Goal: Task Accomplishment & Management: Complete application form

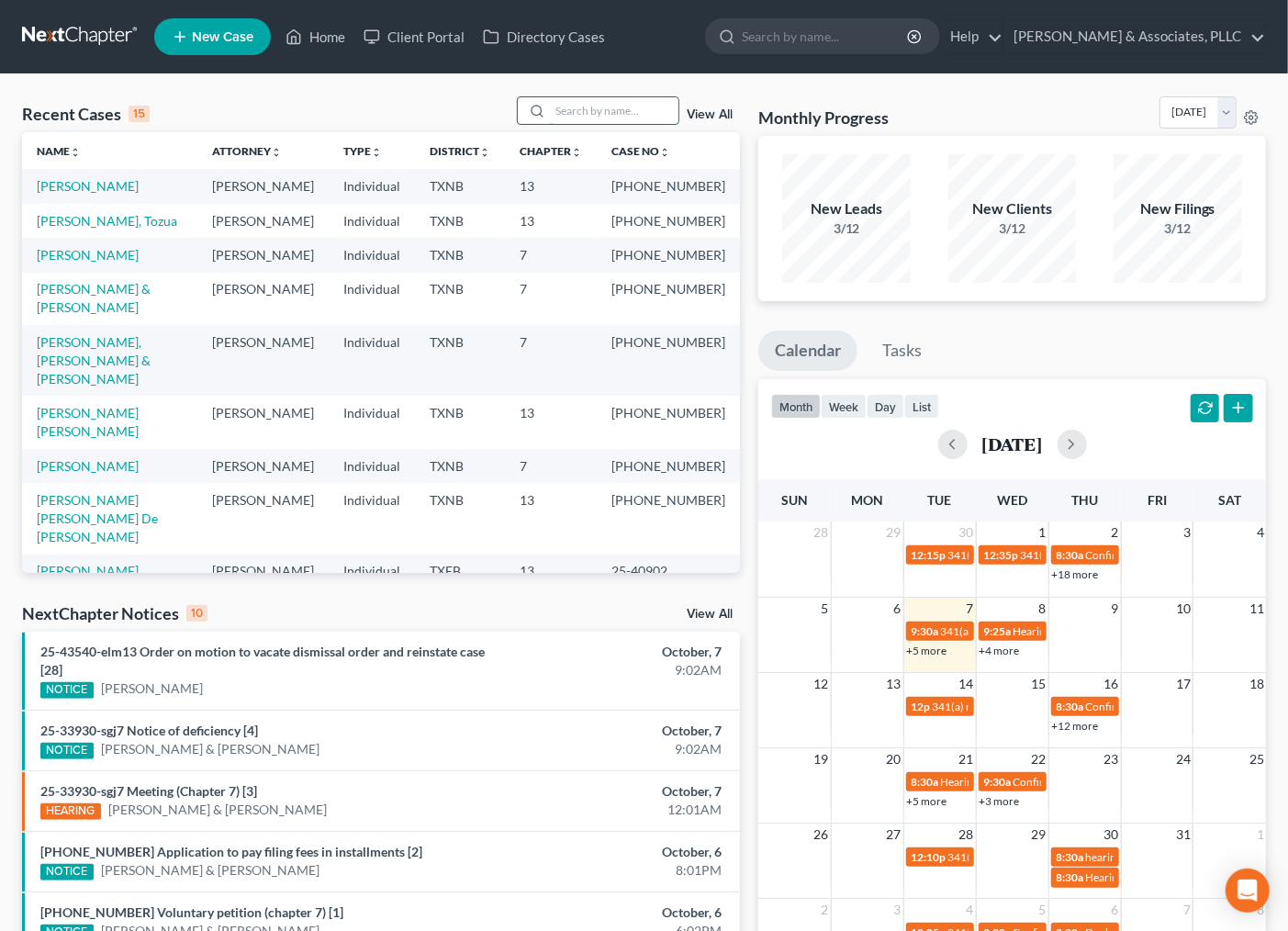
click at [573, 103] on input "search" at bounding box center [615, 111] width 129 height 27
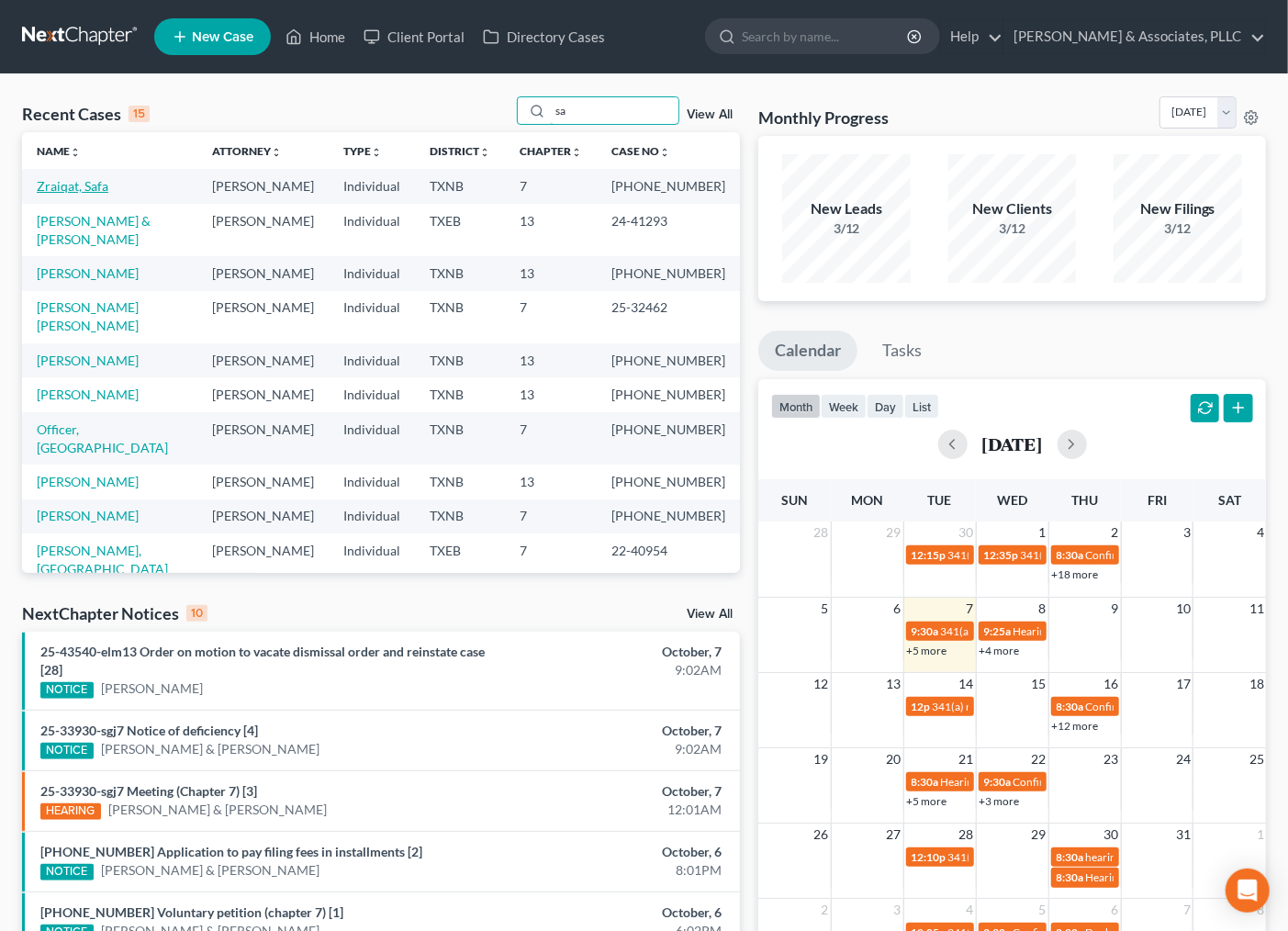
type input "sa"
click at [73, 180] on link "Zraiqat, Safa" at bounding box center [72, 186] width 71 height 15
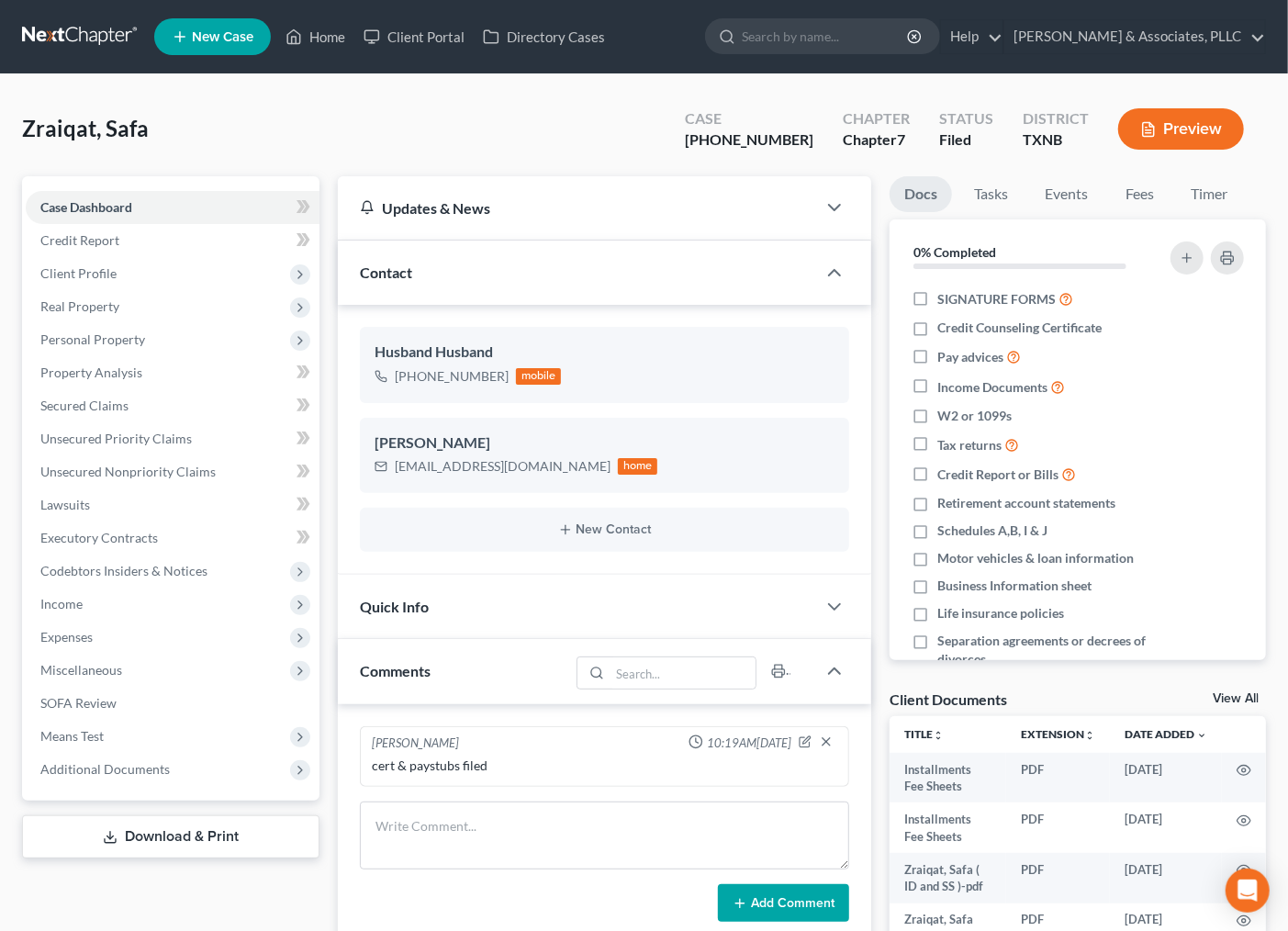
click at [406, 135] on div "Zraiqat, Safa Upgraded Case 25-33376-7 Chapter Chapter 7 Status Filed District …" at bounding box center [644, 136] width 1244 height 80
click at [837, 40] on input "search" at bounding box center [825, 36] width 168 height 34
type input "h"
type input "hOWARD"
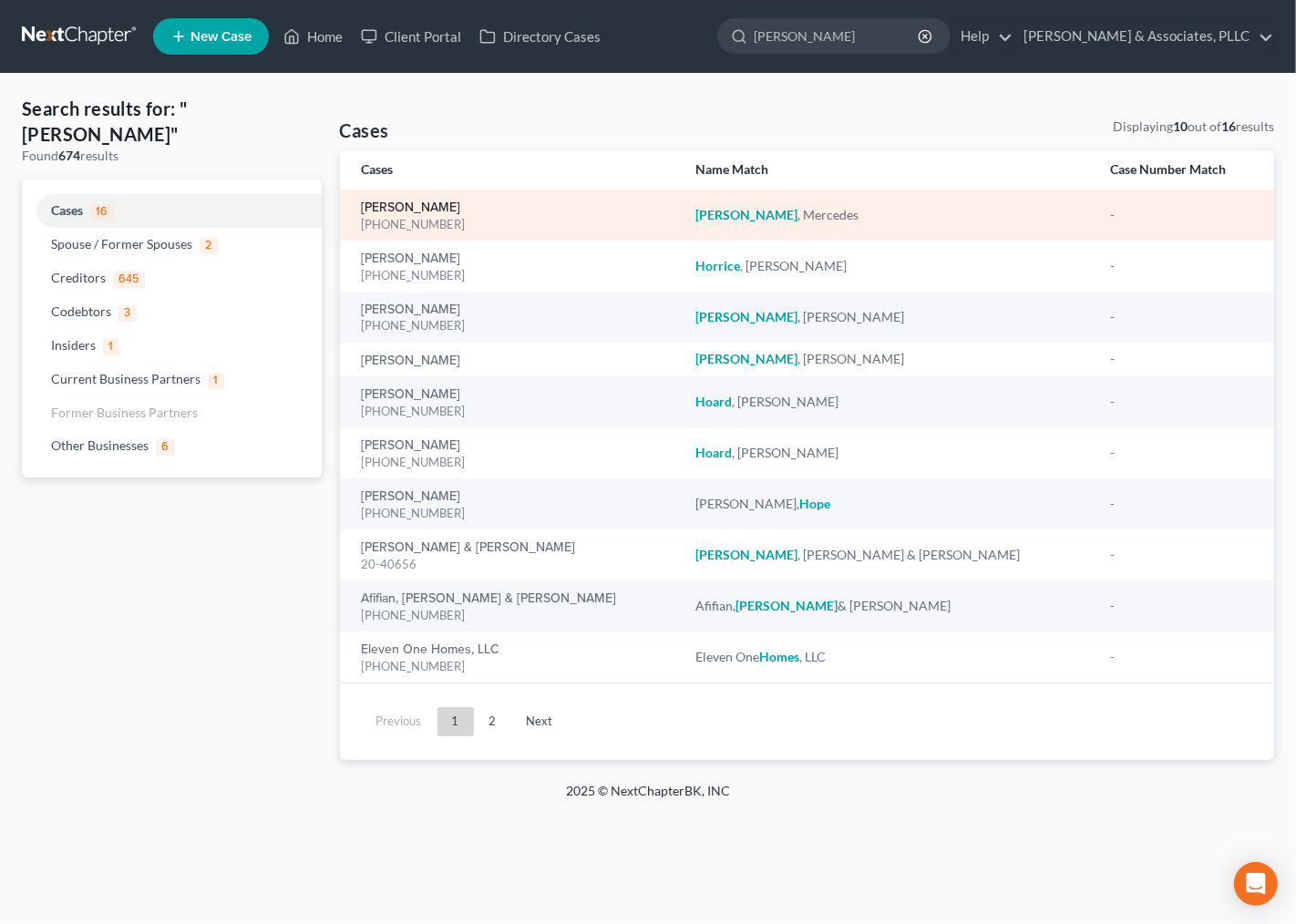
click at [451, 206] on link "[PERSON_NAME]" at bounding box center [412, 207] width 99 height 12
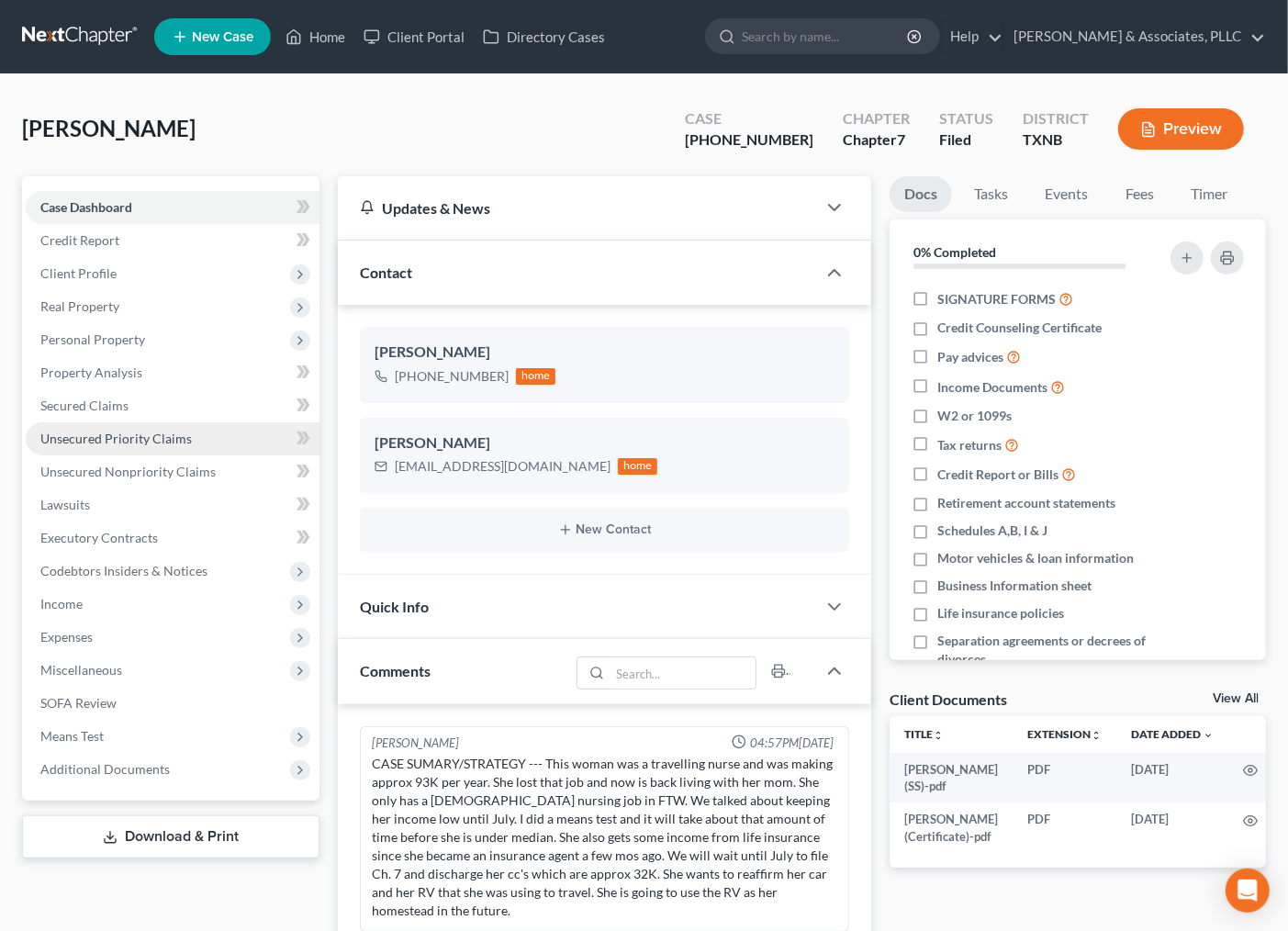
scroll to position [258, 0]
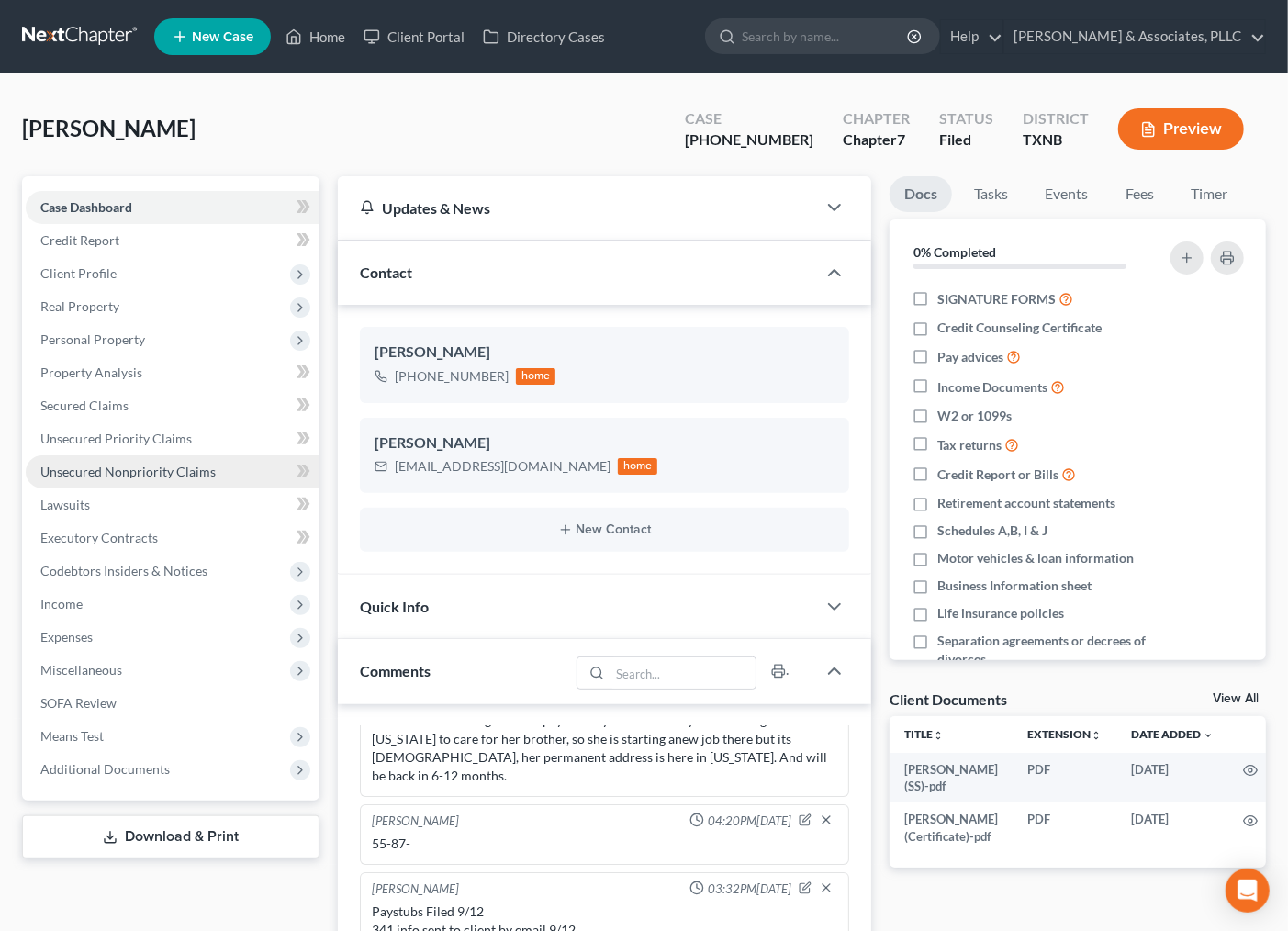
click at [114, 471] on span "Unsecured Nonpriority Claims" at bounding box center [128, 471] width 175 height 15
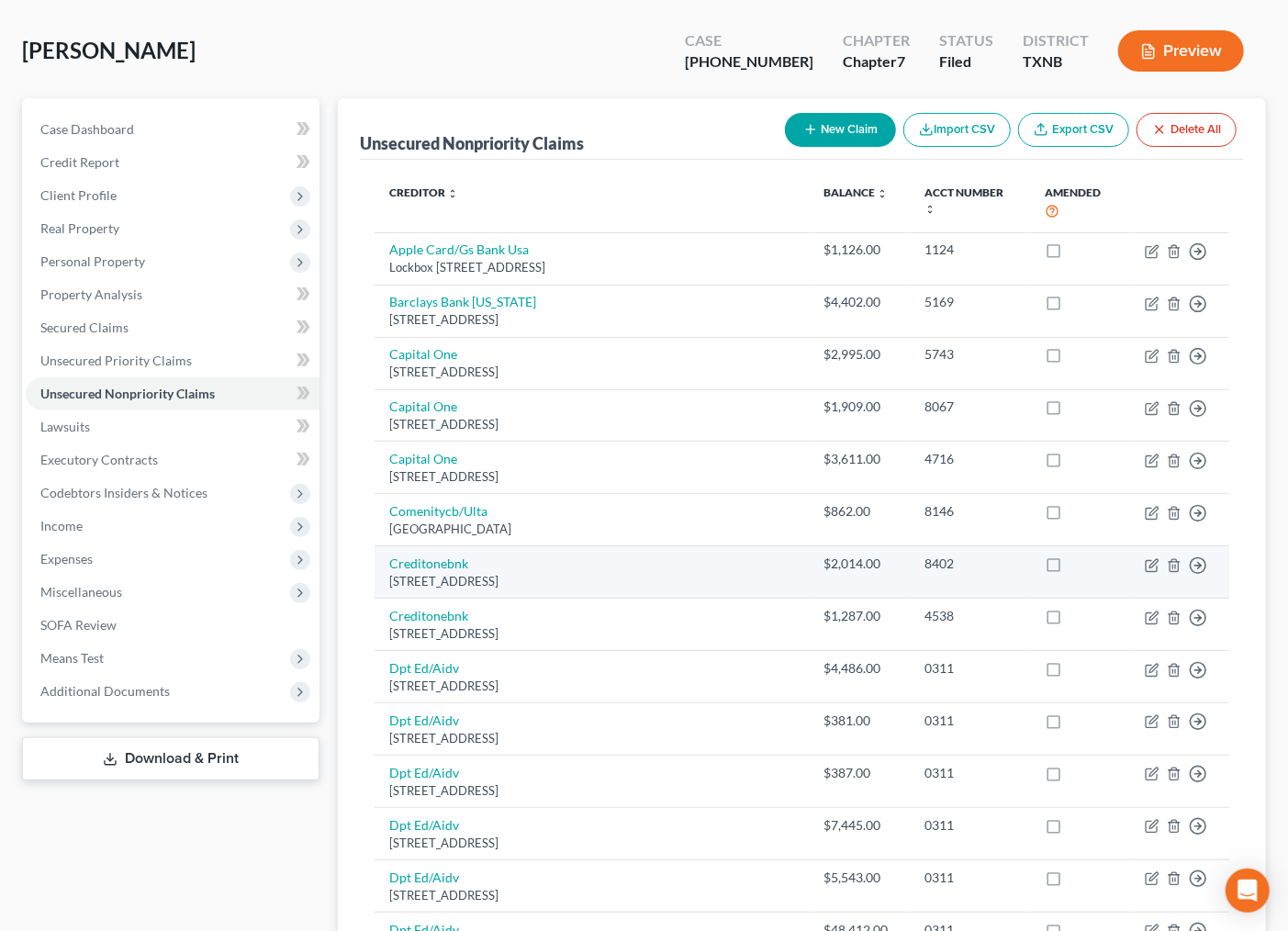
scroll to position [102, 0]
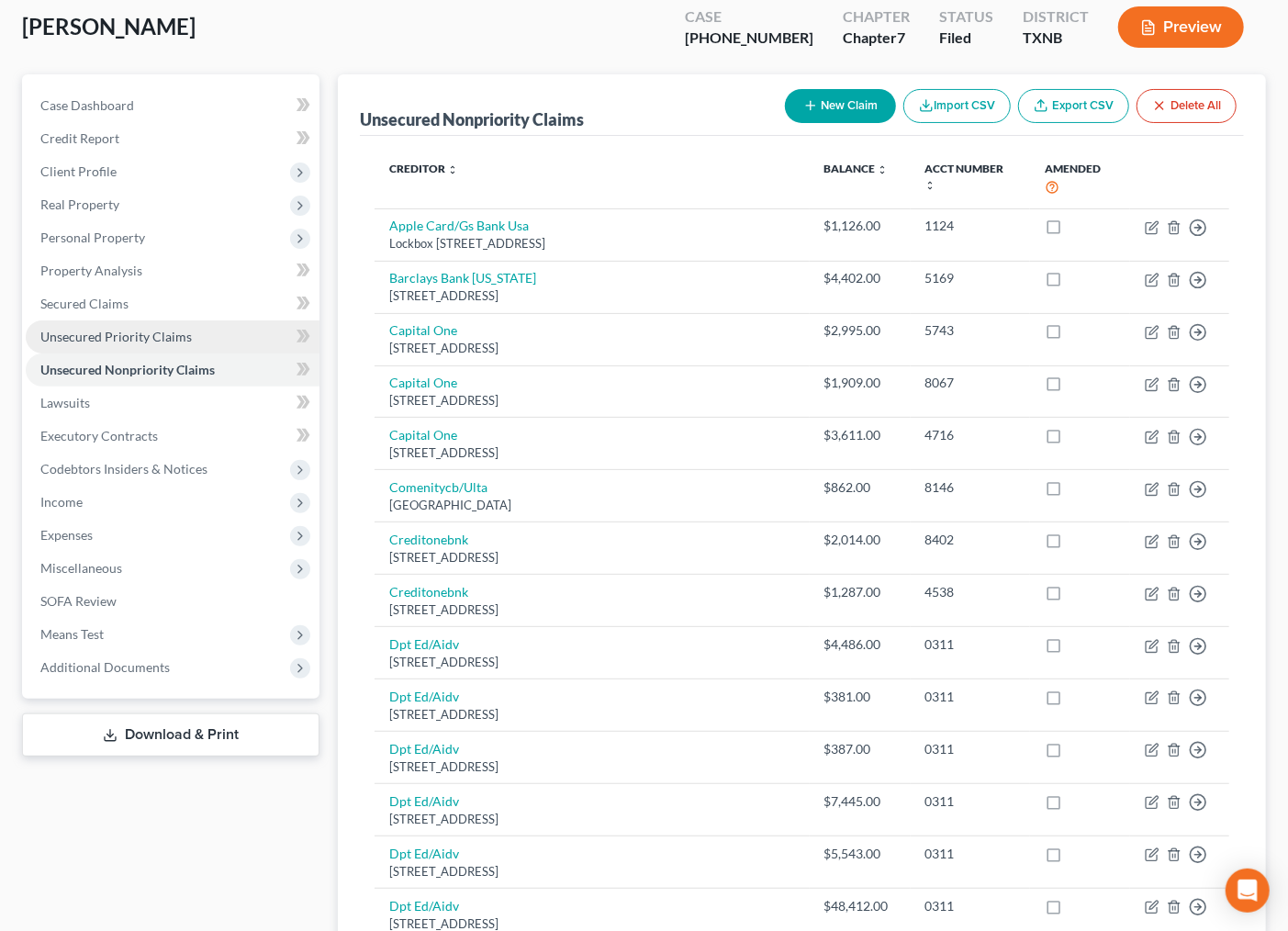
click at [124, 335] on span "Unsecured Priority Claims" at bounding box center [116, 337] width 152 height 15
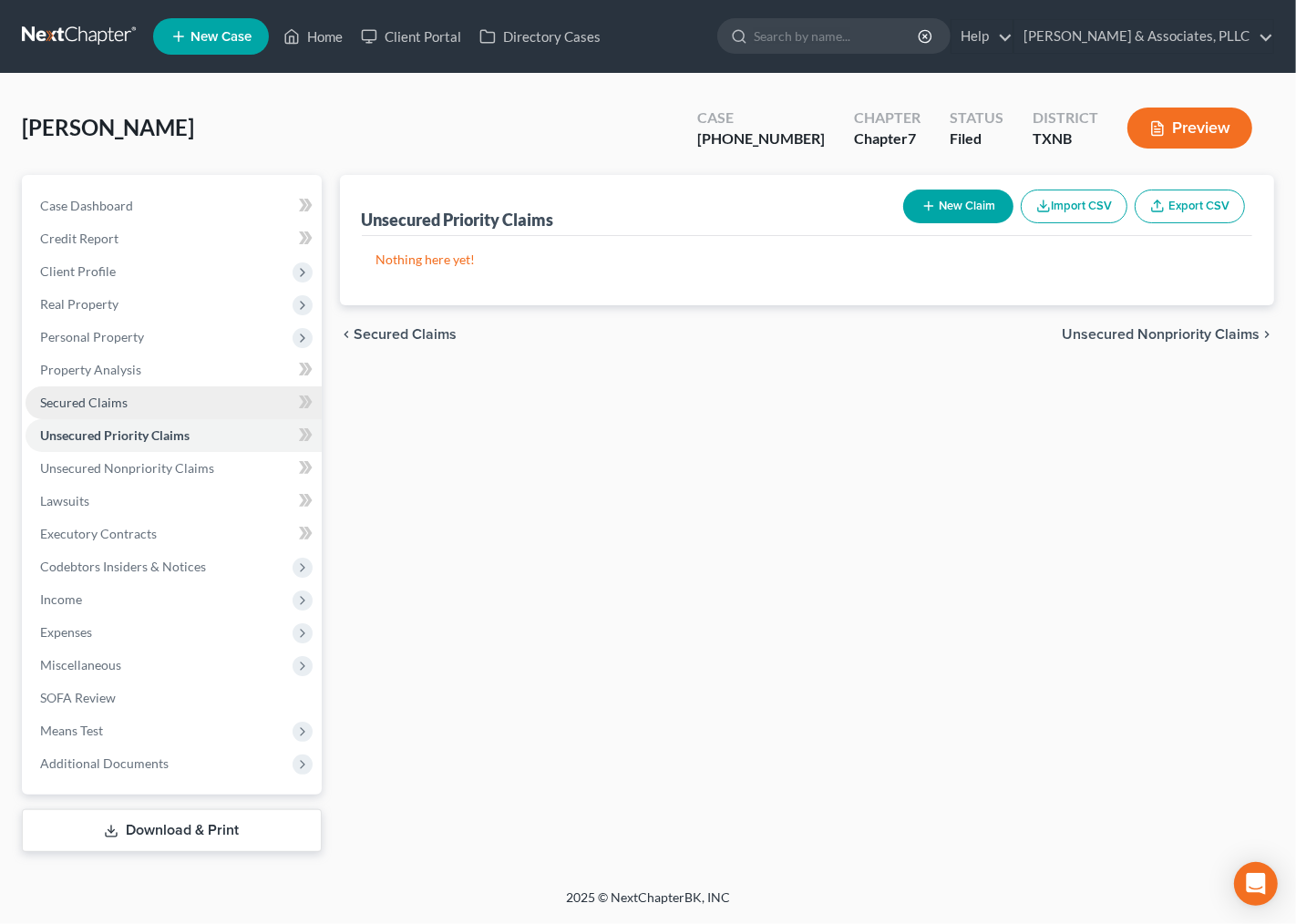
click at [87, 399] on span "Secured Claims" at bounding box center [84, 402] width 88 height 15
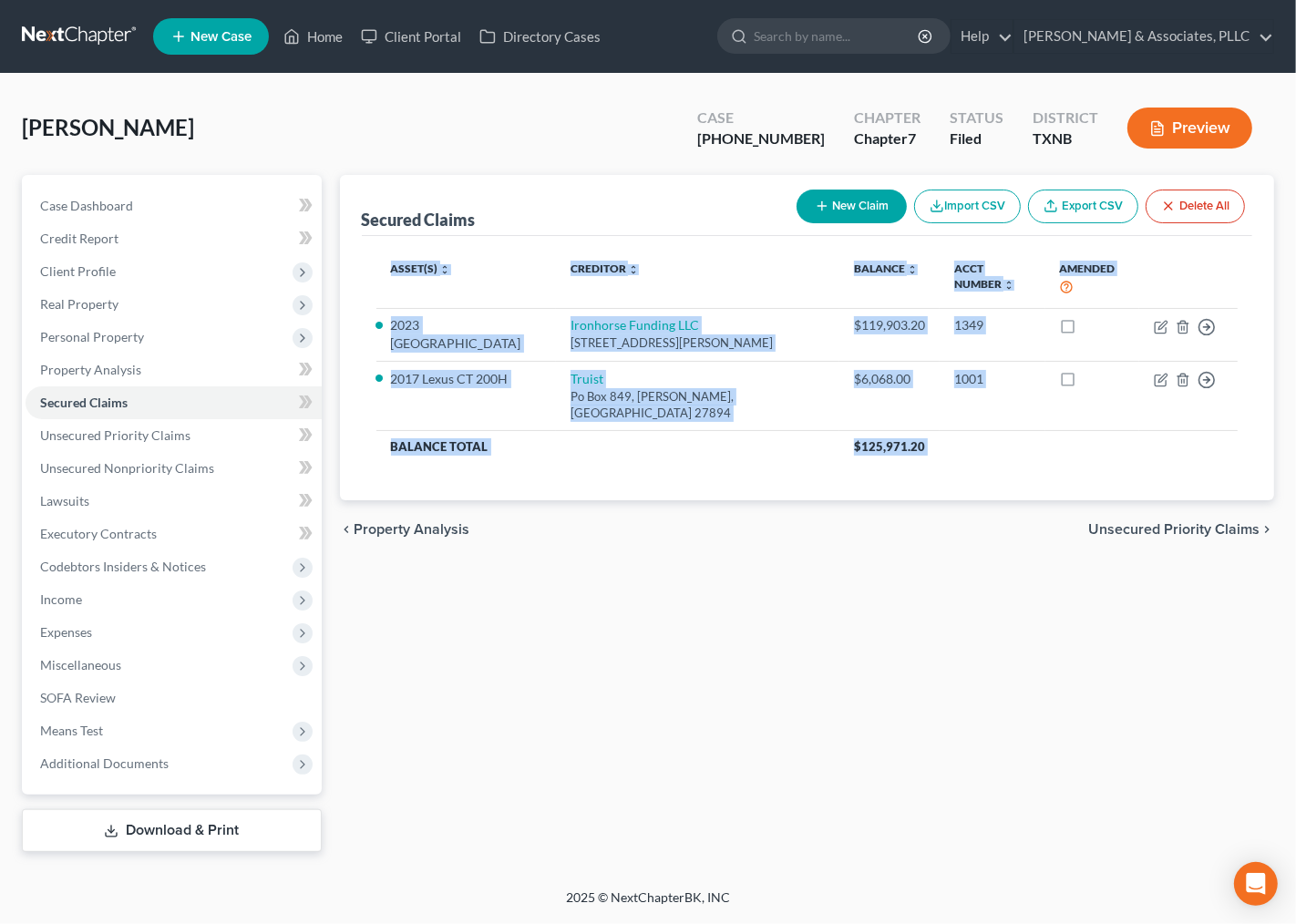
drag, startPoint x: 761, startPoint y: 258, endPoint x: 805, endPoint y: 566, distance: 311.1
click at [805, 566] on div "Secured Claims New Claim Import CSV Export CSV Delete All Asset(s) expand_more …" at bounding box center [808, 513] width 953 height 677
click at [733, 639] on div "Secured Claims New Claim Import CSV Export CSV Delete All Asset(s) expand_more …" at bounding box center [808, 513] width 953 height 677
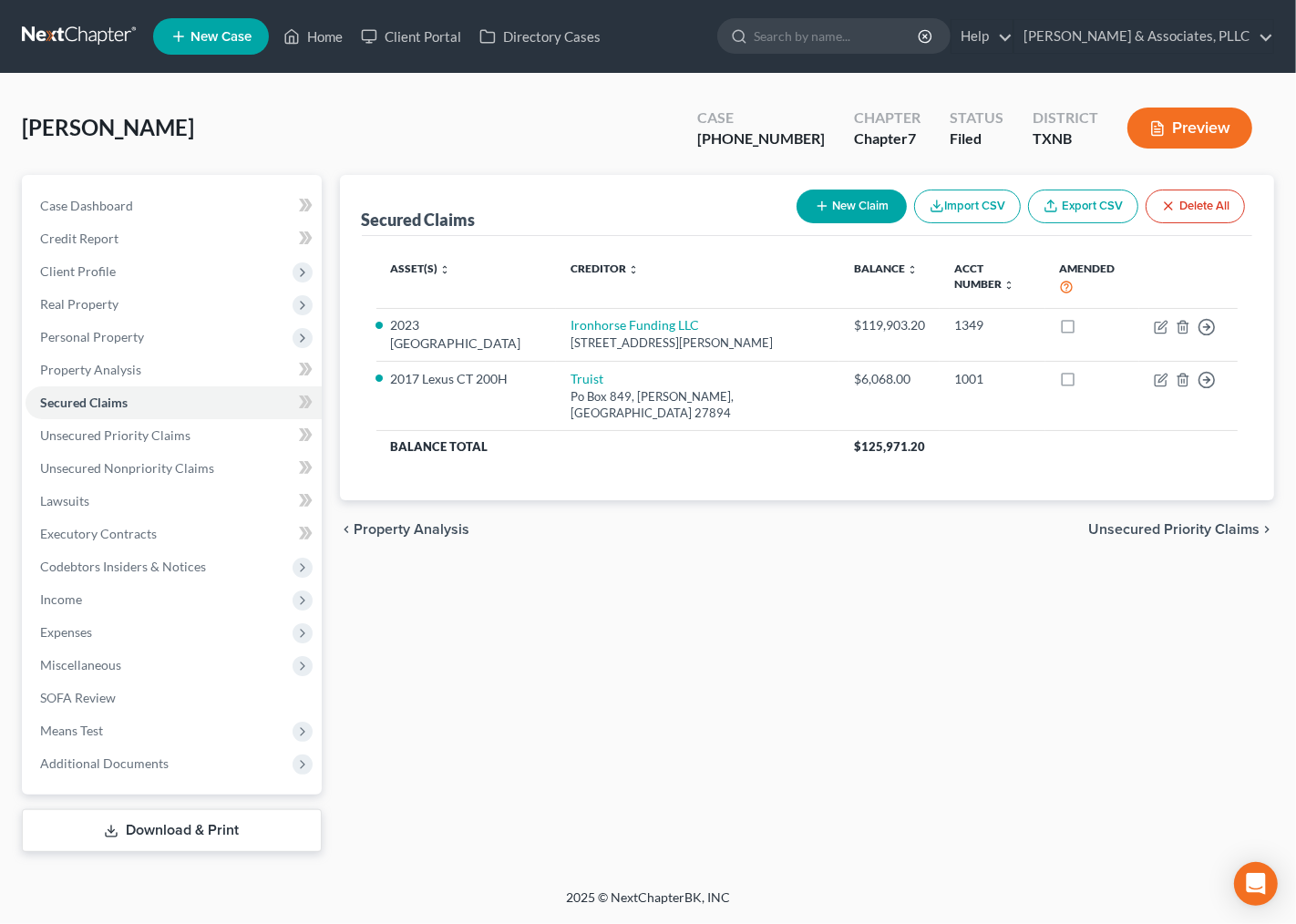
click at [1179, 542] on div "chevron_left Property Analysis Unsecured Priority Claims chevron_right" at bounding box center [807, 529] width 935 height 58
click at [1189, 522] on span "Unsecured Priority Claims" at bounding box center [1174, 529] width 171 height 14
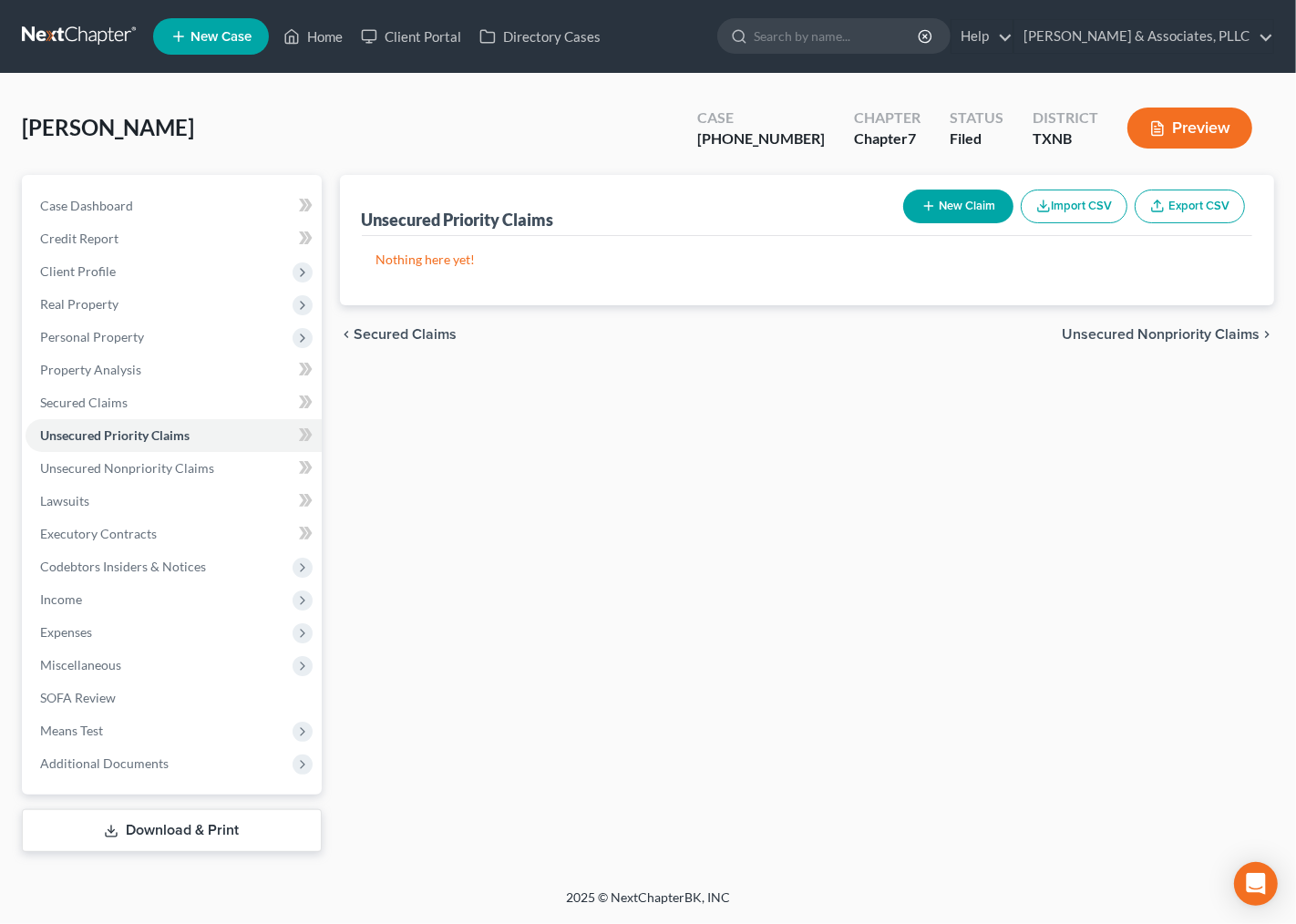
click at [1146, 332] on span "Unsecured Nonpriority Claims" at bounding box center [1160, 334] width 198 height 14
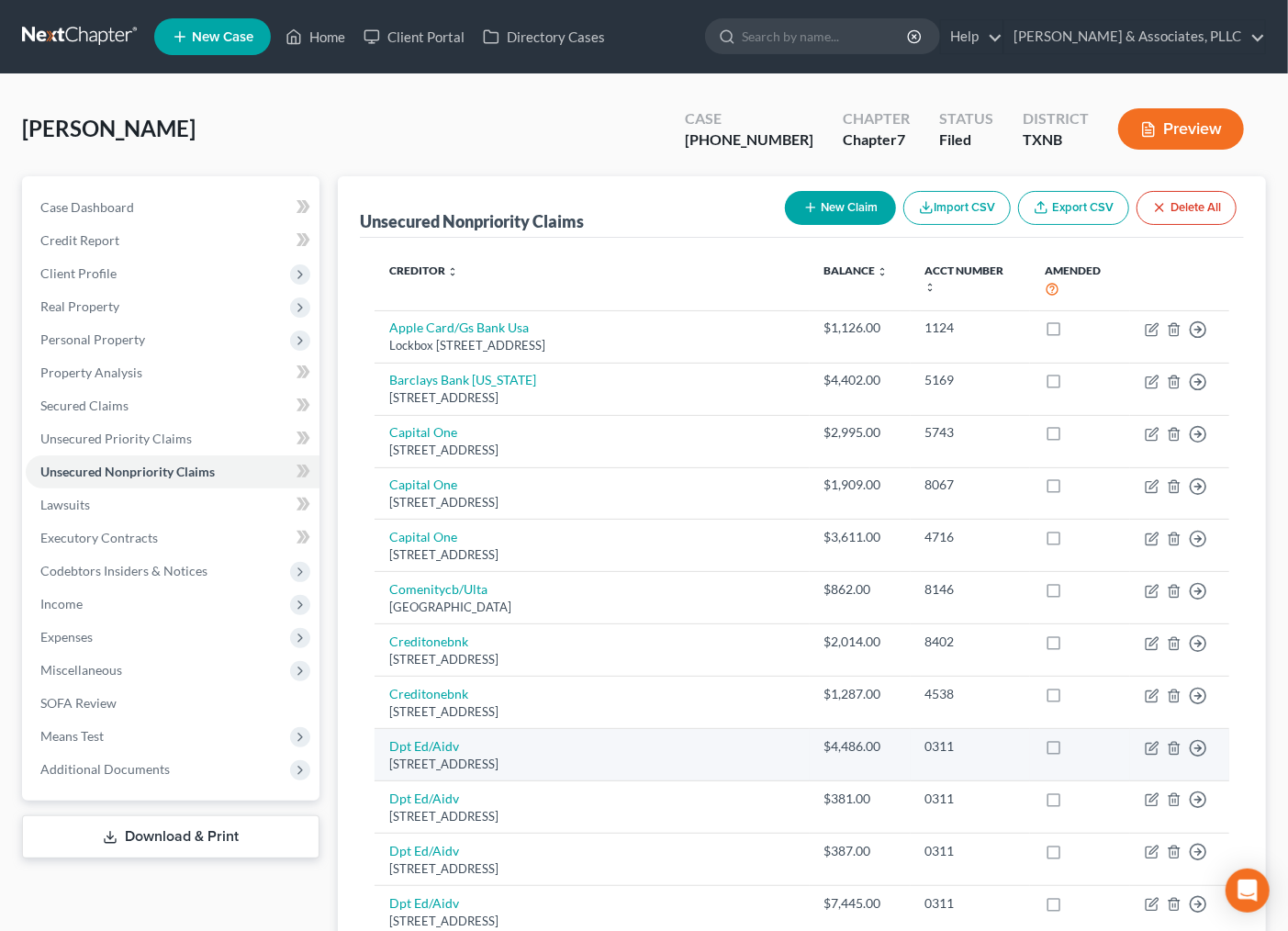
drag, startPoint x: 712, startPoint y: 408, endPoint x: 711, endPoint y: 742, distance: 334.0
click at [711, 742] on div "Creditor expand_more expand_less unfold_more Balance expand_more expand_less un…" at bounding box center [801, 867] width 884 height 1259
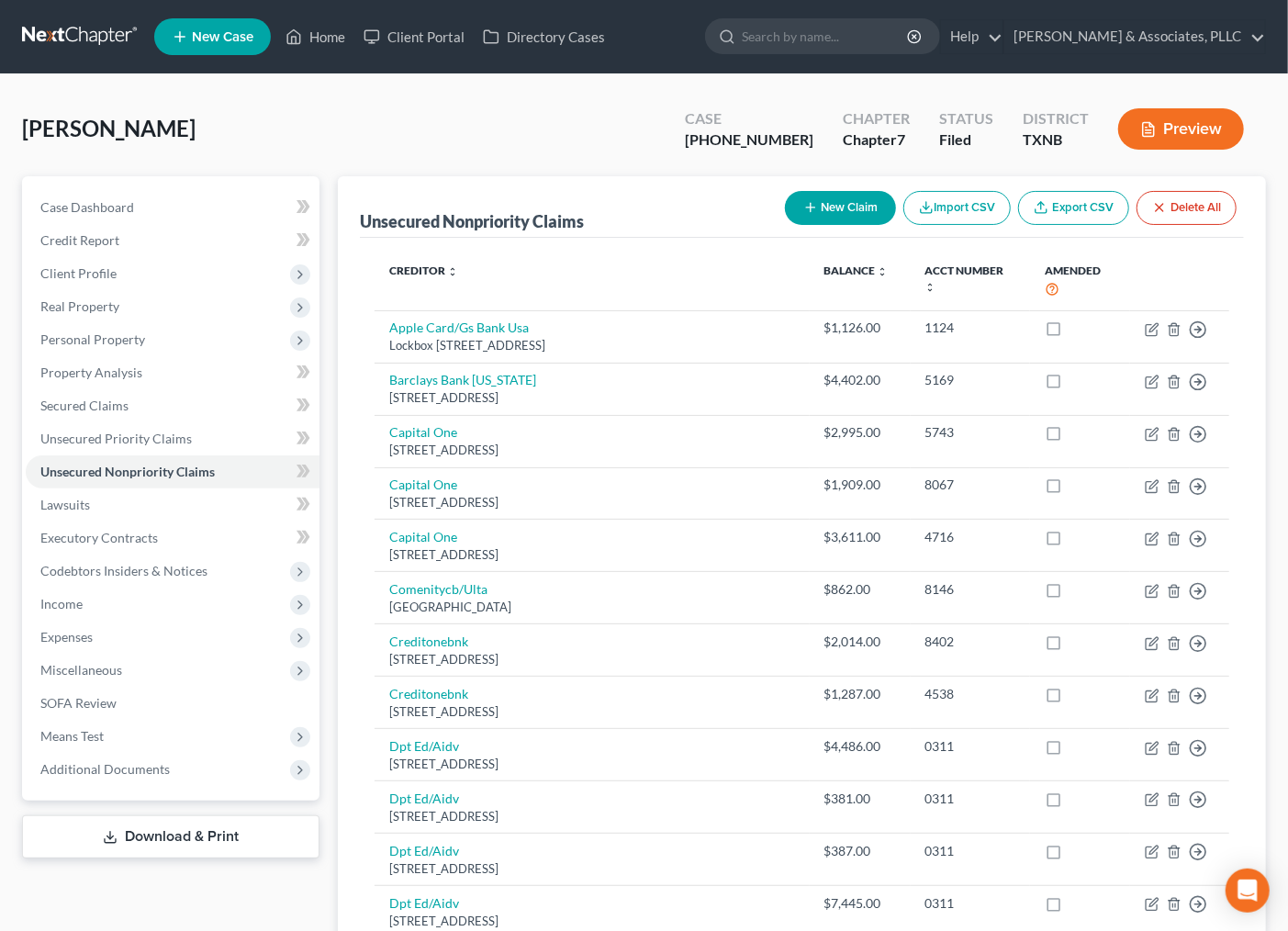
click at [672, 176] on div "Unsecured Nonpriority Claims New Claim Import CSV Export CSV Delete All" at bounding box center [801, 207] width 884 height 62
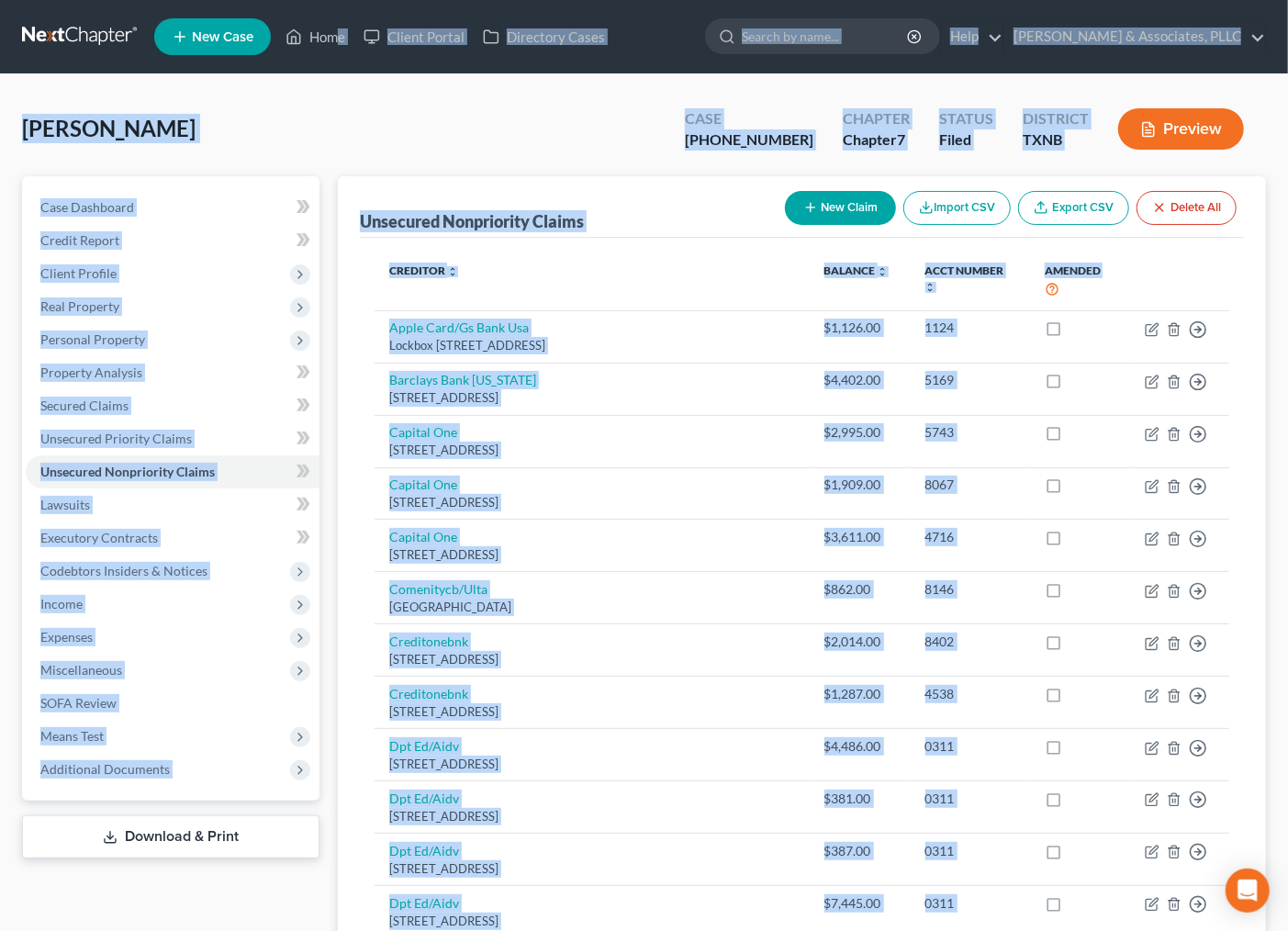
drag, startPoint x: 542, startPoint y: 717, endPoint x: 584, endPoint y: 233, distance: 485.8
click at [345, 0] on html "Home New Case Client Portal Directory Cases Andrew Nichols & Associates, PLLC i…" at bounding box center [644, 812] width 1288 height 1624
click at [621, 122] on div "Howard, Mercedes Upgraded Case 25-33378-7 Chapter Chapter 7 Status Filed Distri…" at bounding box center [644, 136] width 1244 height 80
click at [523, 156] on div "Howard, Mercedes Upgraded Case 25-33378-7 Chapter Chapter 7 Status Filed Distri…" at bounding box center [644, 136] width 1244 height 80
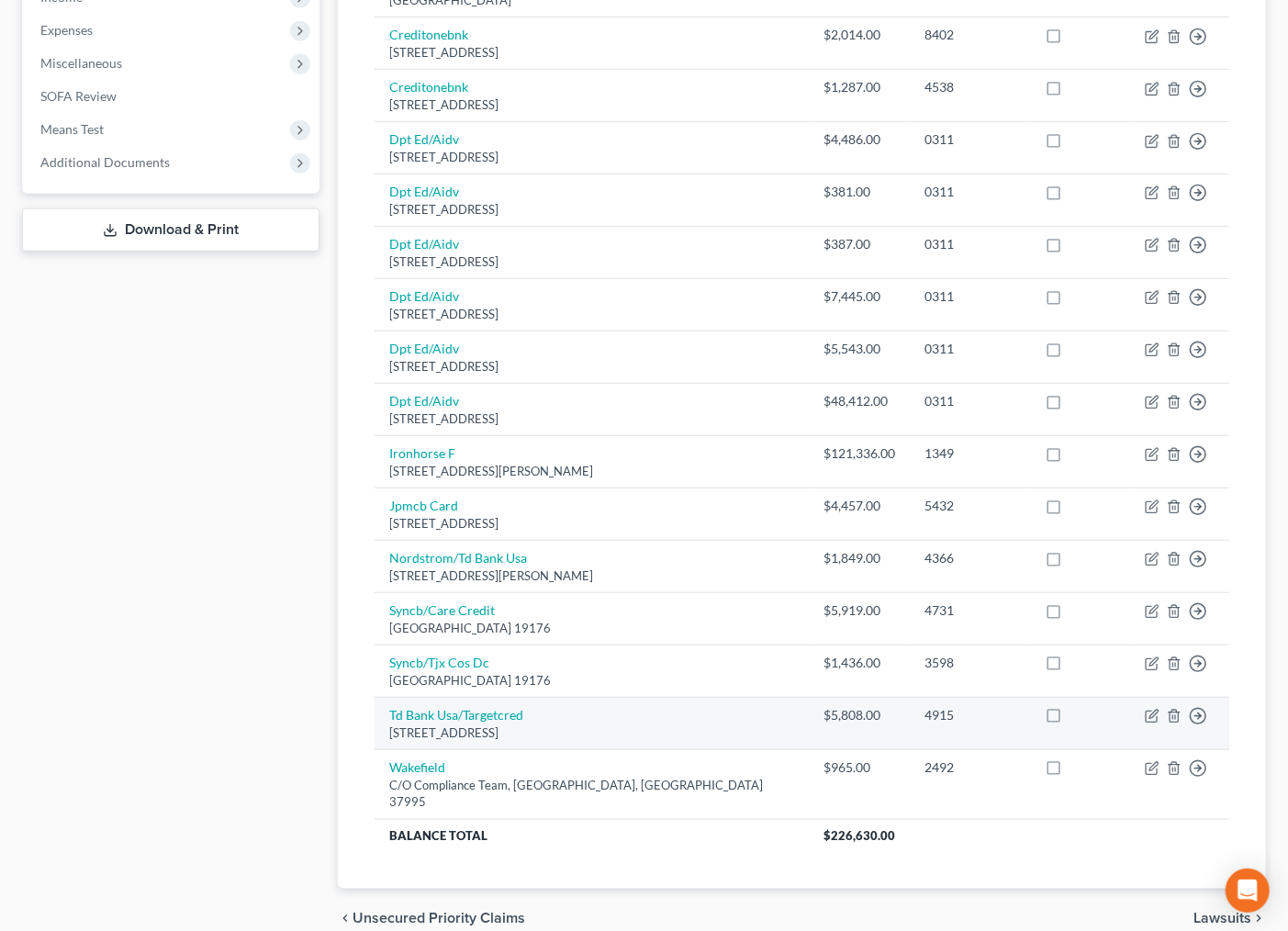
scroll to position [662, 0]
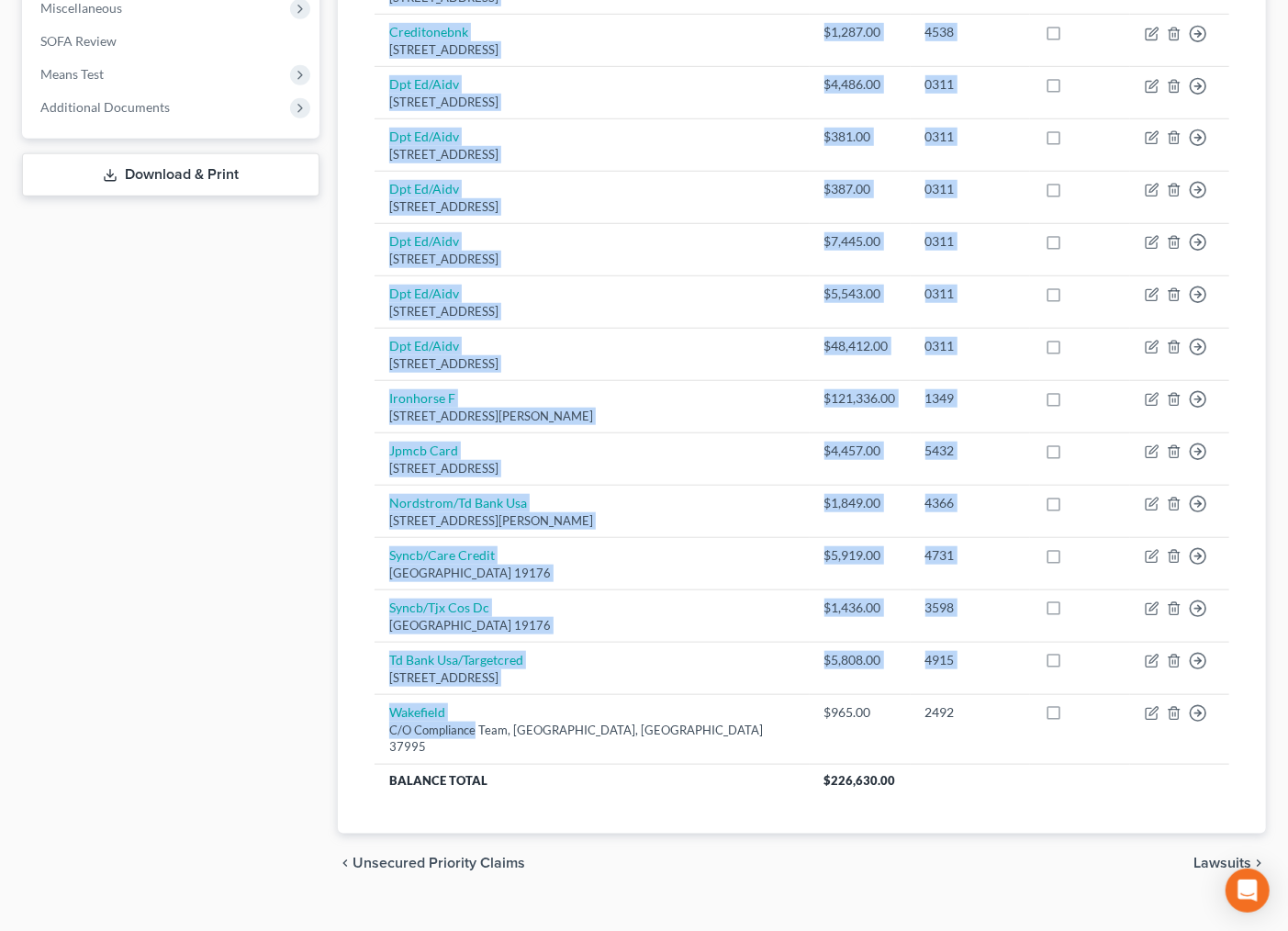
drag, startPoint x: 445, startPoint y: 717, endPoint x: 355, endPoint y: 152, distance: 572.1
click at [333, 127] on div "Unsecured Nonpriority Claims New Claim Import CSV Export CSV Delete All Credito…" at bounding box center [802, 204] width 947 height 1379
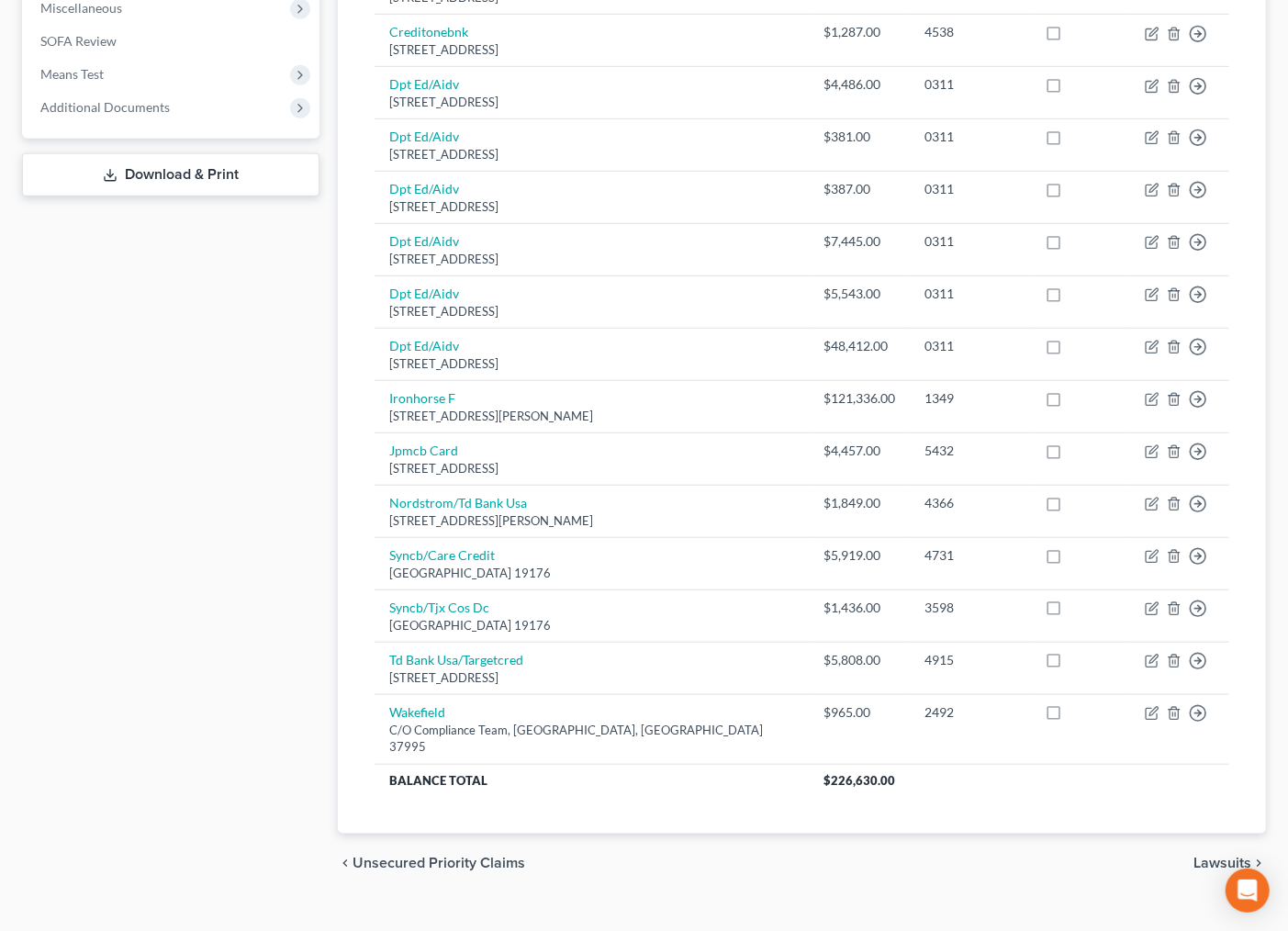
click at [208, 696] on div "Case Dashboard Payments Invoices Payments Payments Credit Report Client Profile" at bounding box center [170, 204] width 316 height 1379
click at [168, 714] on div "Case Dashboard Payments Invoices Payments Payments Credit Report Client Profile" at bounding box center [170, 204] width 316 height 1379
click at [186, 103] on span "Additional Documents" at bounding box center [172, 108] width 293 height 33
click at [143, 198] on span "PACER Notices" at bounding box center [121, 206] width 88 height 15
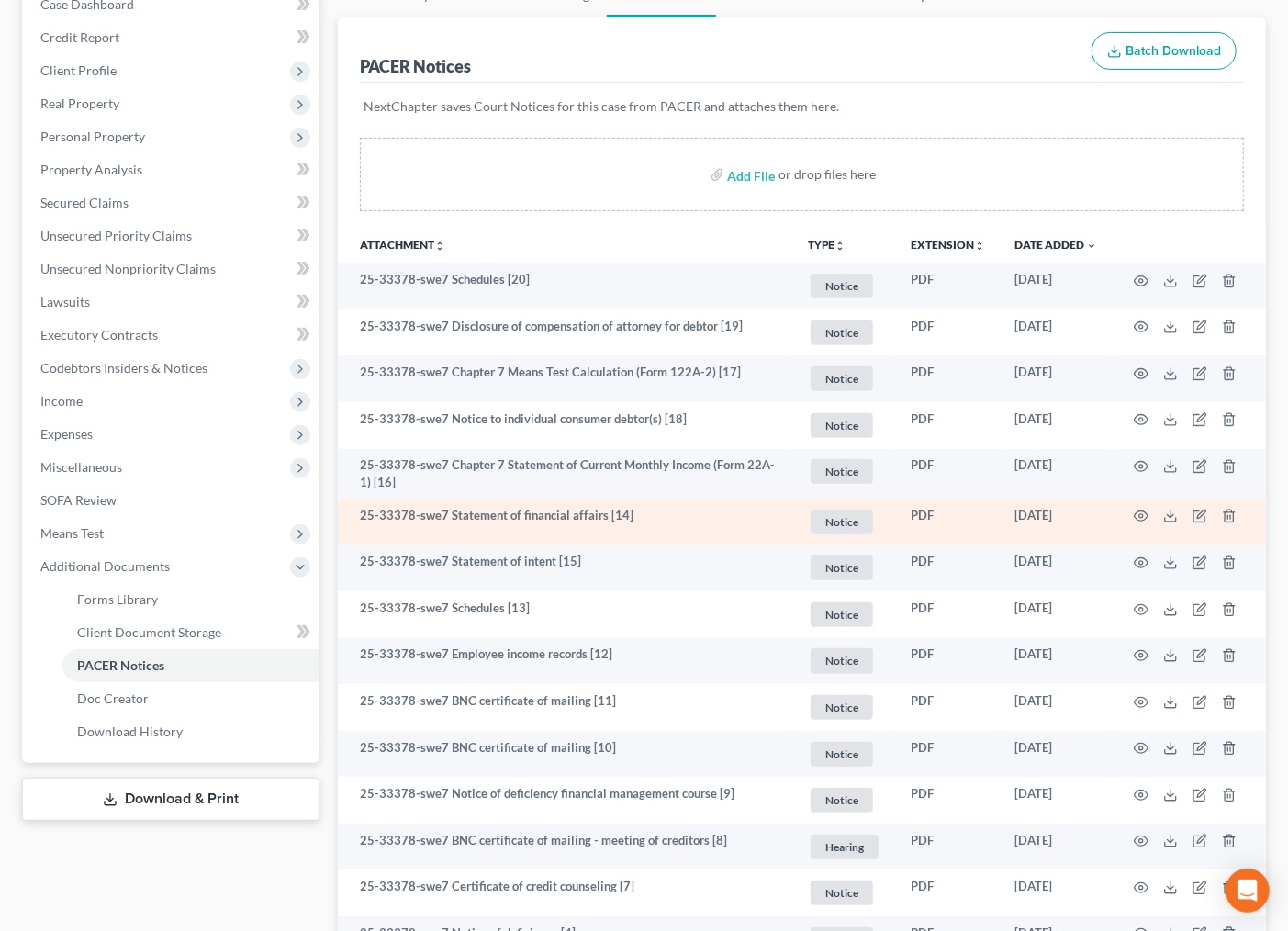
scroll to position [204, 0]
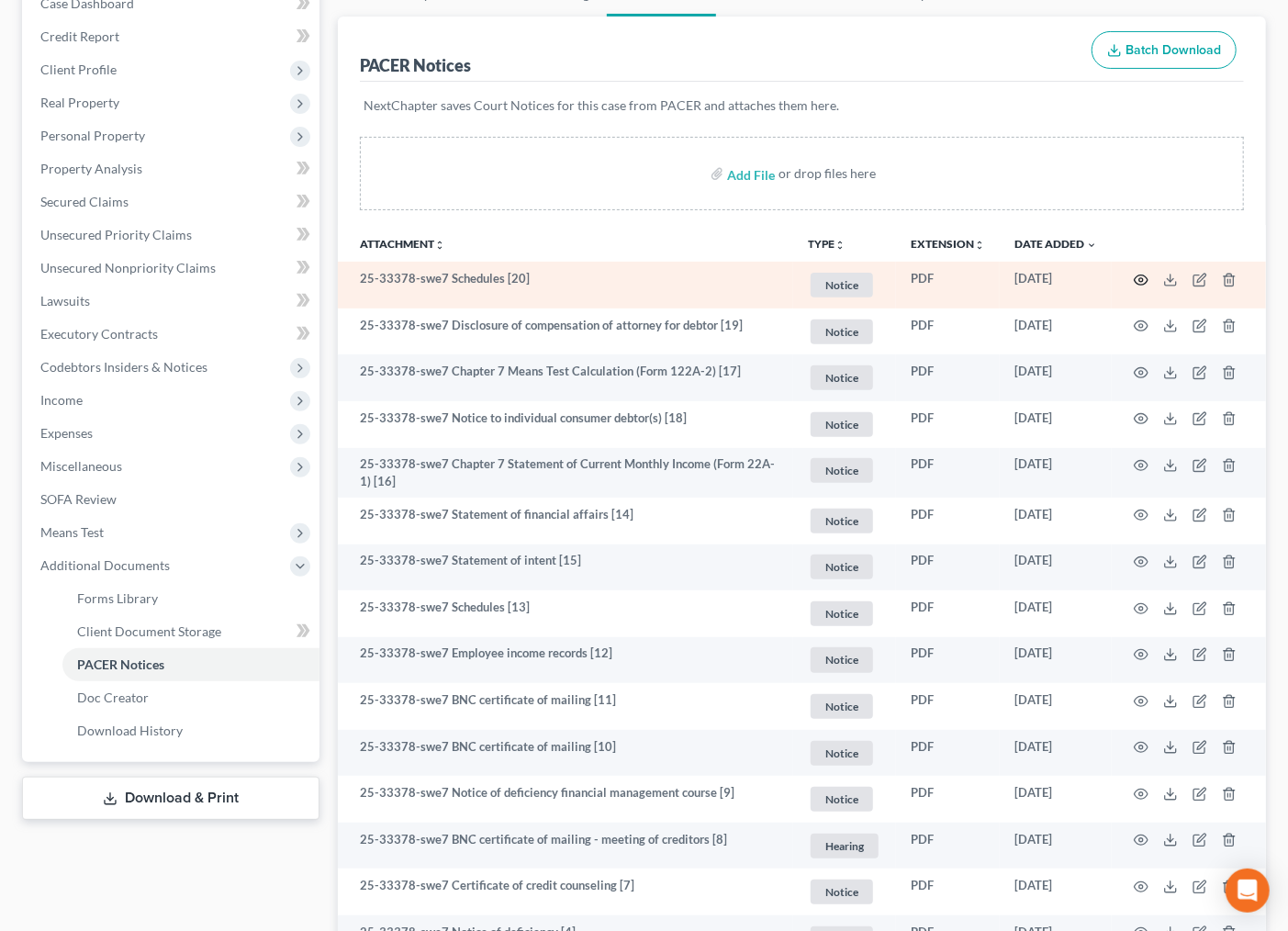
click at [1139, 279] on icon "button" at bounding box center [1141, 280] width 14 height 14
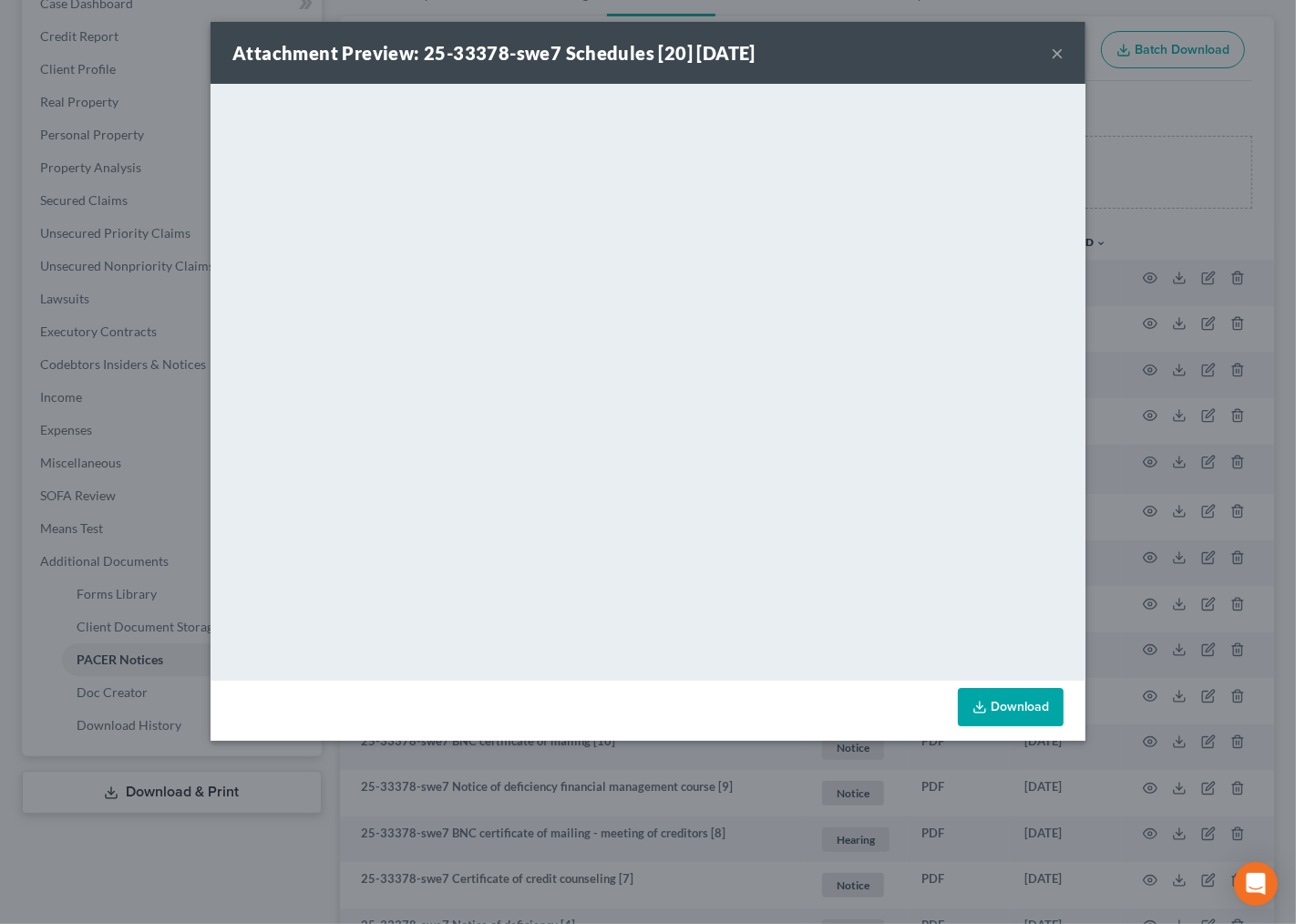
click at [1061, 54] on button "×" at bounding box center [1057, 52] width 12 height 22
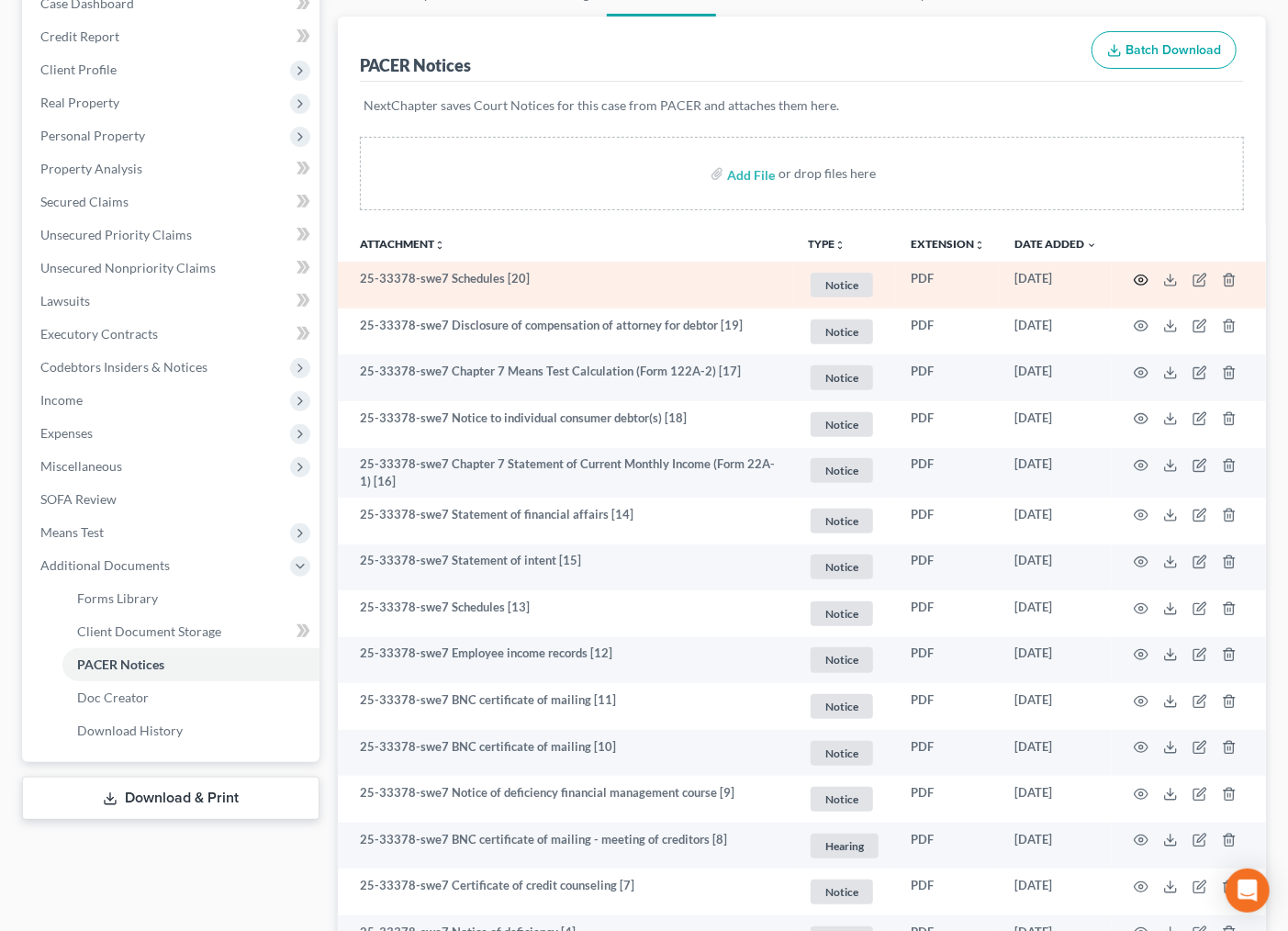
click at [1146, 280] on icon "button" at bounding box center [1141, 280] width 14 height 14
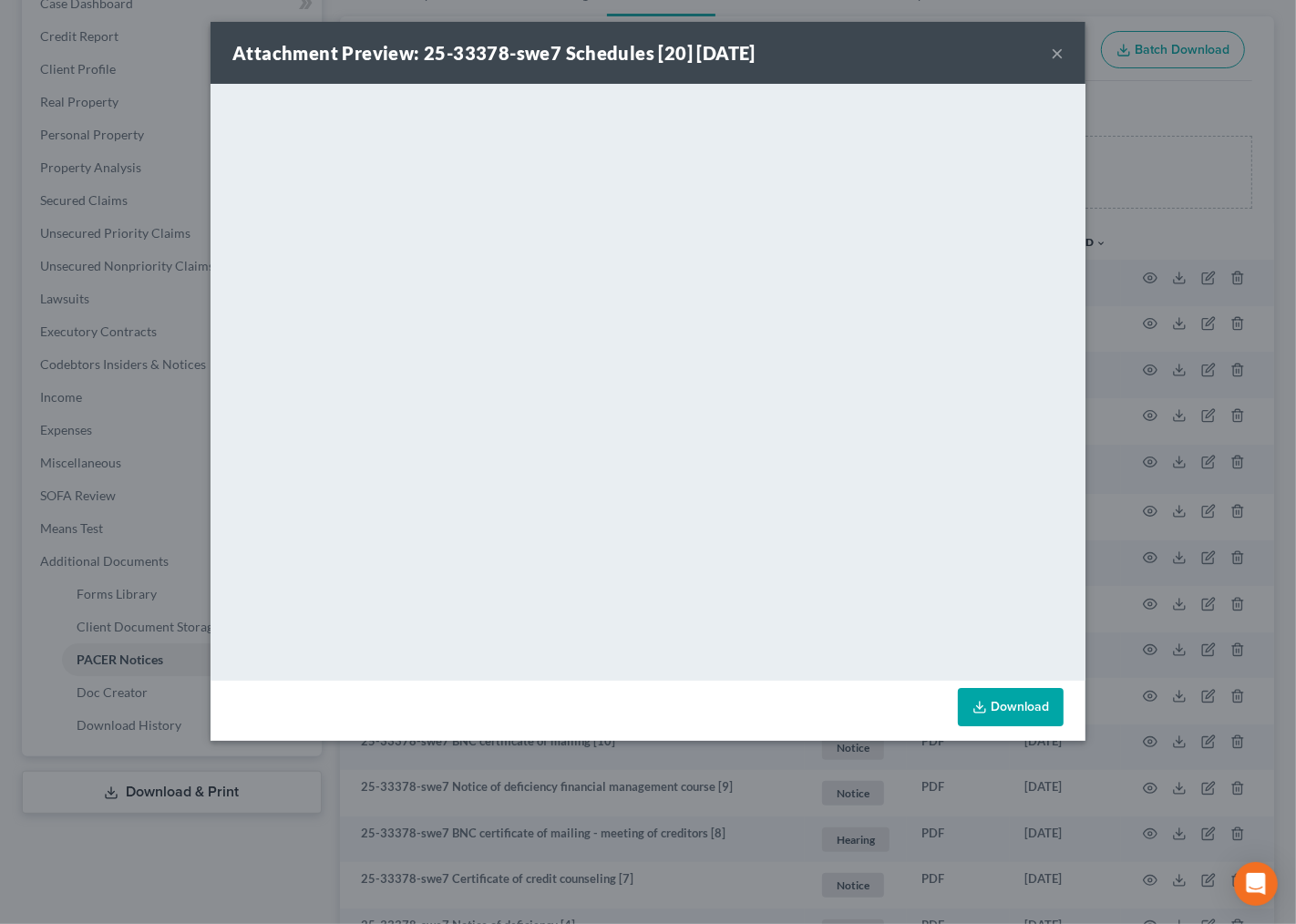
click at [1054, 54] on button "×" at bounding box center [1057, 52] width 12 height 22
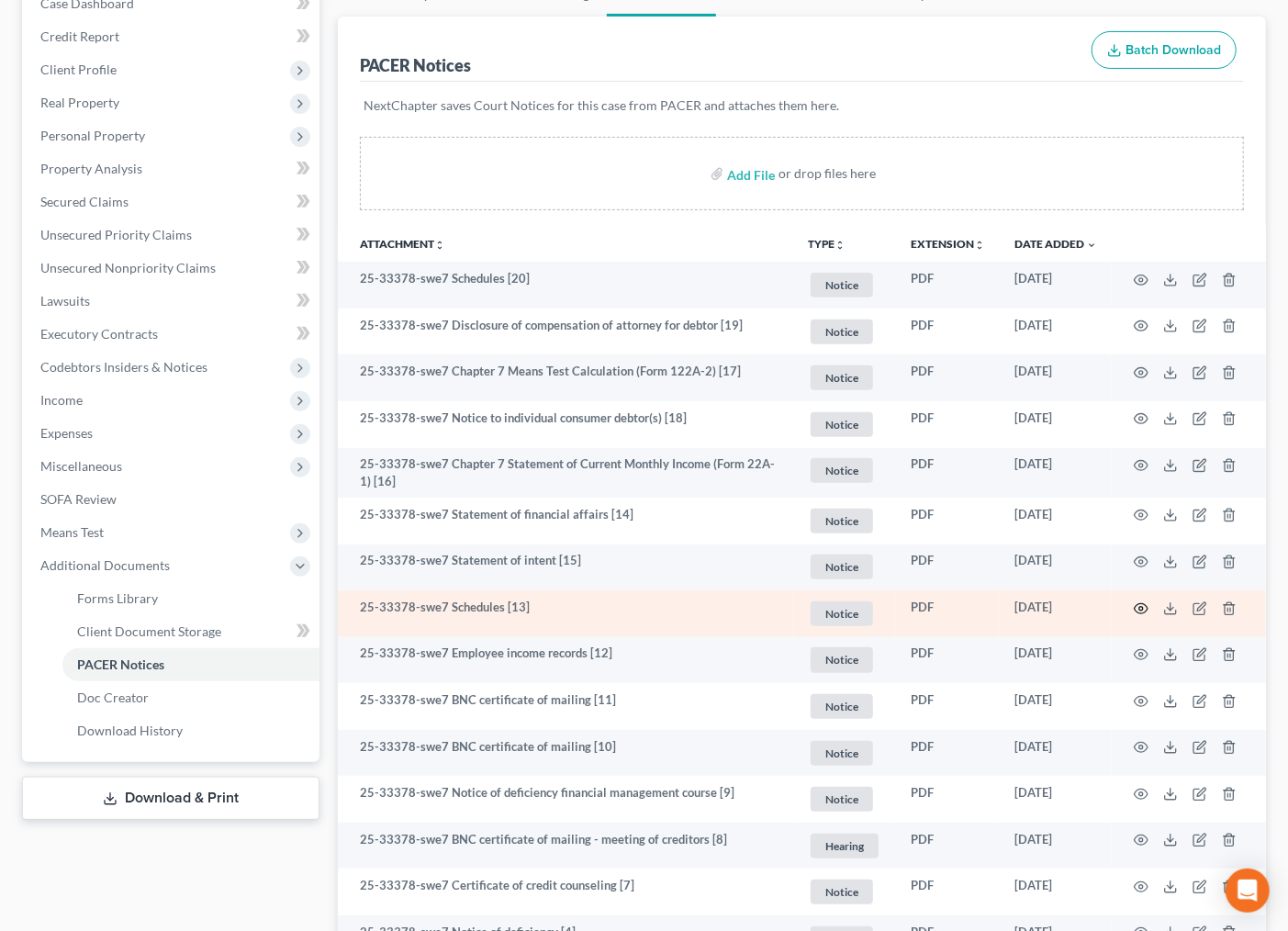
click at [1144, 606] on icon "button" at bounding box center [1141, 608] width 14 height 14
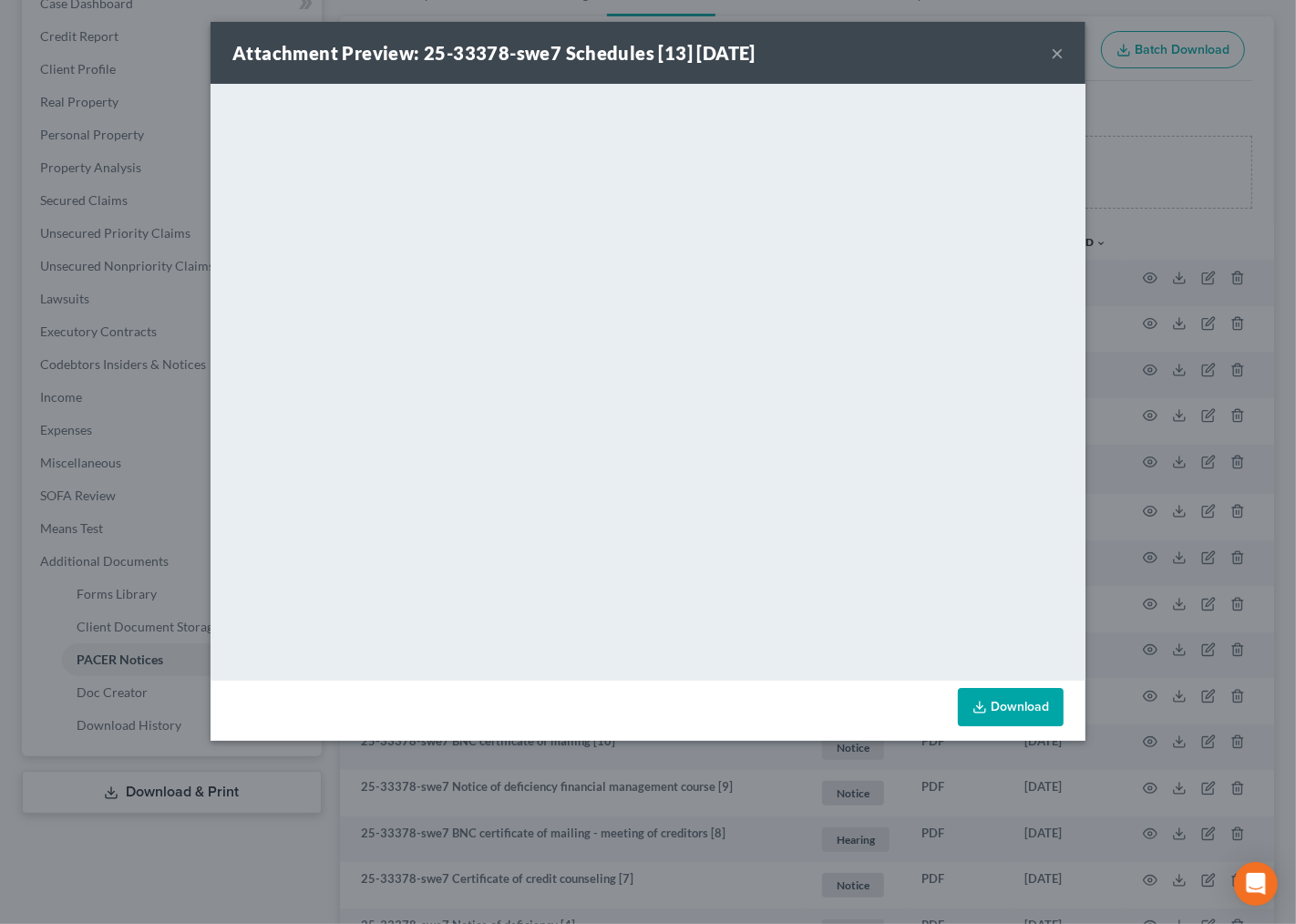
drag, startPoint x: 1062, startPoint y: 52, endPoint x: 1043, endPoint y: 56, distance: 19.4
click at [1061, 52] on button "×" at bounding box center [1057, 52] width 12 height 22
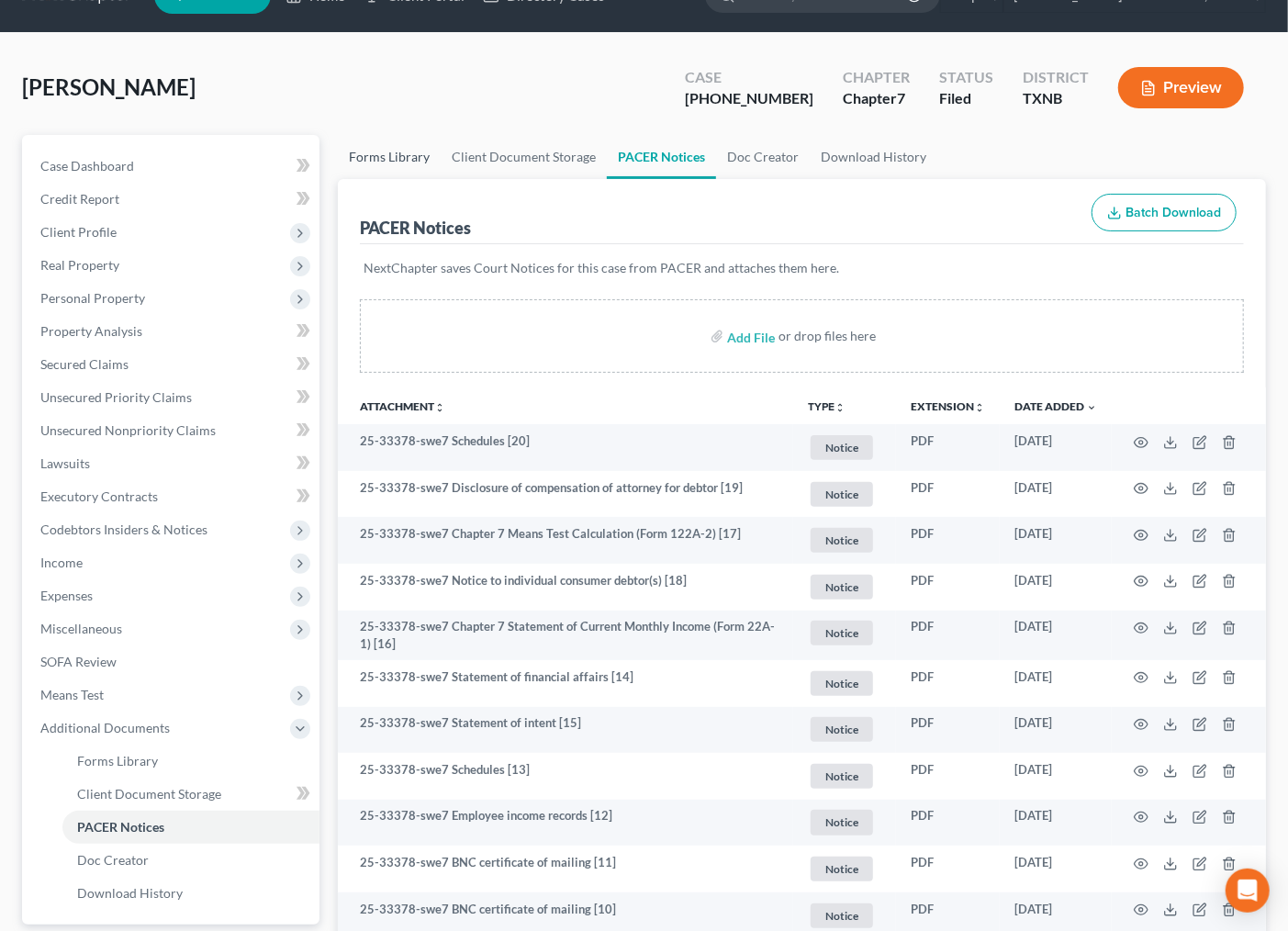
scroll to position [0, 0]
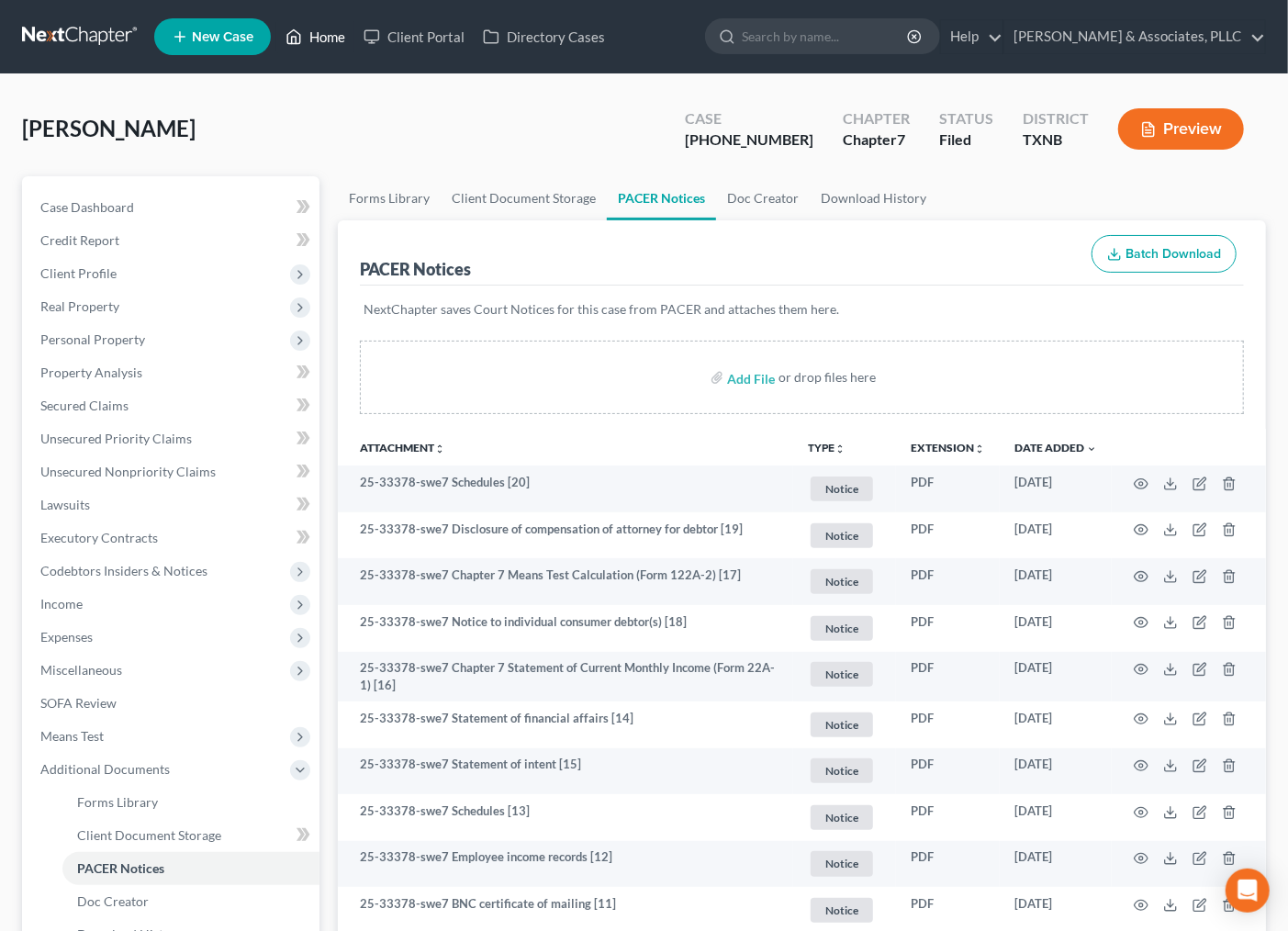
click at [321, 38] on link "Home" at bounding box center [315, 37] width 78 height 33
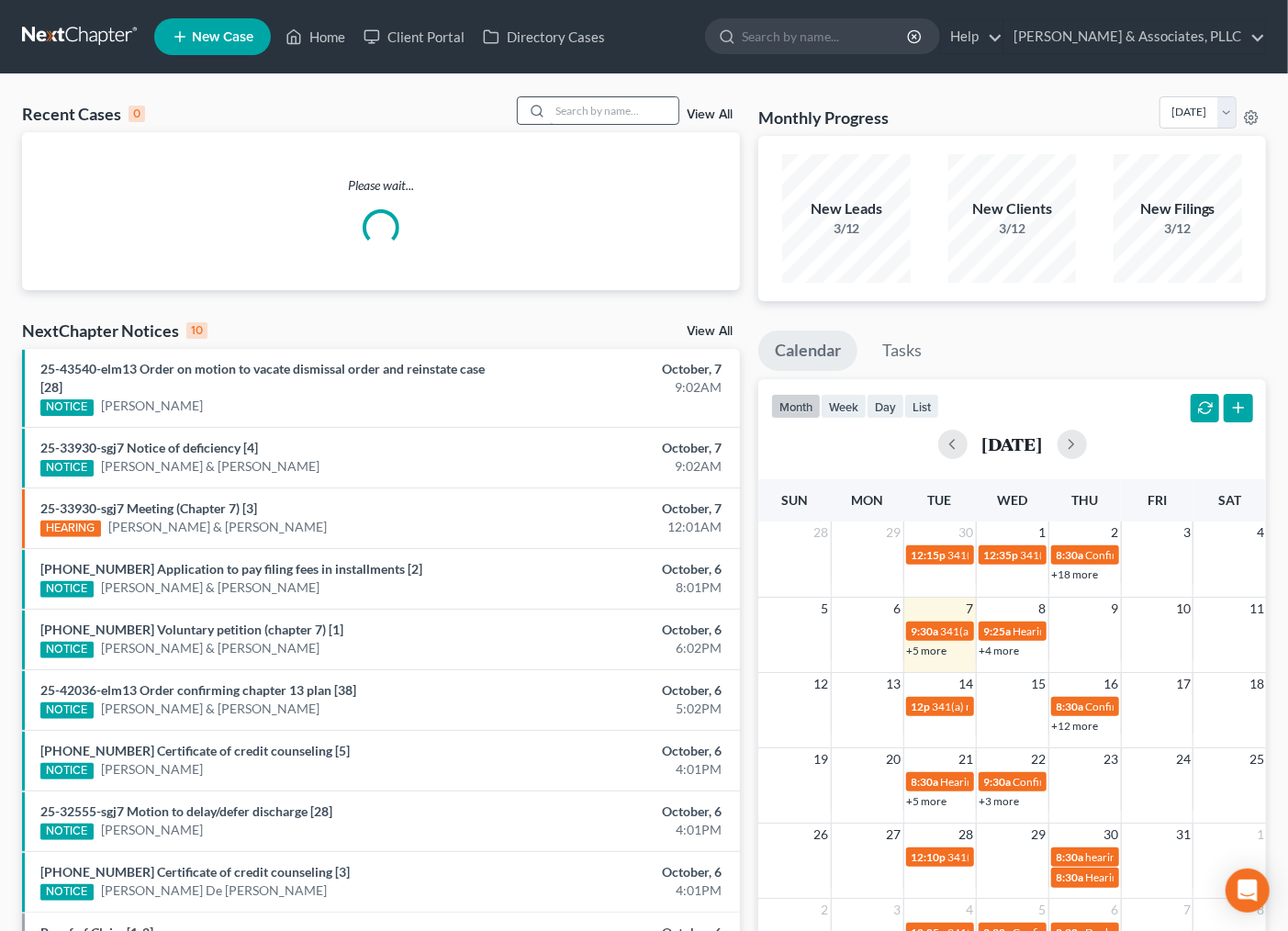
click at [620, 113] on input "search" at bounding box center [615, 111] width 129 height 27
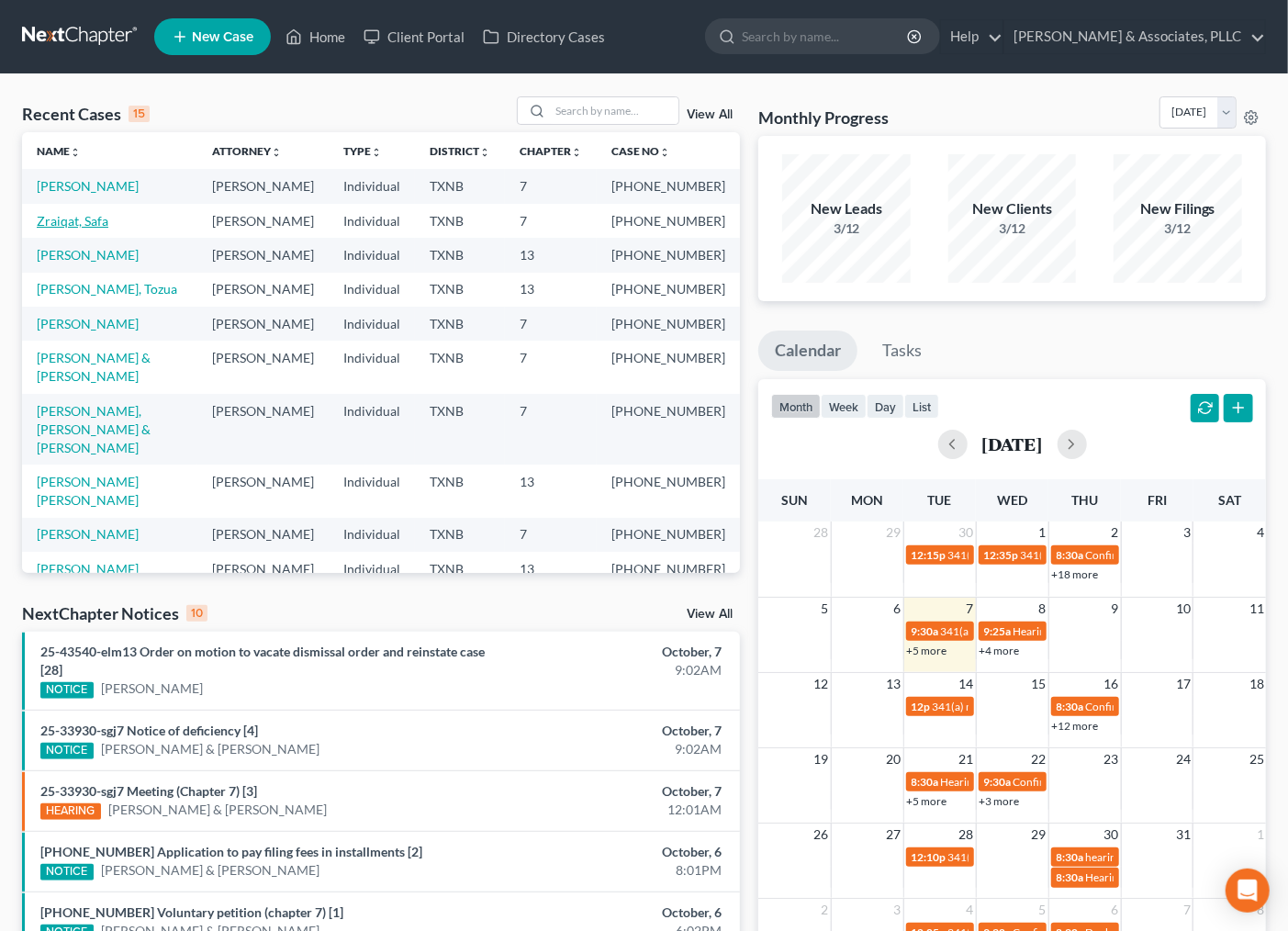
click at [105, 229] on link "Zraiqat, Safa" at bounding box center [72, 220] width 71 height 15
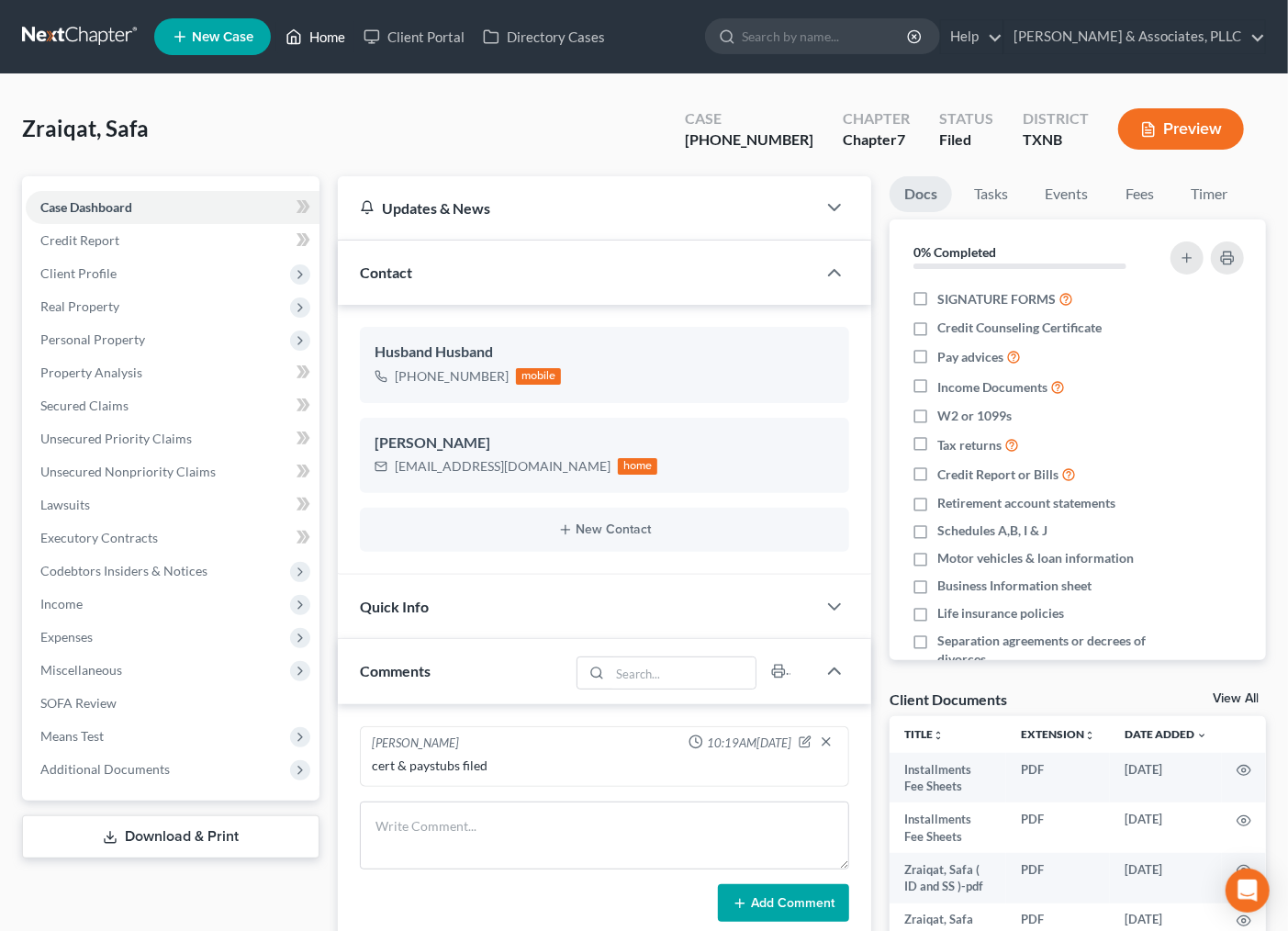
click at [315, 34] on link "Home" at bounding box center [315, 37] width 78 height 33
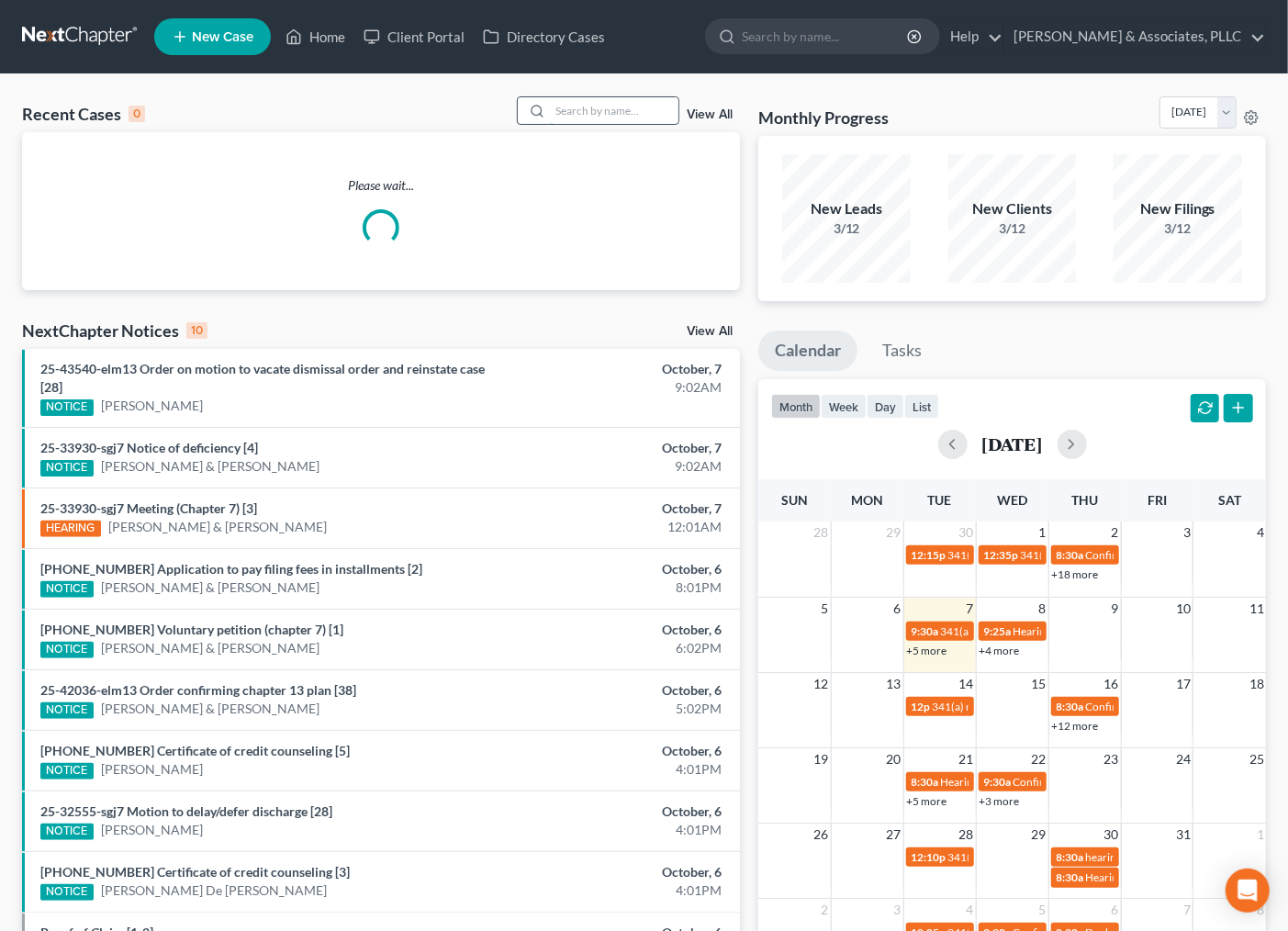
click at [593, 119] on input "search" at bounding box center [615, 111] width 129 height 27
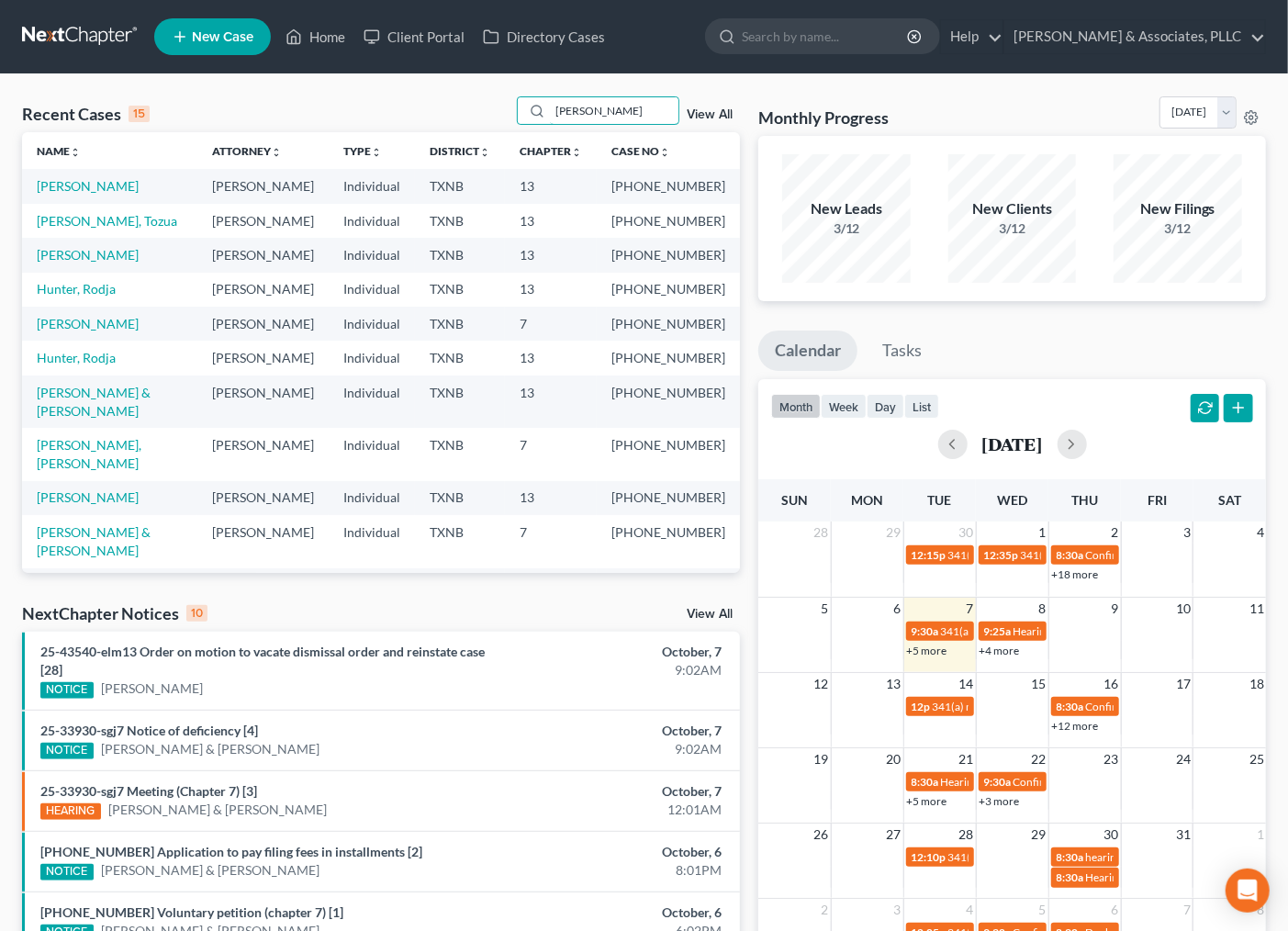
type input "jaNELLE"
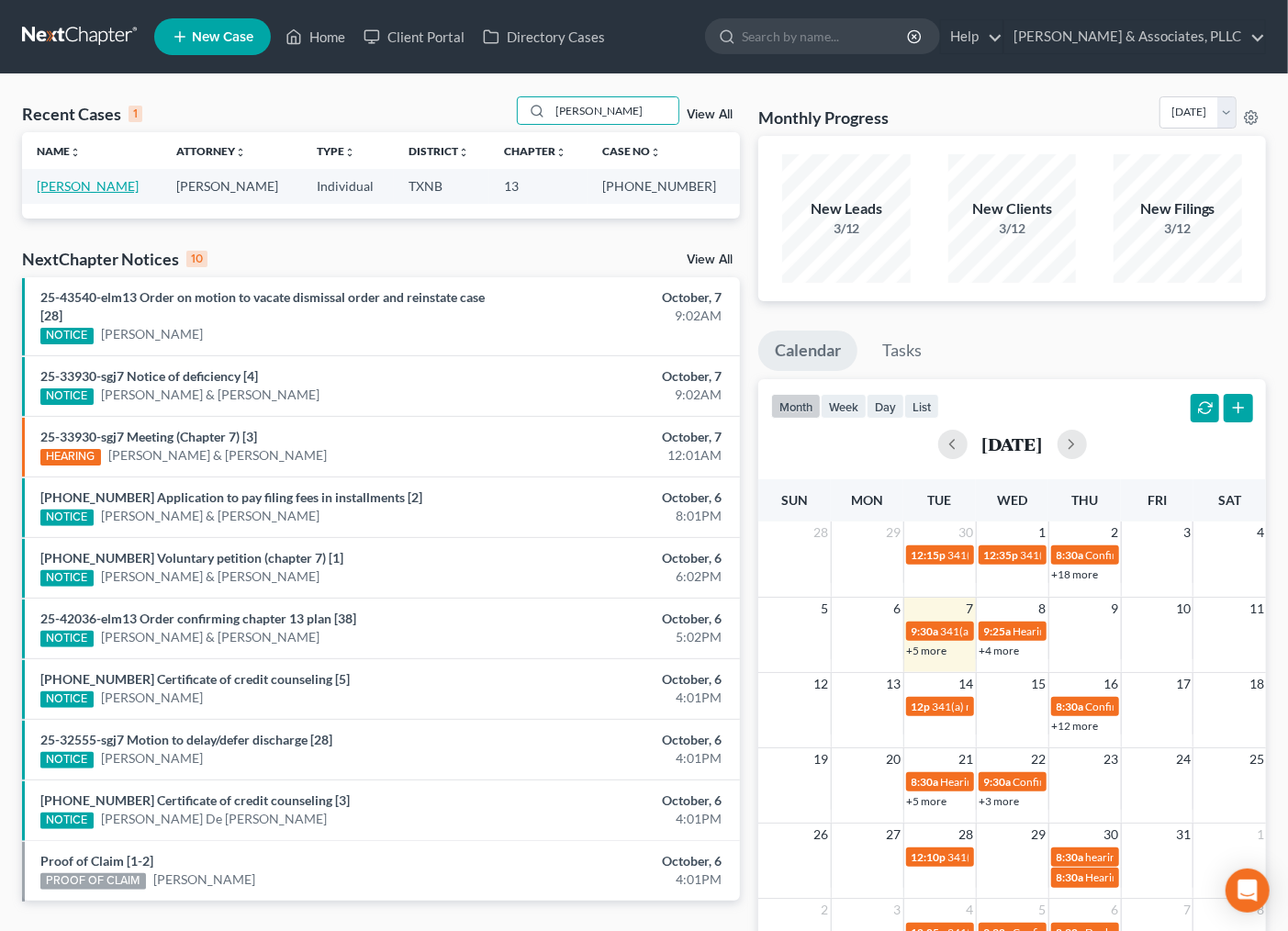
click at [78, 178] on link "[PERSON_NAME]" at bounding box center [88, 186] width 102 height 15
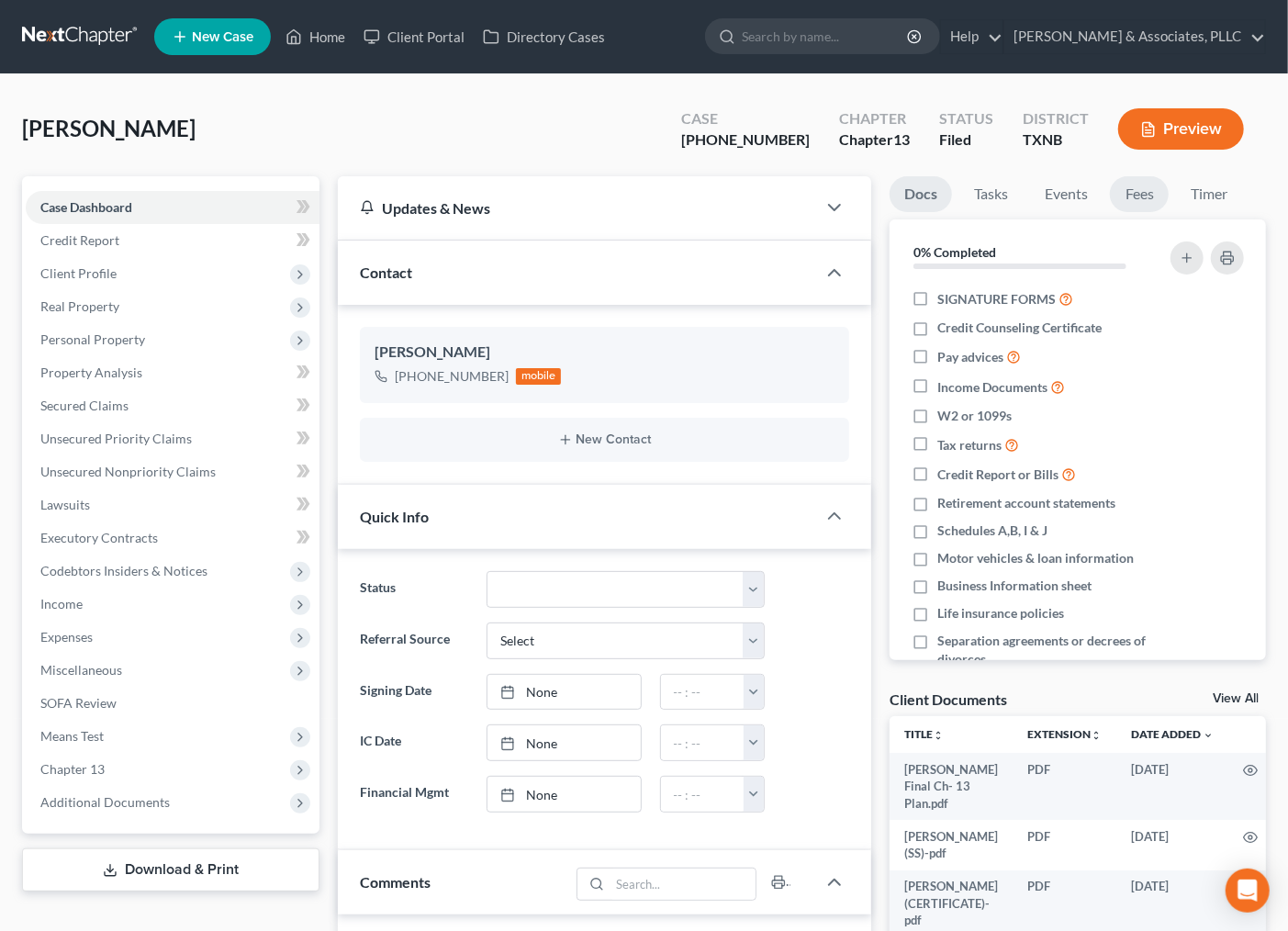
click at [1130, 187] on link "Fees" at bounding box center [1139, 193] width 59 height 36
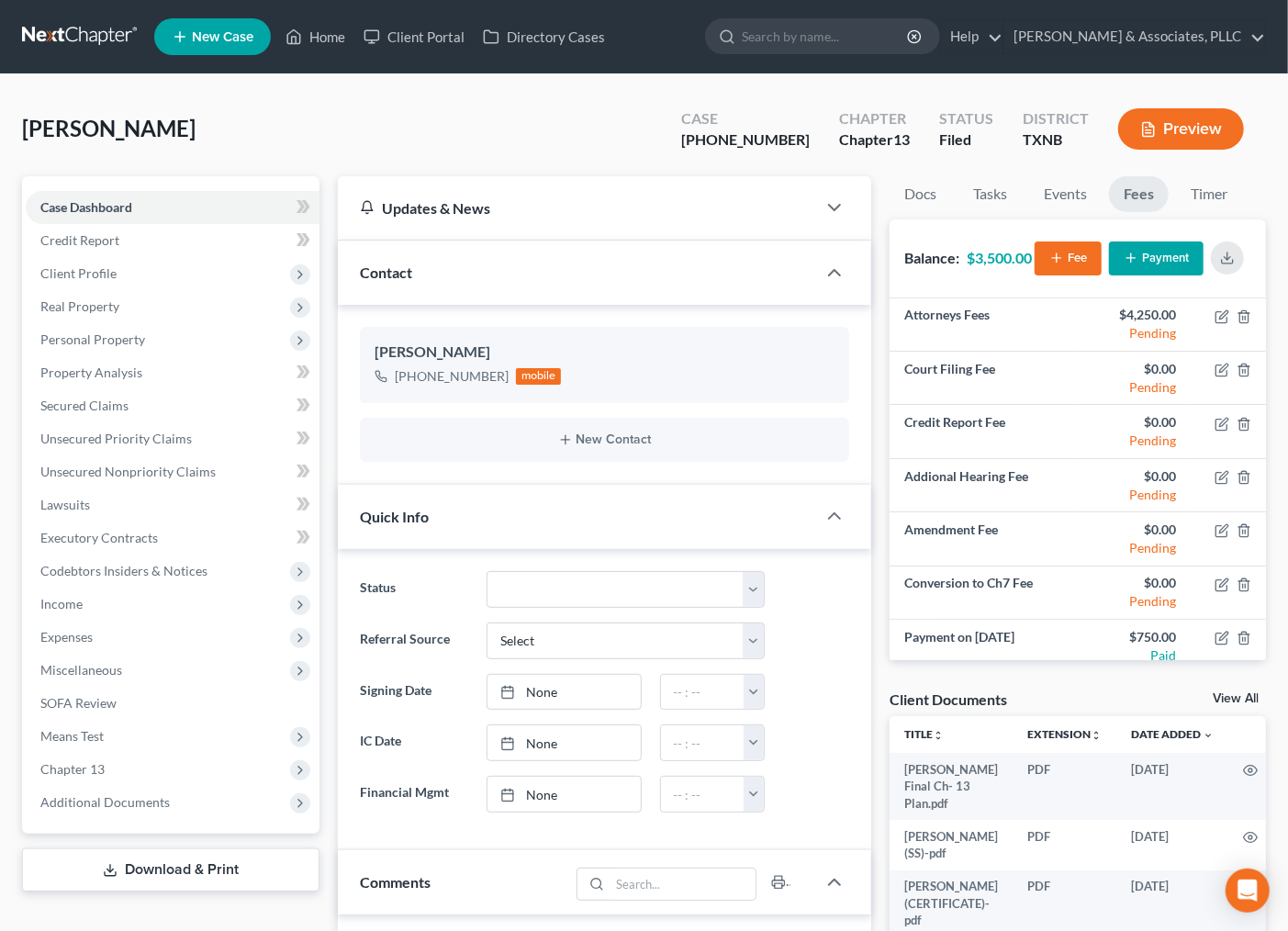
scroll to position [13, 0]
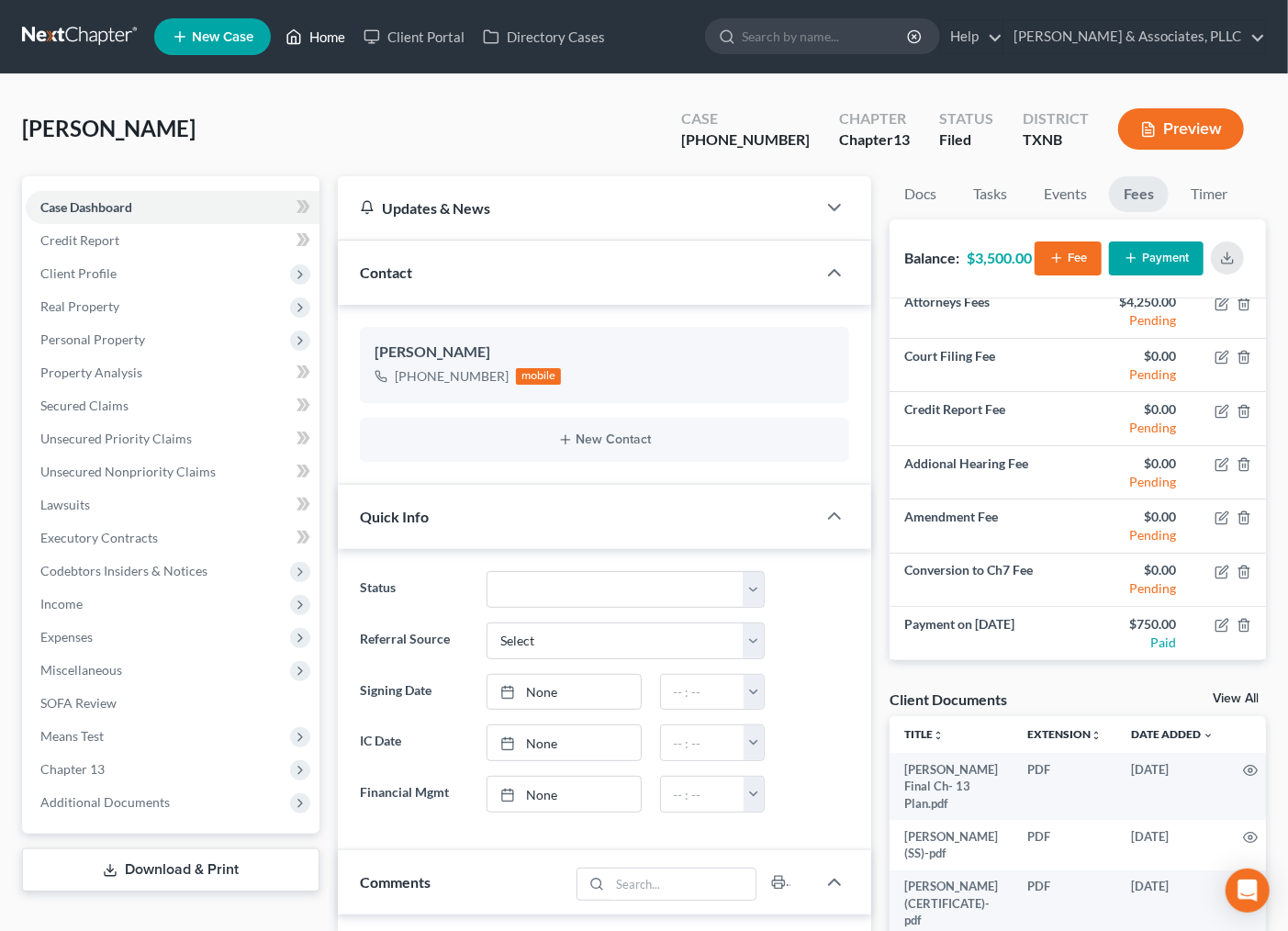
click at [322, 37] on link "Home" at bounding box center [315, 37] width 78 height 33
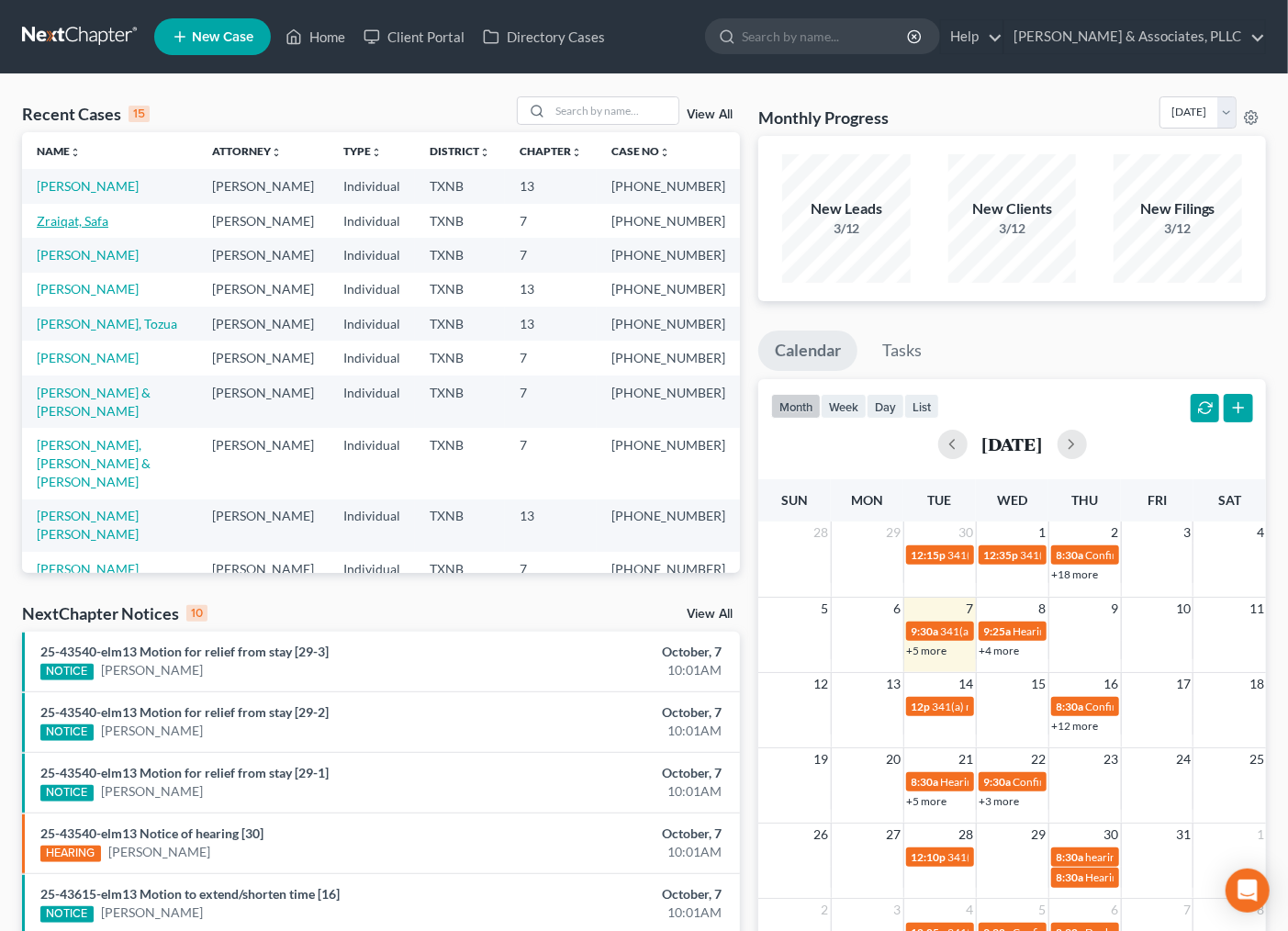
click at [95, 229] on link "Zraiqat, Safa" at bounding box center [72, 220] width 71 height 15
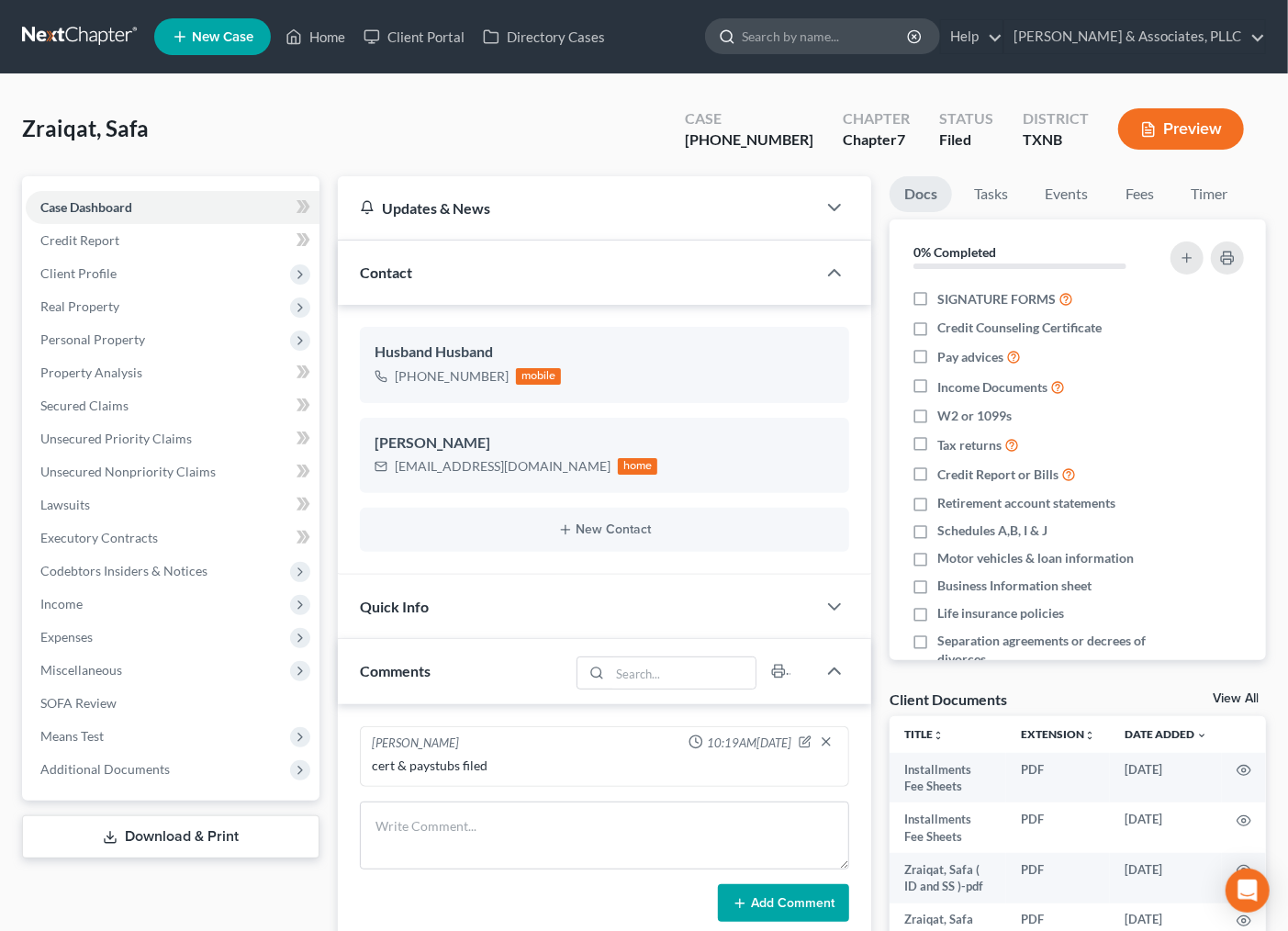
click at [742, 37] on div at bounding box center [723, 36] width 36 height 34
click at [771, 51] on input "search" at bounding box center [825, 36] width 168 height 34
type input "[PERSON_NAME]"
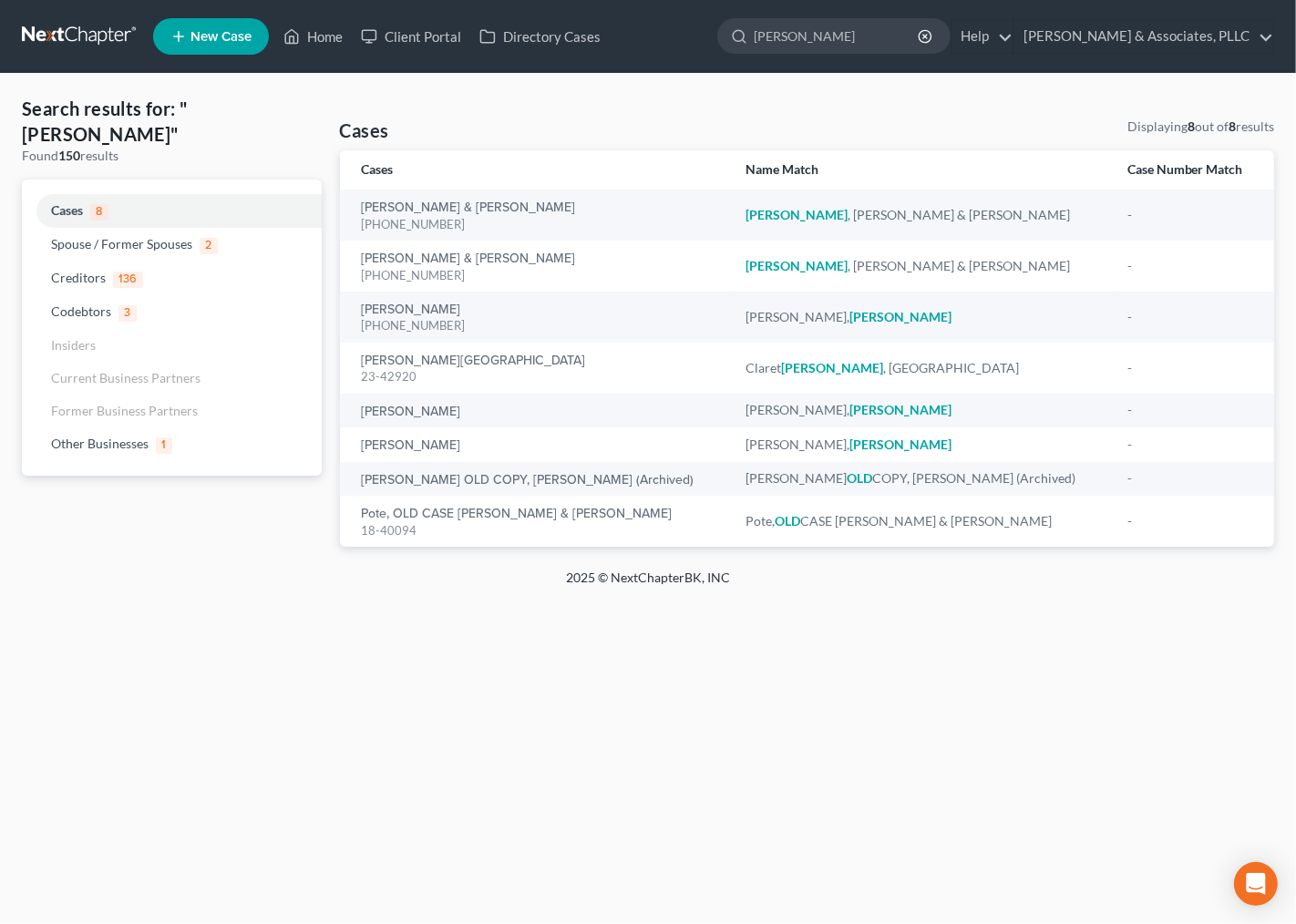
click at [391, 612] on div "Home New Case Client Portal Directory Cases Andrew Nichols & Associates, PLLC i…" at bounding box center [648, 462] width 1296 height 924
click at [345, 34] on link "Home" at bounding box center [312, 36] width 77 height 32
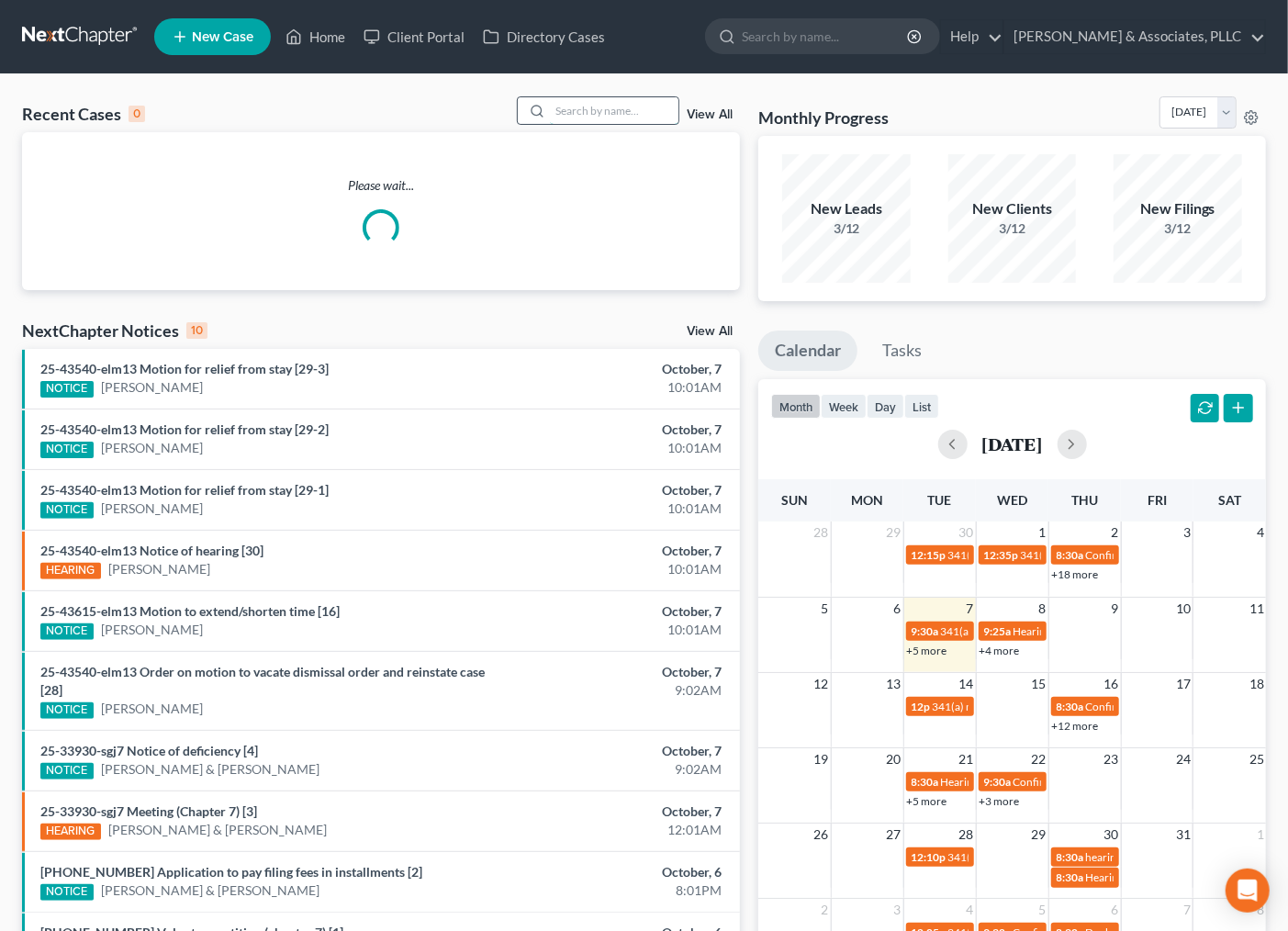
click at [591, 114] on input "search" at bounding box center [615, 111] width 129 height 27
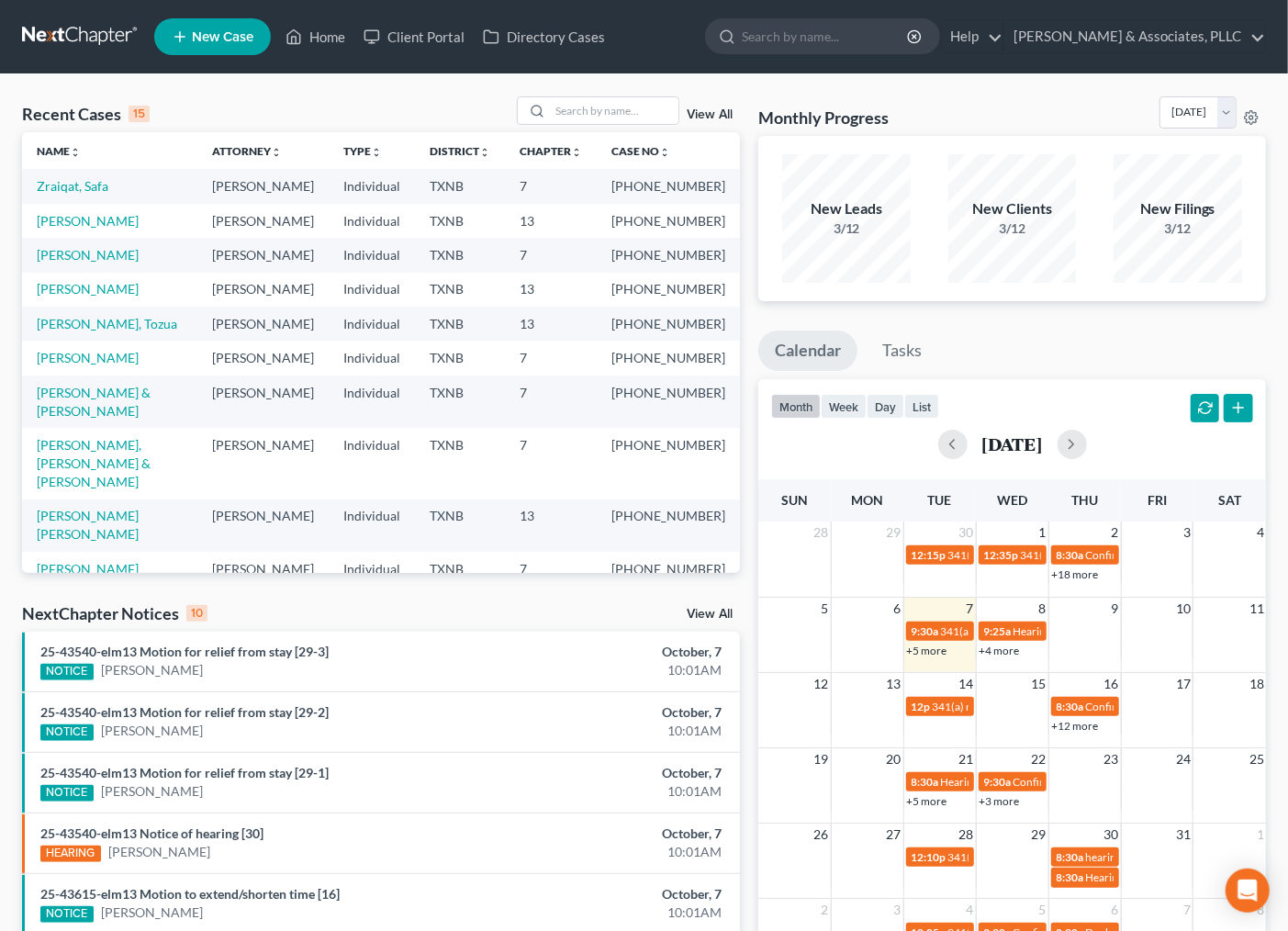
click at [668, 133] on th "Case No unfold_more expand_more expand_less" at bounding box center [668, 150] width 143 height 37
click at [658, 116] on input "search" at bounding box center [615, 111] width 129 height 27
type input "jaremy"
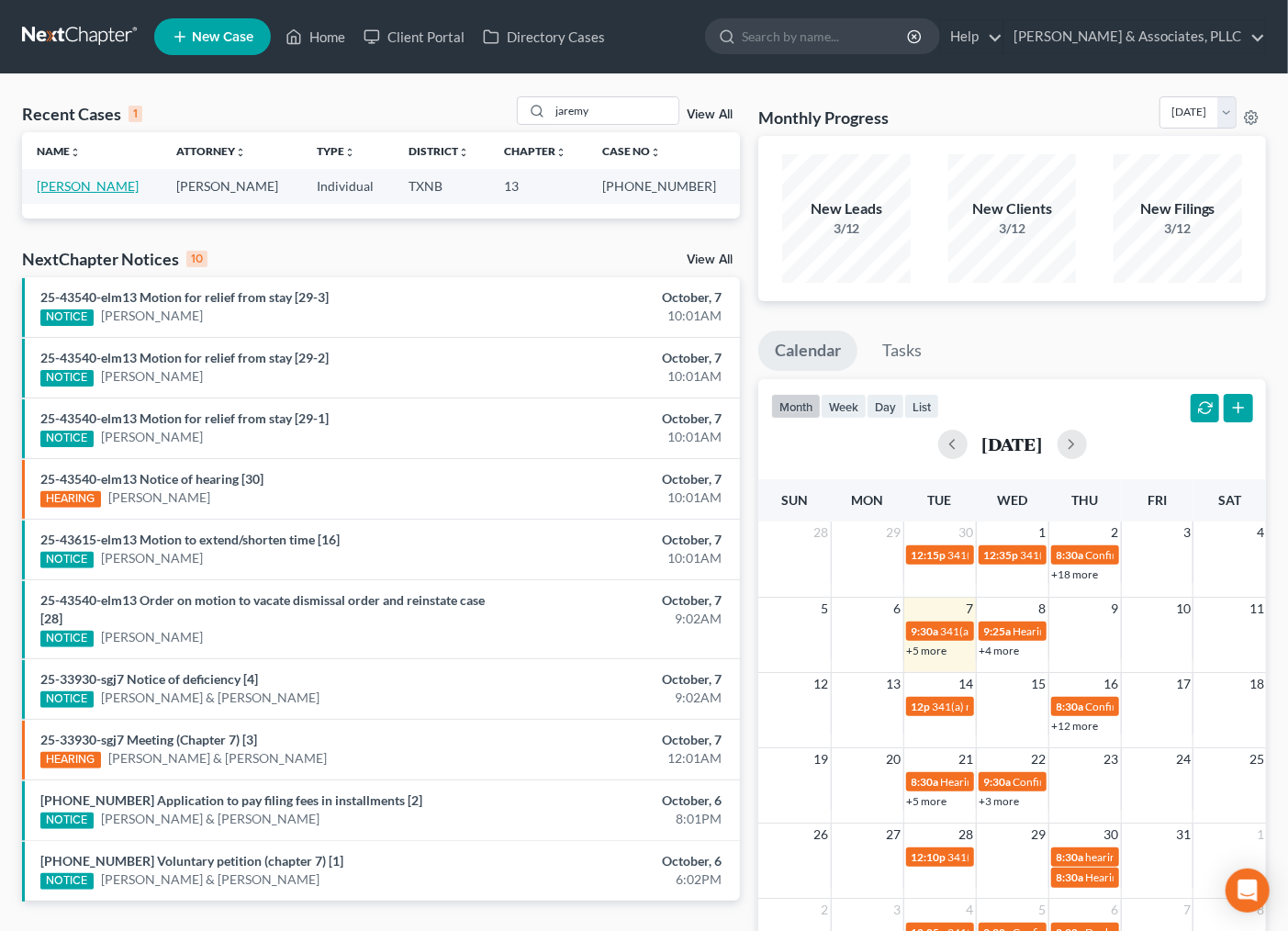
click at [90, 190] on link "[PERSON_NAME]" at bounding box center [88, 186] width 102 height 15
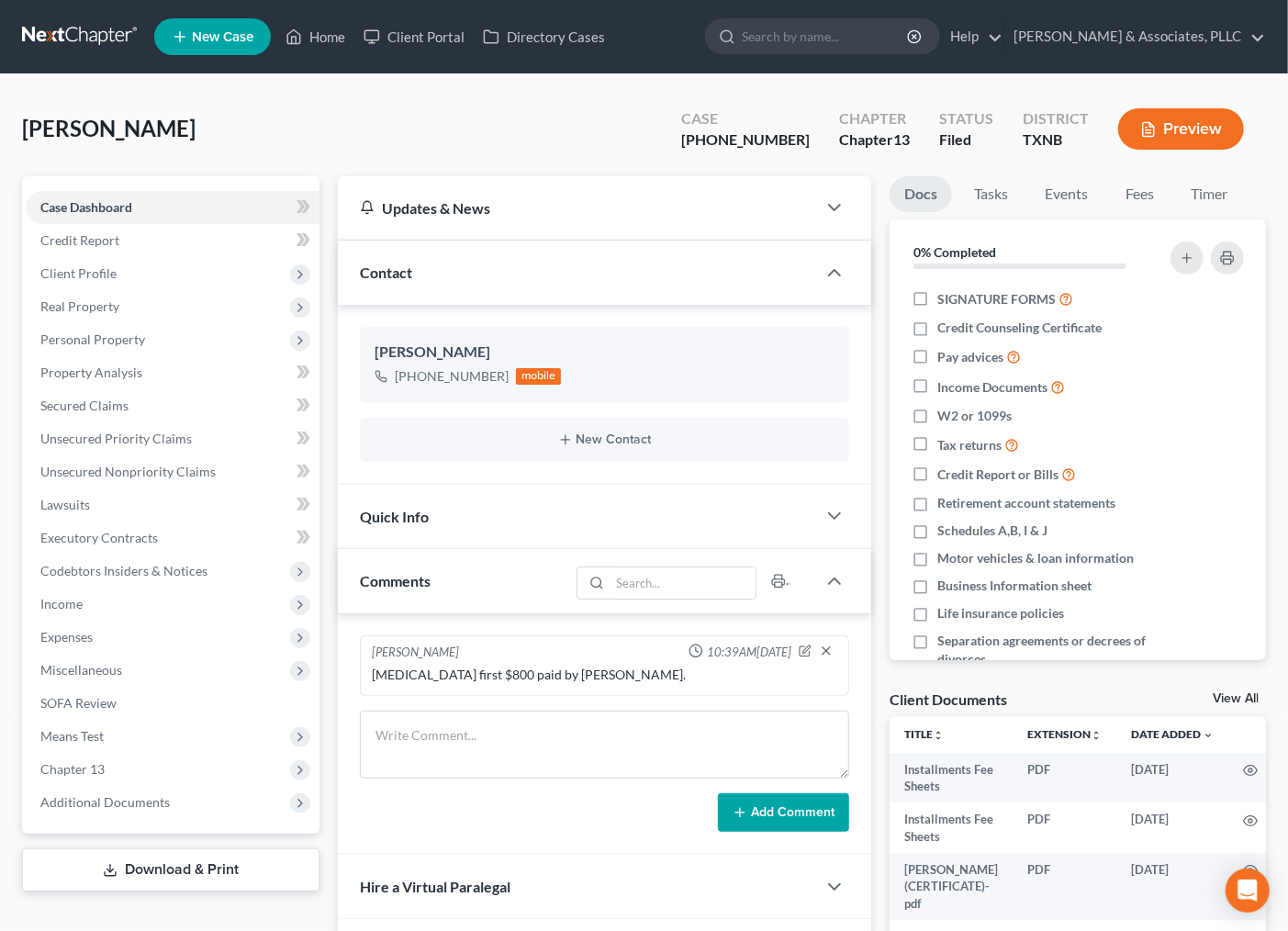
click at [594, 127] on div "Turner, Jaremy Upgraded Case 25-43615-13 Chapter Chapter 13 Status Filed Distri…" at bounding box center [644, 136] width 1244 height 80
click at [416, 123] on div "Turner, Jaremy Upgraded Case 25-43615-13 Chapter Chapter 13 Status Filed Distri…" at bounding box center [644, 136] width 1244 height 80
click at [129, 610] on span "Income" at bounding box center [172, 604] width 293 height 33
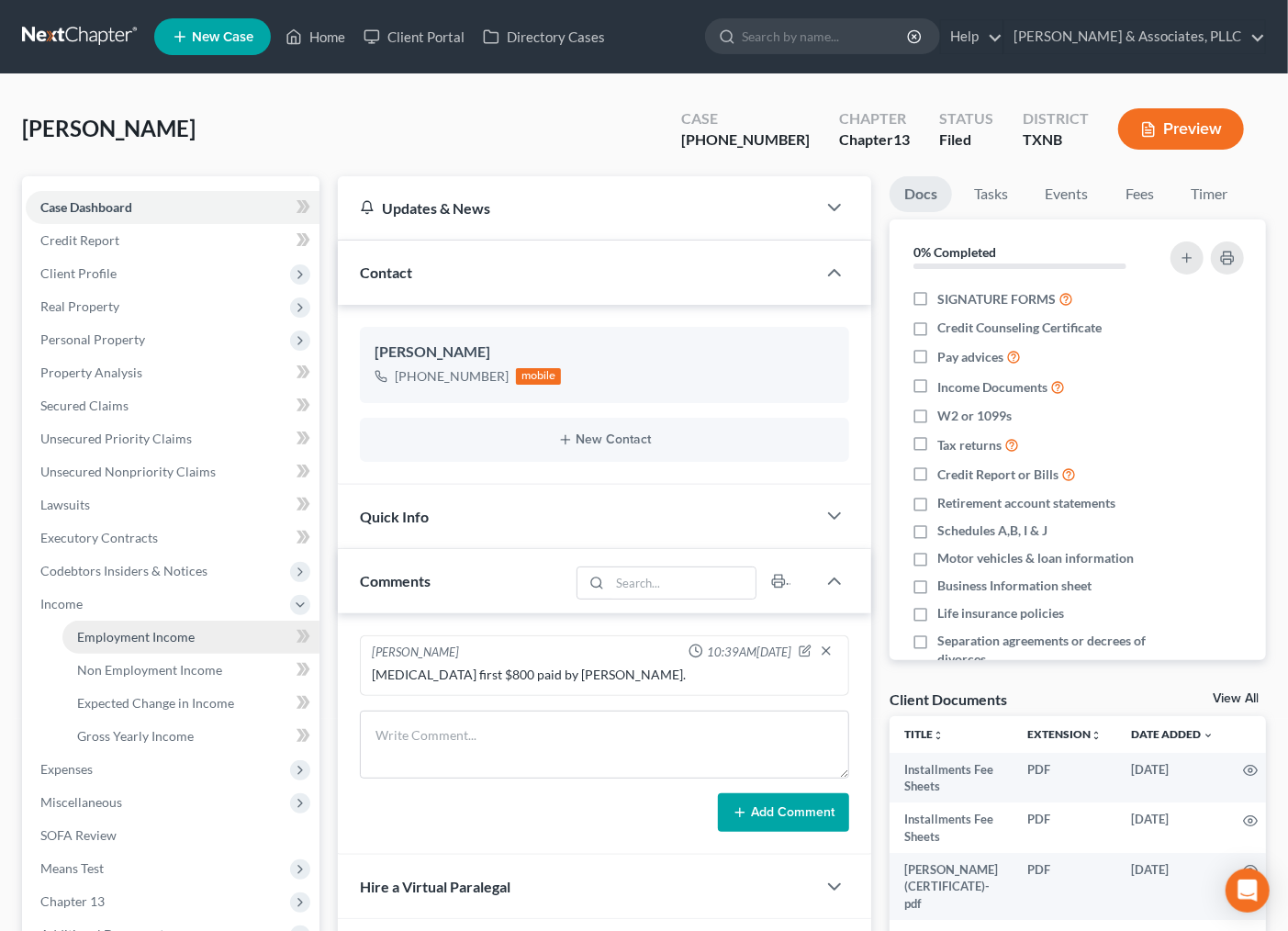
click at [142, 626] on link "Employment Income" at bounding box center [190, 637] width 257 height 33
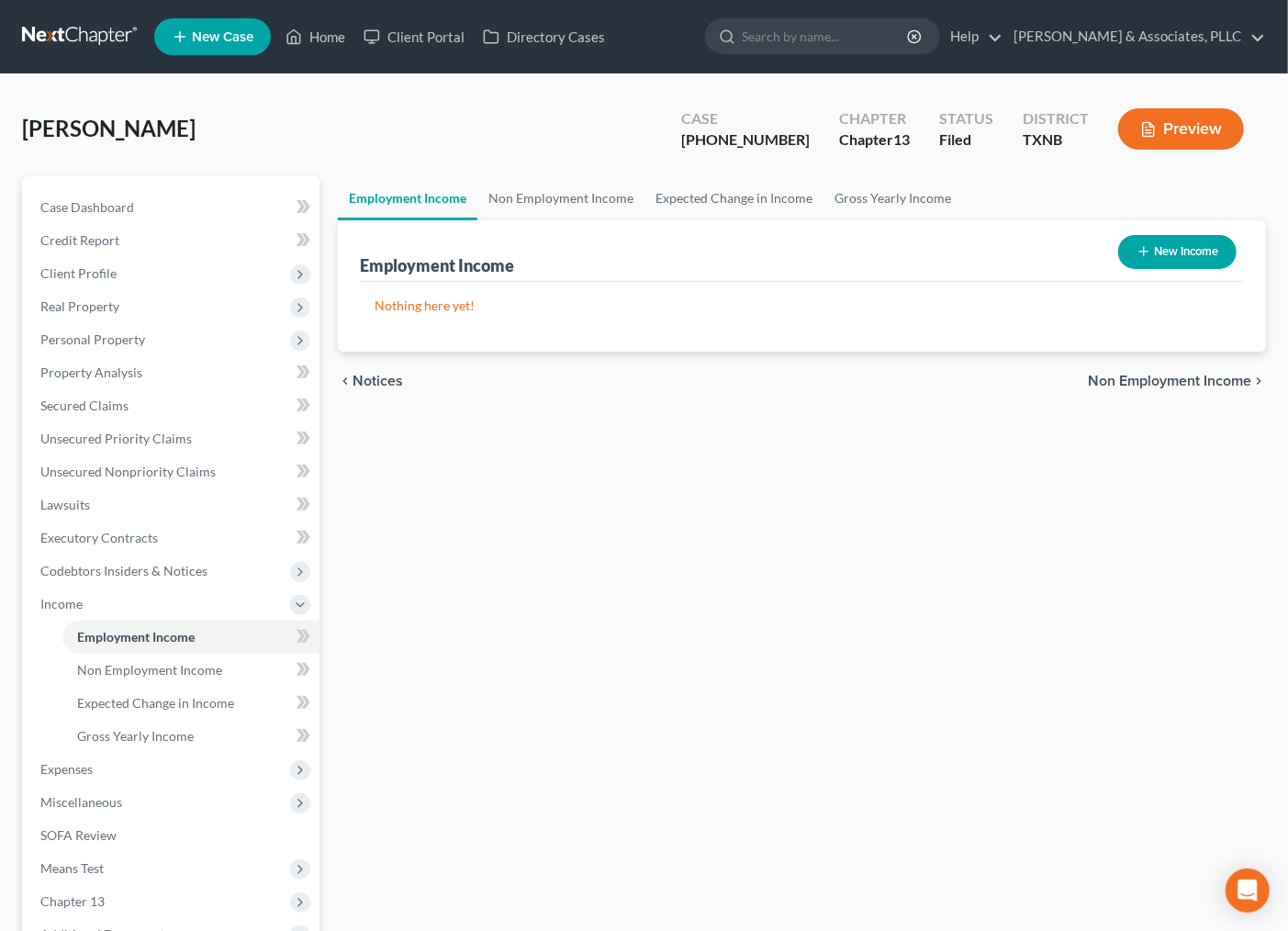
click at [1178, 245] on button "New Income" at bounding box center [1177, 251] width 118 height 34
select select "0"
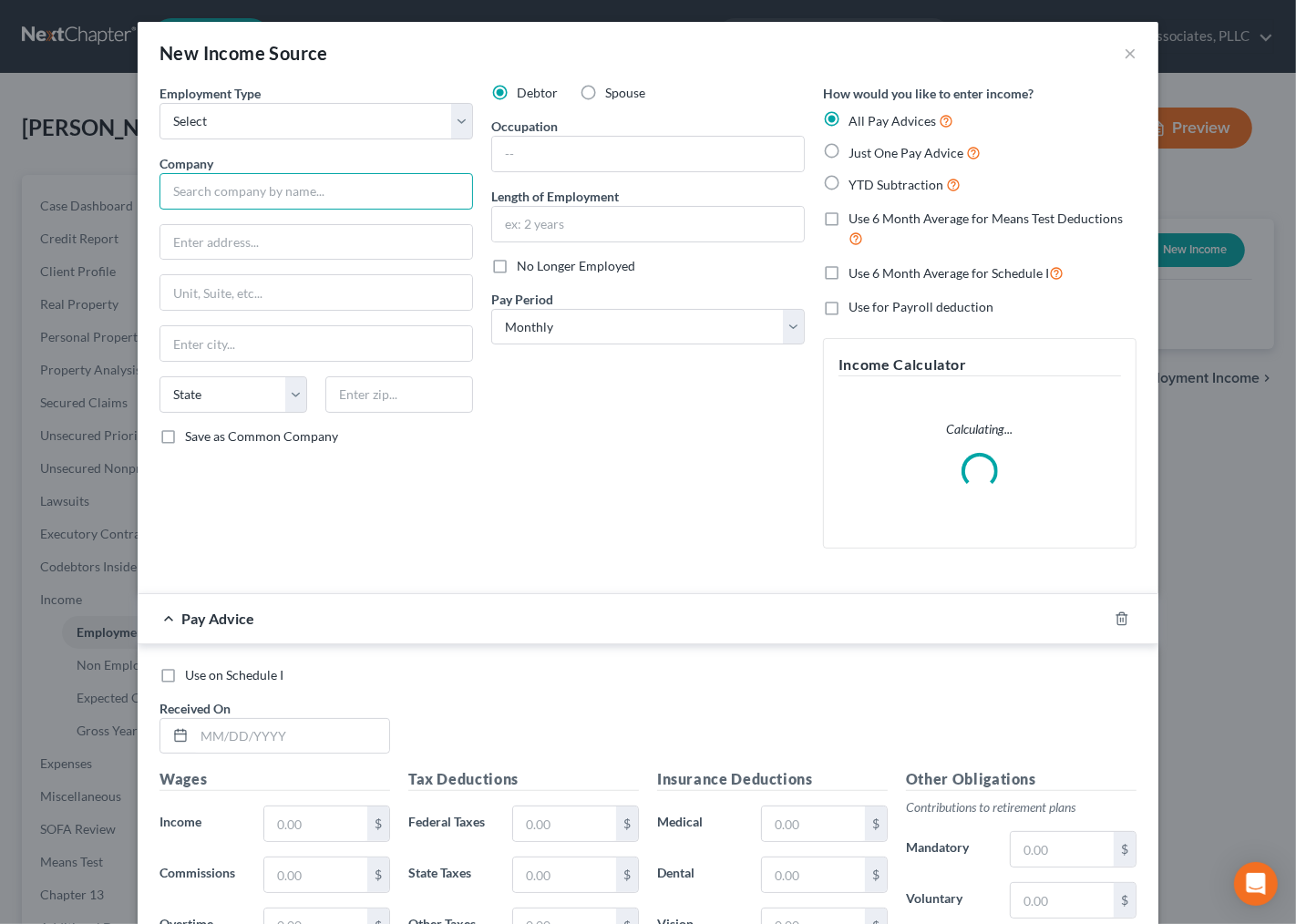
click at [307, 185] on input "text" at bounding box center [316, 191] width 313 height 36
click at [283, 118] on select "Select Full or [DEMOGRAPHIC_DATA] Employment Self Employment" at bounding box center [316, 121] width 313 height 36
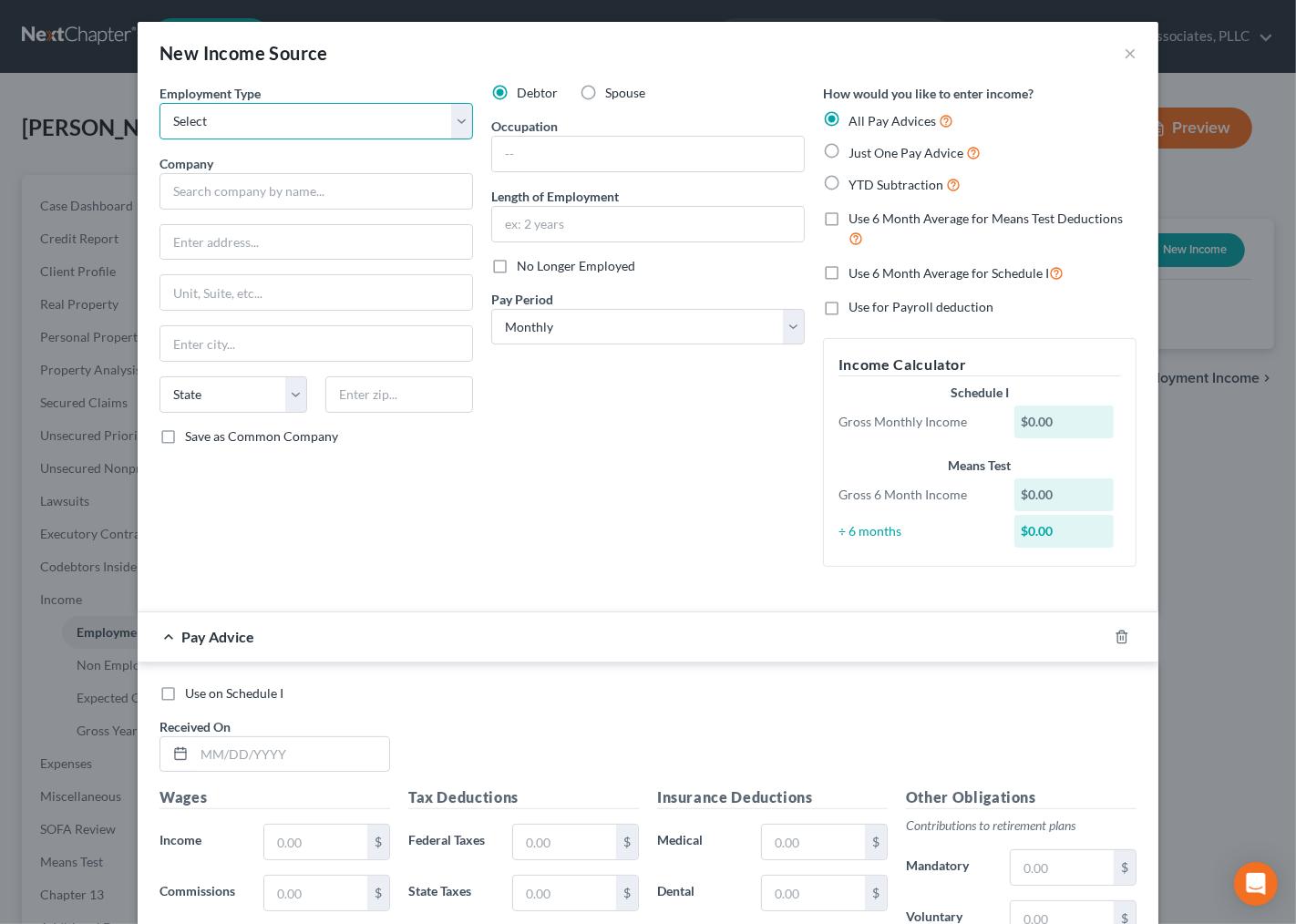
select select "1"
click at [159, 103] on select "Select Full or [DEMOGRAPHIC_DATA] Employment Self Employment" at bounding box center [316, 121] width 313 height 36
select select "1"
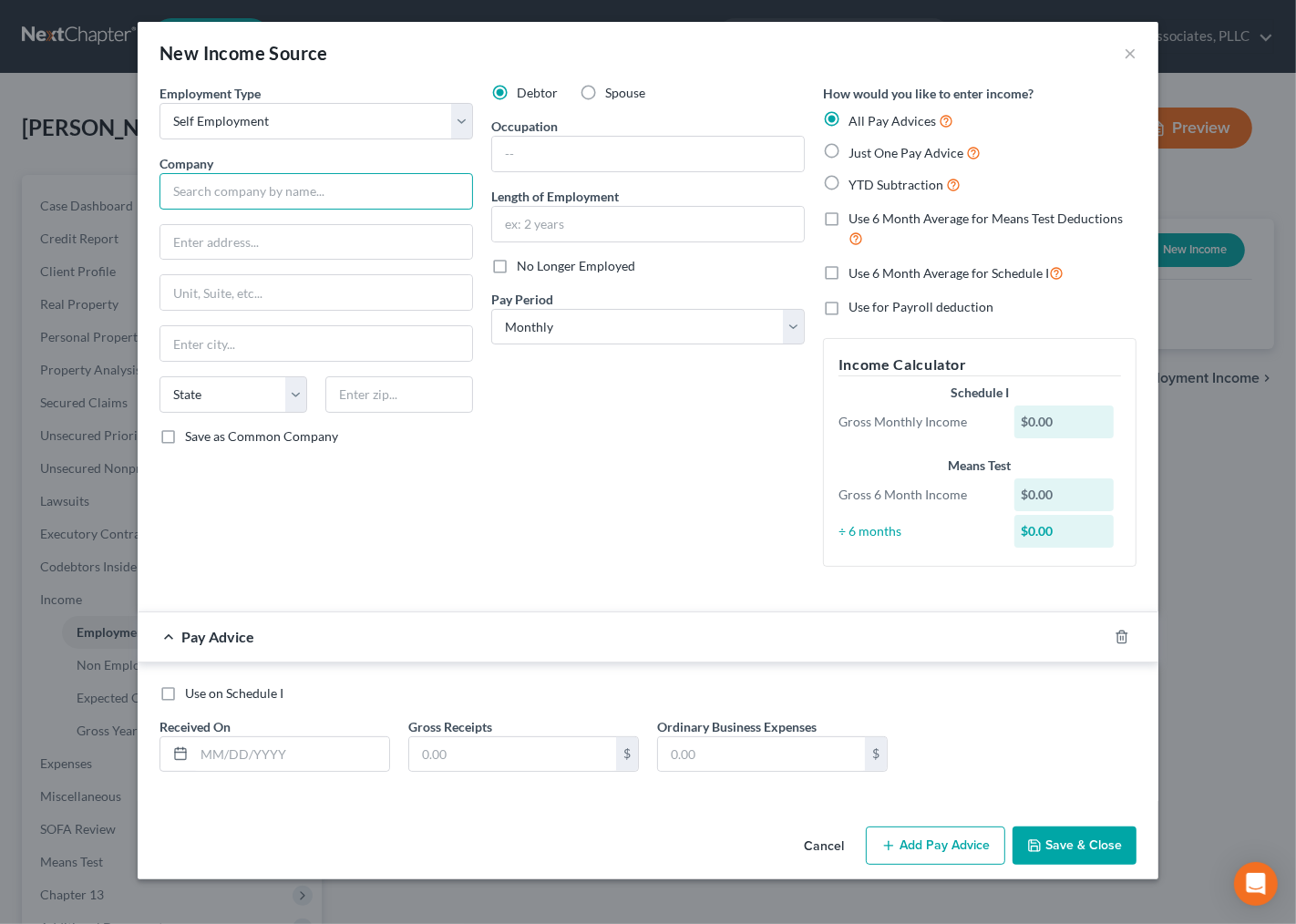
click at [387, 196] on input "text" at bounding box center [316, 191] width 313 height 36
click at [271, 194] on input "Self Employed" at bounding box center [316, 191] width 313 height 36
type input "Self Employed- Roadie"
type input "D"
click at [278, 766] on input "text" at bounding box center [291, 754] width 195 height 34
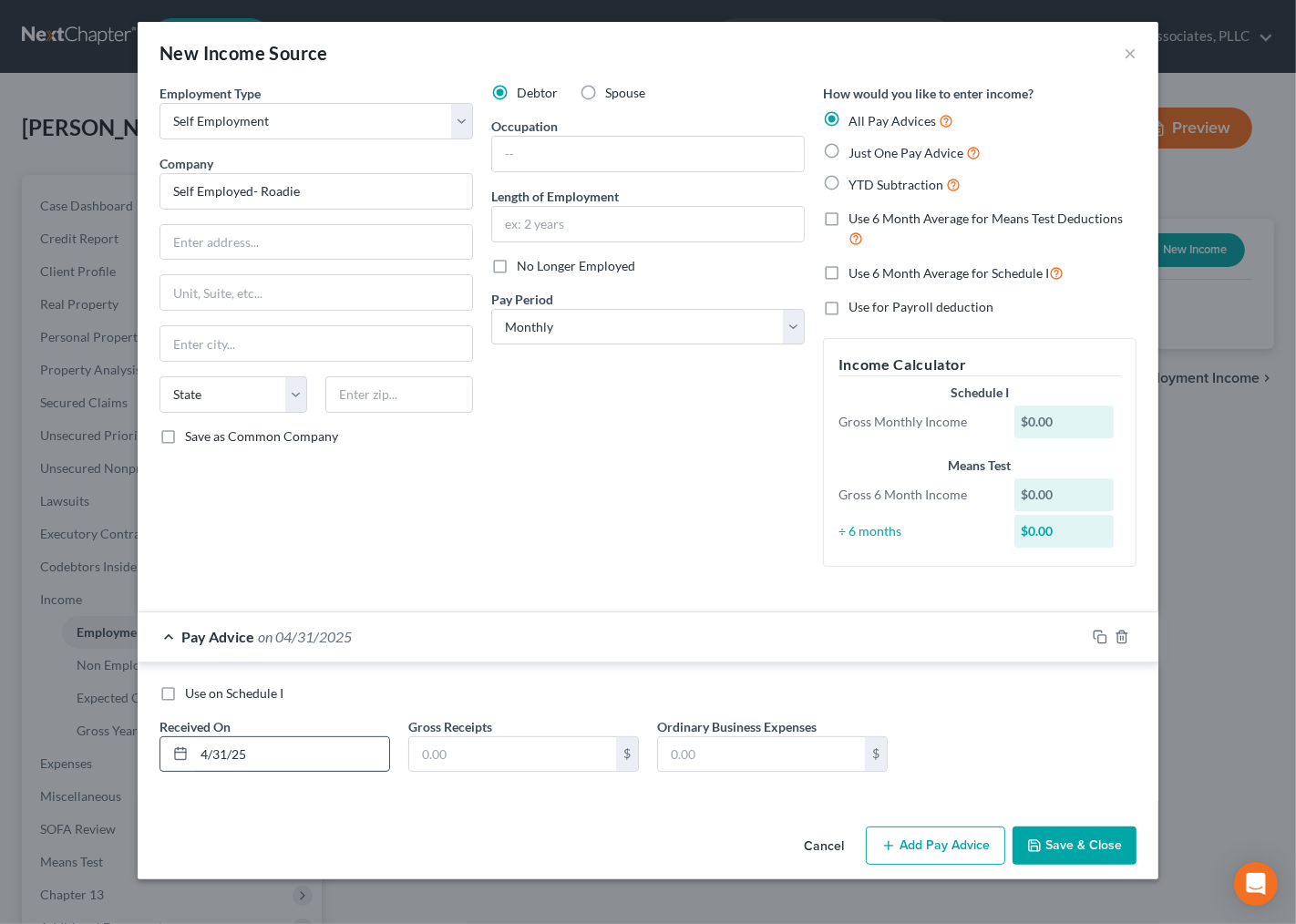
drag, startPoint x: 216, startPoint y: 751, endPoint x: 229, endPoint y: 749, distance: 13.2
click at [229, 749] on input "4/31/25" at bounding box center [291, 754] width 195 height 34
type input "4/30/25"
click at [478, 759] on input "text" at bounding box center [513, 754] width 207 height 34
type input "352.98"
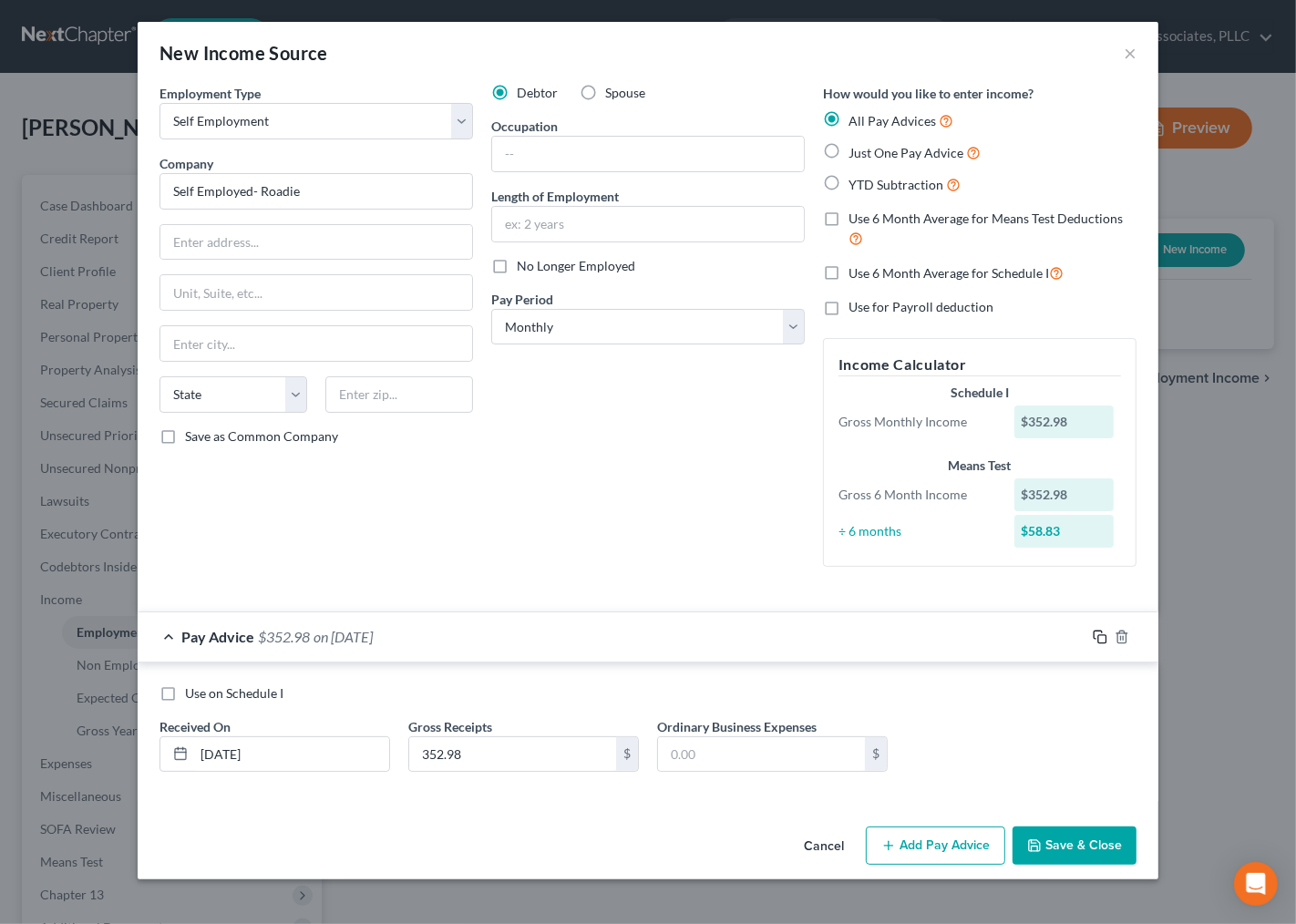
click at [1094, 636] on icon "button" at bounding box center [1097, 635] width 9 height 9
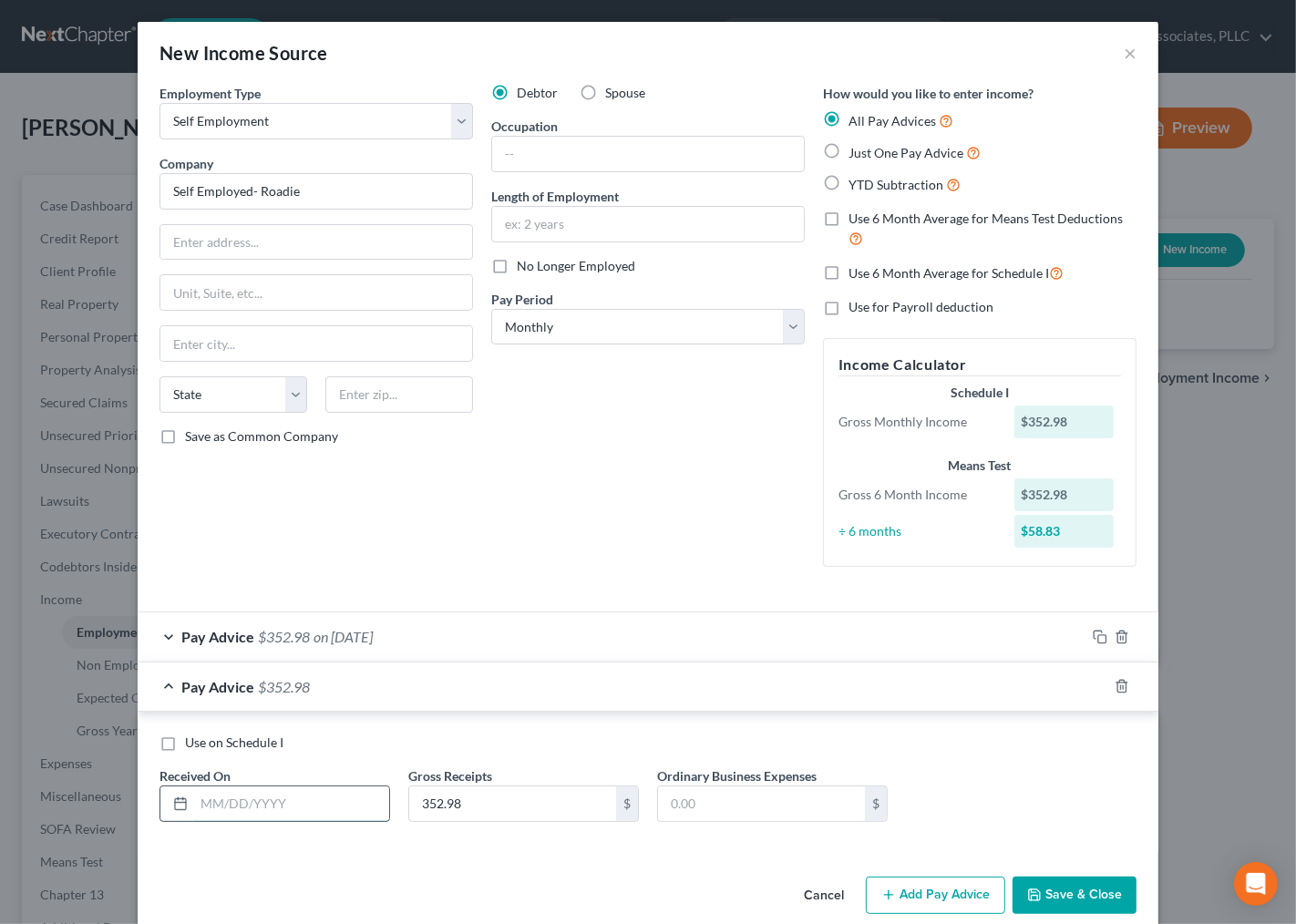
click at [237, 812] on input "text" at bounding box center [291, 804] width 195 height 34
type input "8/30/25"
type input "247.72"
click at [1094, 683] on icon "button" at bounding box center [1100, 685] width 14 height 14
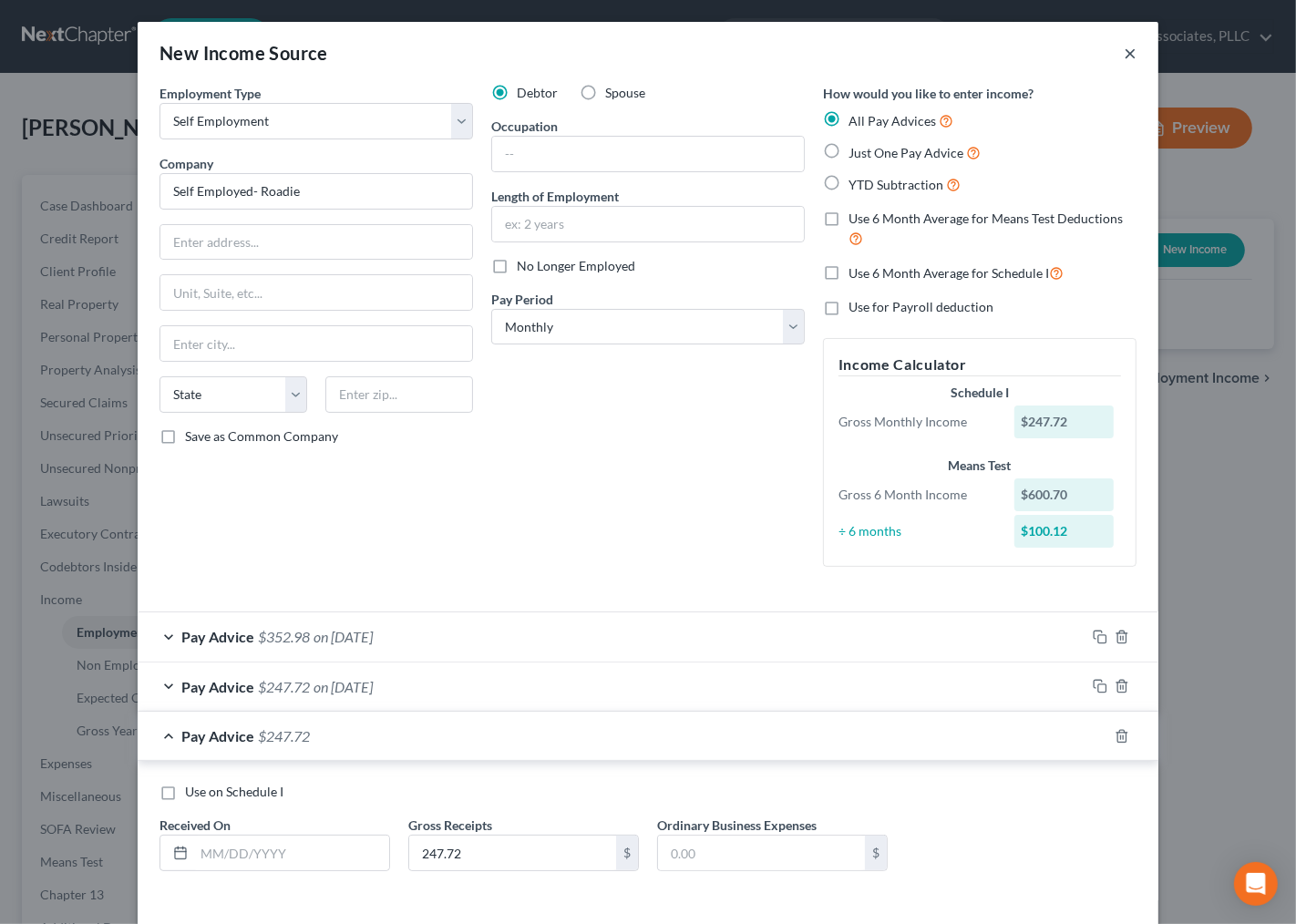
click at [1124, 46] on button "×" at bounding box center [1130, 52] width 12 height 22
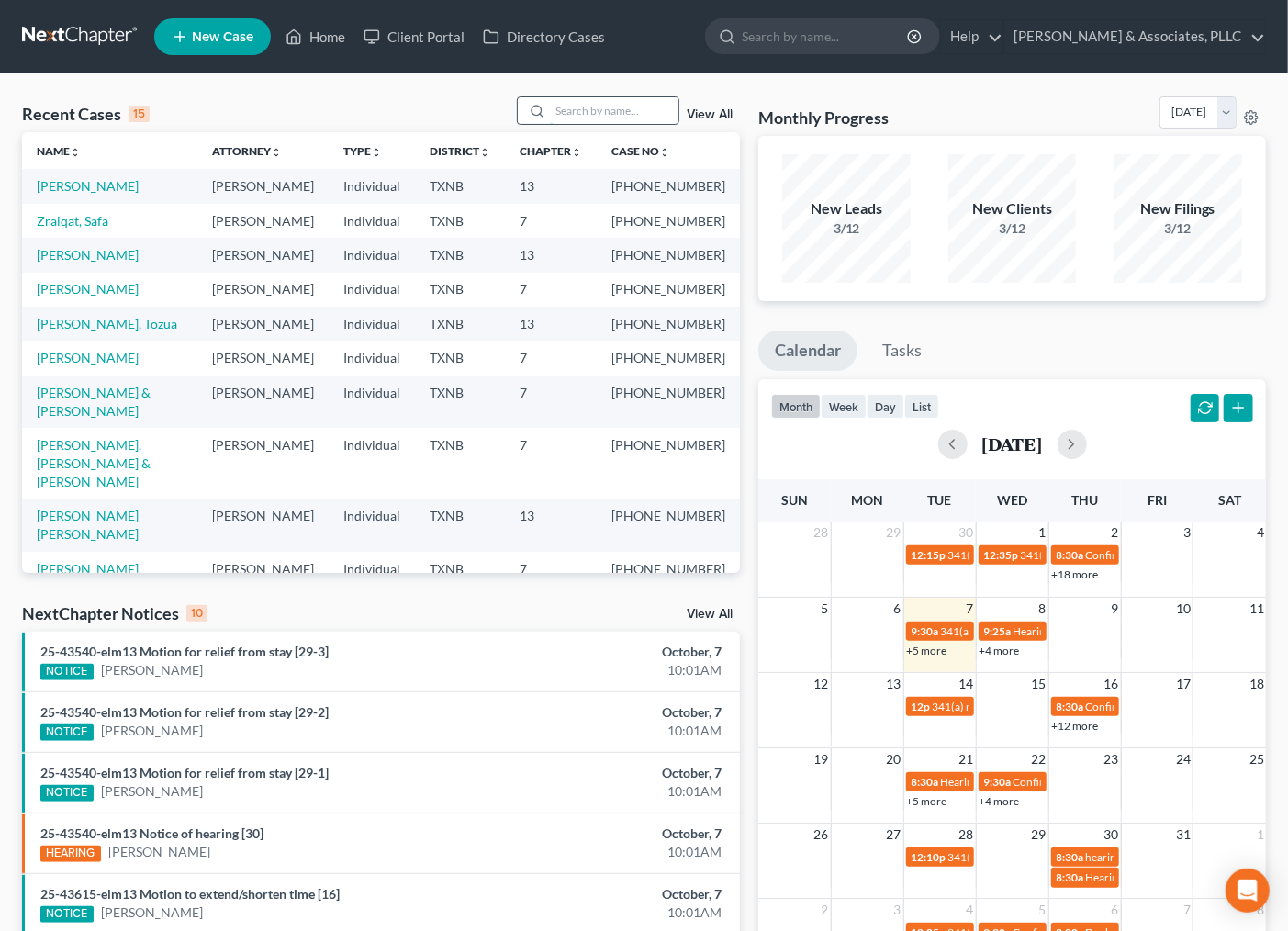
click at [602, 101] on input "search" at bounding box center [615, 111] width 129 height 27
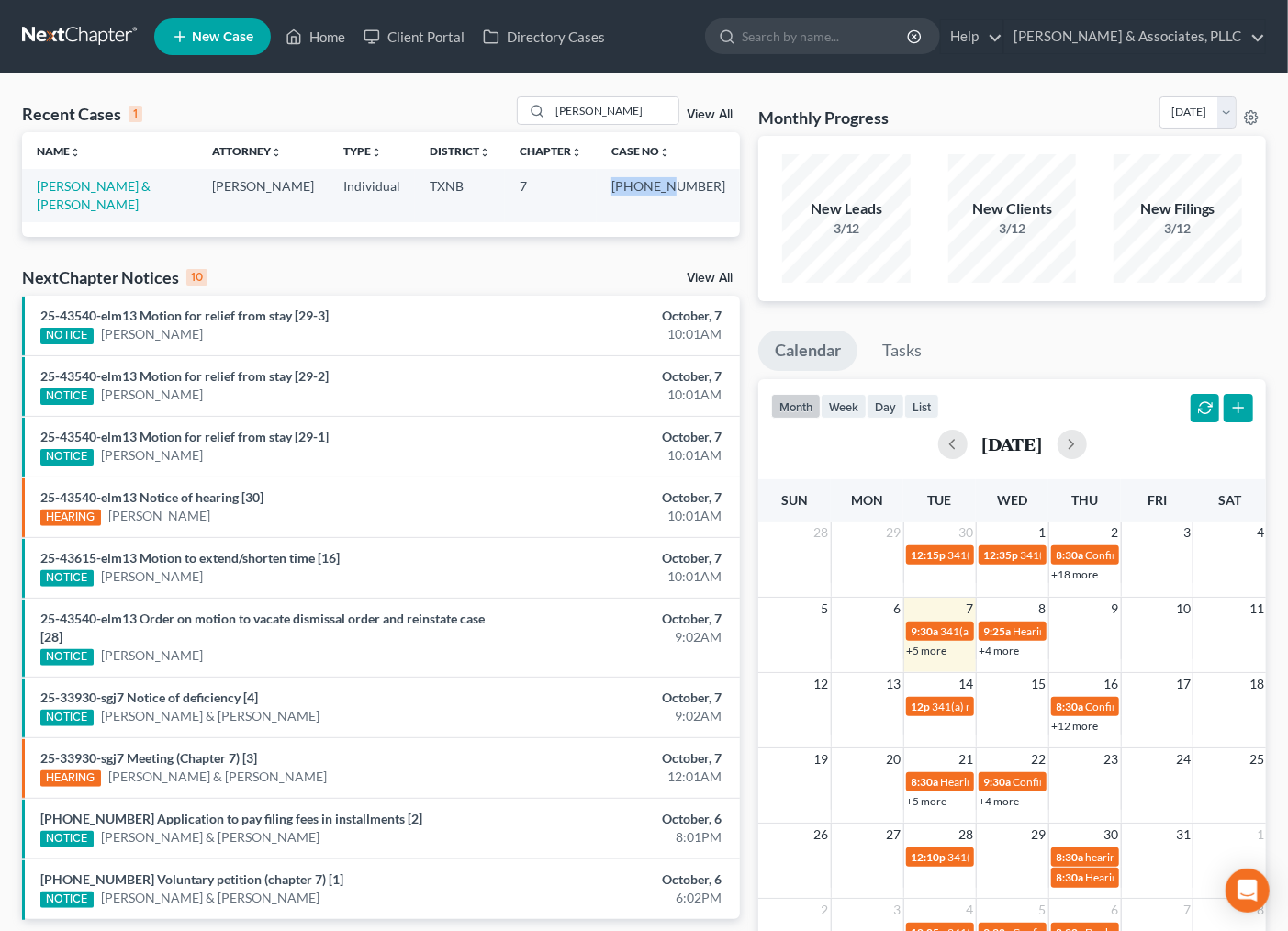
drag, startPoint x: 649, startPoint y: 188, endPoint x: 707, endPoint y: 185, distance: 58.1
click at [707, 185] on td "[PHONE_NUMBER]" at bounding box center [668, 195] width 143 height 52
copy td "25-33930"
click at [629, 112] on input "[PERSON_NAME]" at bounding box center [615, 111] width 129 height 27
drag, startPoint x: 612, startPoint y: 120, endPoint x: 432, endPoint y: 129, distance: 180.2
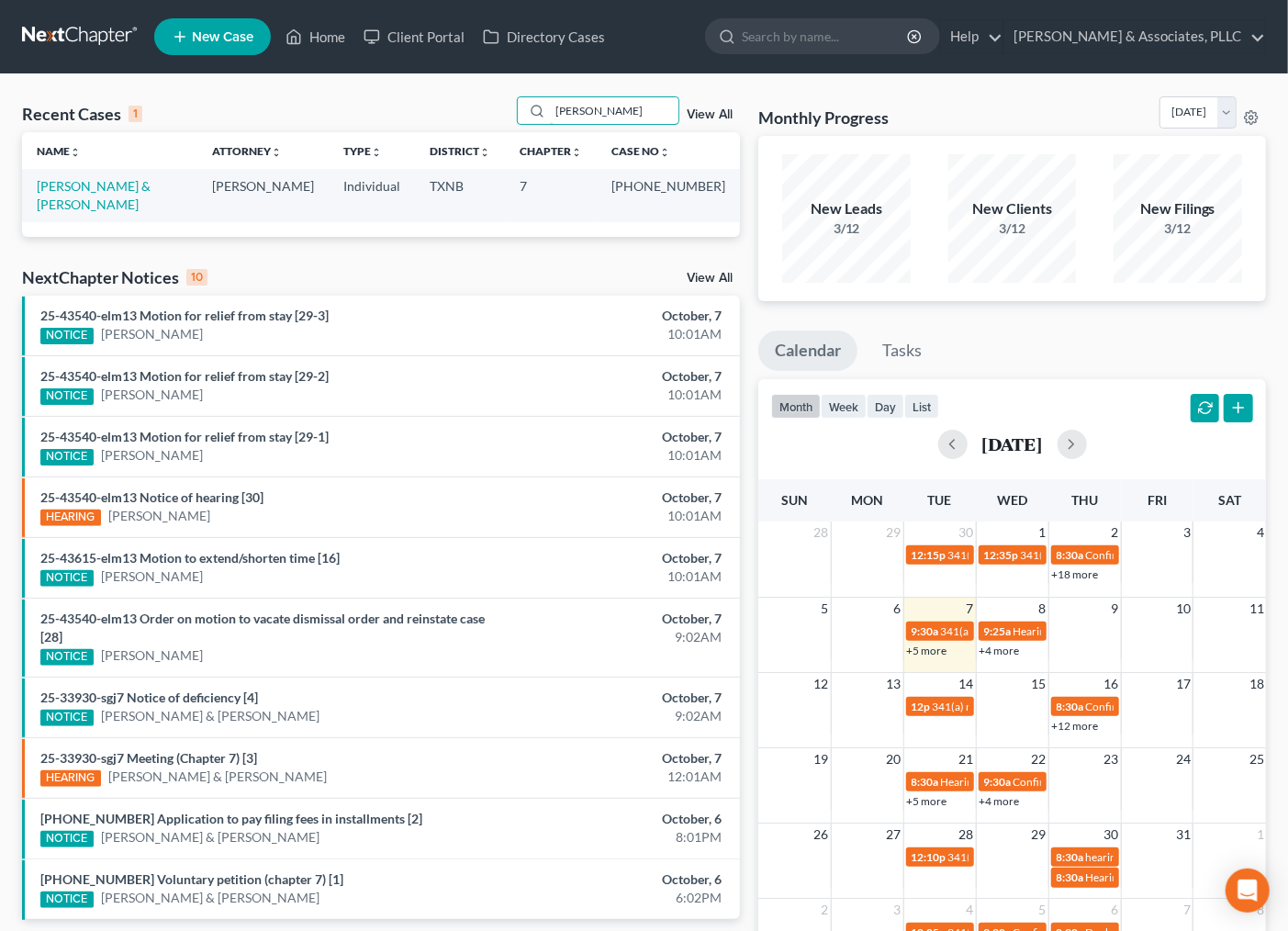
click at [432, 129] on div "Recent Cases 1 [PERSON_NAME] View All" at bounding box center [381, 113] width 718 height 36
type input "[PERSON_NAME]"
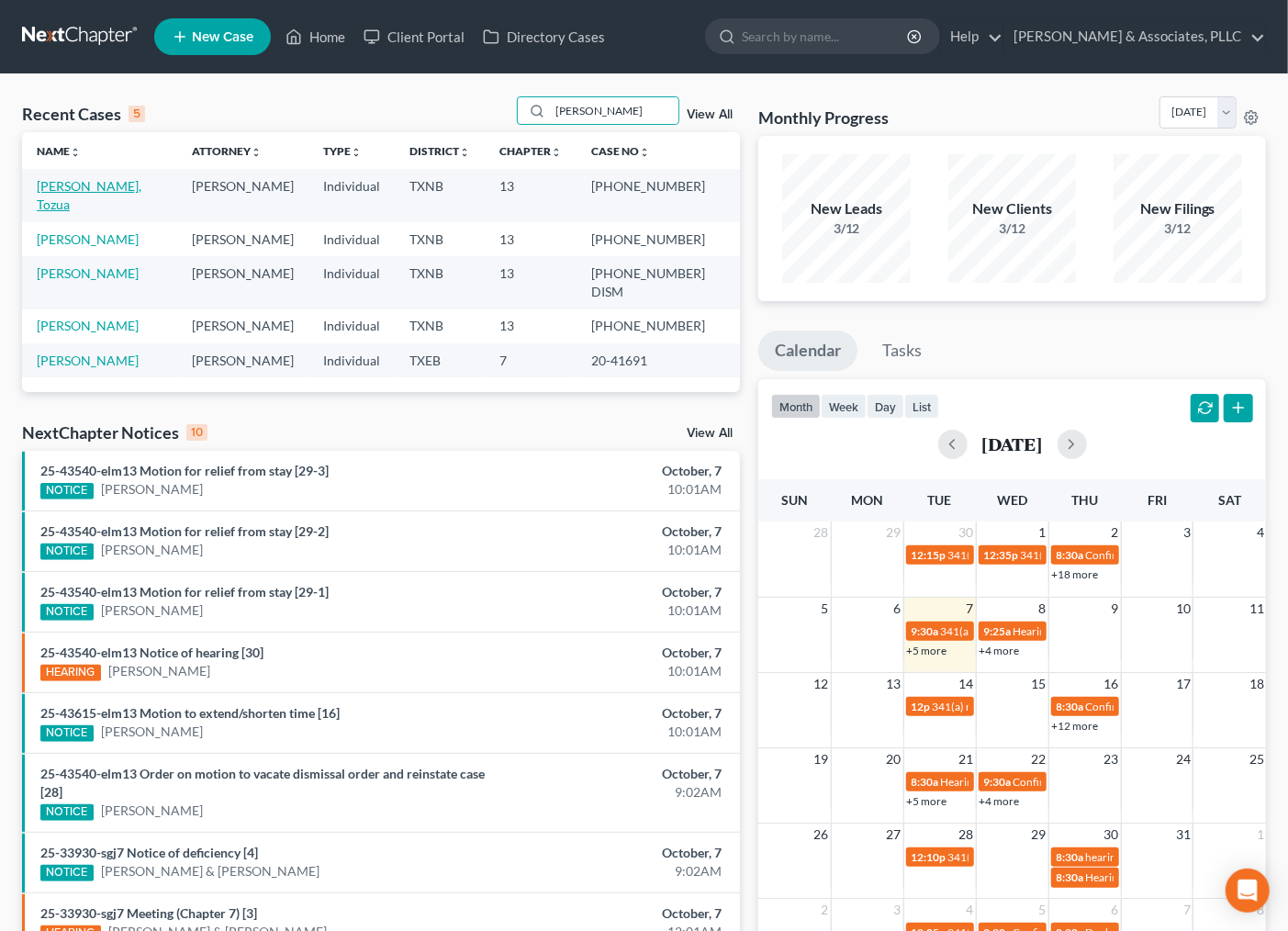
click at [94, 193] on link "[PERSON_NAME], Tozua" at bounding box center [88, 194] width 105 height 34
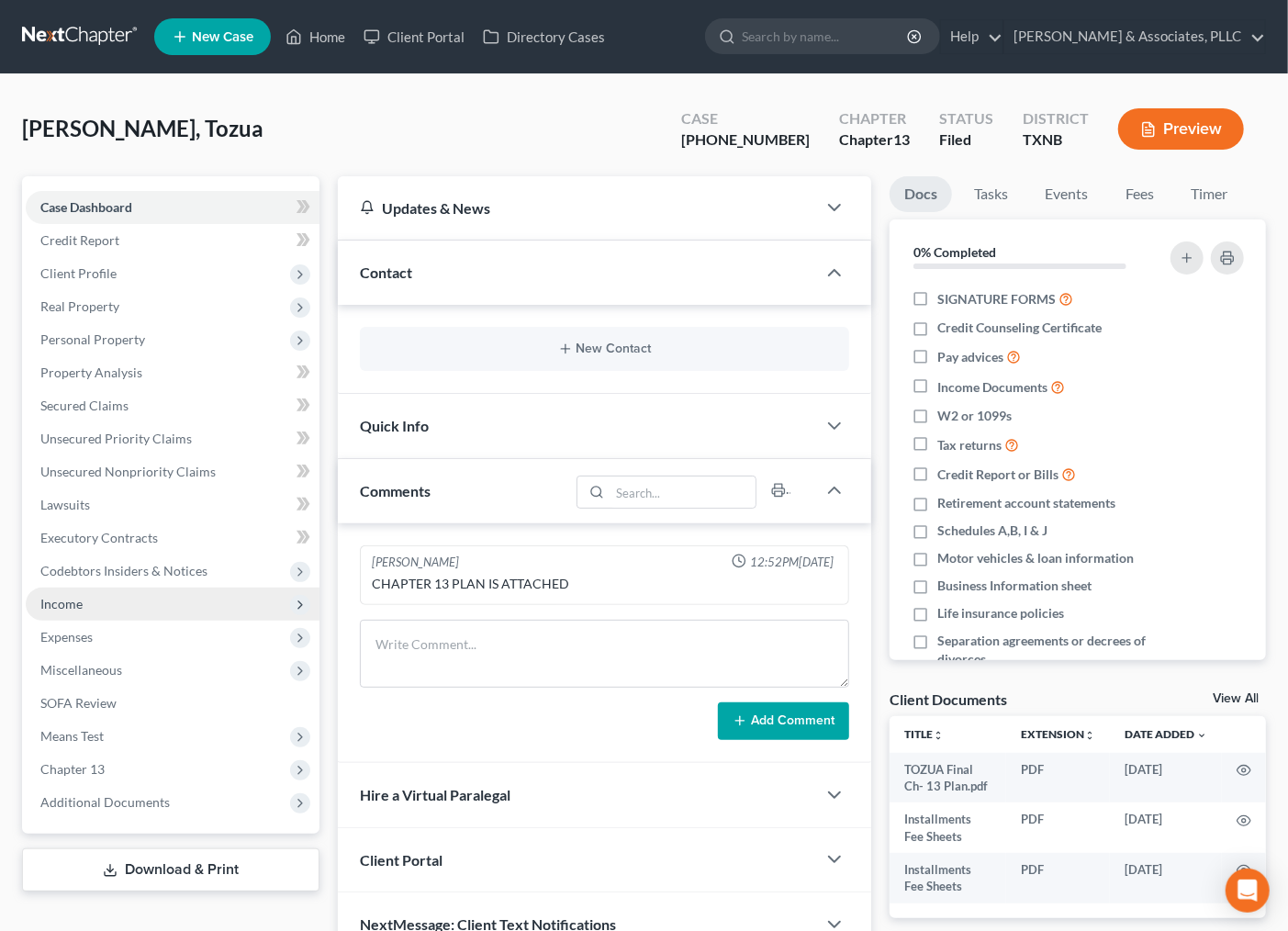
click at [80, 602] on span "Income" at bounding box center [62, 604] width 42 height 15
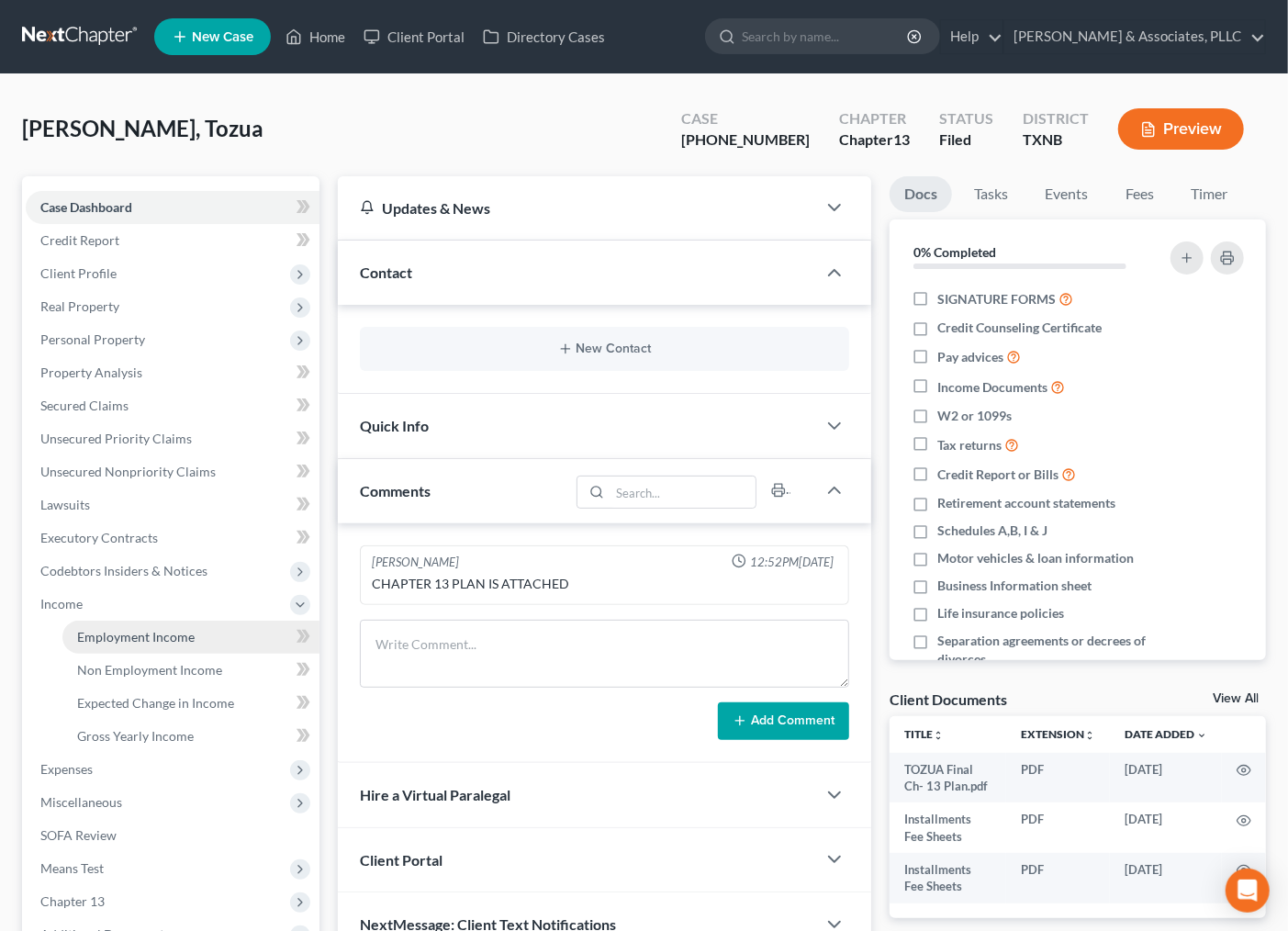
click at [88, 629] on span "Employment Income" at bounding box center [136, 637] width 117 height 15
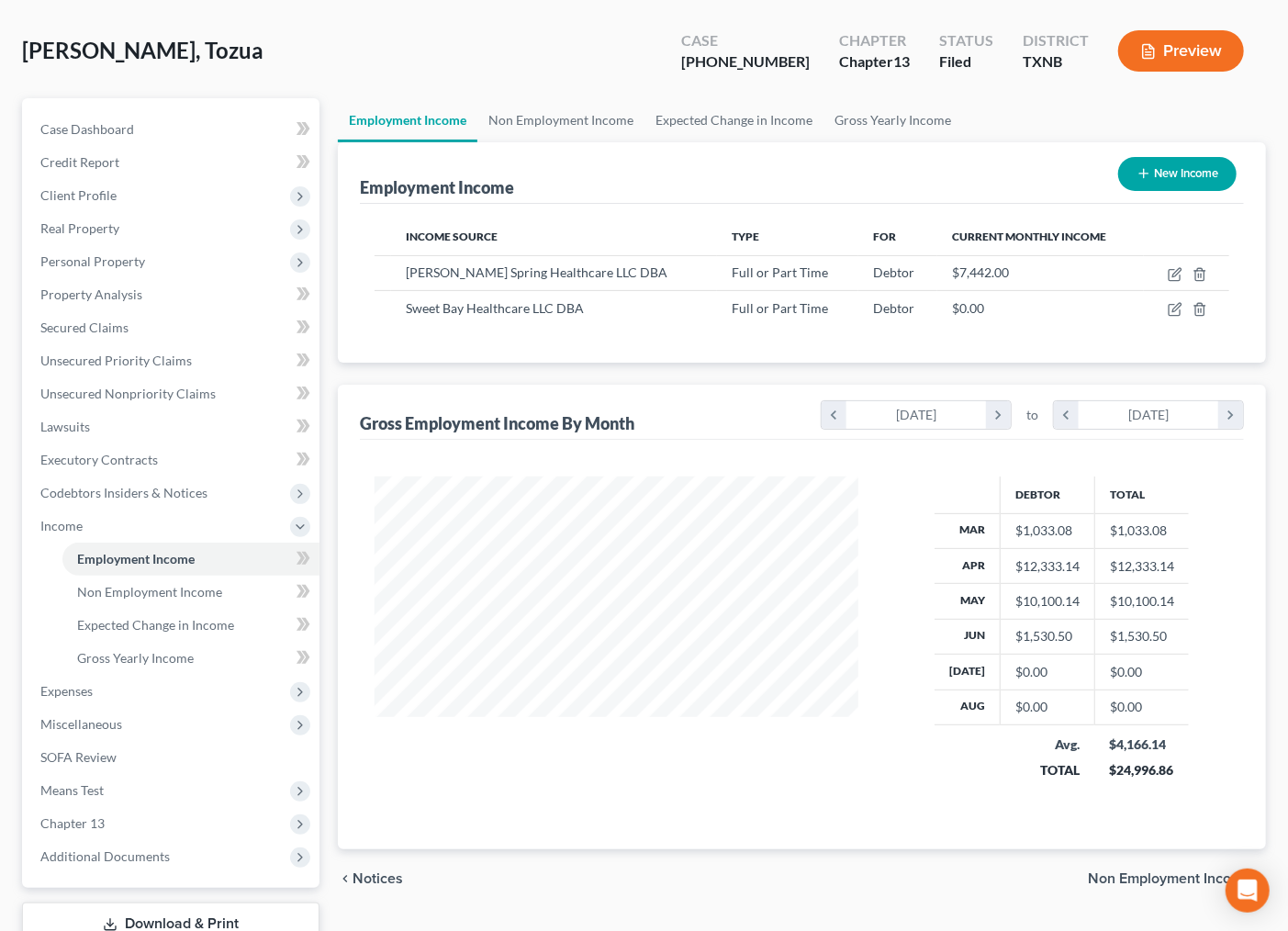
scroll to position [160, 0]
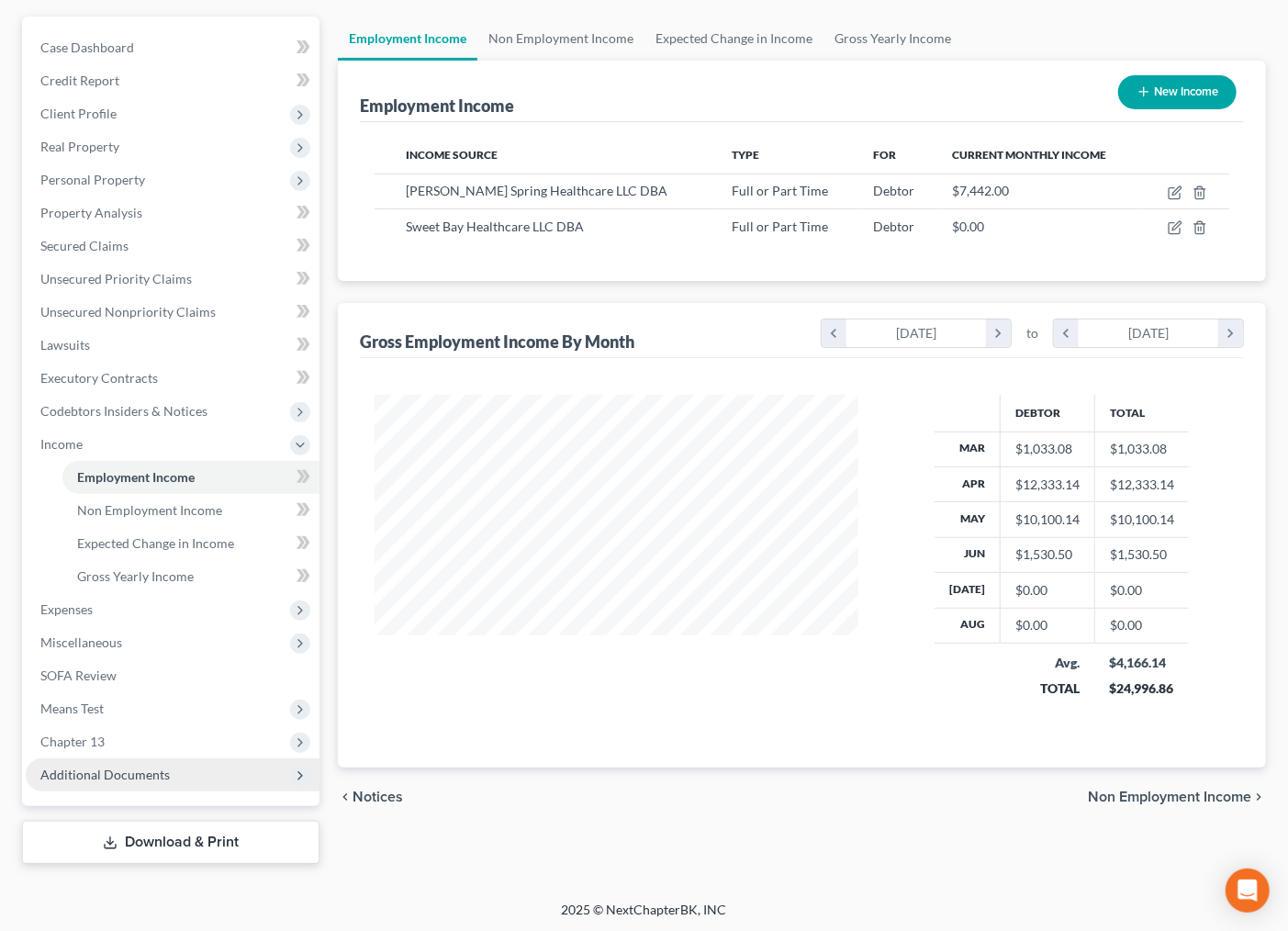
click at [114, 772] on span "Additional Documents" at bounding box center [105, 774] width 130 height 15
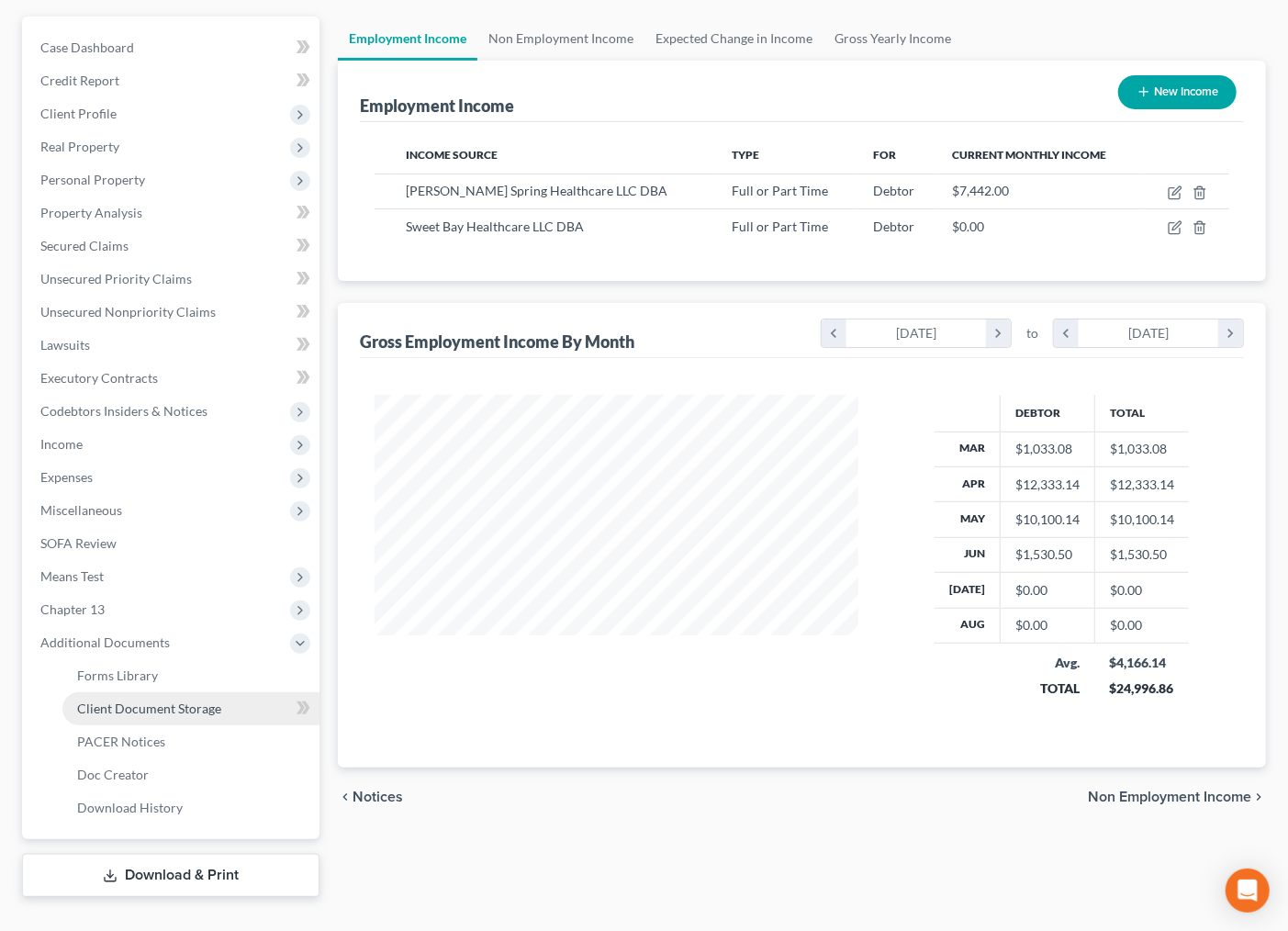
click at [123, 704] on span "Client Document Storage" at bounding box center [149, 708] width 144 height 15
select select "10"
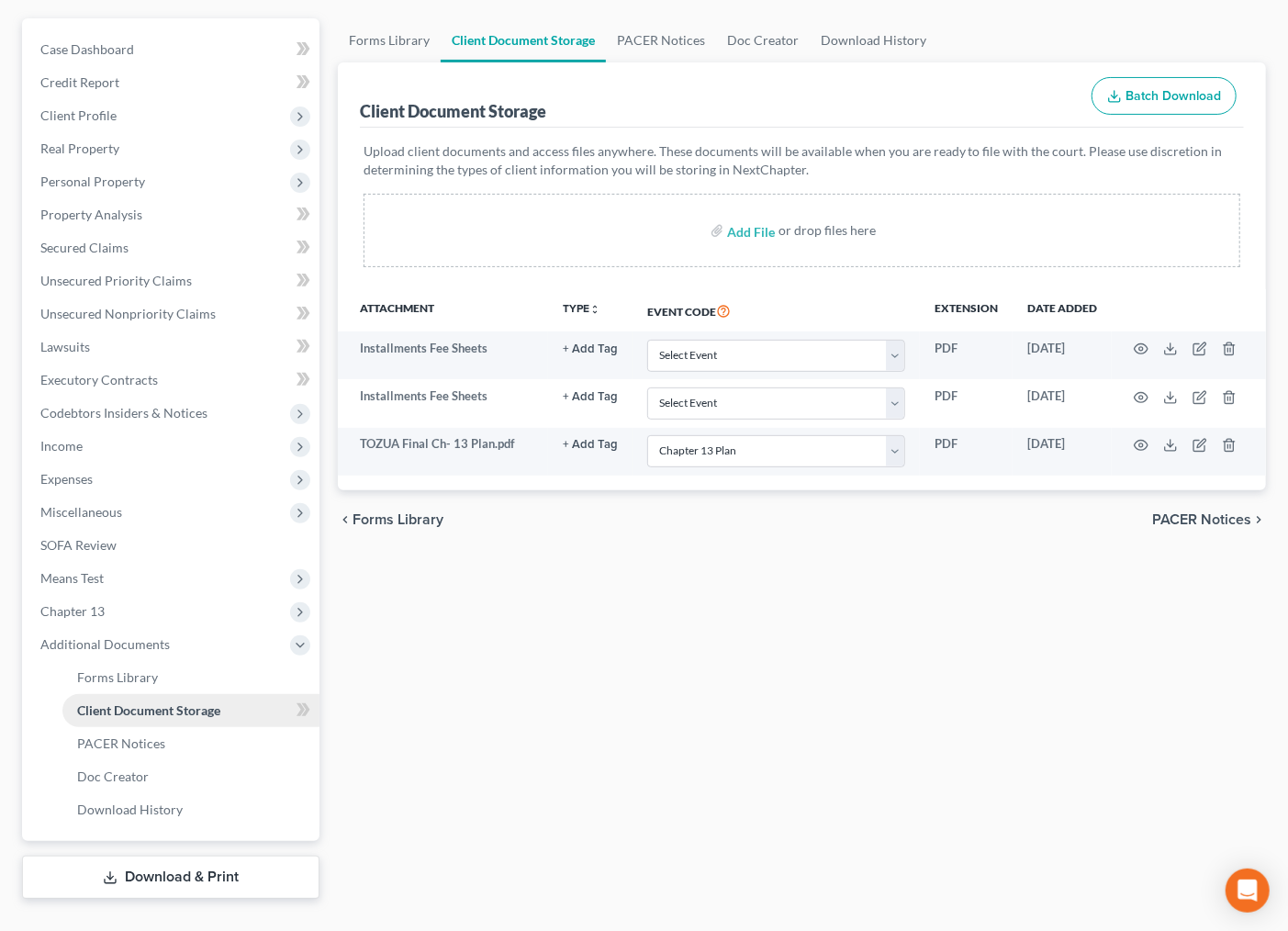
scroll to position [0, 0]
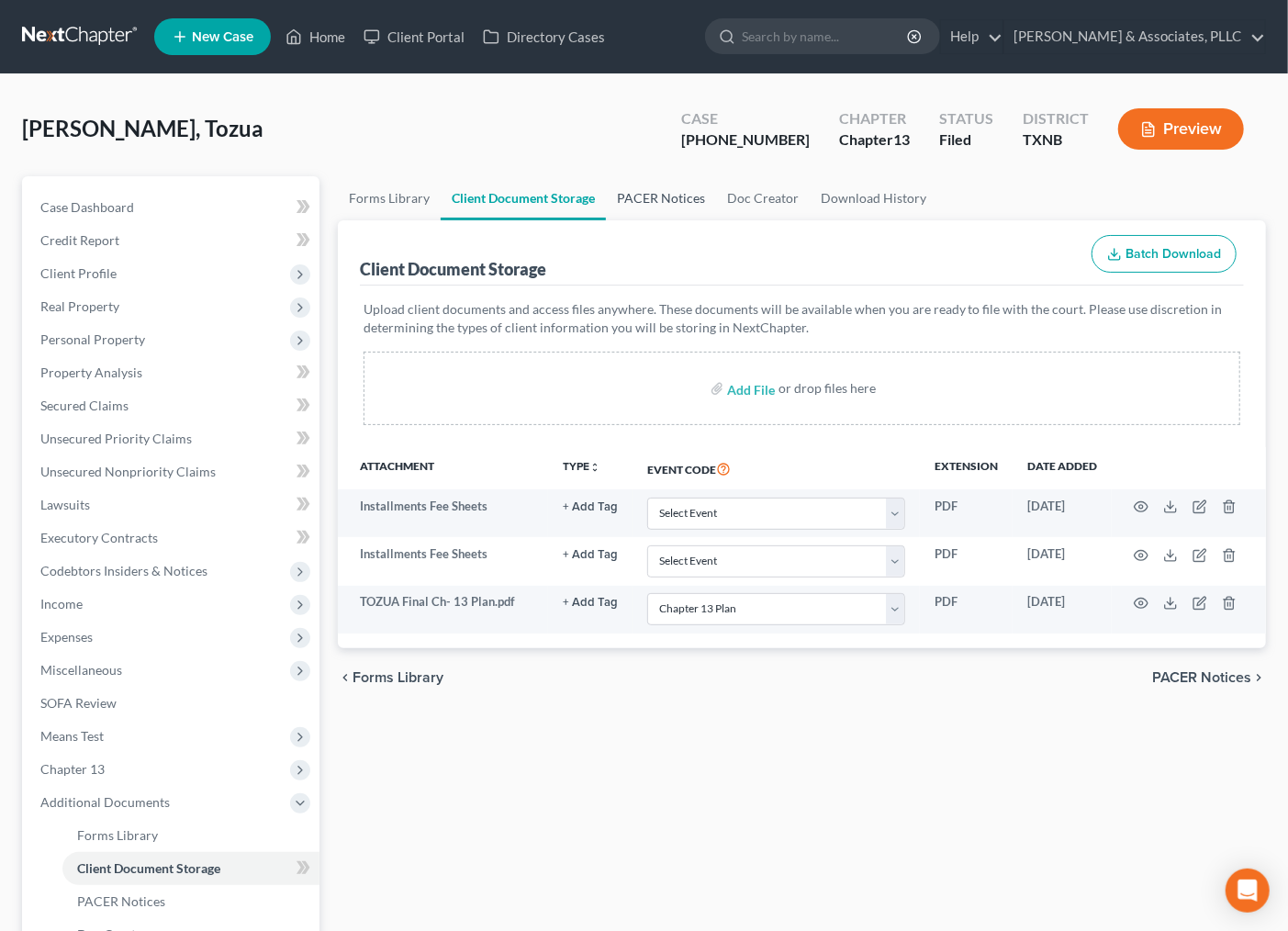
click at [639, 195] on link "PACER Notices" at bounding box center [661, 198] width 111 height 44
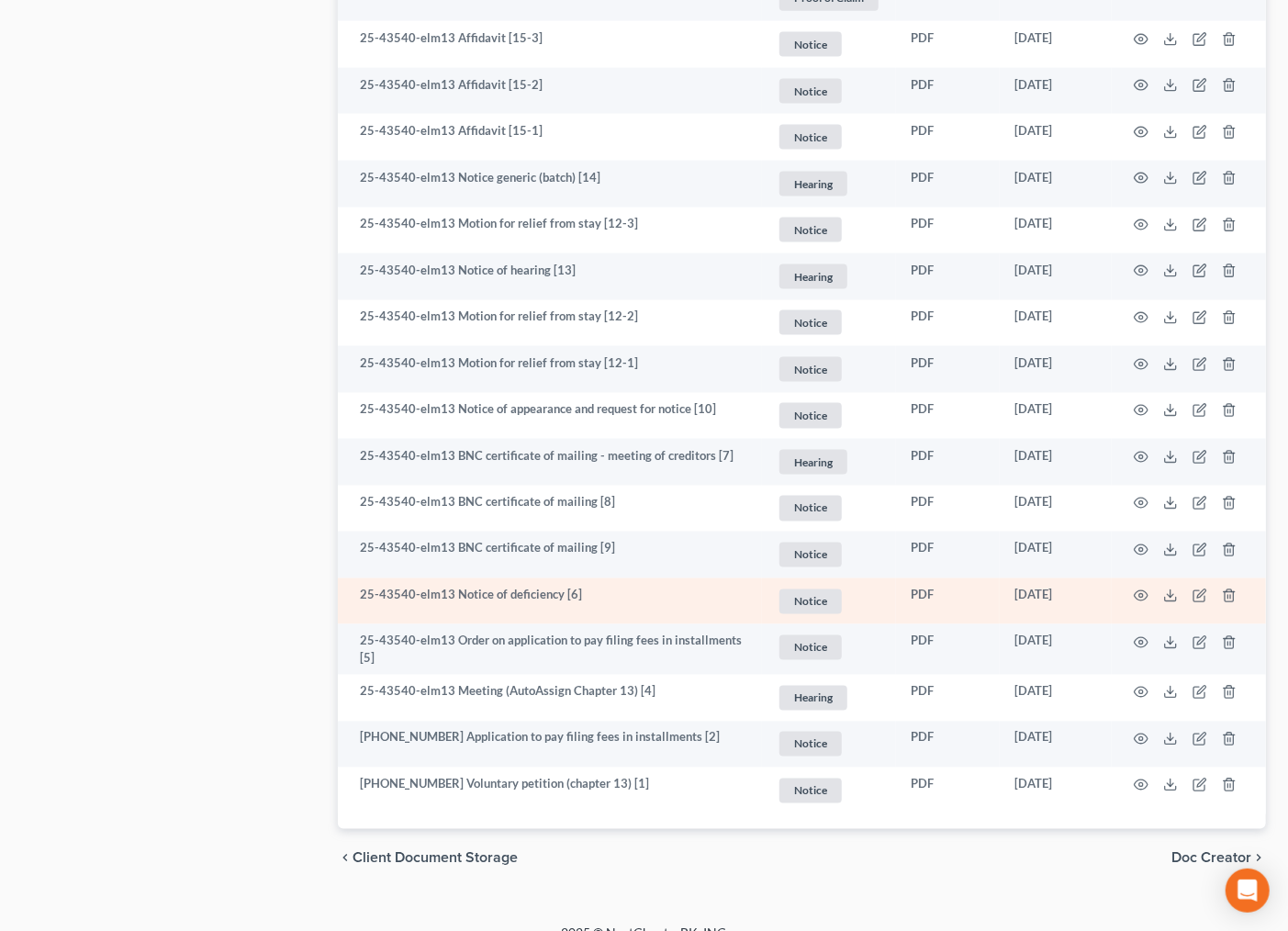
scroll to position [1446, 0]
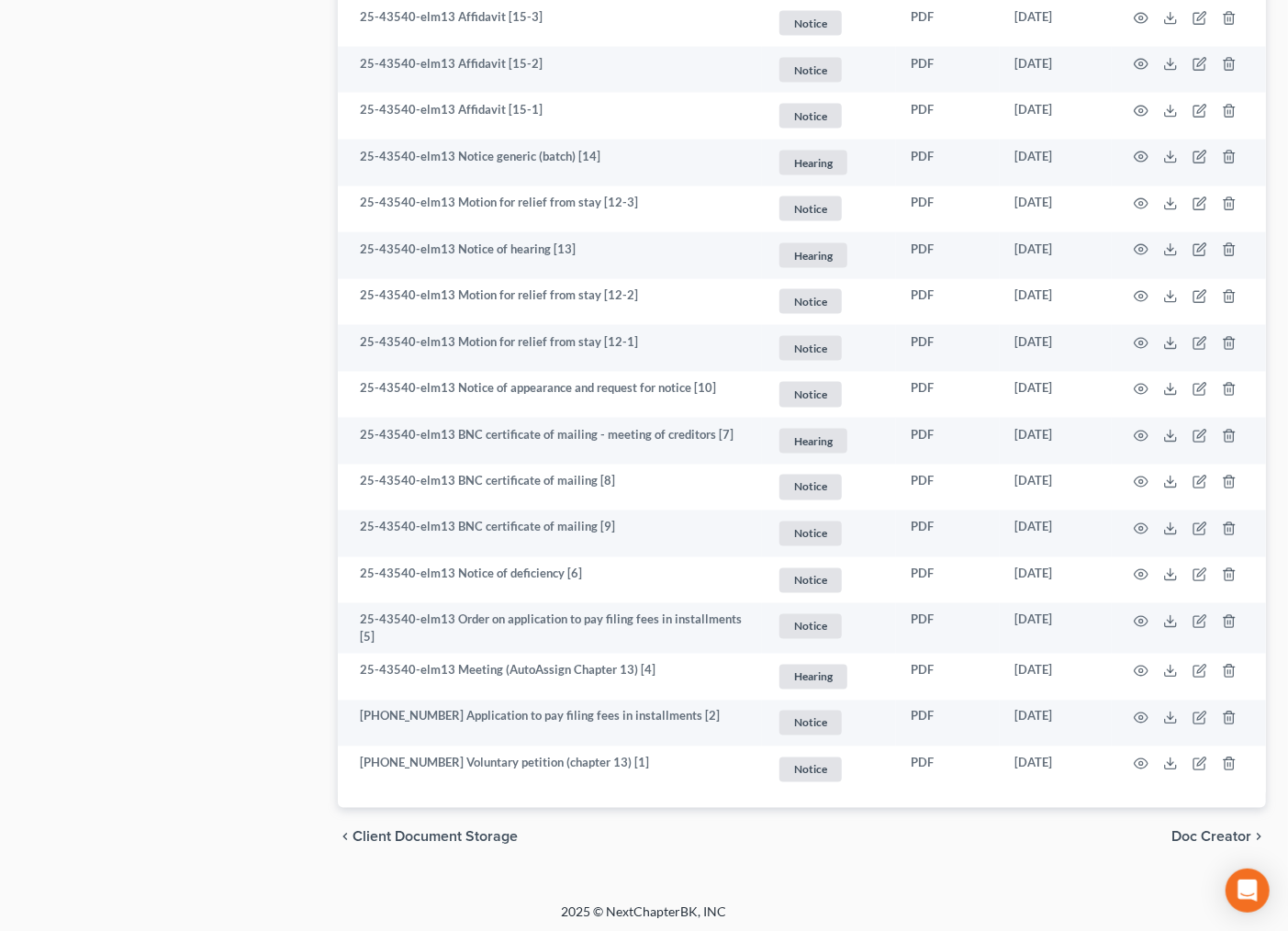
drag, startPoint x: 1287, startPoint y: 739, endPoint x: 1289, endPoint y: 649, distance: 90.0
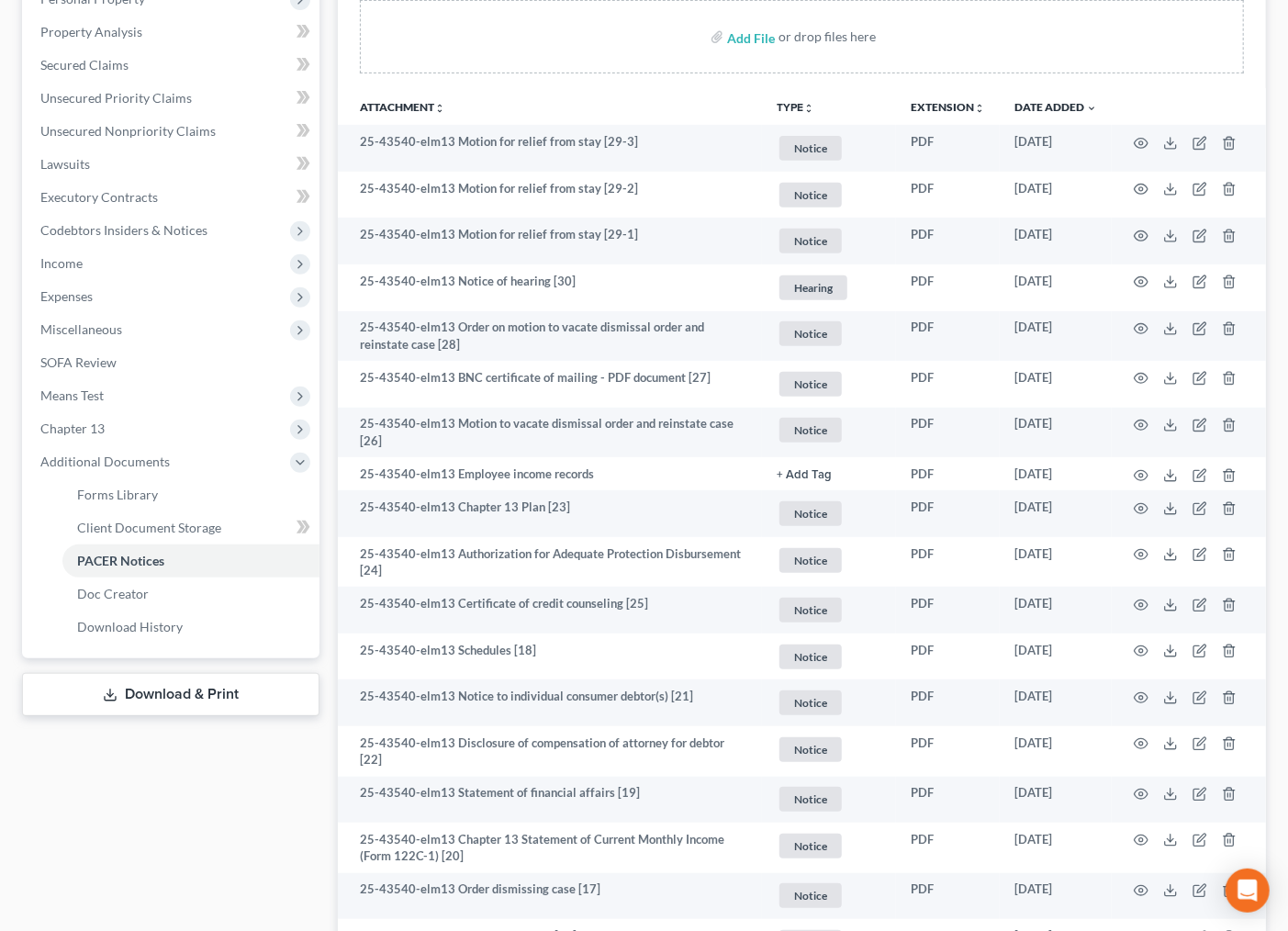
scroll to position [333, 0]
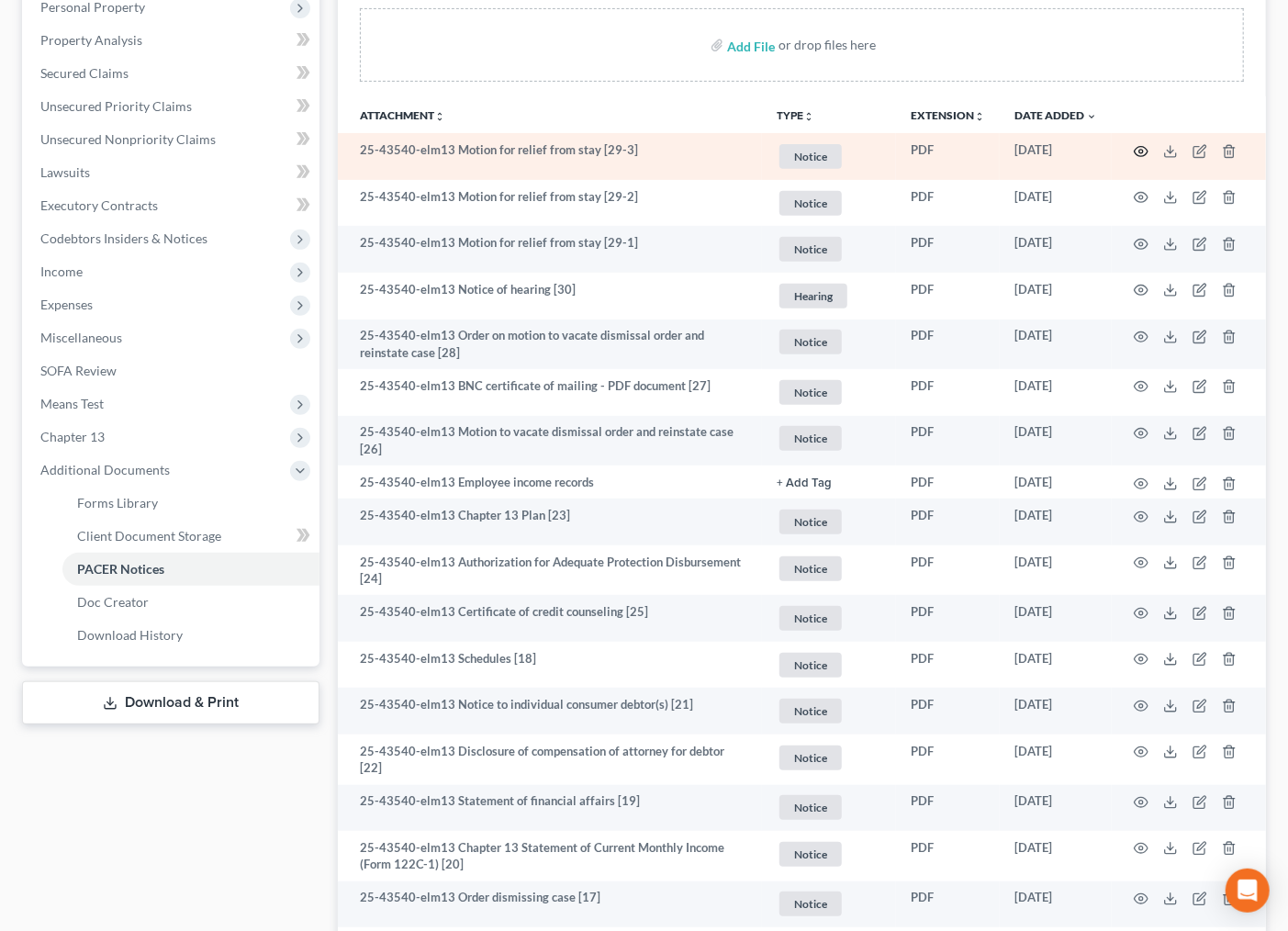
click at [1148, 148] on icon "button" at bounding box center [1141, 151] width 14 height 14
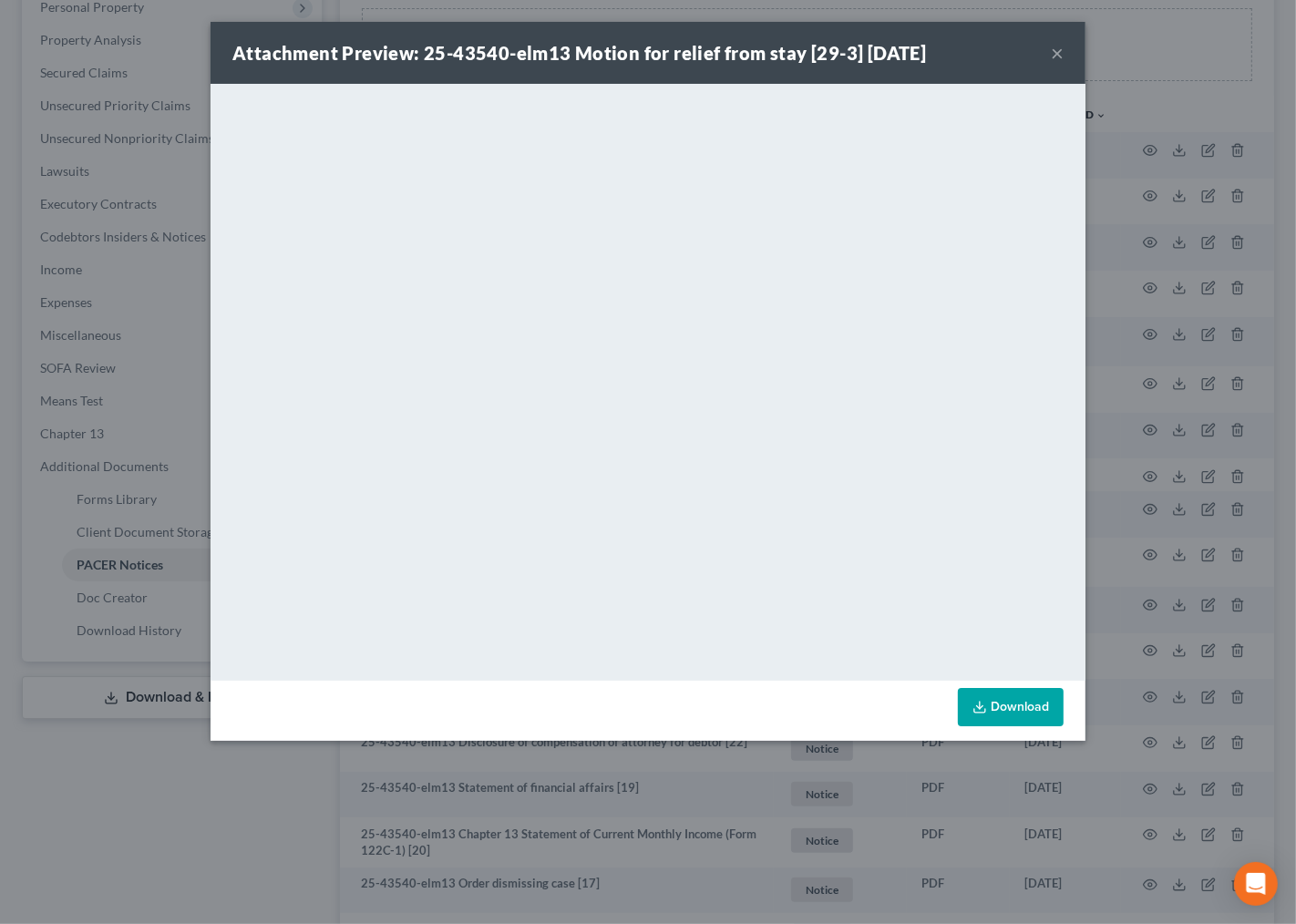
click at [1060, 52] on button "×" at bounding box center [1057, 52] width 12 height 22
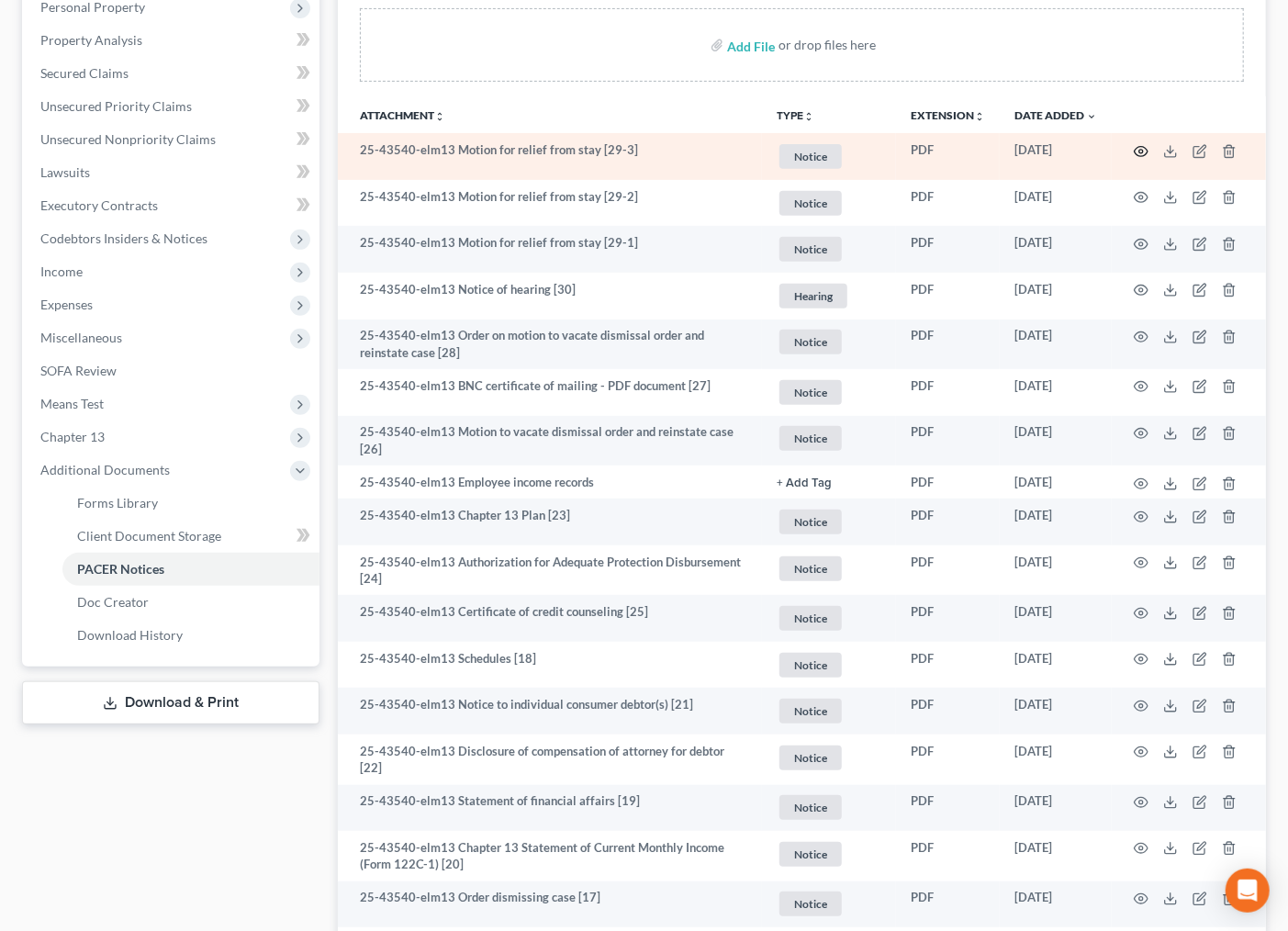
click at [1137, 154] on icon "button" at bounding box center [1142, 151] width 13 height 11
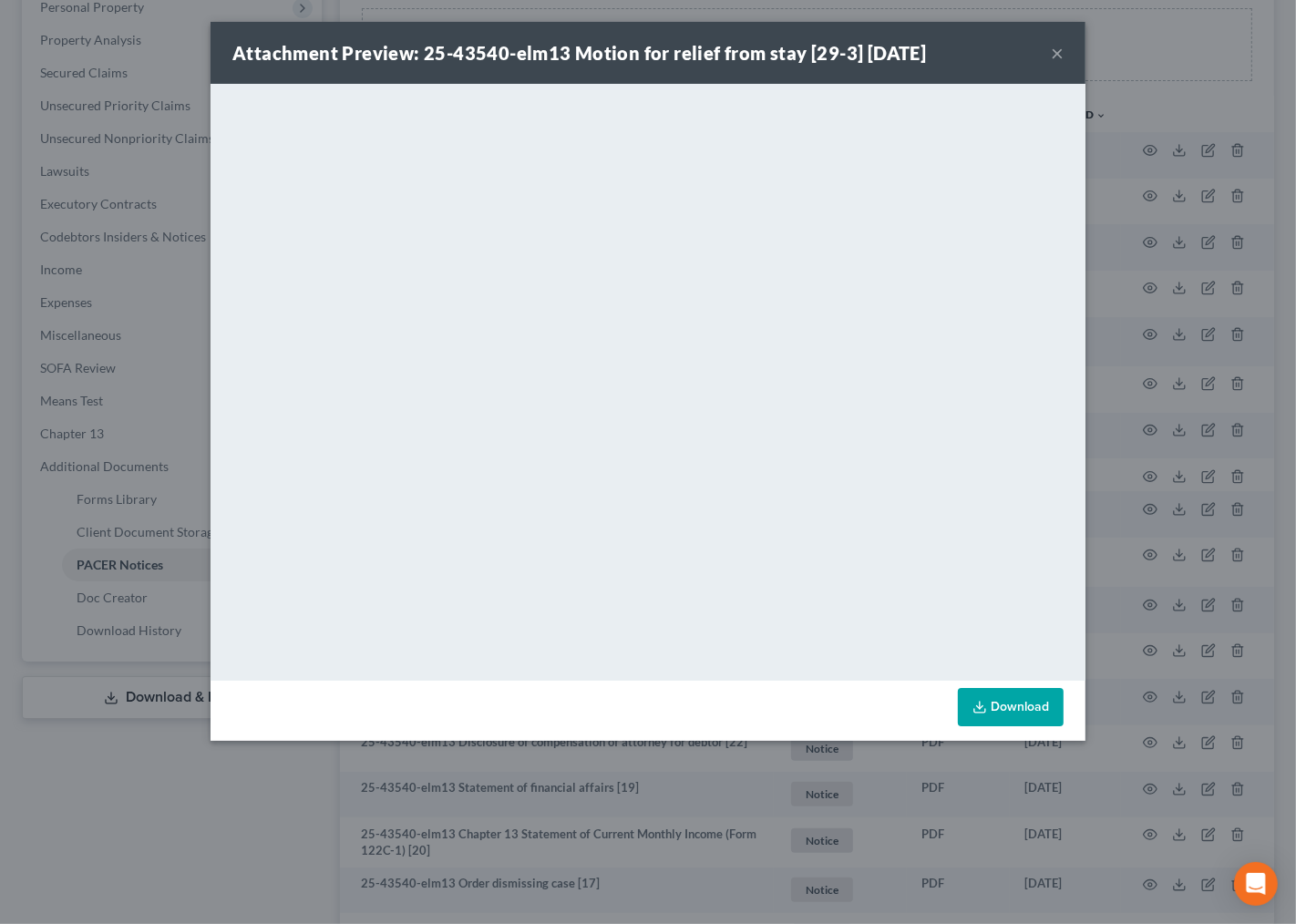
click at [1064, 52] on div "Attachment Preview: 25-43540-elm13 Motion for relief from stay [29-3] [DATE] ×" at bounding box center [648, 52] width 875 height 62
click at [1057, 50] on button "×" at bounding box center [1057, 52] width 12 height 22
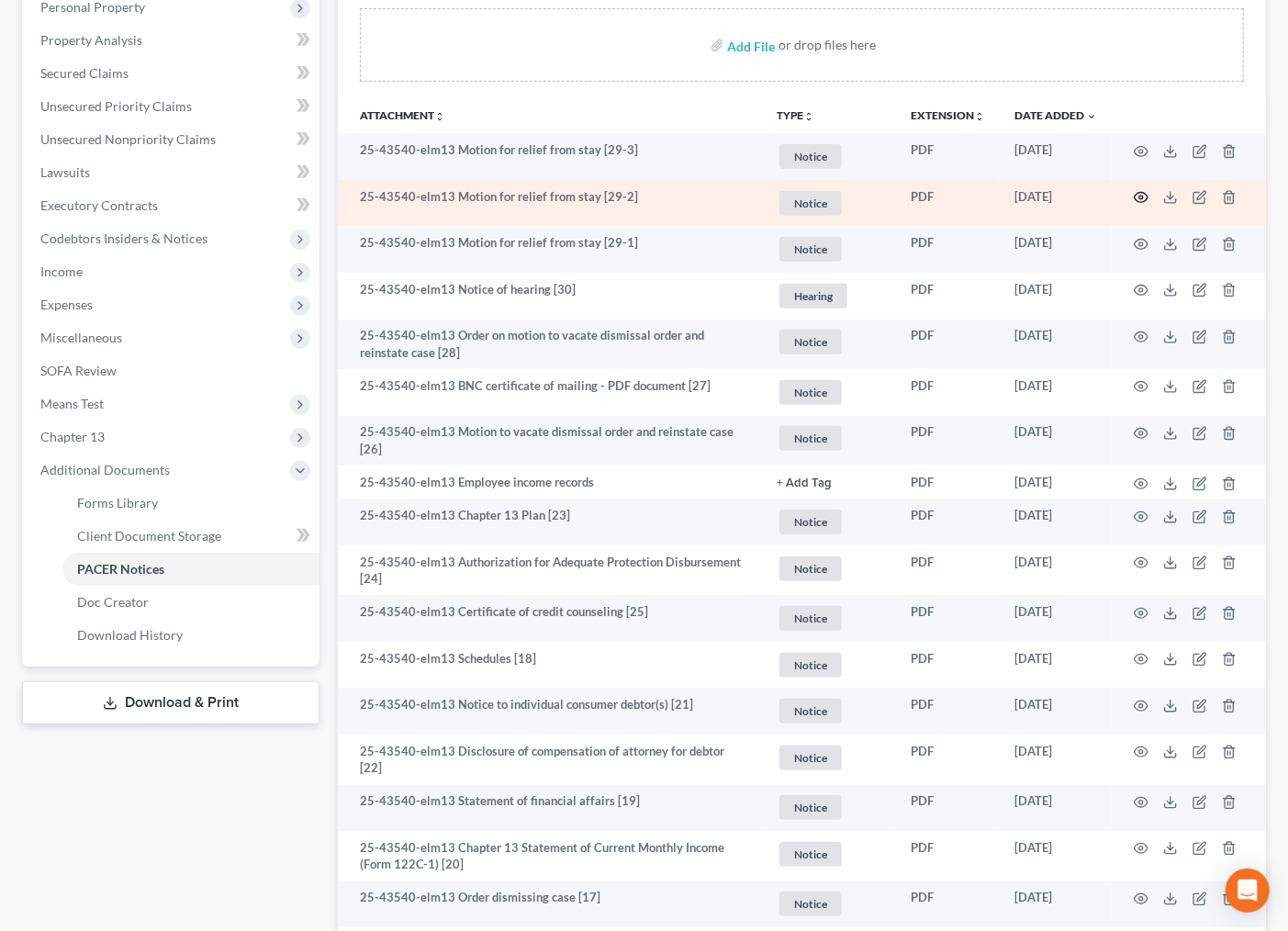
click at [1141, 196] on circle "button" at bounding box center [1142, 197] width 4 height 4
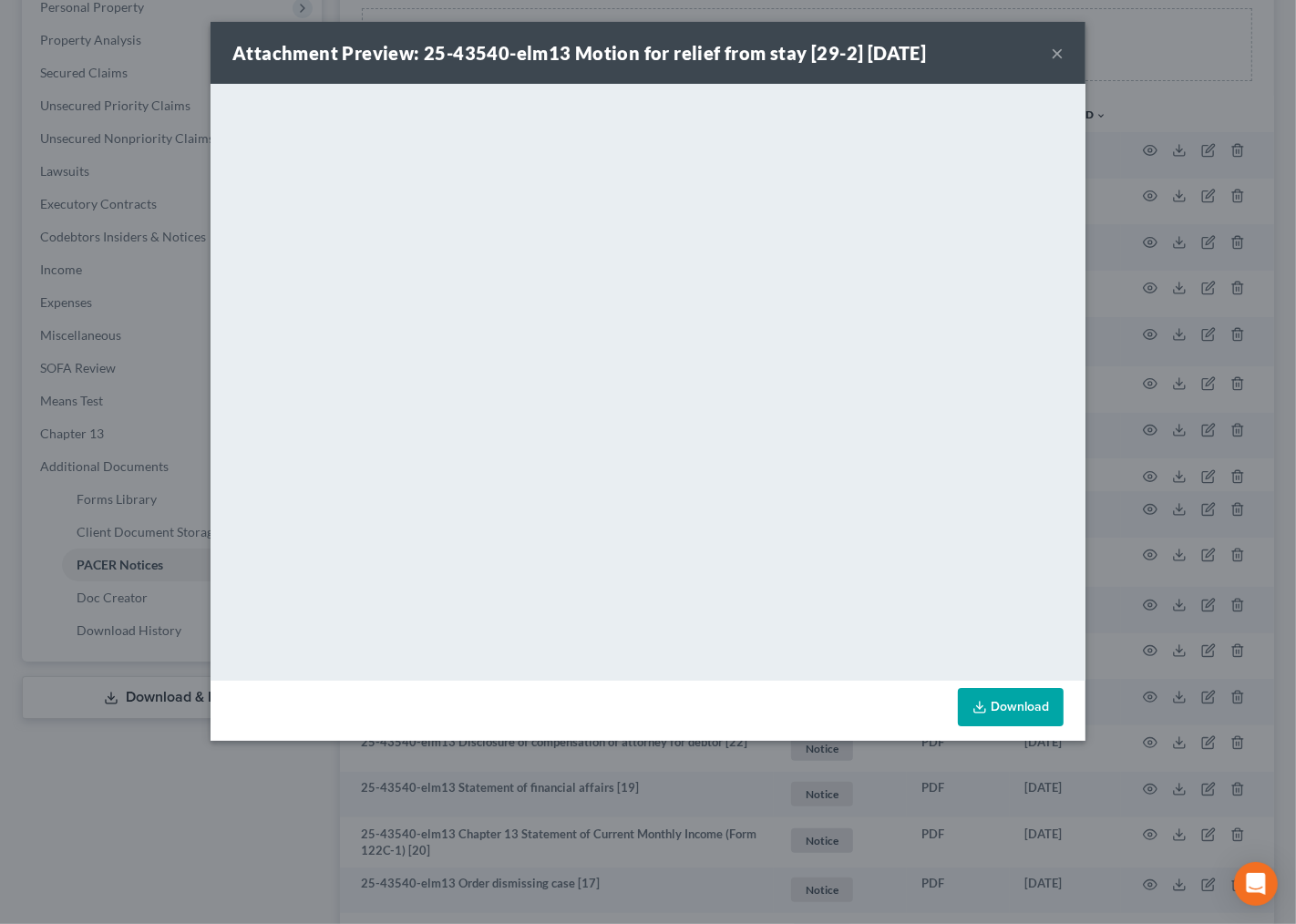
click at [1100, 78] on div "Attachment Preview: 25-43540-elm13 Motion for relief from stay [29-2] [DATE] × …" at bounding box center [648, 462] width 1296 height 924
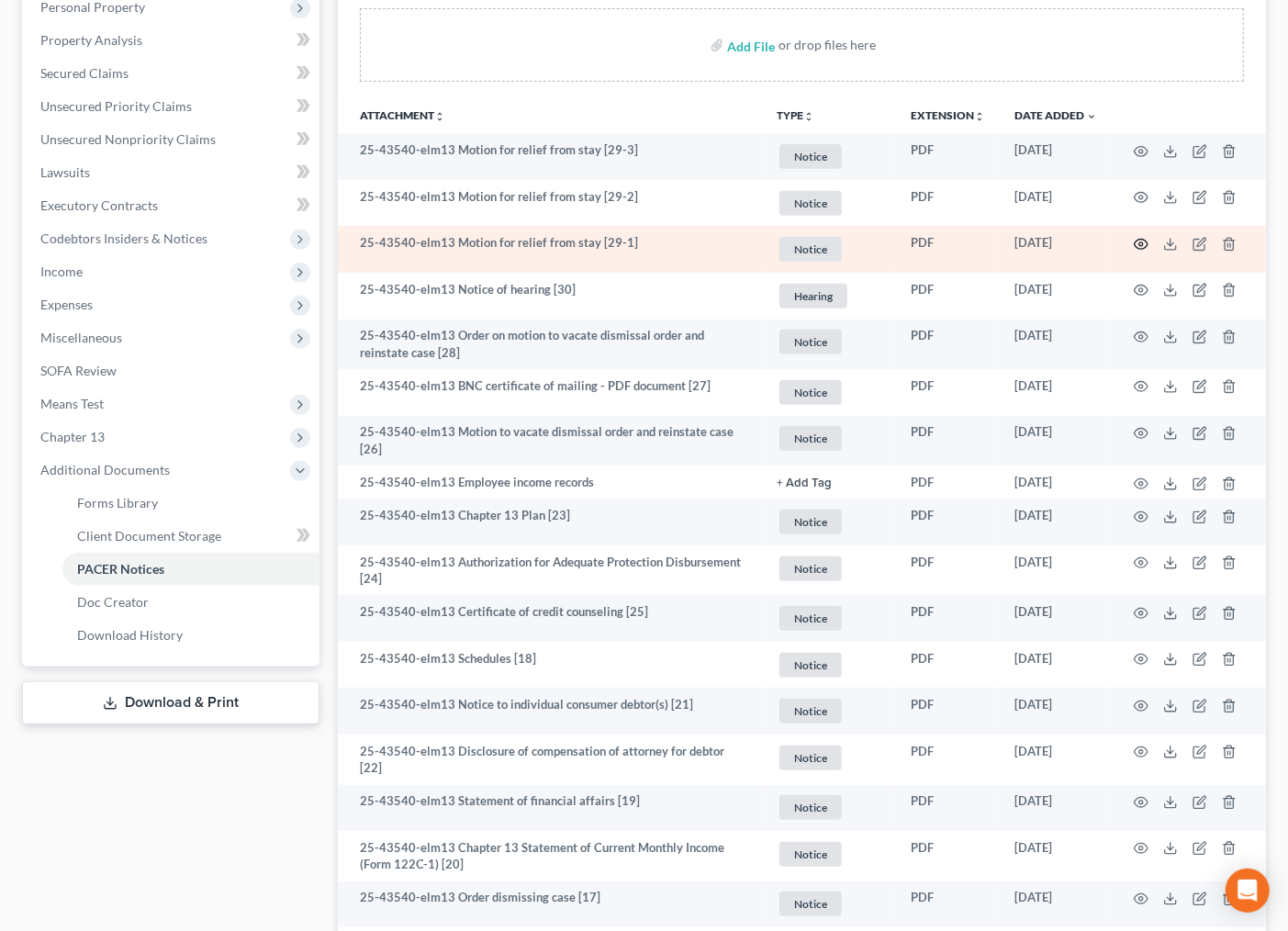
click at [1149, 237] on icon "button" at bounding box center [1141, 243] width 14 height 14
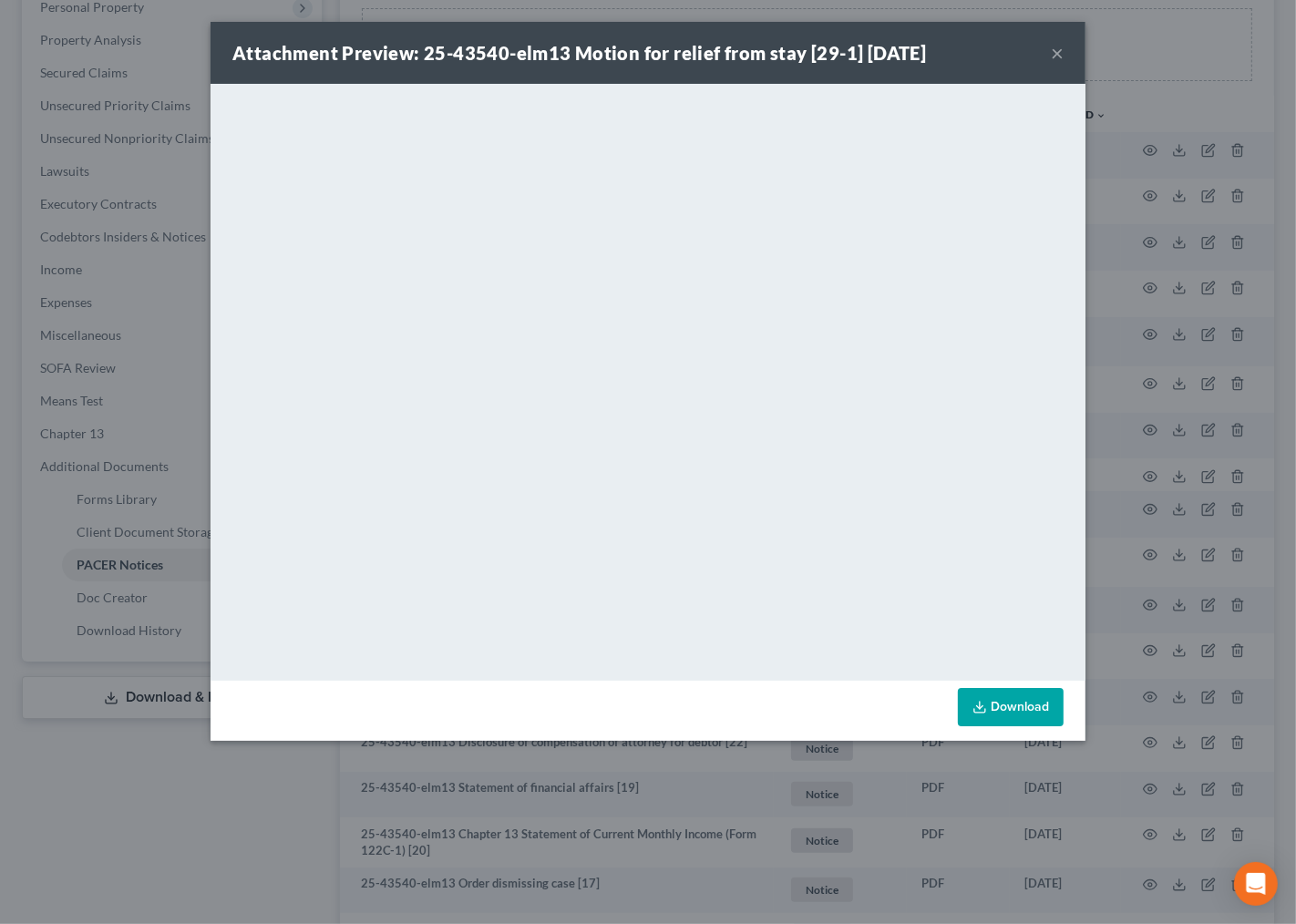
click at [1053, 51] on button "×" at bounding box center [1057, 52] width 12 height 22
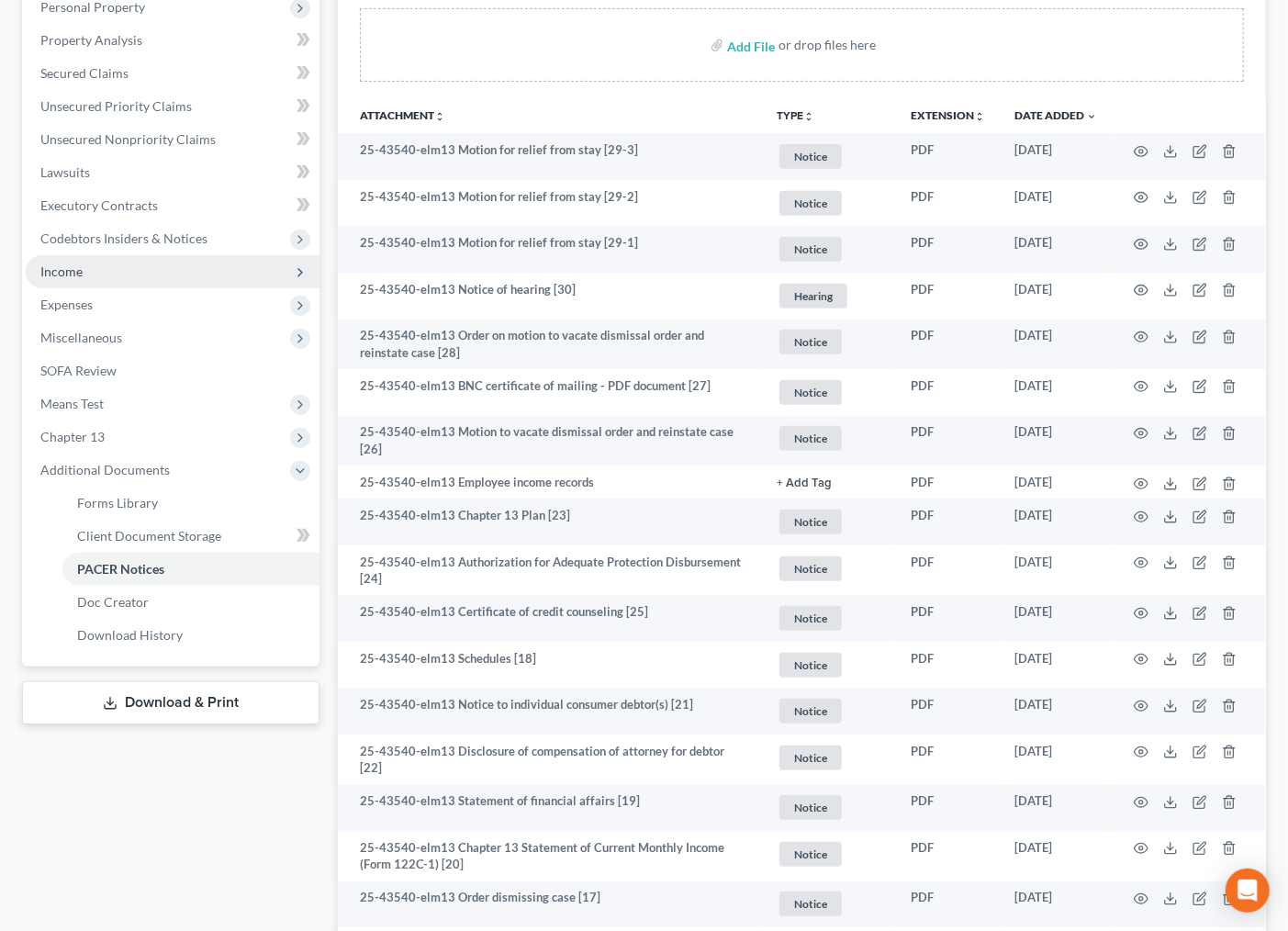
click at [69, 281] on span "Income" at bounding box center [172, 271] width 293 height 33
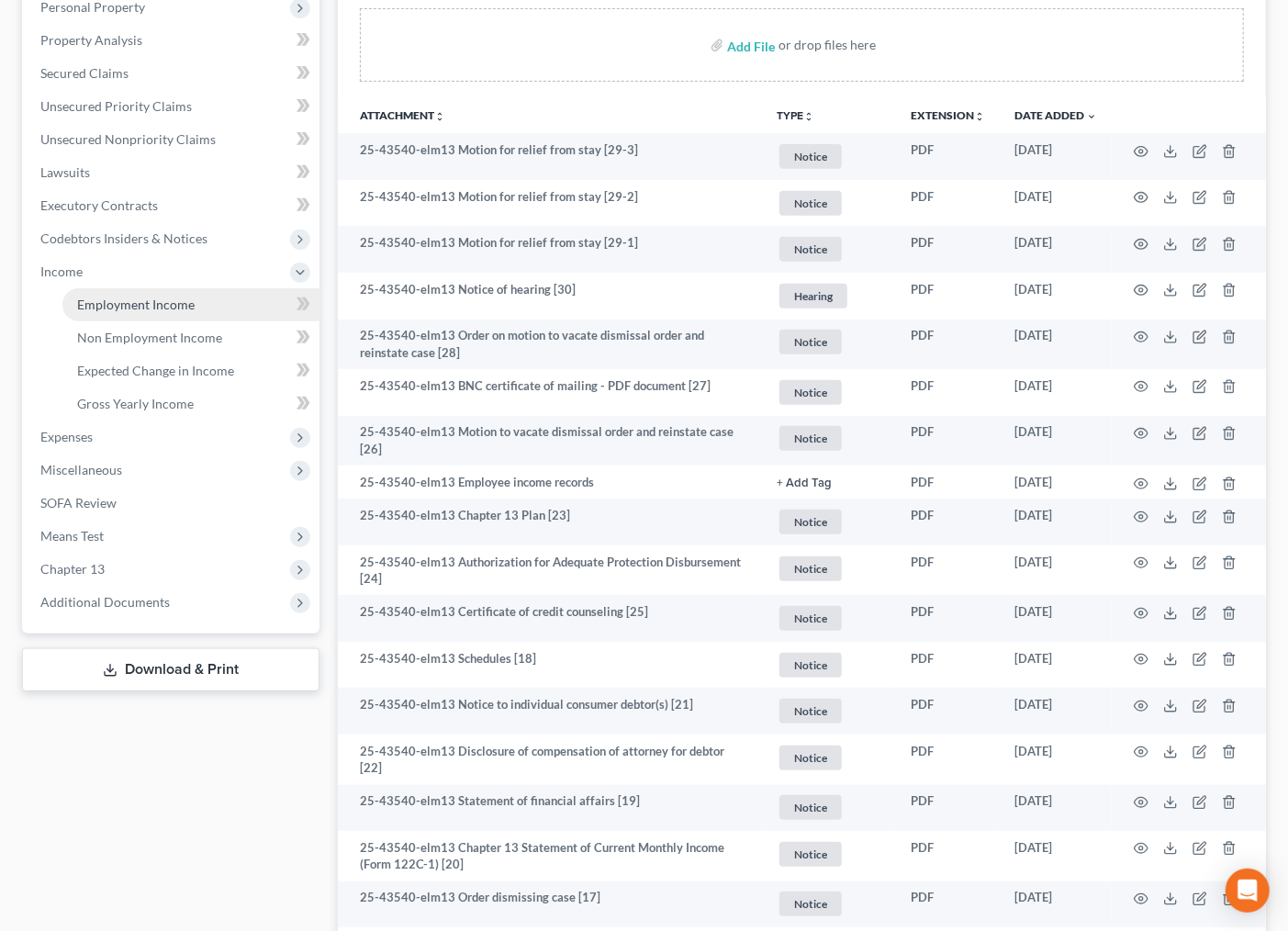
click at [102, 304] on span "Employment Income" at bounding box center [136, 304] width 117 height 15
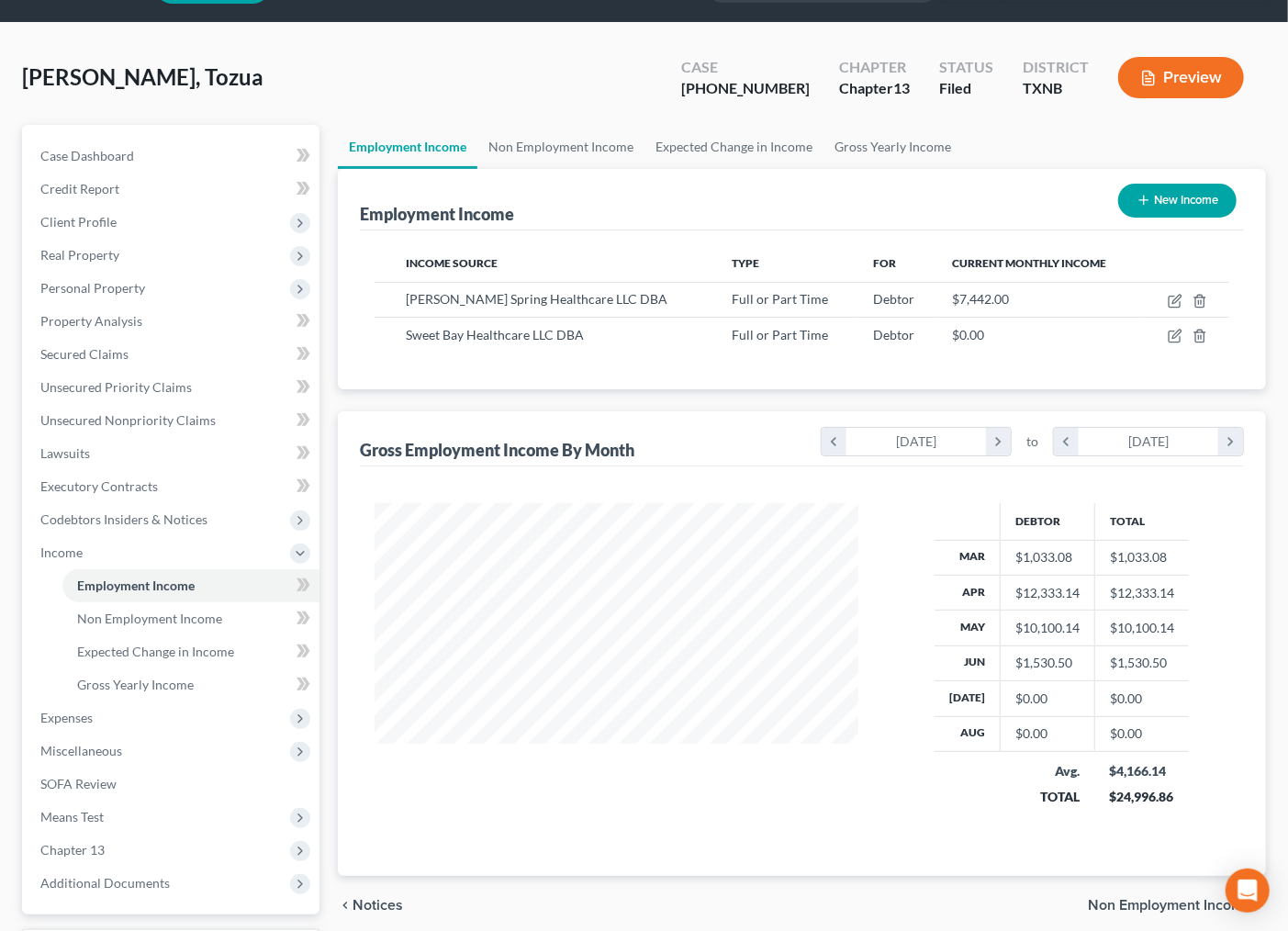
scroll to position [102, 0]
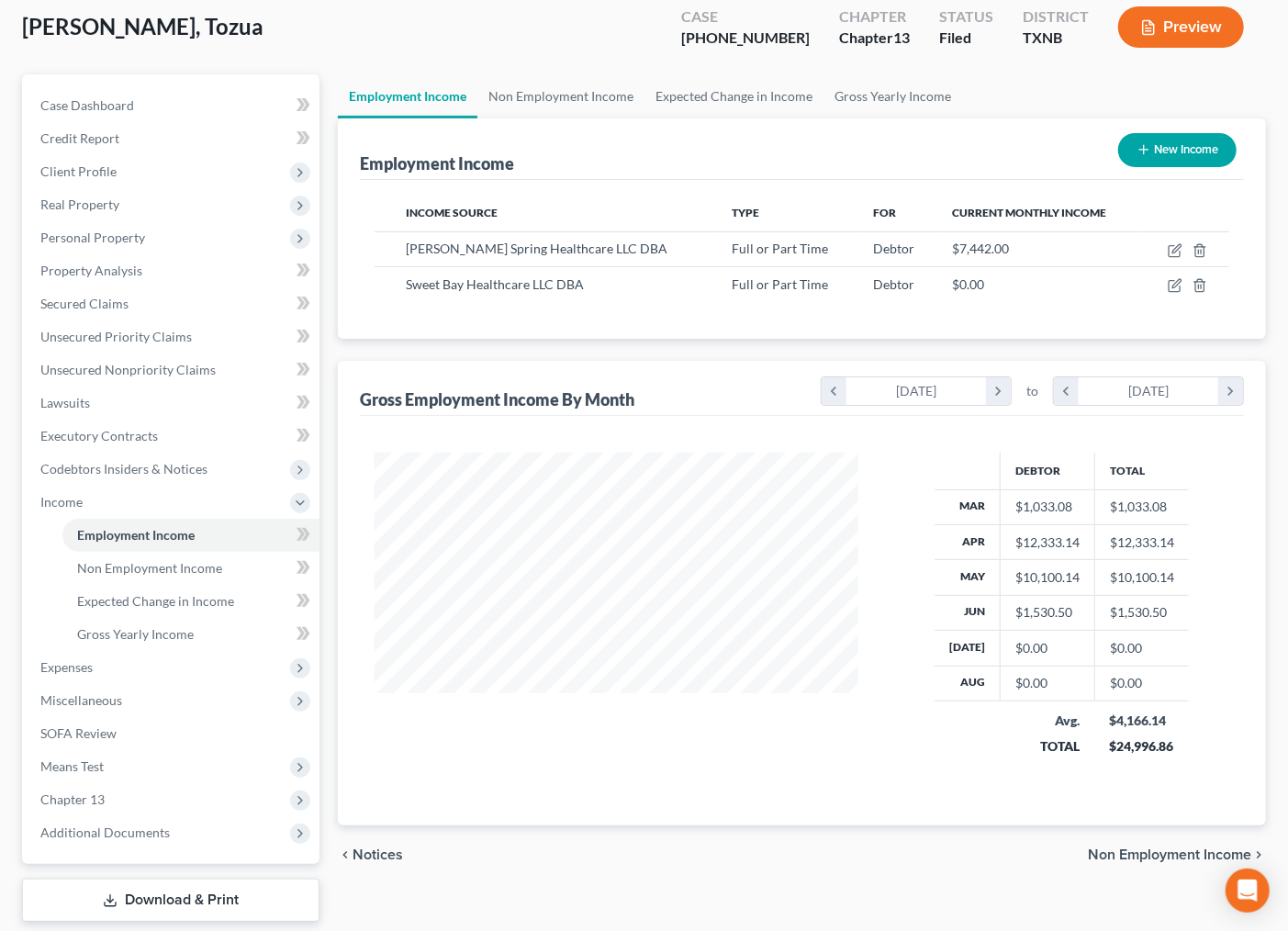
drag, startPoint x: 750, startPoint y: 744, endPoint x: 755, endPoint y: 732, distance: 13.0
click at [751, 740] on div at bounding box center [616, 617] width 520 height 329
click at [778, 702] on div at bounding box center [616, 617] width 520 height 329
click at [837, 720] on div at bounding box center [616, 617] width 520 height 329
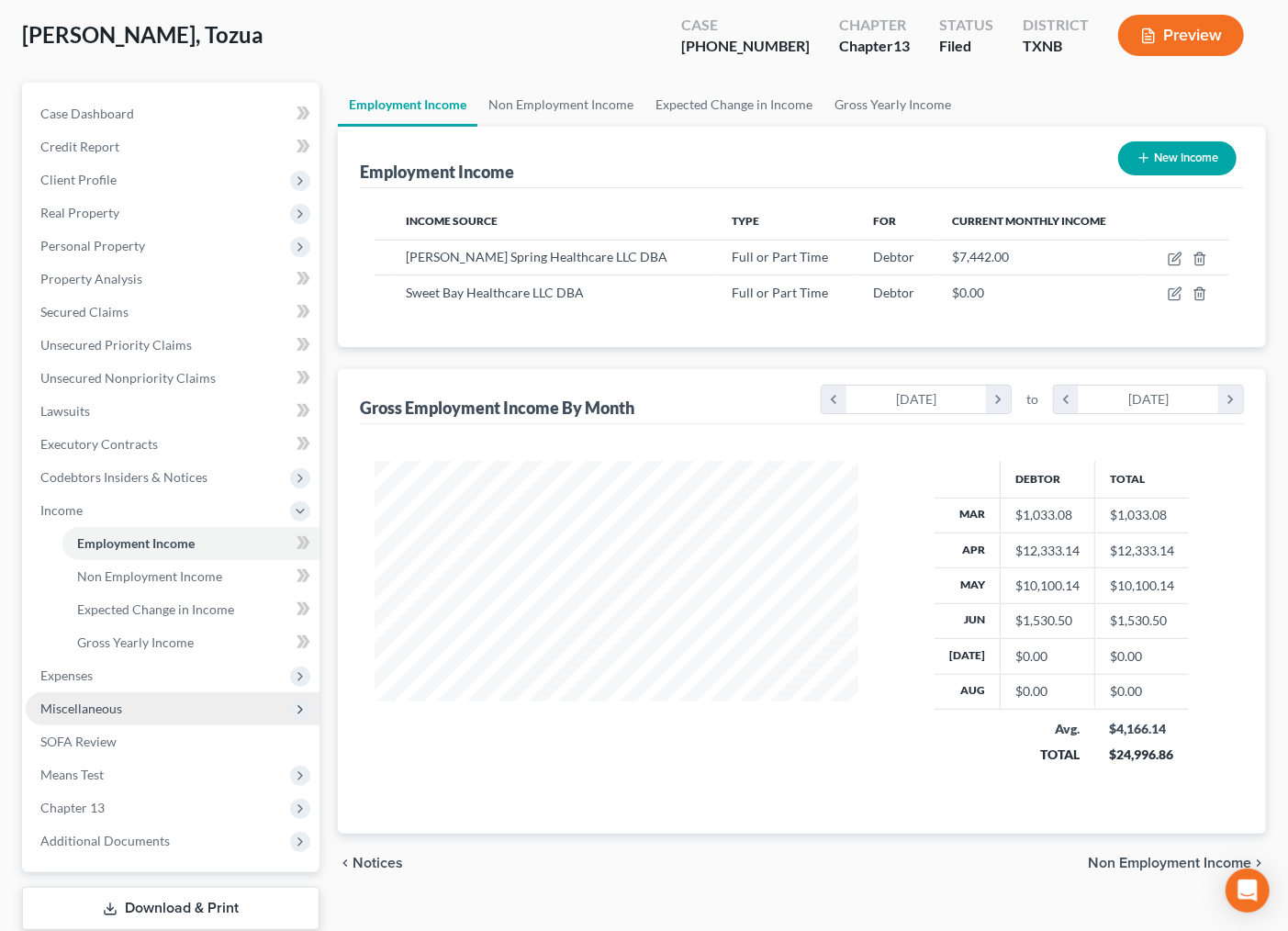
scroll to position [58, 0]
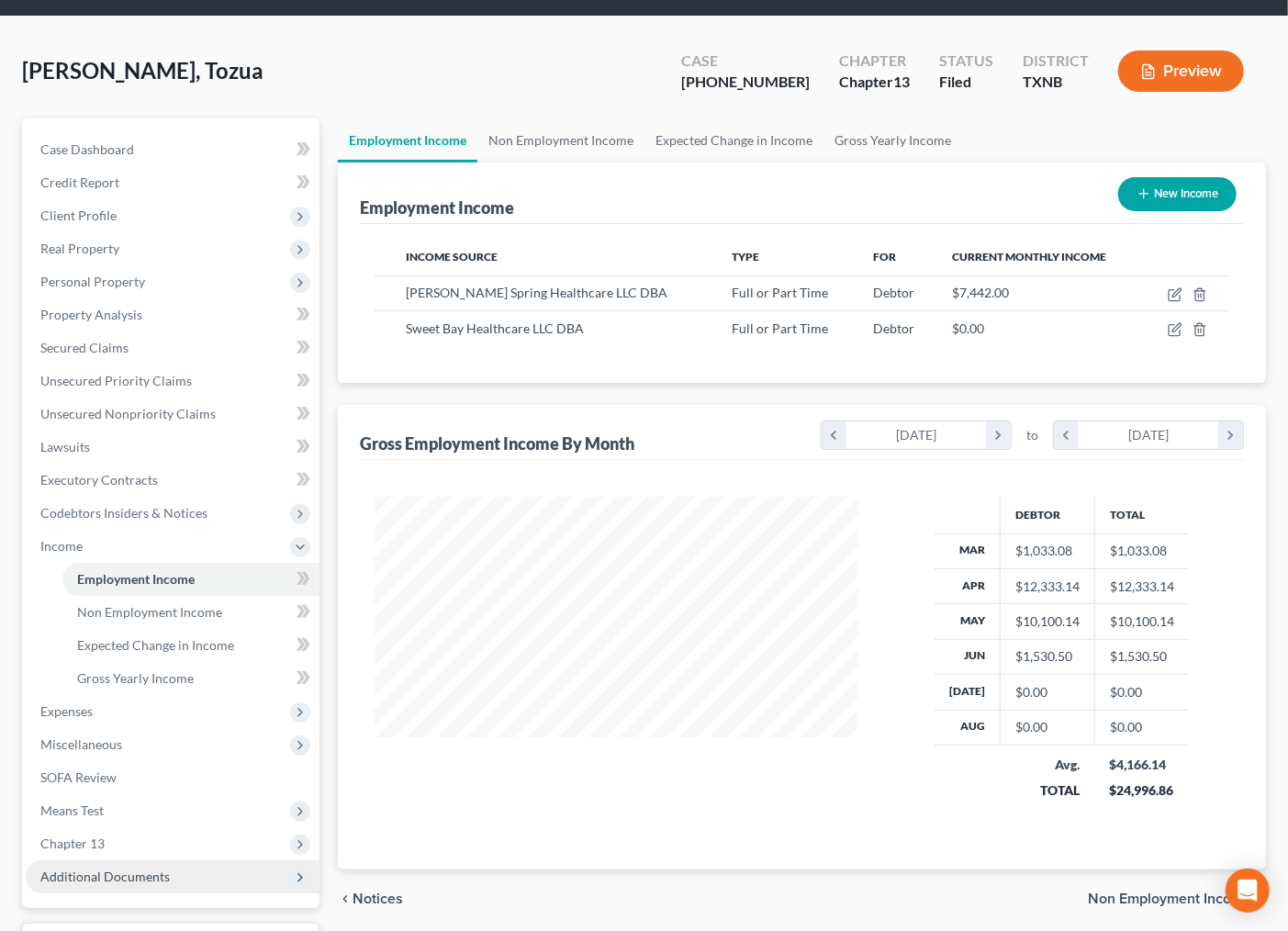
click at [121, 872] on span "Additional Documents" at bounding box center [105, 876] width 130 height 15
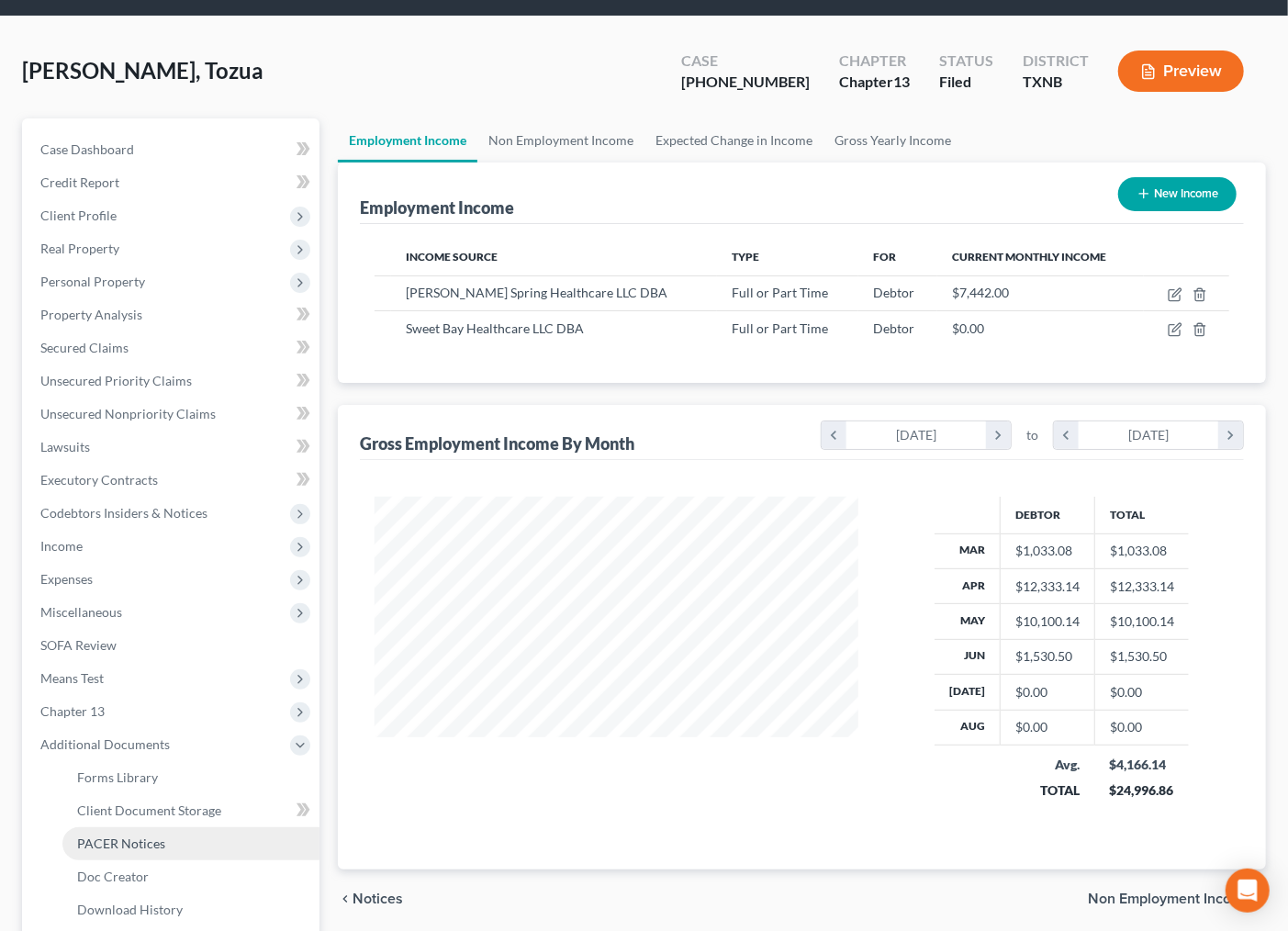
click at [149, 841] on span "PACER Notices" at bounding box center [121, 843] width 88 height 15
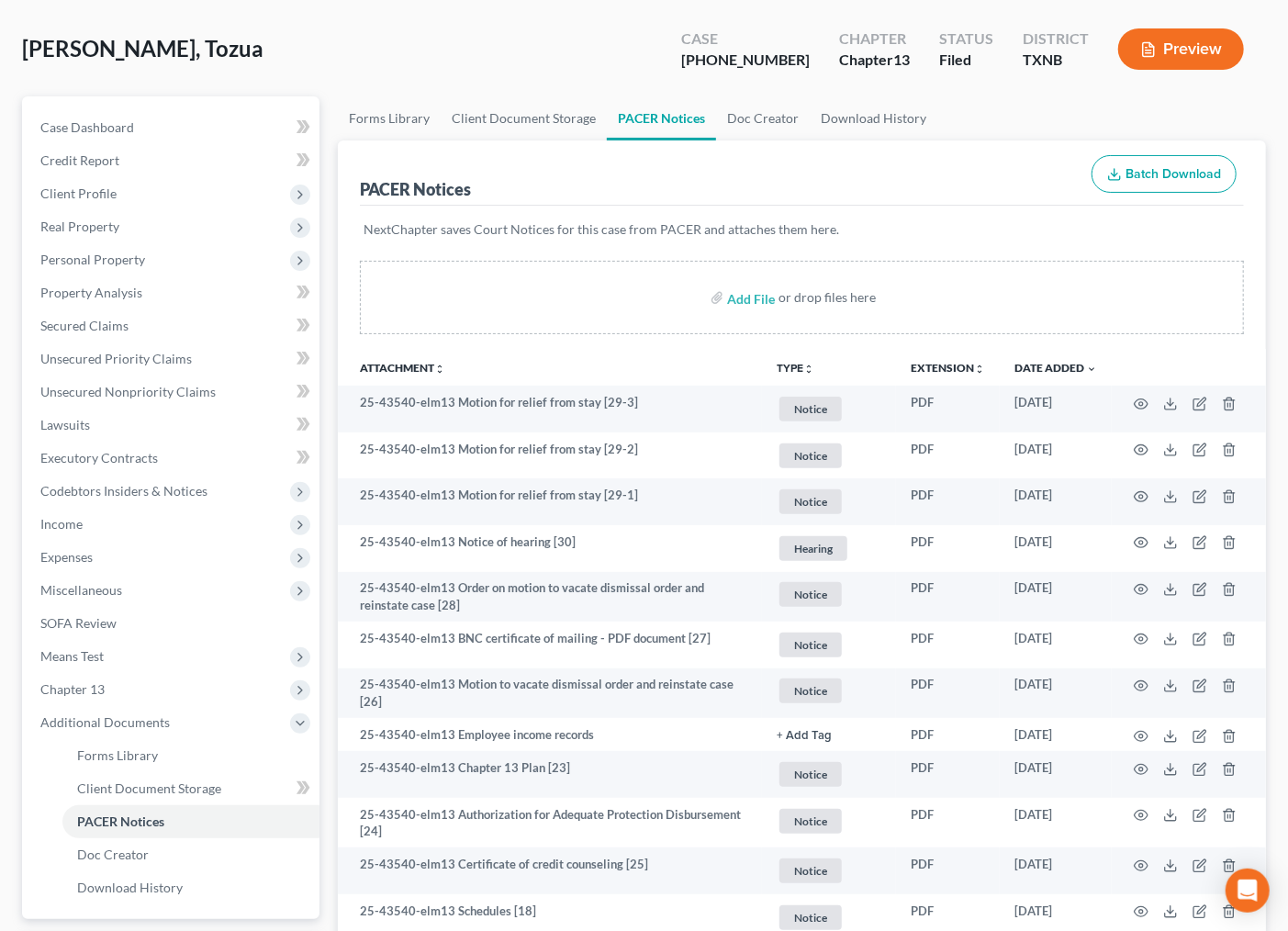
scroll to position [204, 0]
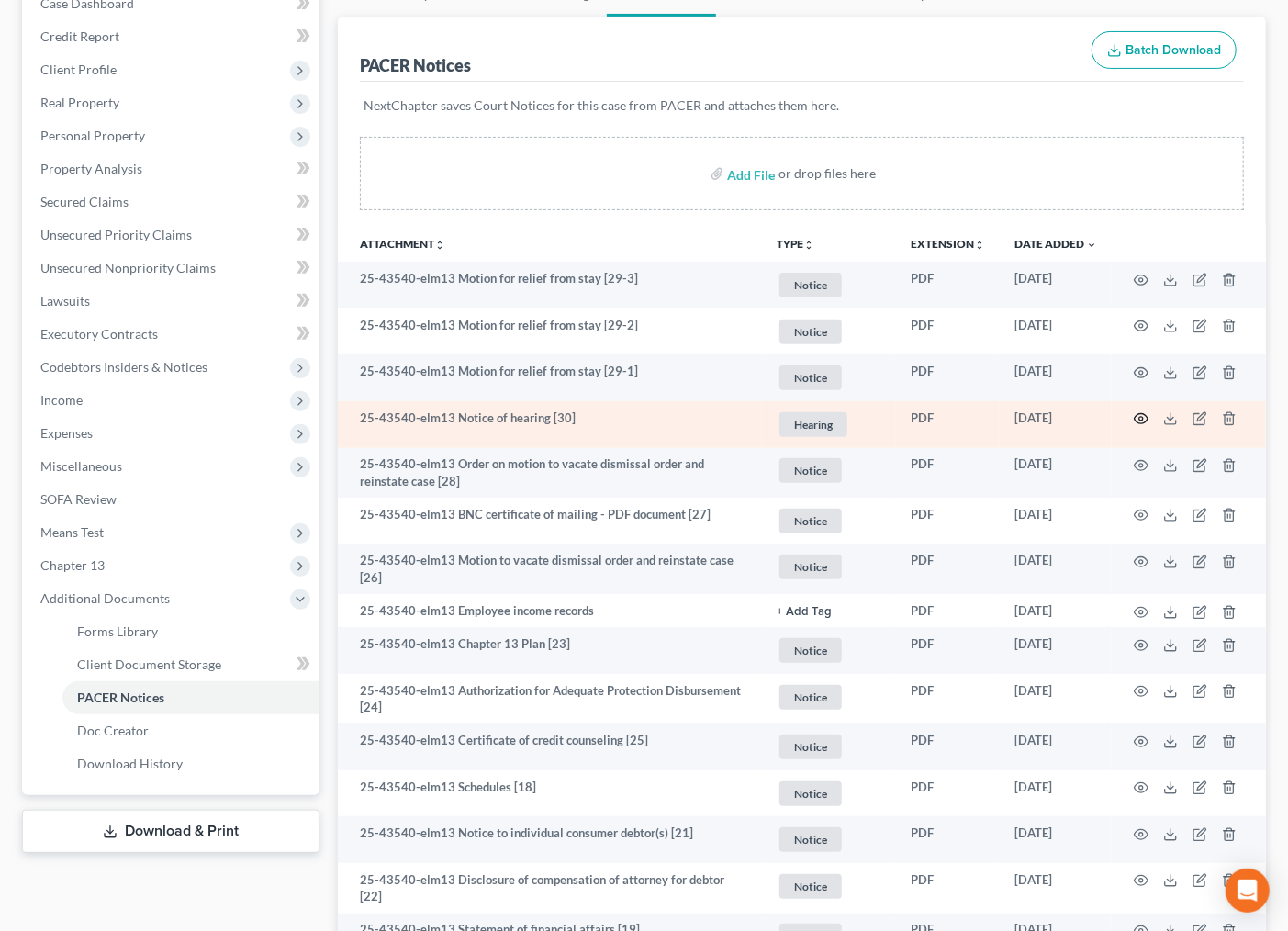
click at [1141, 414] on icon "button" at bounding box center [1141, 418] width 14 height 14
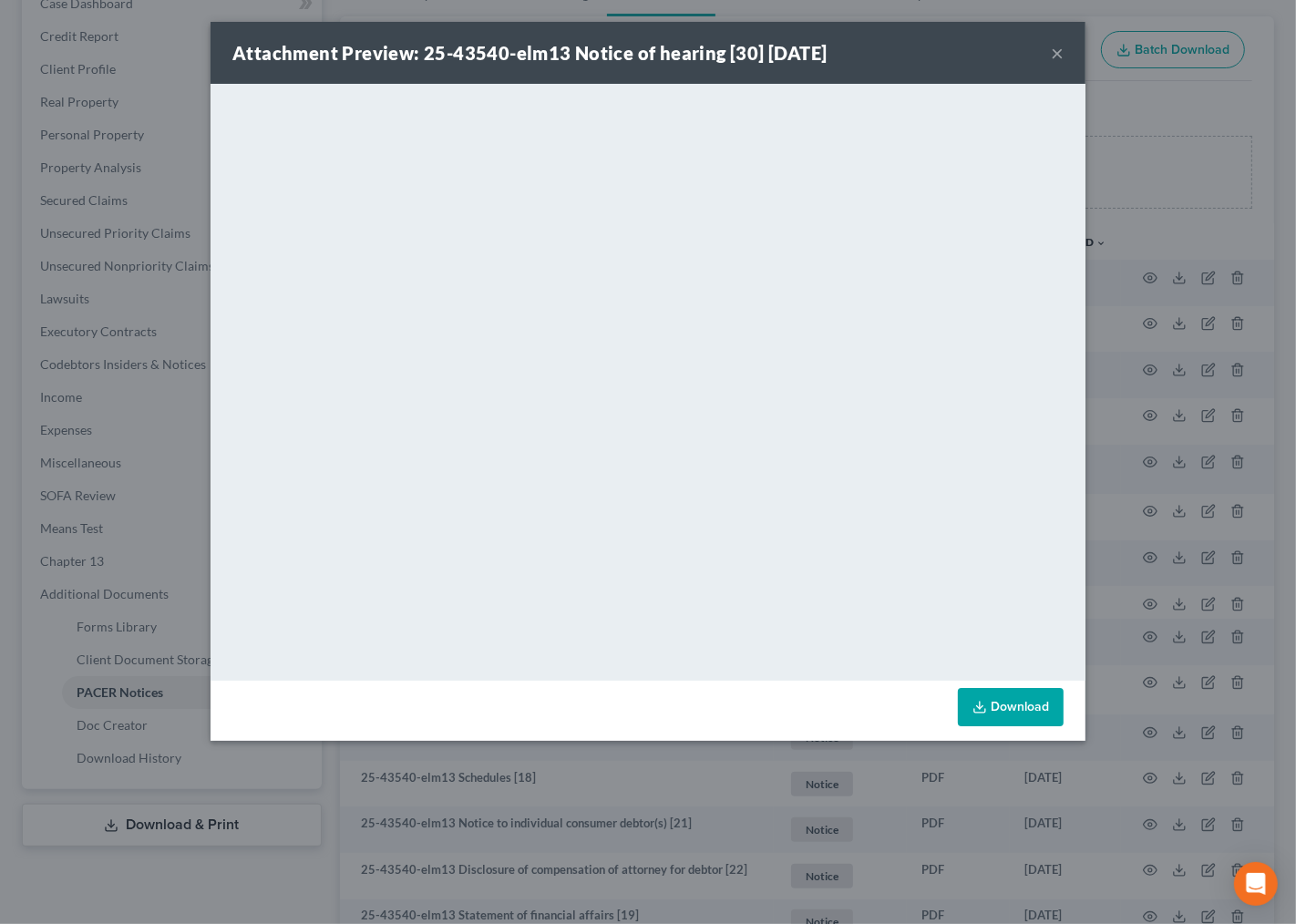
click at [1055, 47] on button "×" at bounding box center [1057, 52] width 12 height 22
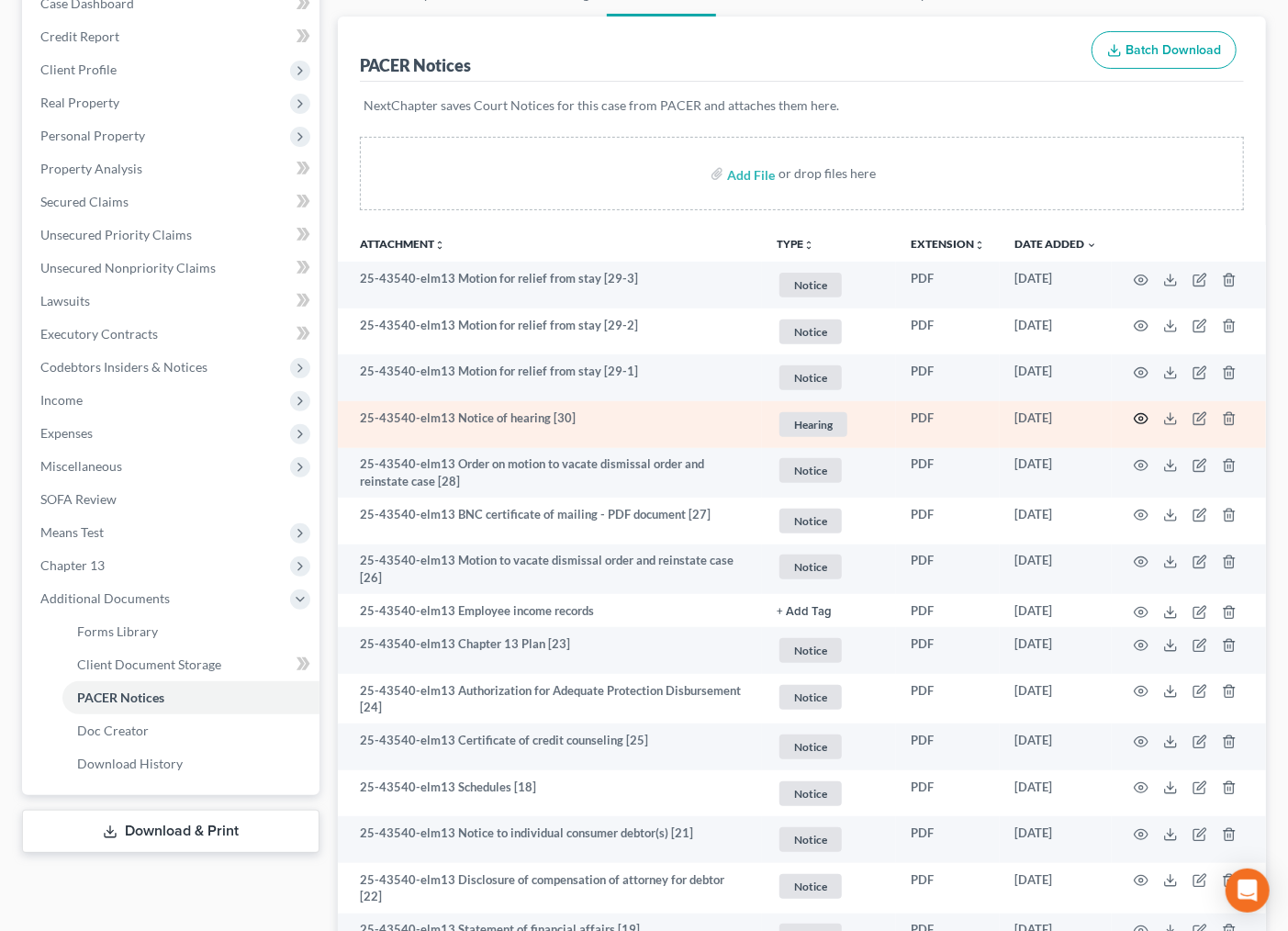
click at [1141, 418] on circle "button" at bounding box center [1142, 418] width 4 height 4
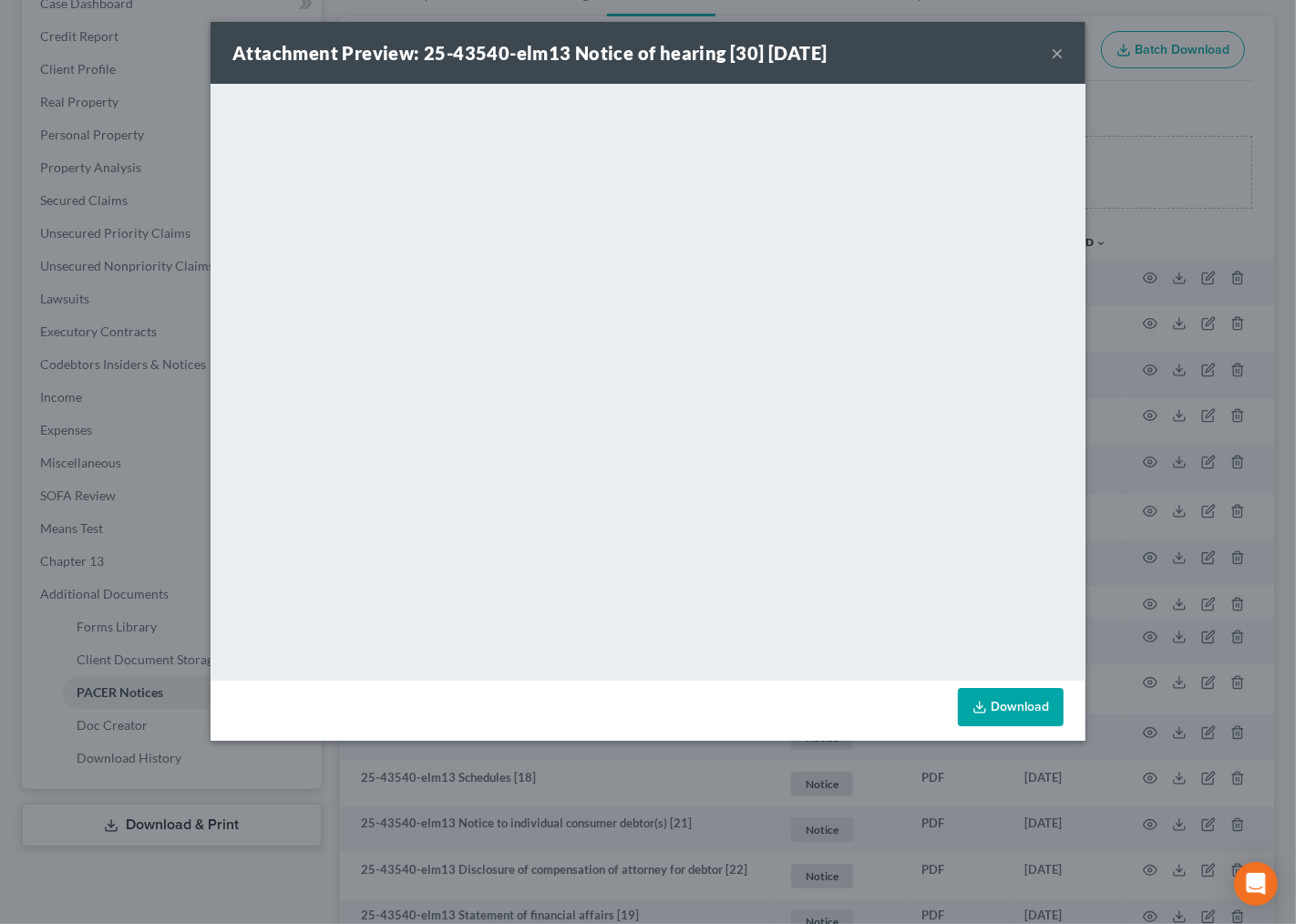
click at [1058, 56] on button "×" at bounding box center [1057, 52] width 12 height 22
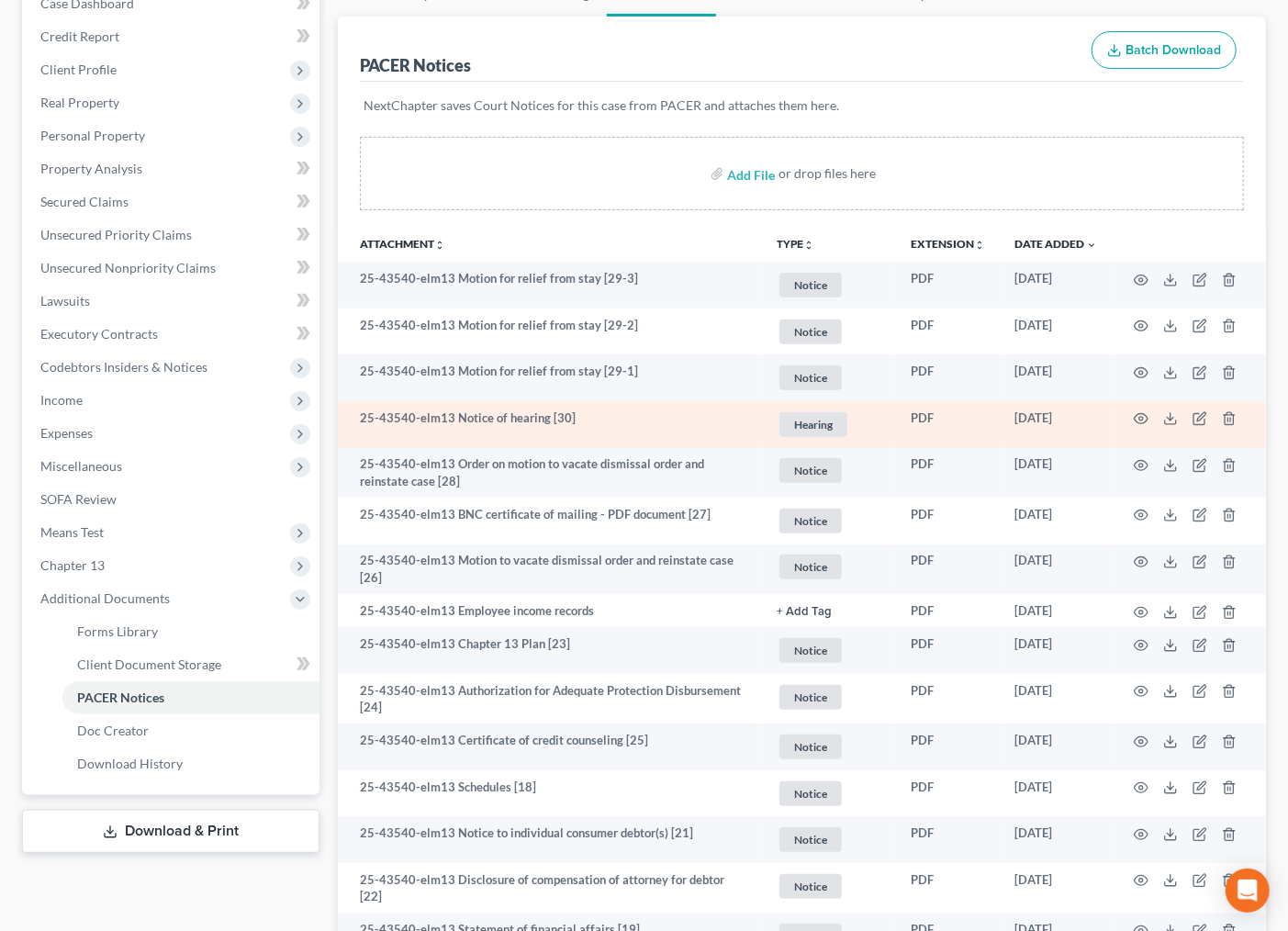
click at [1126, 416] on td at bounding box center [1189, 424] width 154 height 47
click at [1142, 416] on circle "button" at bounding box center [1142, 418] width 4 height 4
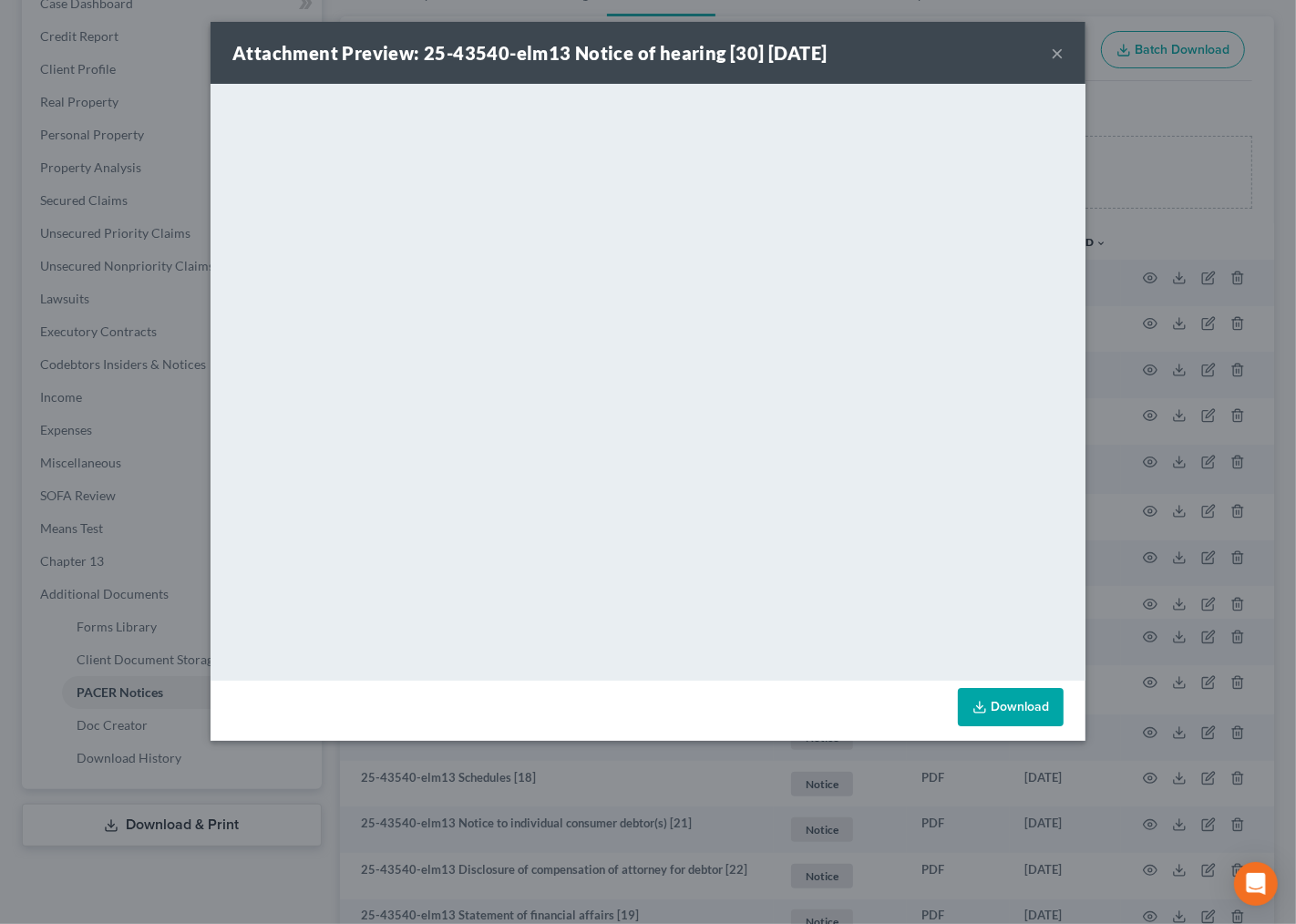
click at [1052, 51] on button "×" at bounding box center [1057, 52] width 12 height 22
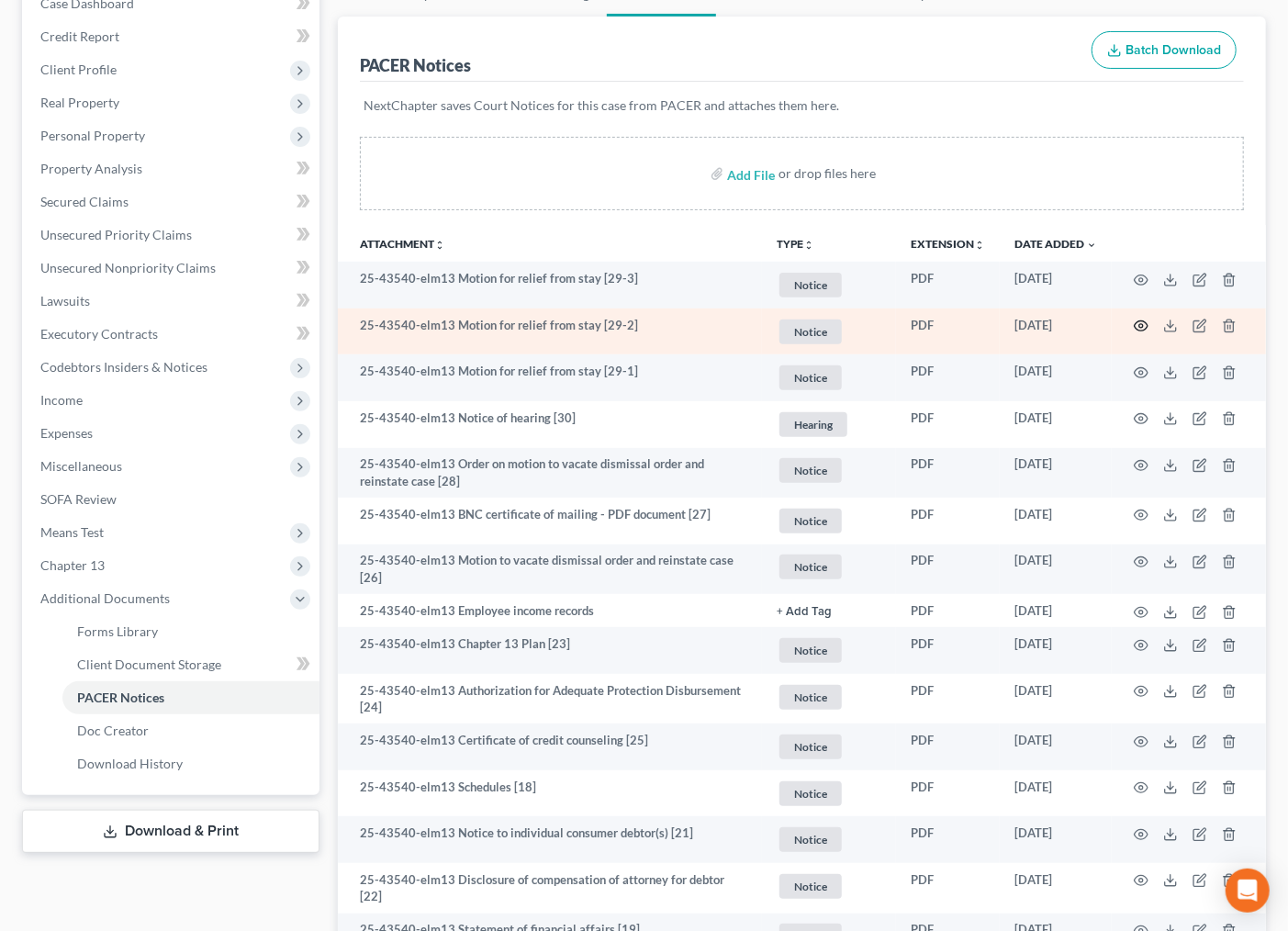
drag, startPoint x: 1142, startPoint y: 314, endPoint x: 1140, endPoint y: 323, distance: 9.2
click at [1140, 317] on td at bounding box center [1189, 332] width 154 height 47
click at [1139, 326] on icon "button" at bounding box center [1141, 325] width 14 height 14
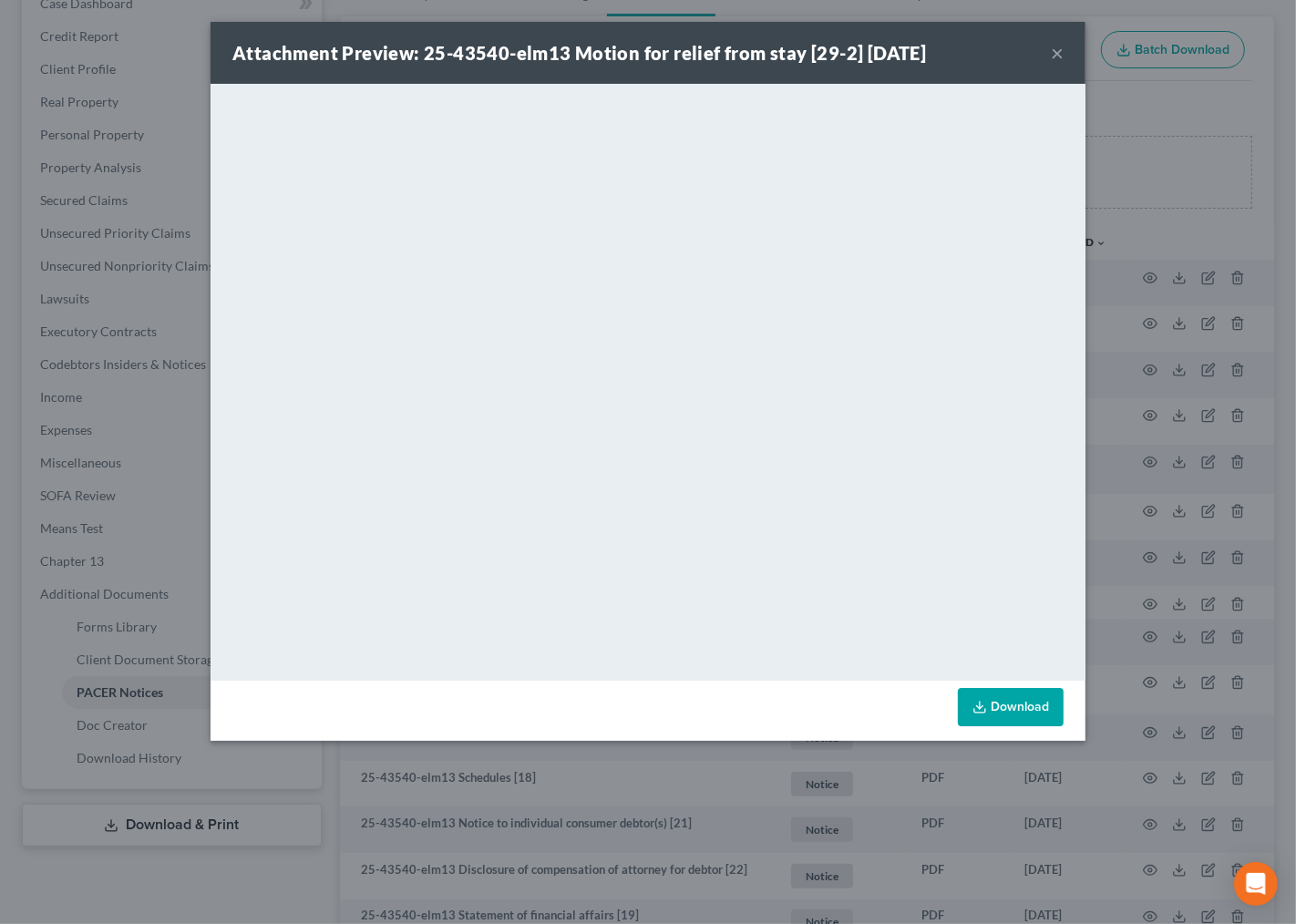
click at [1123, 164] on div "Attachment Preview: 25-43540-elm13 Motion for relief from stay [29-2] [DATE] × …" at bounding box center [648, 462] width 1296 height 924
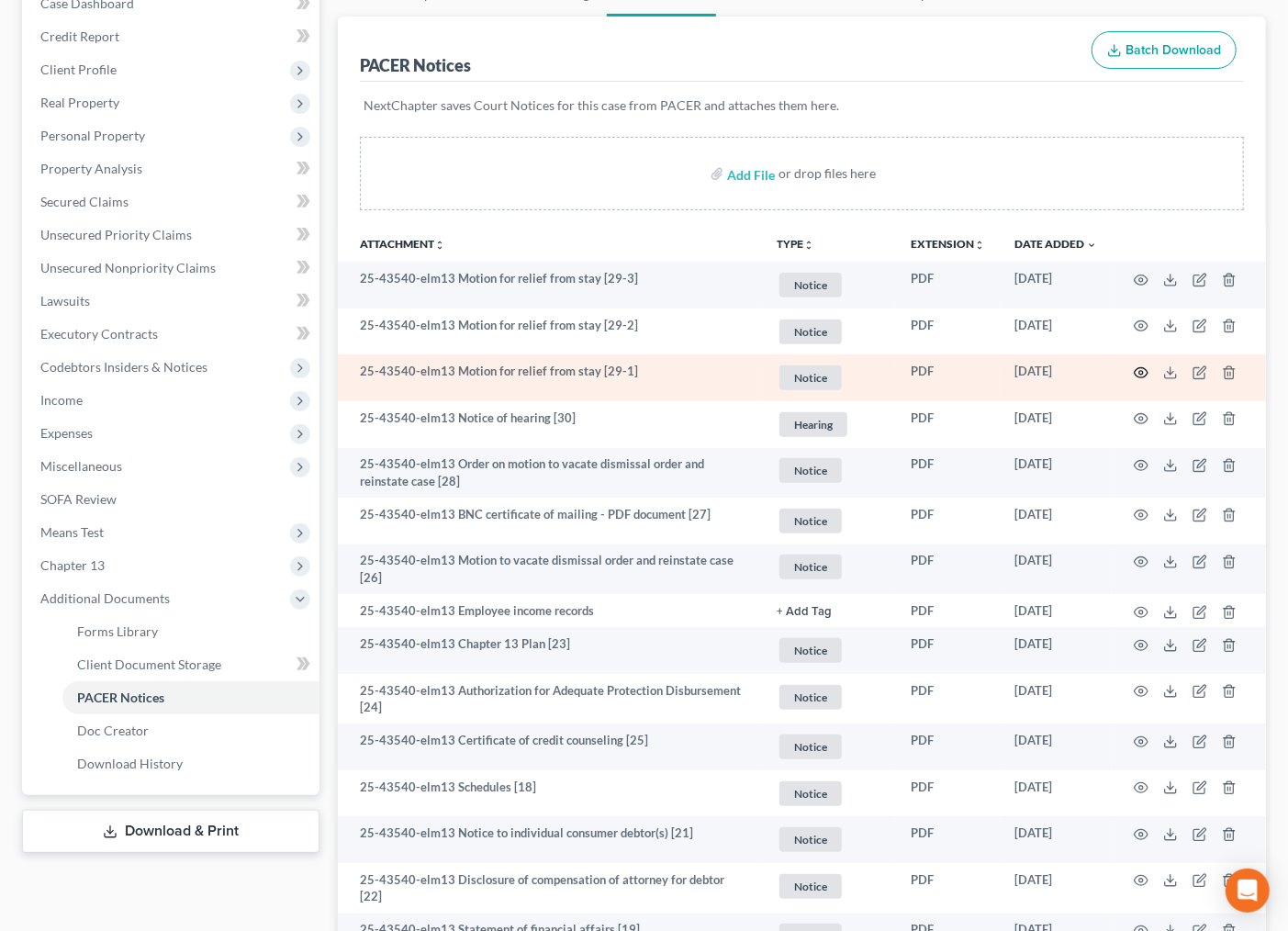
click at [1134, 372] on icon "button" at bounding box center [1141, 372] width 14 height 14
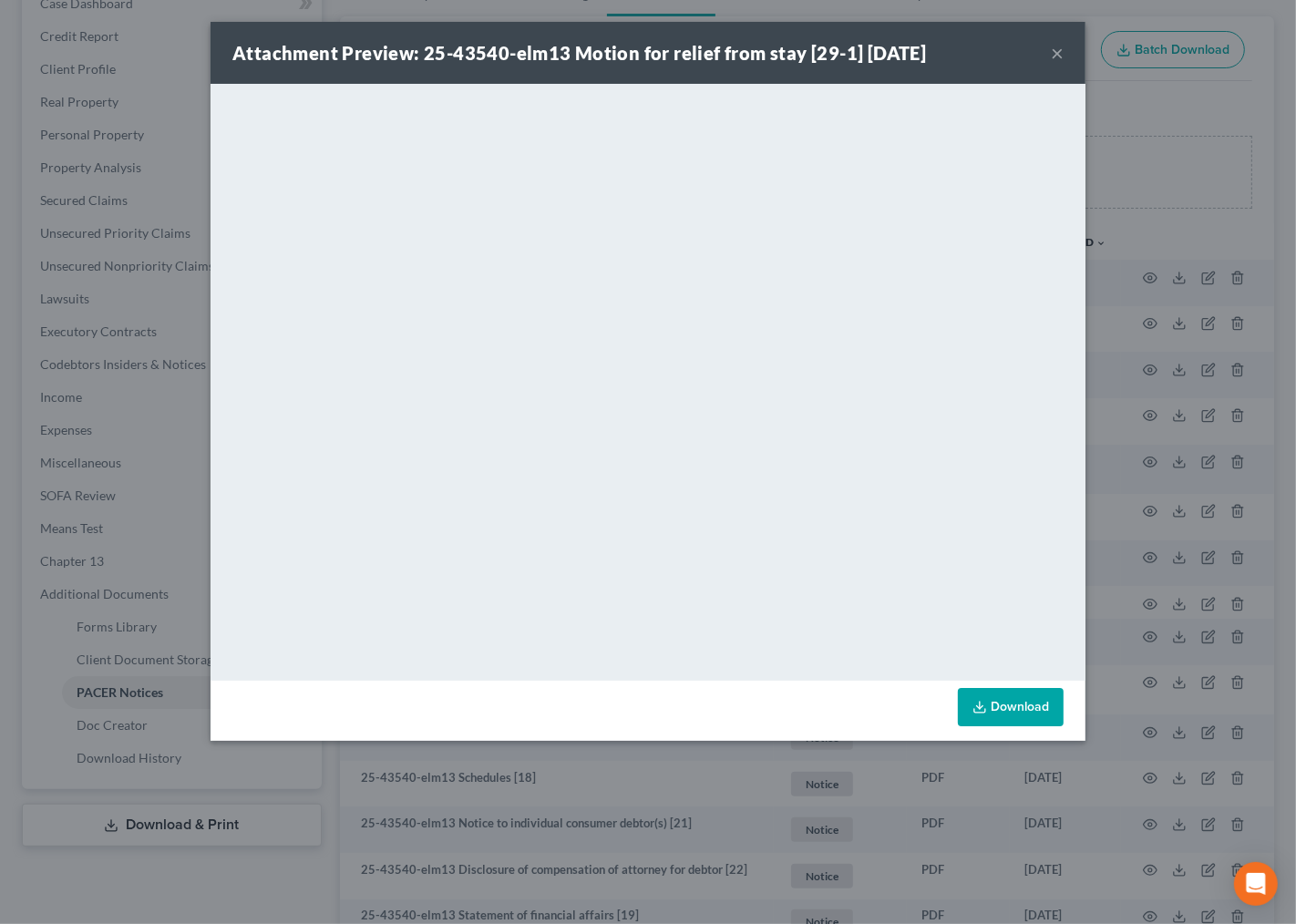
click at [1059, 57] on button "×" at bounding box center [1057, 52] width 12 height 22
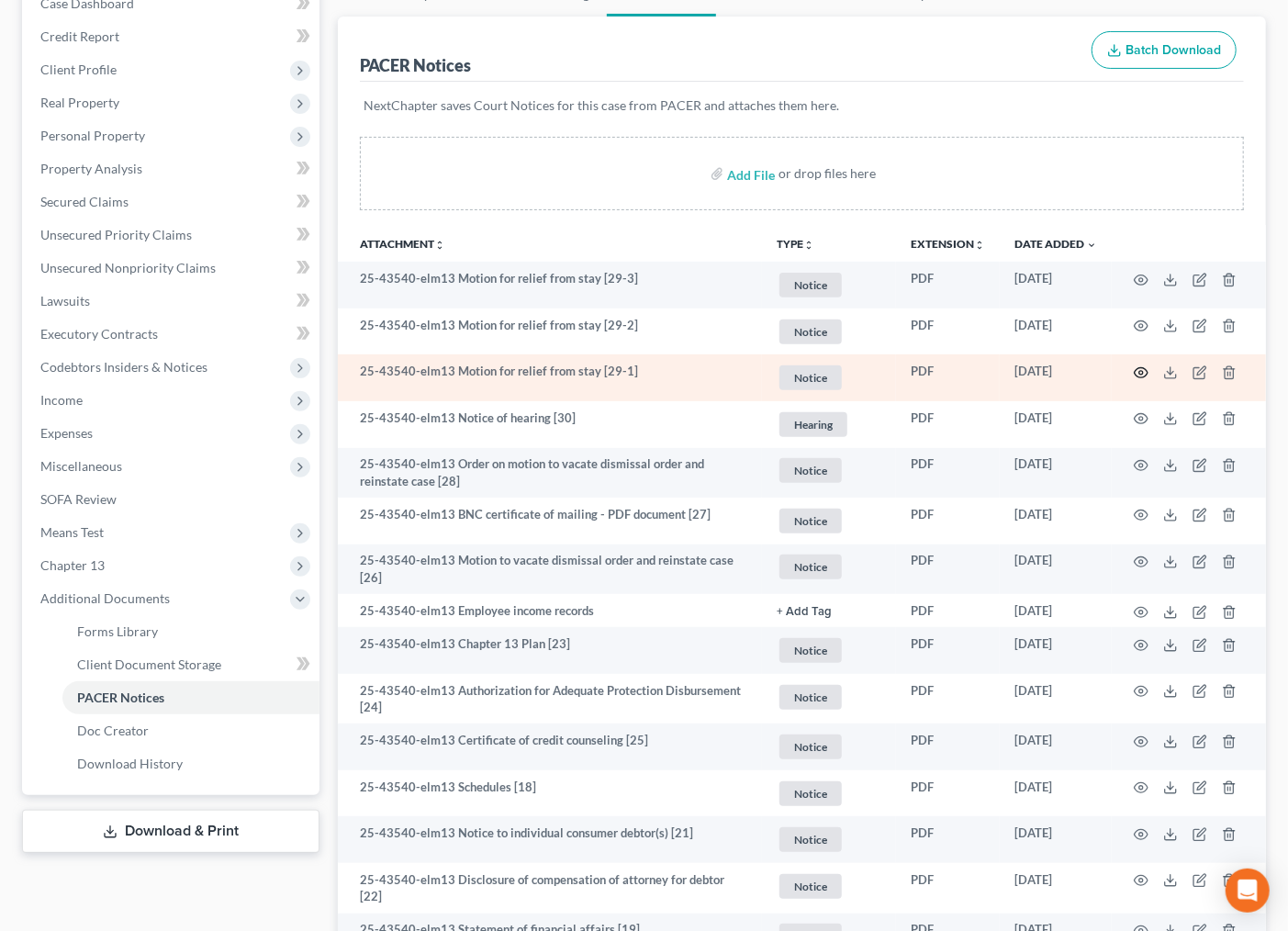
click at [1145, 371] on icon "button" at bounding box center [1141, 372] width 14 height 14
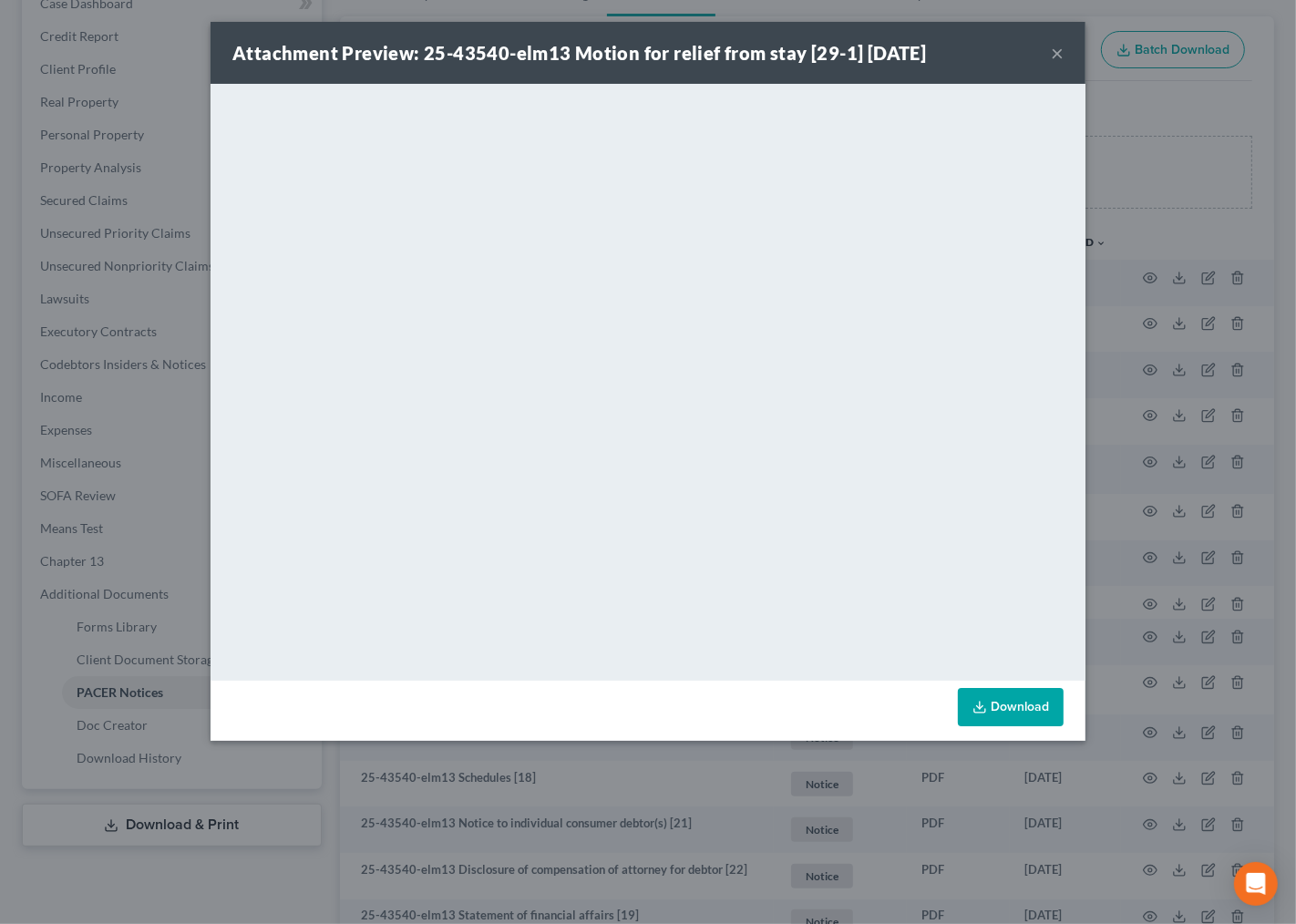
drag, startPoint x: 1064, startPoint y: 56, endPoint x: 1046, endPoint y: 51, distance: 18.7
click at [1062, 55] on div "Attachment Preview: 25-43540-elm13 Motion for relief from stay [29-1] [DATE] ×" at bounding box center [648, 52] width 875 height 62
click at [1060, 54] on button "×" at bounding box center [1057, 52] width 12 height 22
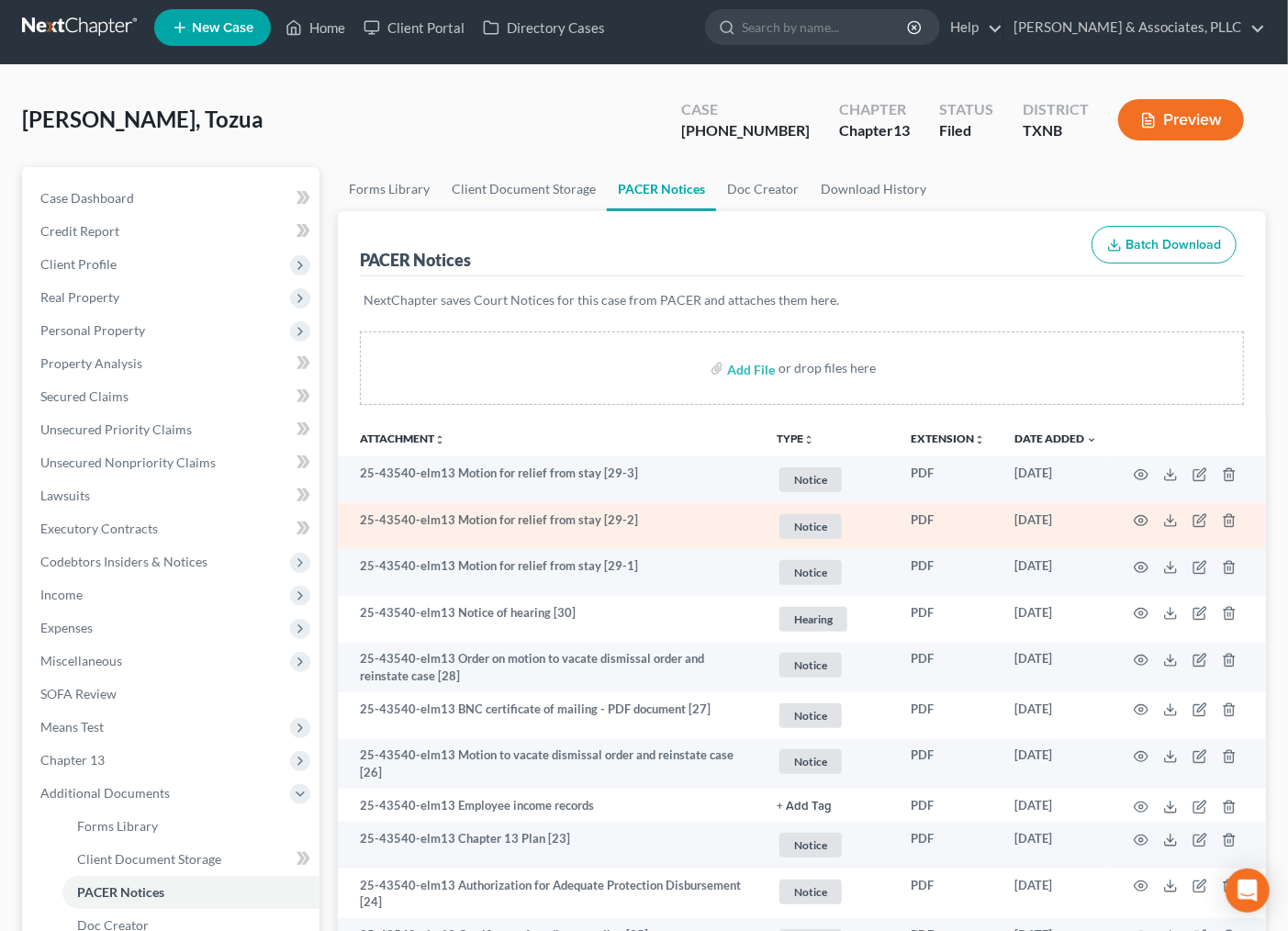
scroll to position [0, 0]
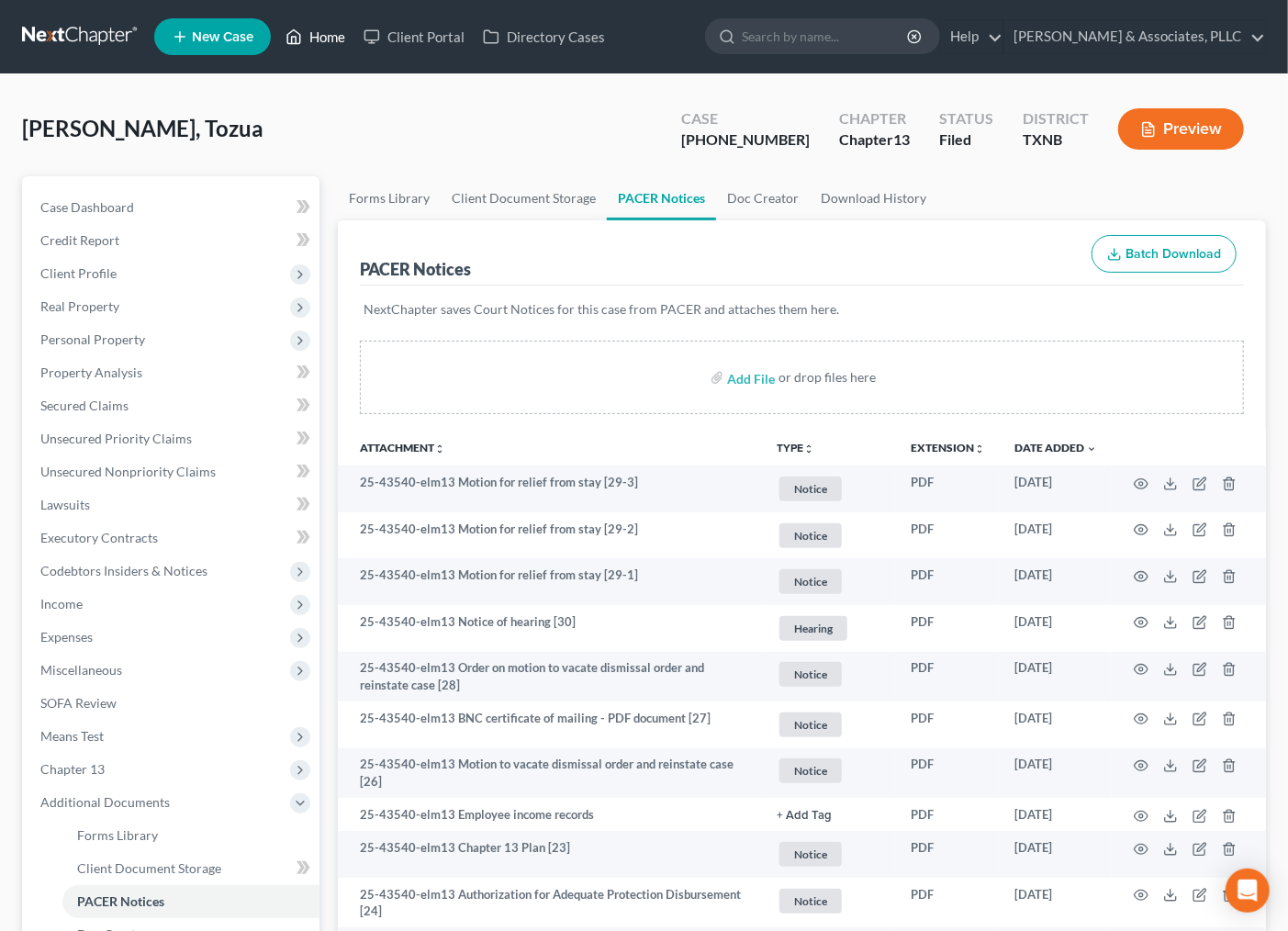
click at [323, 20] on link "Home" at bounding box center [315, 37] width 78 height 33
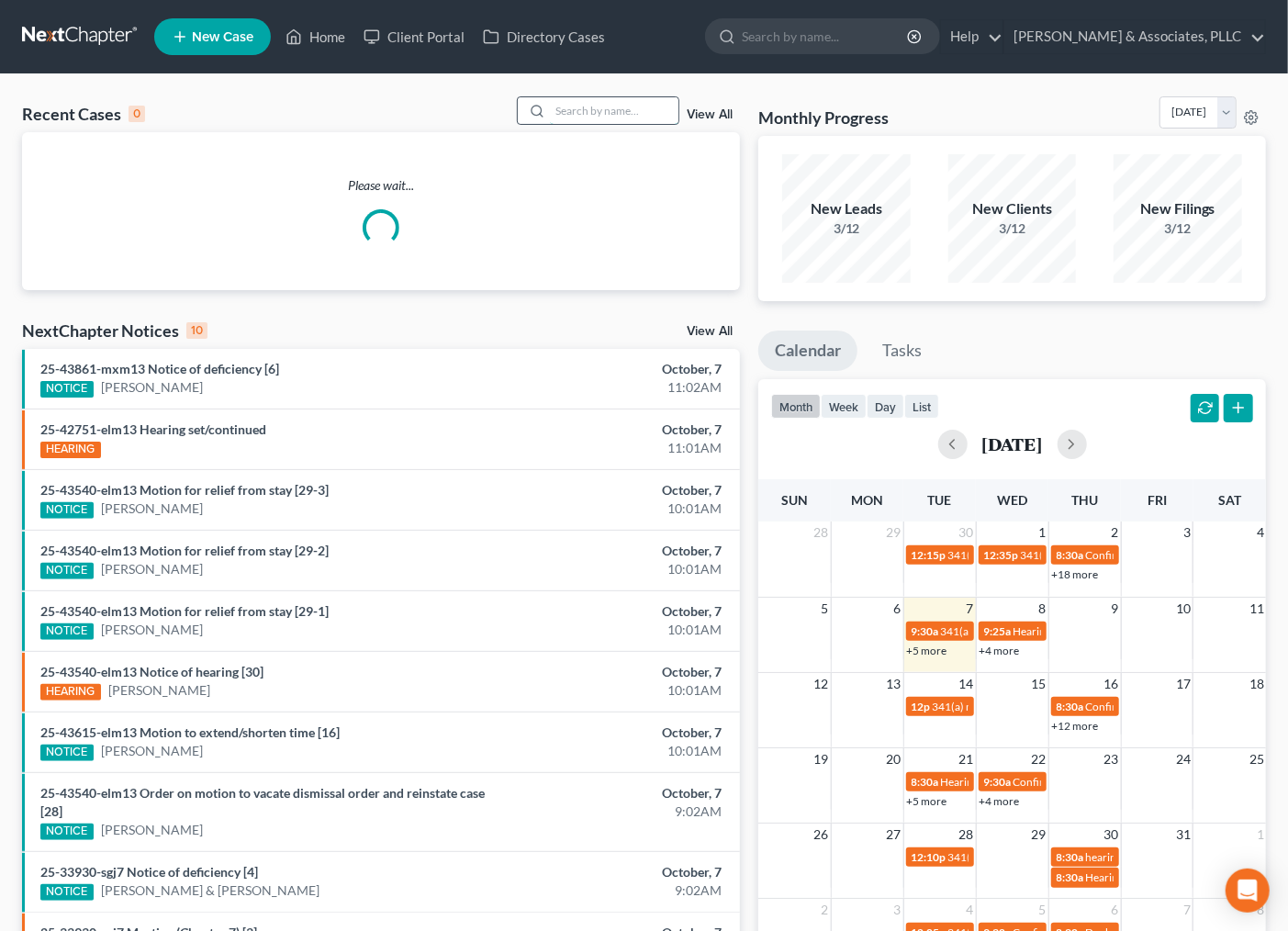
click at [592, 106] on input "search" at bounding box center [615, 111] width 129 height 27
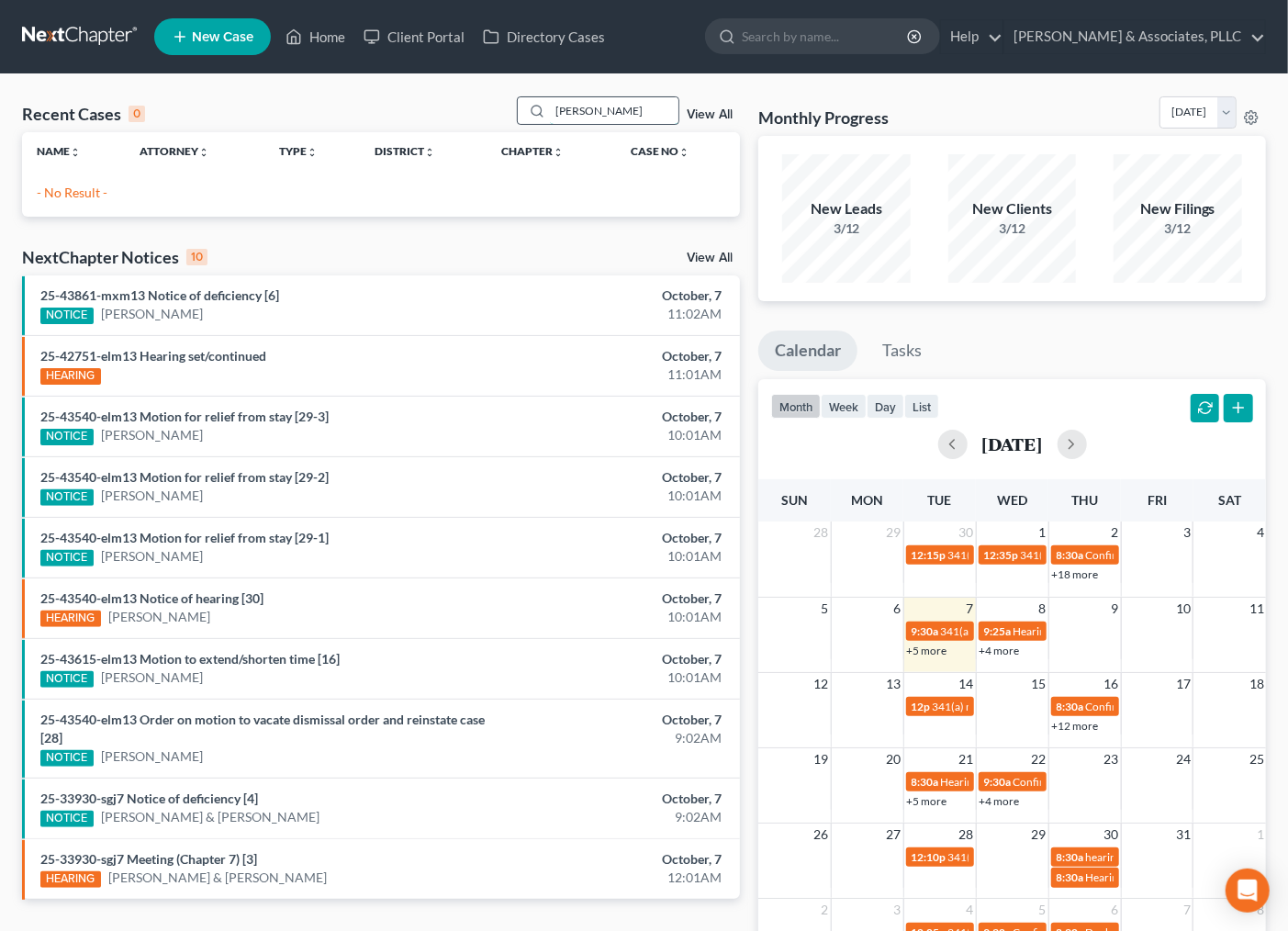
type input "[PERSON_NAME]"
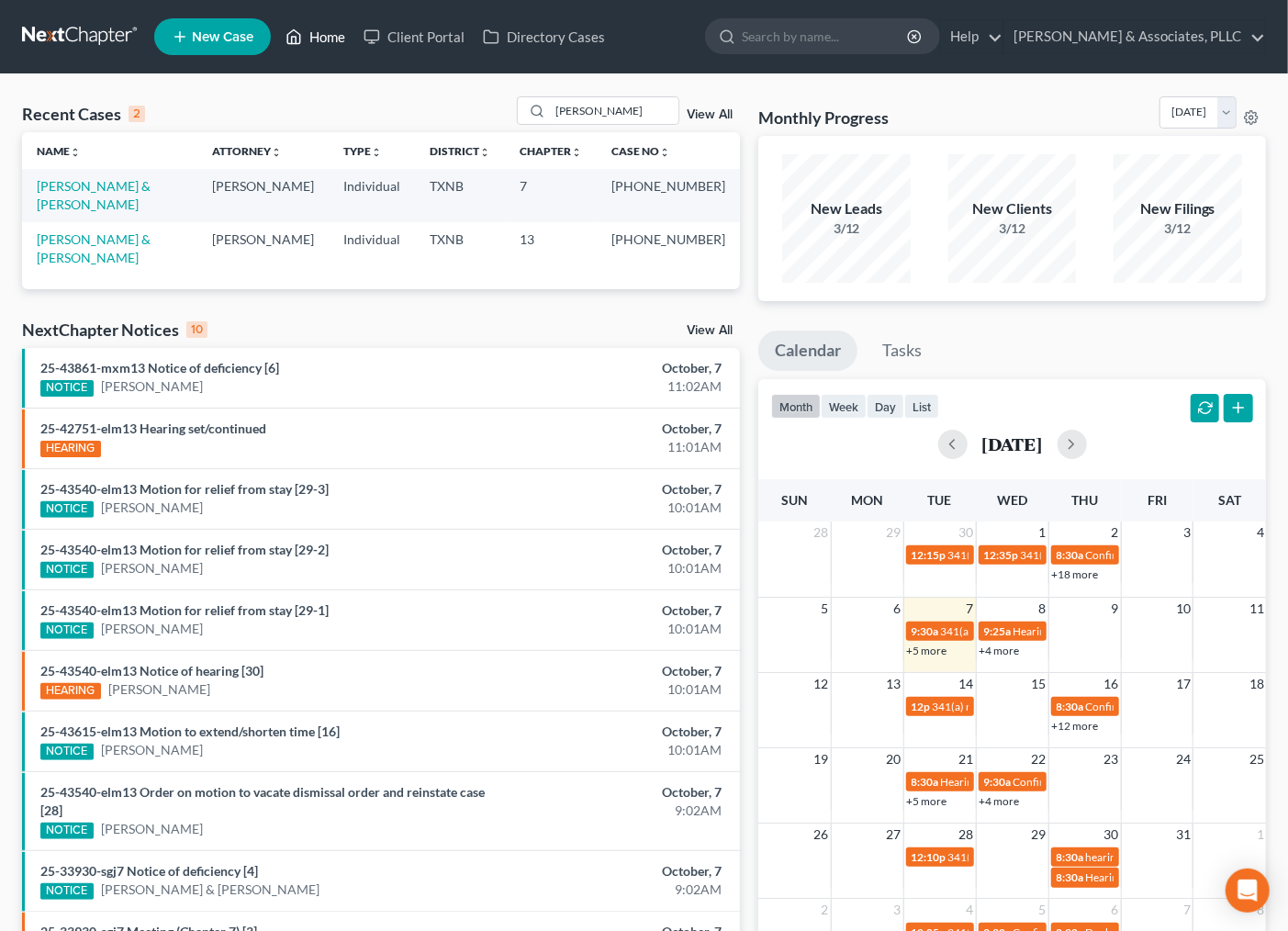
click at [341, 33] on link "Home" at bounding box center [315, 37] width 78 height 33
click at [233, 34] on span "New Case" at bounding box center [223, 38] width 62 height 13
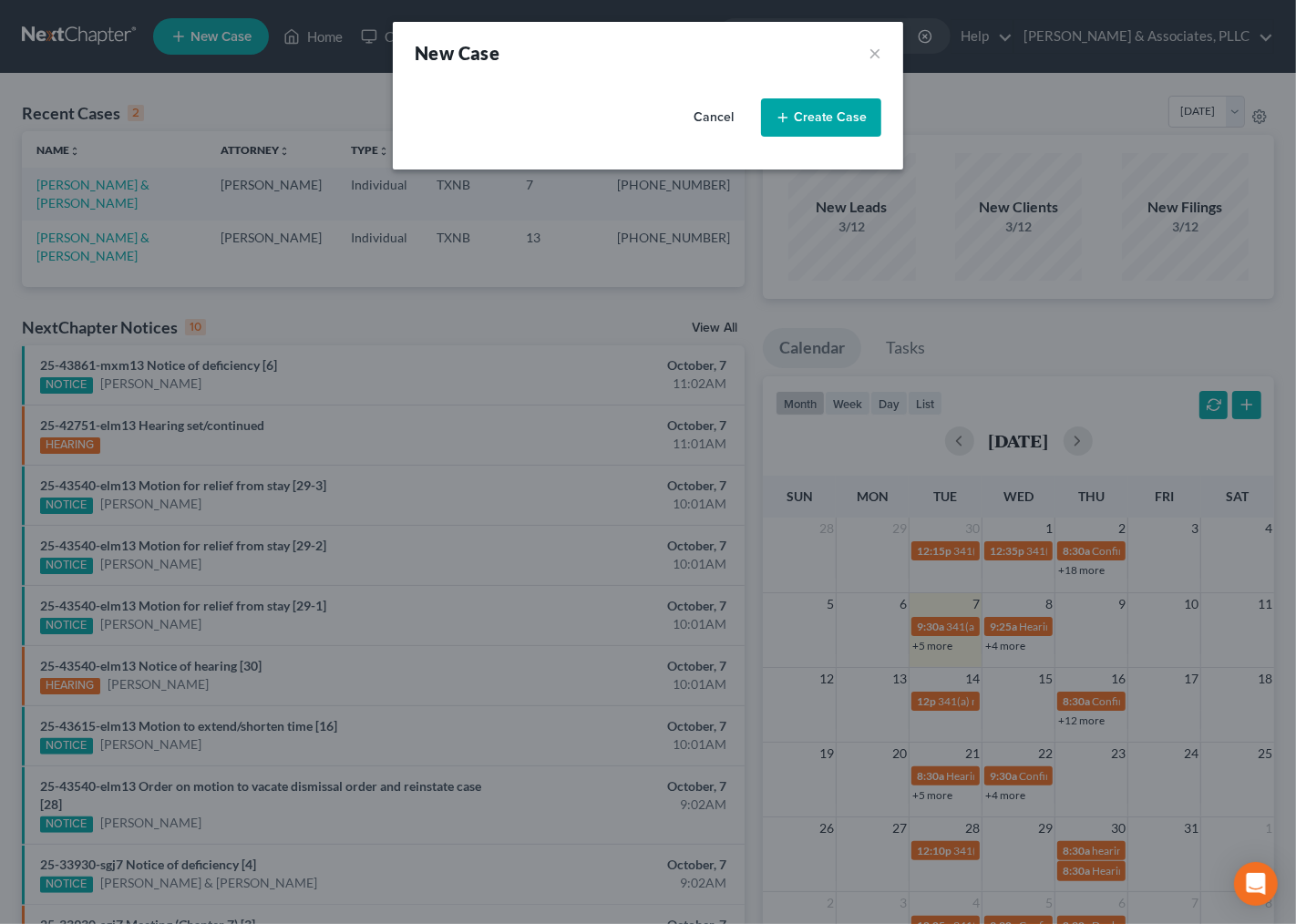
select select "78"
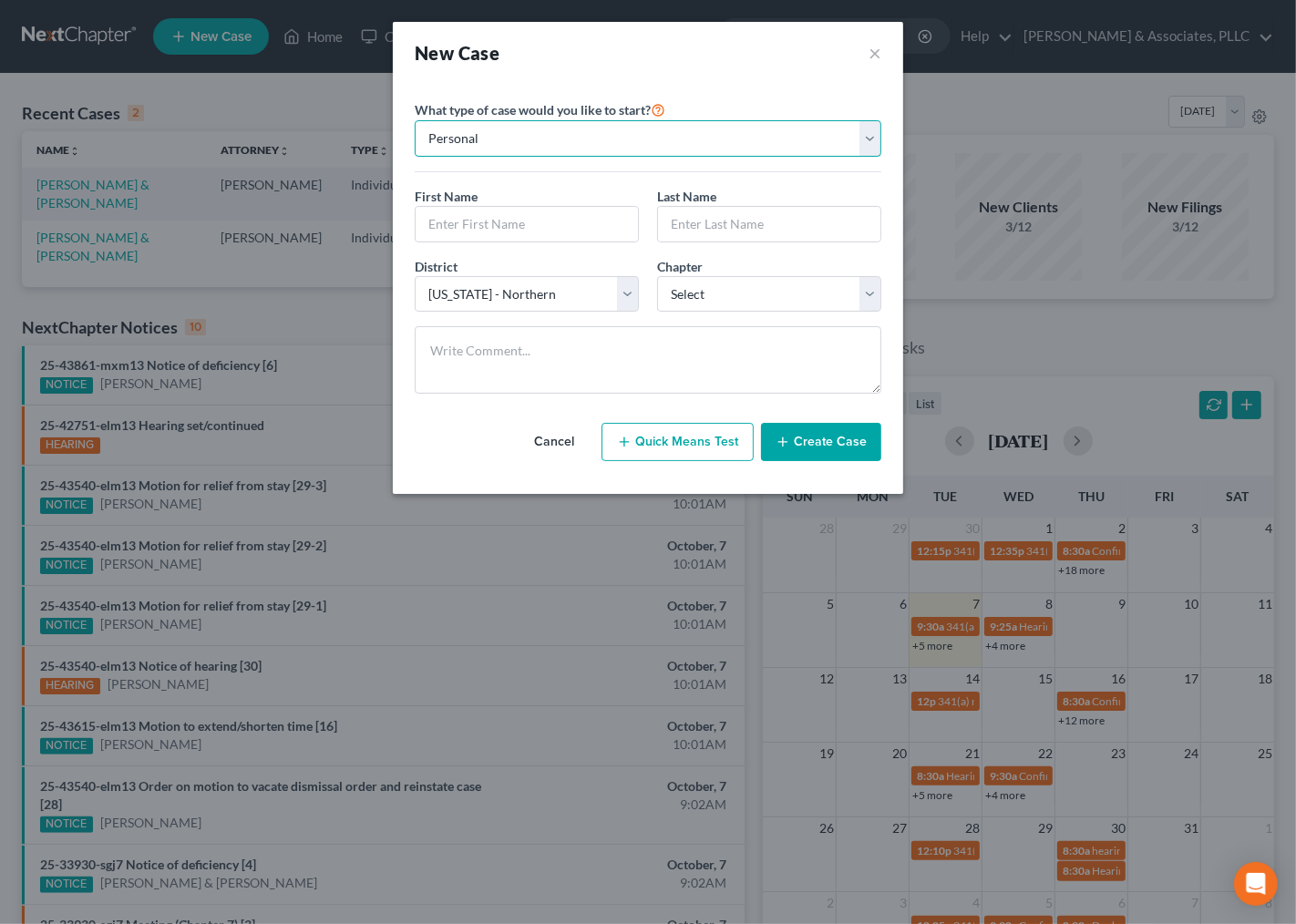
click at [563, 137] on select "Personal Business" at bounding box center [648, 138] width 467 height 36
click at [414, 120] on select "Personal Business" at bounding box center [648, 138] width 467 height 36
click at [545, 230] on input "text" at bounding box center [526, 224] width 223 height 34
type input "[PERSON_NAME]"
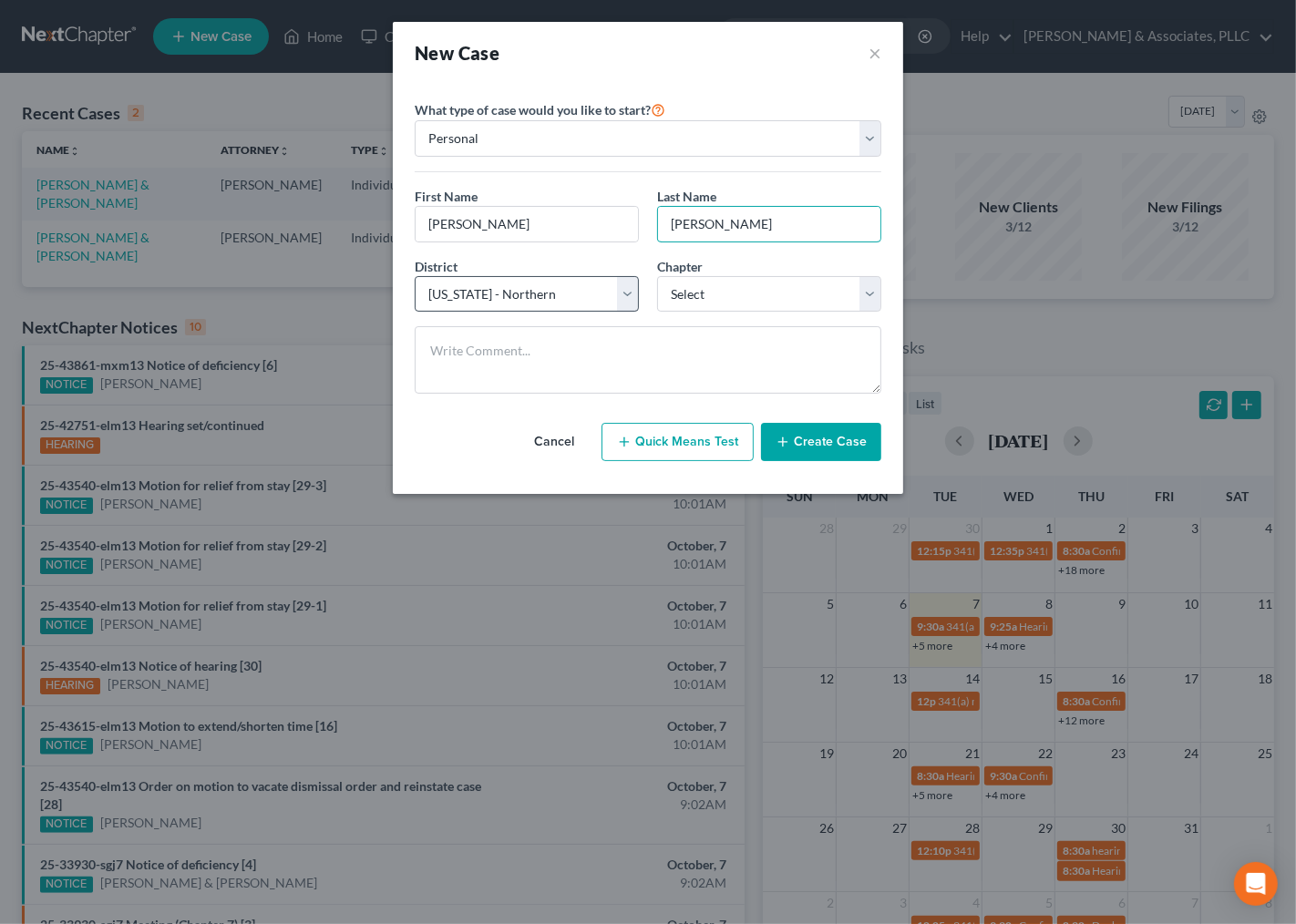
type input "[PERSON_NAME]"
click at [591, 302] on select "Select [US_STATE] - [GEOGRAPHIC_DATA] [US_STATE] - [GEOGRAPHIC_DATA][US_STATE] …" at bounding box center [526, 294] width 224 height 36
click at [593, 307] on select "Select [US_STATE] - [GEOGRAPHIC_DATA] [US_STATE] - [GEOGRAPHIC_DATA][US_STATE] …" at bounding box center [526, 294] width 224 height 36
click at [760, 302] on select "Select 7 11 12 13" at bounding box center [769, 294] width 224 height 36
select select "0"
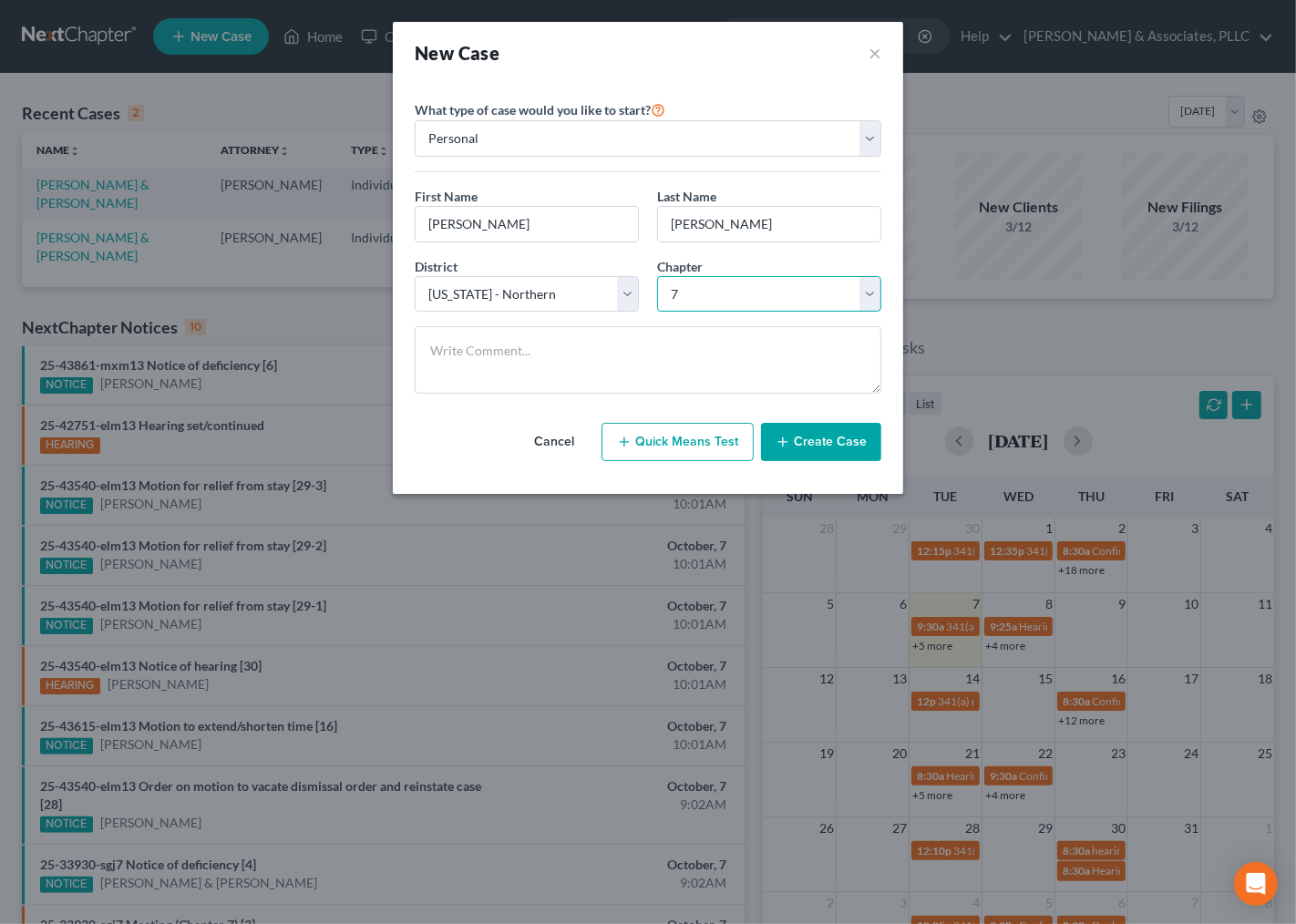
click at [657, 276] on select "Select 7 11 12 13" at bounding box center [769, 294] width 224 height 36
click at [844, 459] on button "Create Case" at bounding box center [821, 442] width 120 height 38
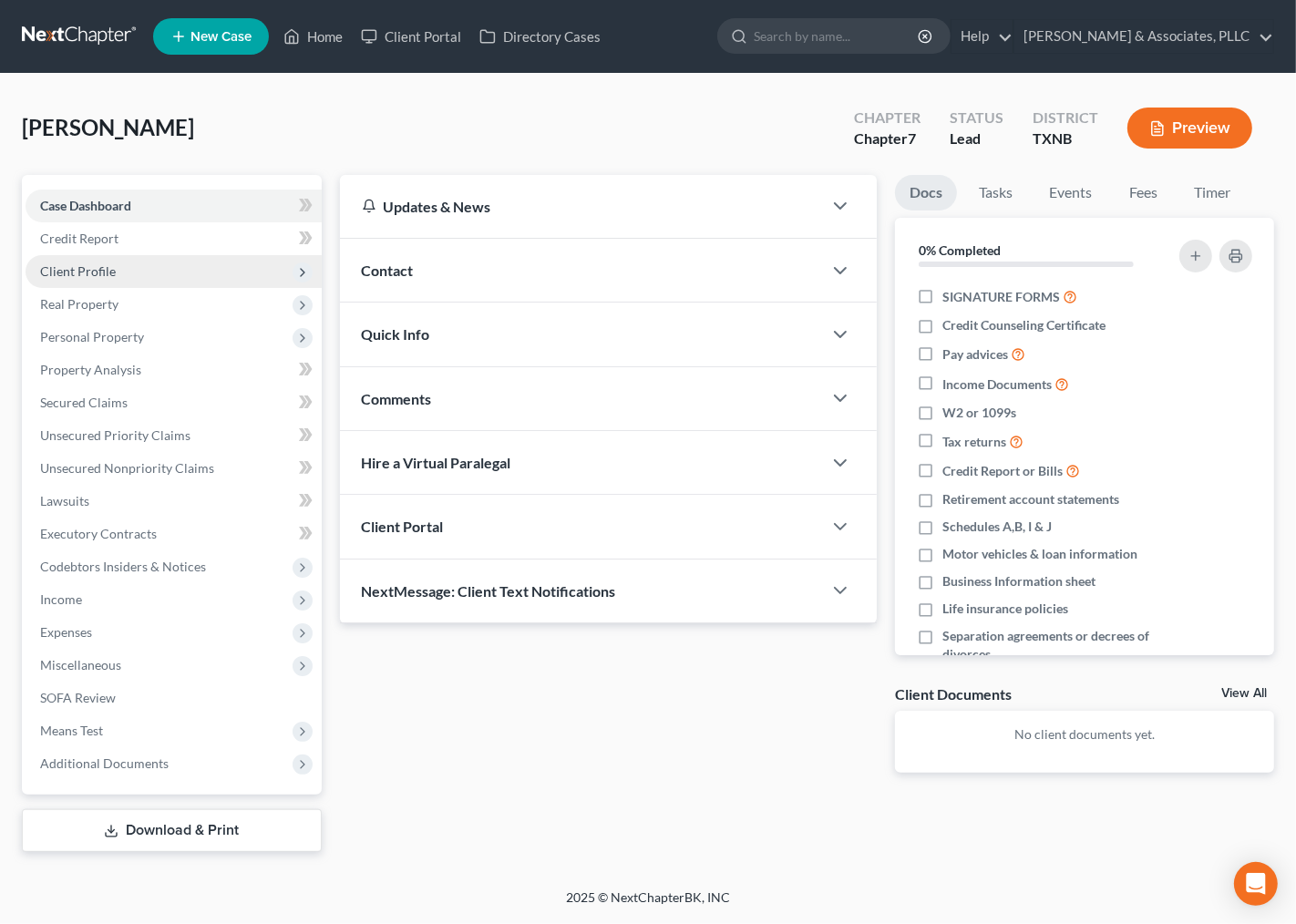
click at [115, 279] on span "Client Profile" at bounding box center [174, 271] width 296 height 32
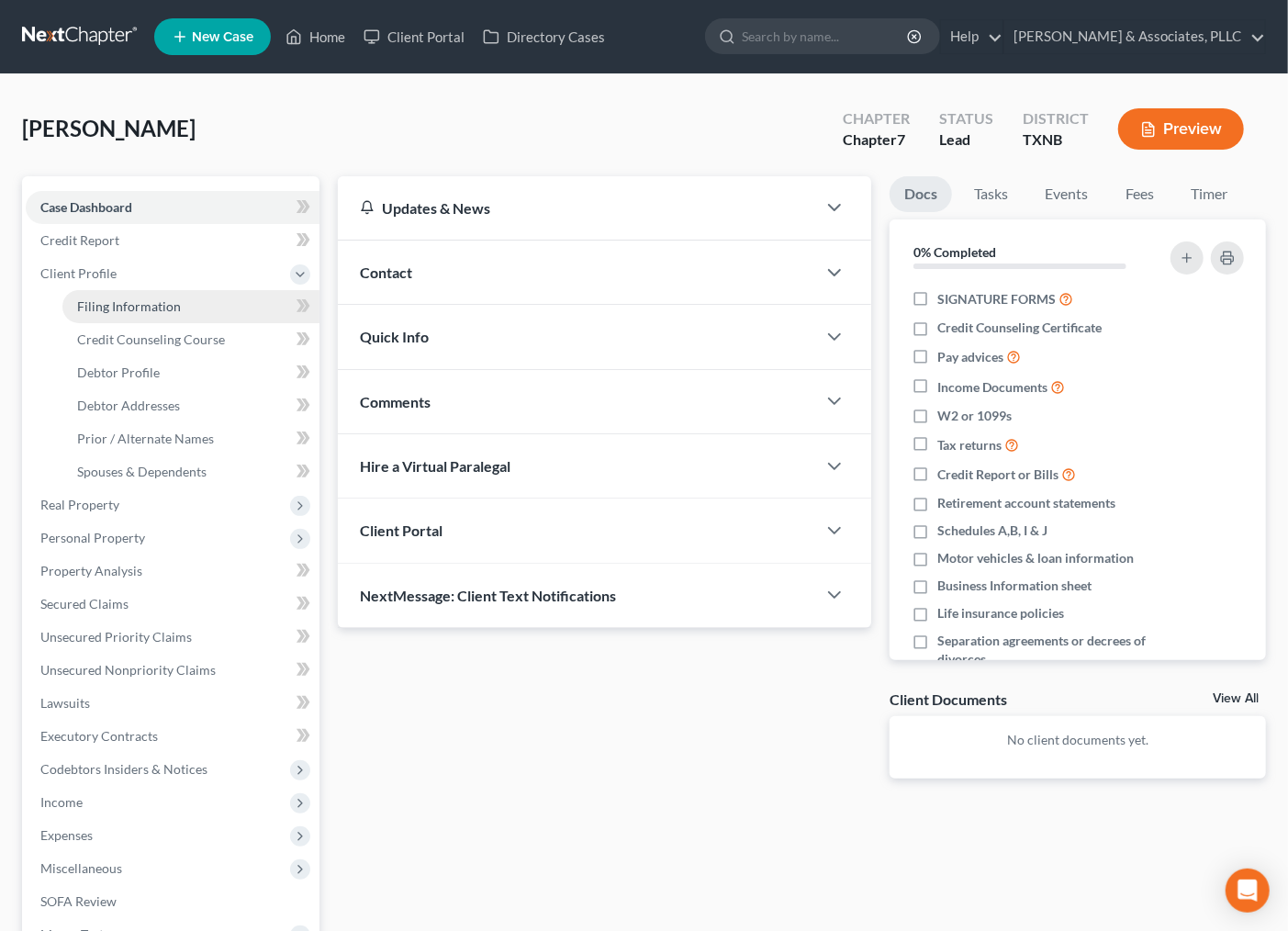
click at [117, 306] on span "Filing Information" at bounding box center [129, 306] width 104 height 15
select select "1"
select select "0"
select select "78"
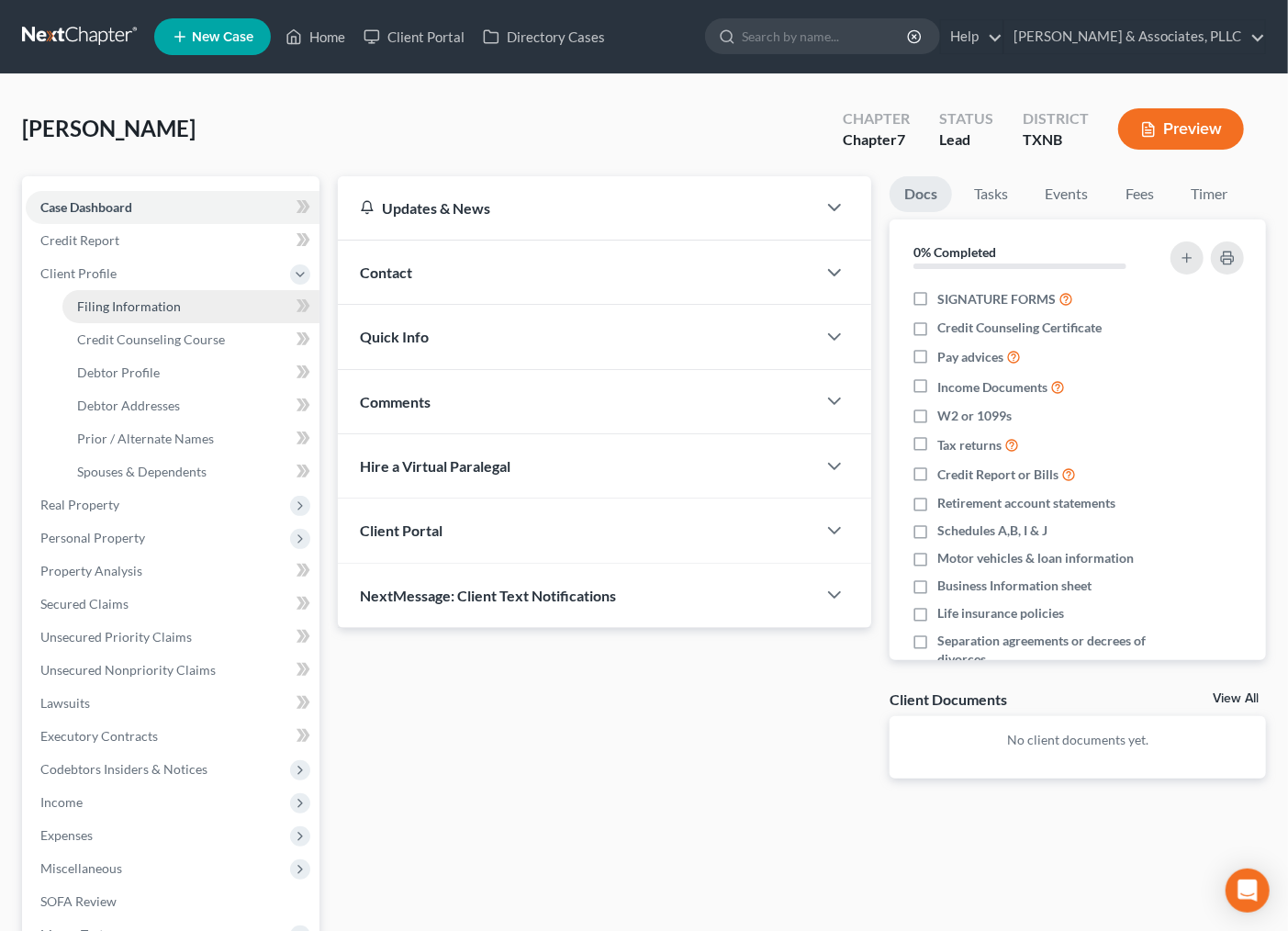
select select "45"
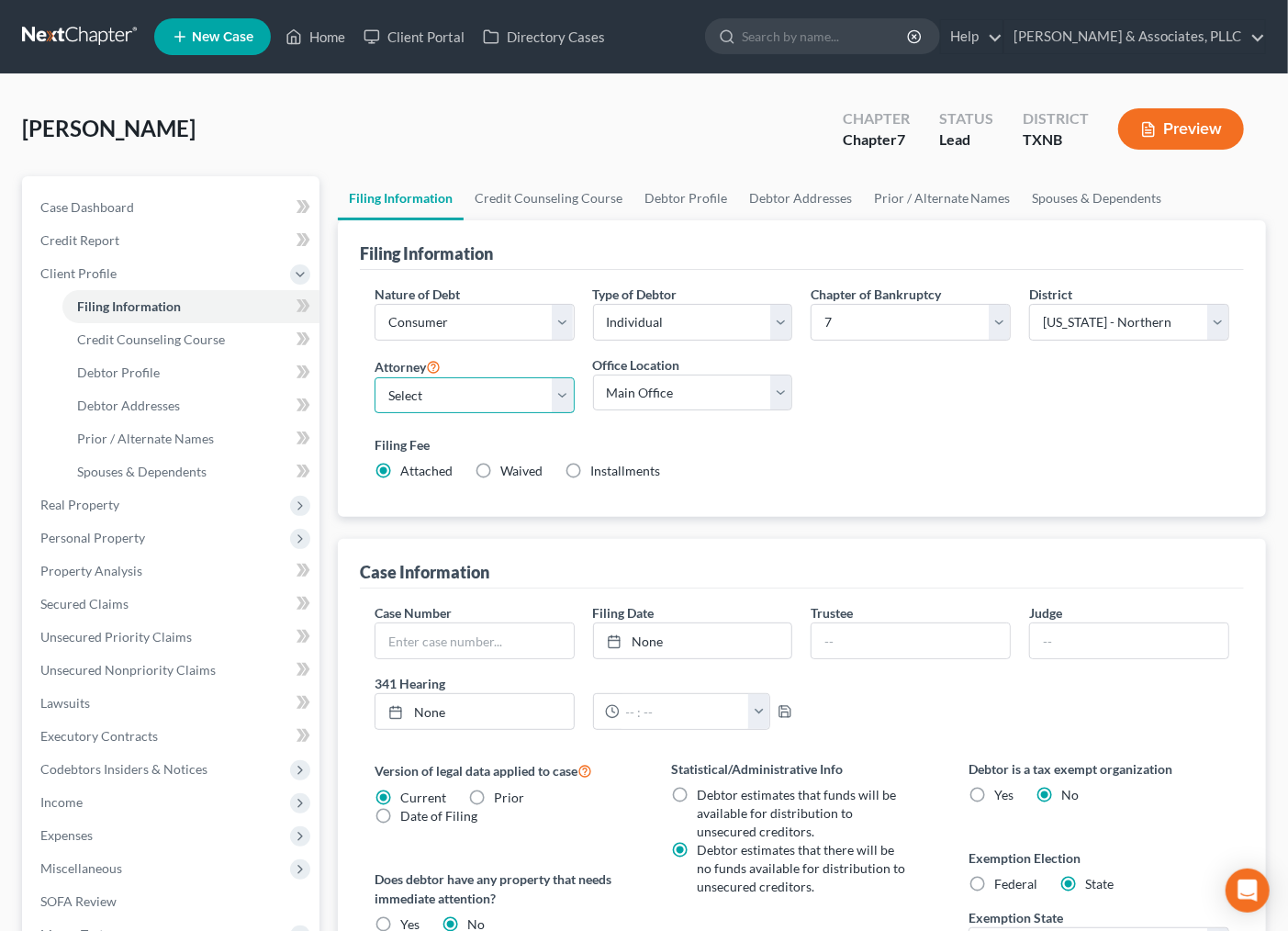
click at [495, 409] on select "Select [PERSON_NAME] - TXNB [PERSON_NAME] - [GEOGRAPHIC_DATA] [PERSON_NAME] - […" at bounding box center [474, 395] width 200 height 37
select select "0"
click at [374, 377] on select "Select [PERSON_NAME] - TXNB [PERSON_NAME] - [GEOGRAPHIC_DATA] [PERSON_NAME] - […" at bounding box center [474, 395] width 200 height 37
click at [657, 402] on select "Main Office [PERSON_NAME] & Associates" at bounding box center [694, 392] width 200 height 37
click at [593, 374] on select "Main Office [PERSON_NAME] & Associates" at bounding box center [694, 392] width 200 height 37
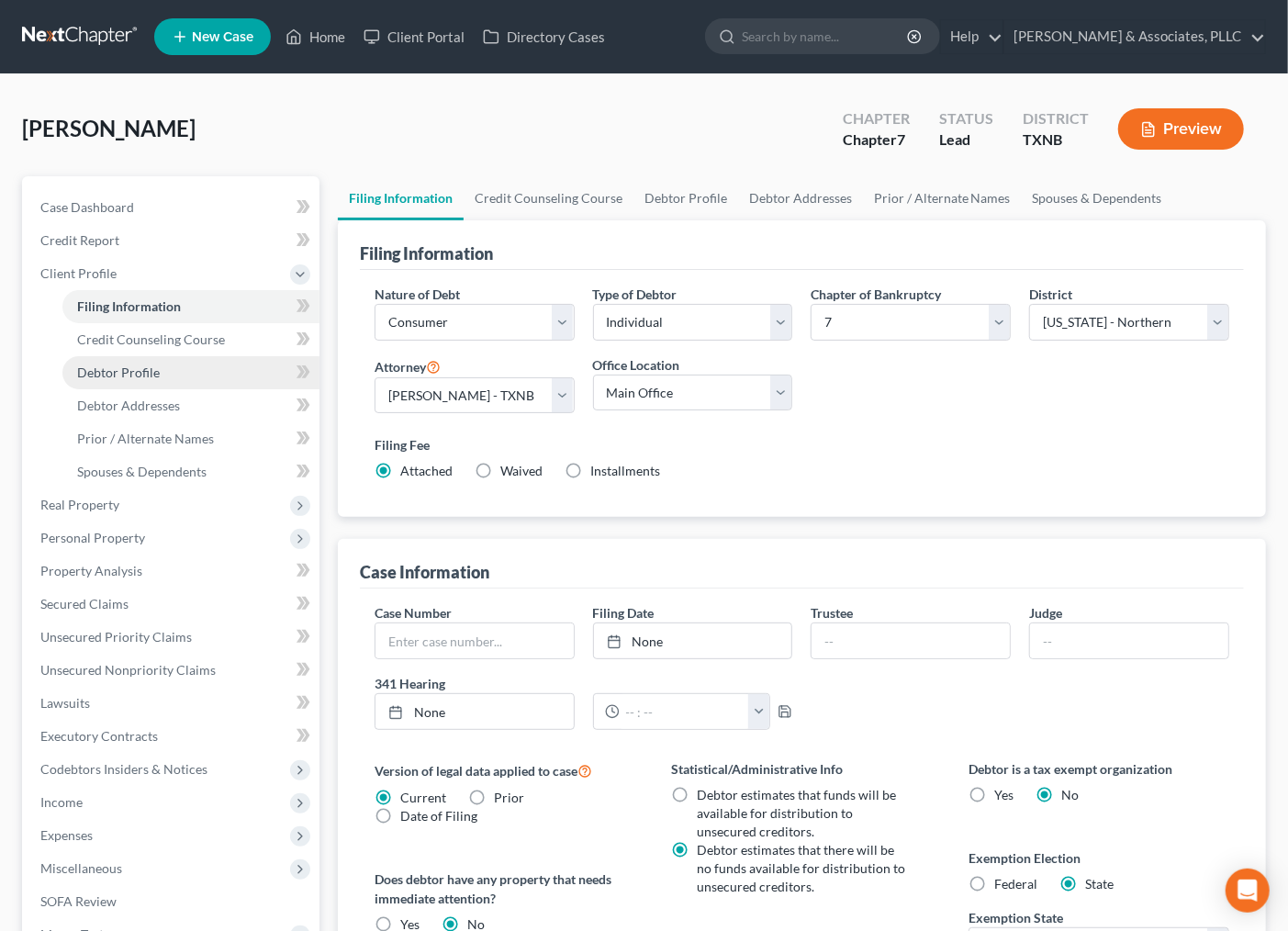
click at [135, 373] on span "Debtor Profile" at bounding box center [118, 372] width 83 height 15
select select "0"
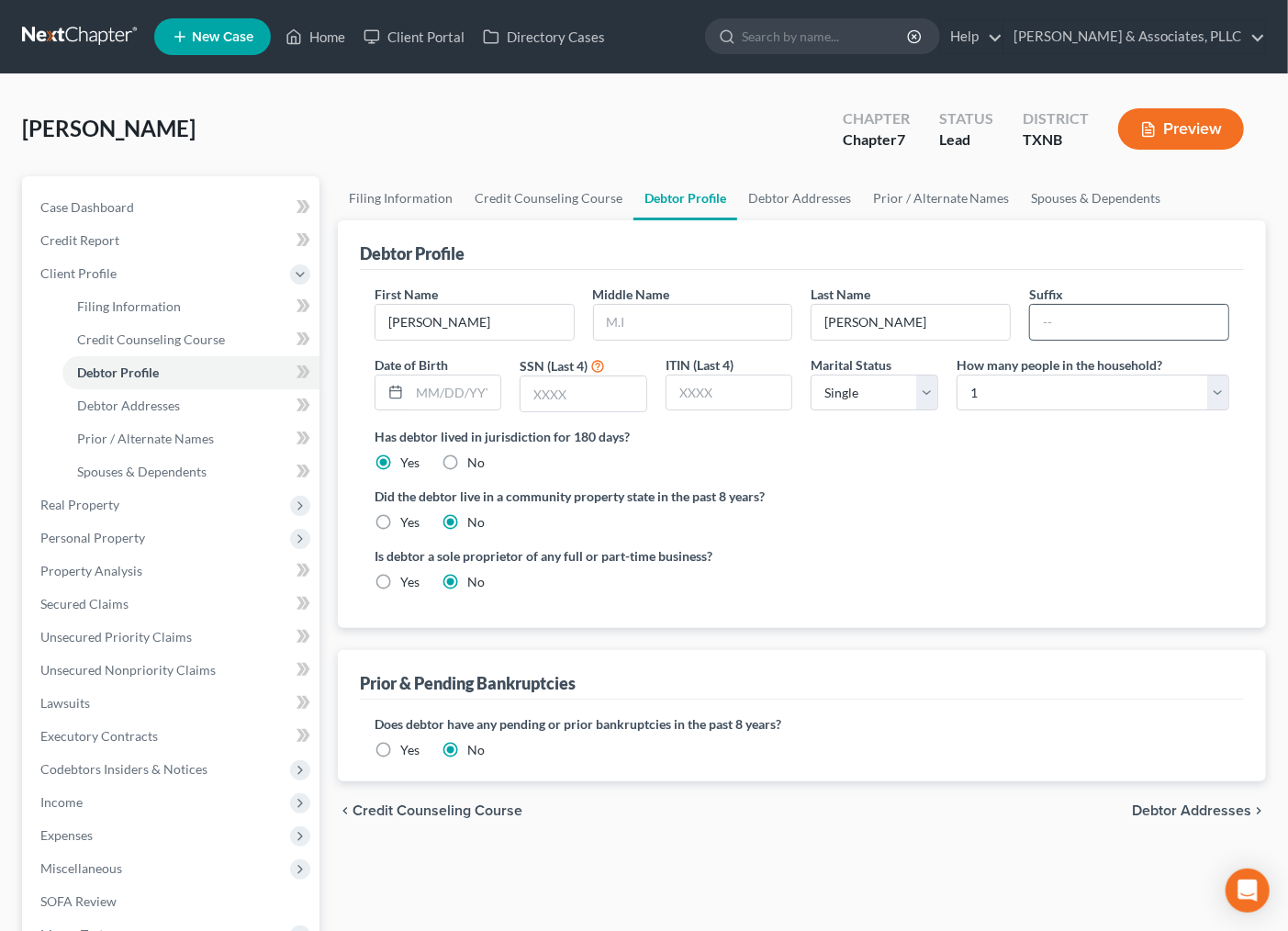
click at [1051, 332] on input "text" at bounding box center [1129, 322] width 198 height 35
type input "Jr."
click at [1103, 440] on label "Has debtor lived in jurisdiction for 180 days?" at bounding box center [801, 437] width 855 height 19
click at [1160, 547] on div "Is debtor a sole proprietor of any full or part-time business? Yes No" at bounding box center [802, 576] width 873 height 60
drag, startPoint x: 1071, startPoint y: 314, endPoint x: 1006, endPoint y: 319, distance: 65.2
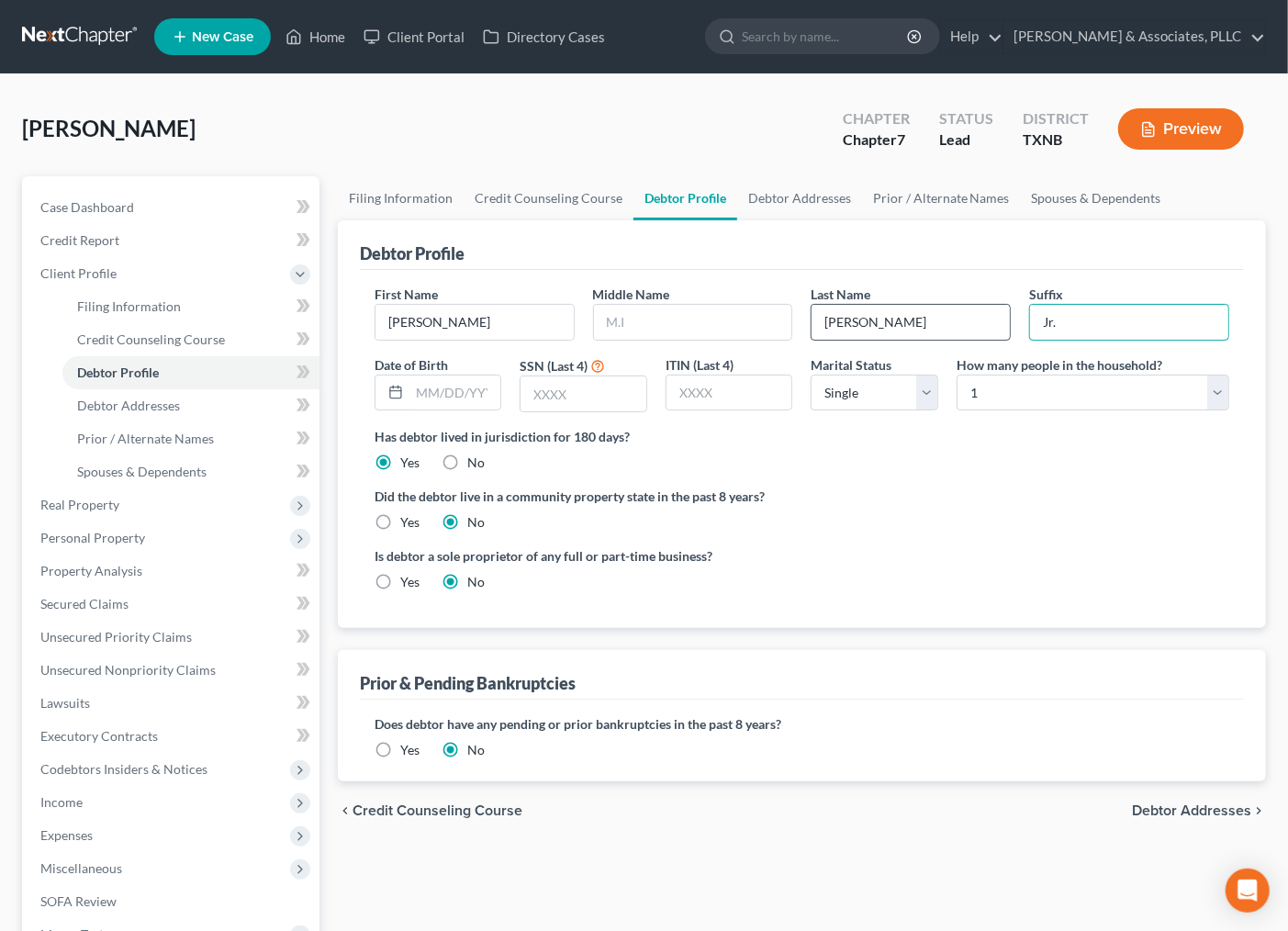
click at [1006, 319] on div "First Name [PERSON_NAME] Middle Name Last Name [PERSON_NAME]. Date of Birth SSN…" at bounding box center [802, 356] width 873 height 142
click at [1117, 324] on input "text" at bounding box center [1129, 322] width 198 height 35
type input "Jr."
drag, startPoint x: 1048, startPoint y: 484, endPoint x: 1033, endPoint y: 488, distance: 15.5
click at [1043, 485] on ng-include "First Name [PERSON_NAME] Middle Name Last Name [PERSON_NAME]. Date of Birth SSN…" at bounding box center [801, 445] width 855 height 321
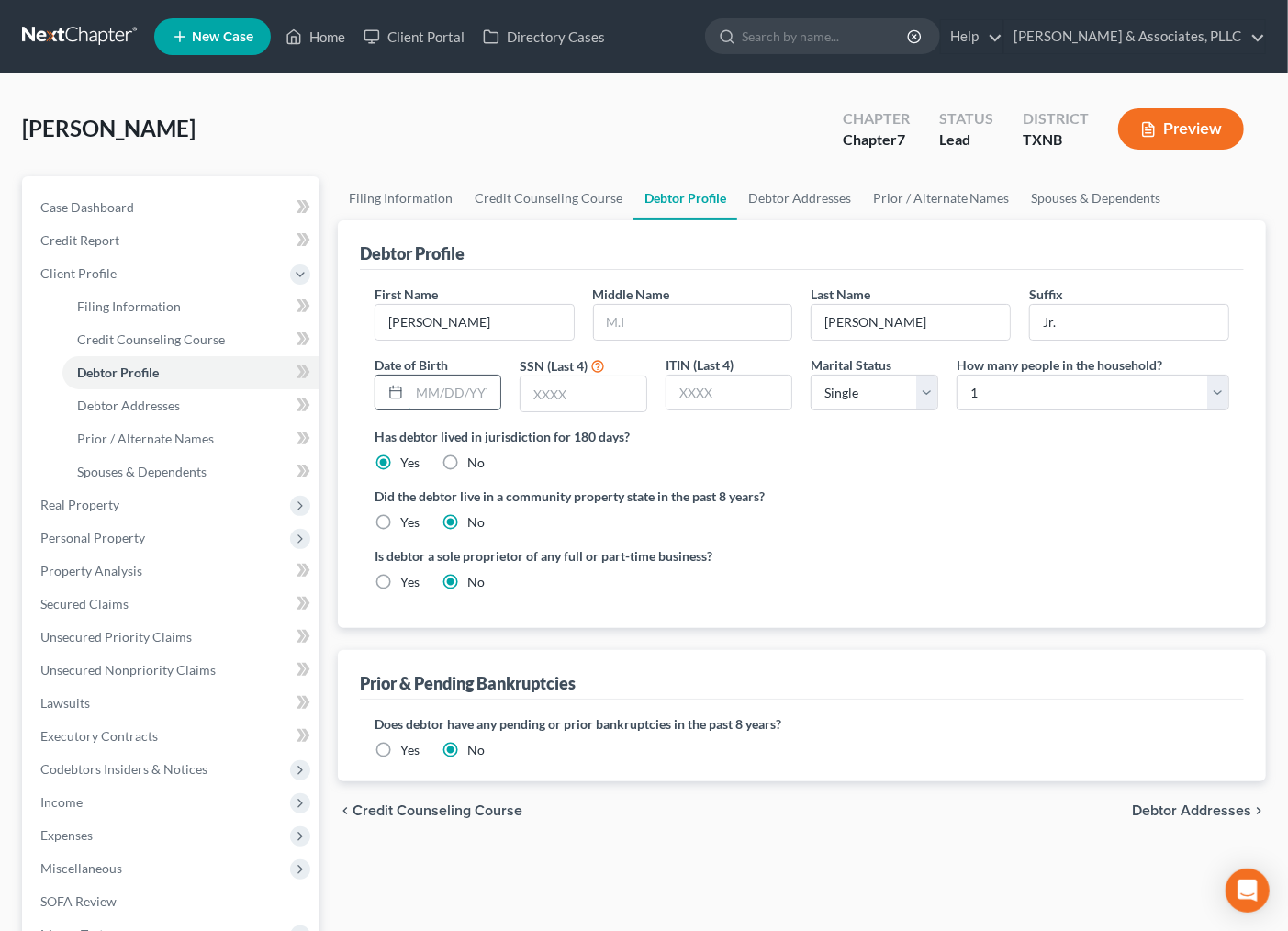
click at [468, 395] on input "text" at bounding box center [455, 392] width 91 height 35
type input "[DATE]"
click at [607, 400] on input "text" at bounding box center [583, 393] width 126 height 35
type input "0450"
click at [994, 396] on select "Select 1 2 3 4 5 6 7 8 9 10 11 12 13 14 15 16 17 18 19 20" at bounding box center [1094, 392] width 273 height 37
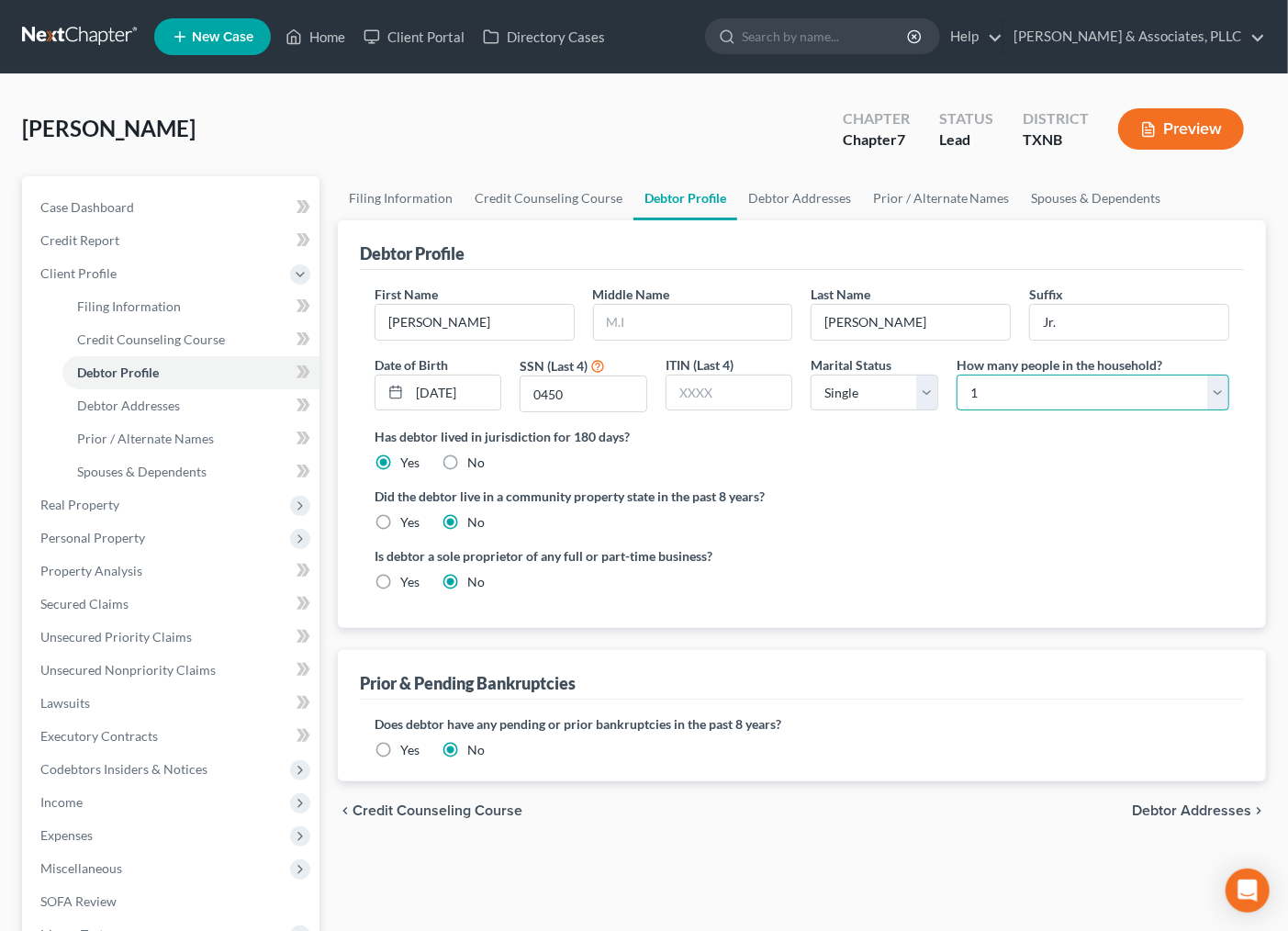
click at [957, 374] on select "Select 1 2 3 4 5 6 7 8 9 10 11 12 13 14 15 16 17 18 19 20" at bounding box center [1094, 392] width 273 height 37
click at [897, 392] on select "Select Single Married Separated Divorced Widowed" at bounding box center [874, 392] width 128 height 37
click at [1050, 443] on label "Has debtor lived in jurisdiction for 180 days?" at bounding box center [801, 437] width 855 height 19
click at [928, 520] on div "Did the debtor live in a community property state in the past 8 years? Yes No" at bounding box center [801, 509] width 855 height 45
click at [1160, 800] on div "chevron_left Credit Counseling Course Debtor Addresses chevron_right" at bounding box center [801, 810] width 928 height 59
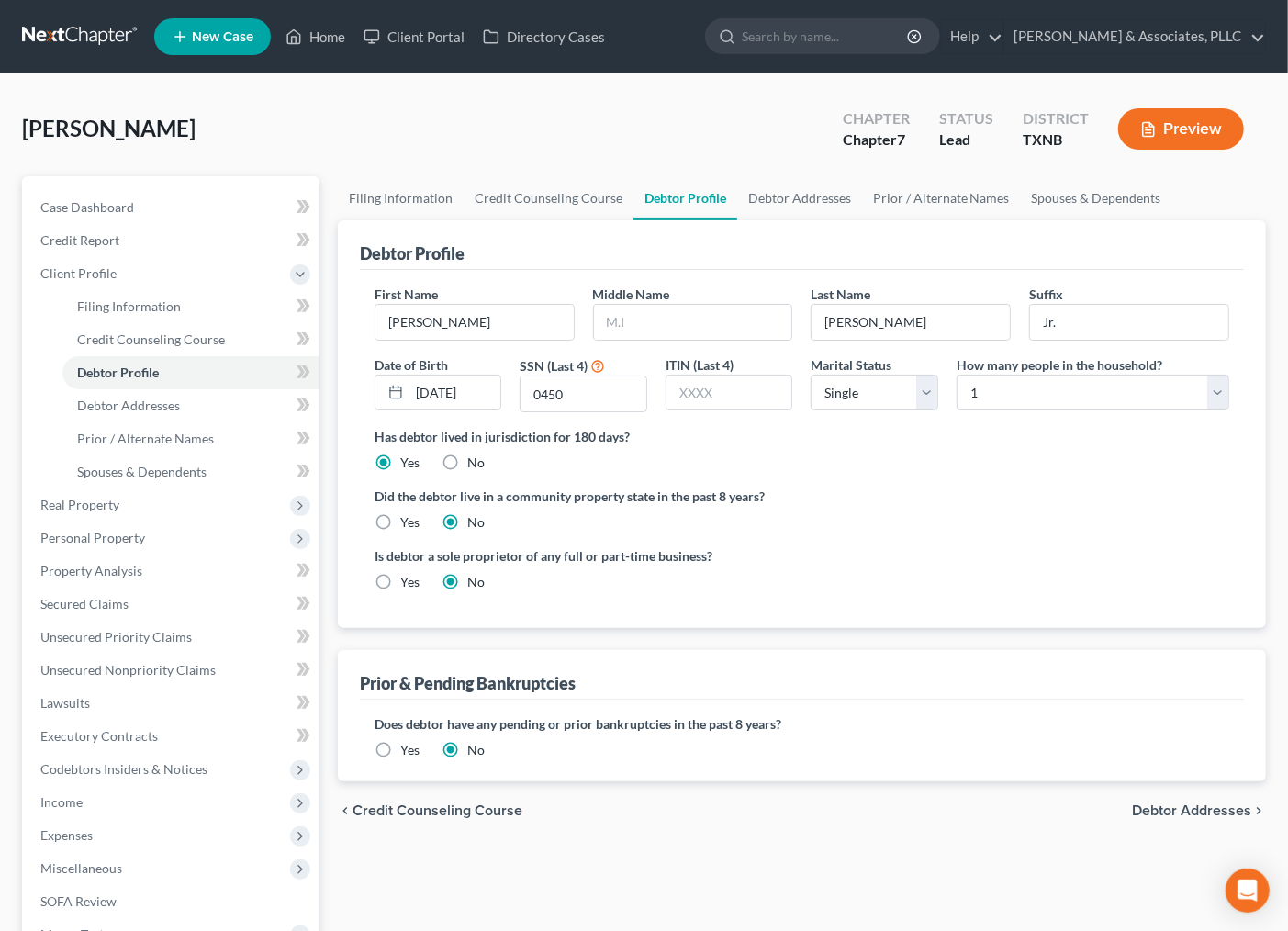
click at [1159, 811] on span "Debtor Addresses" at bounding box center [1192, 810] width 119 height 14
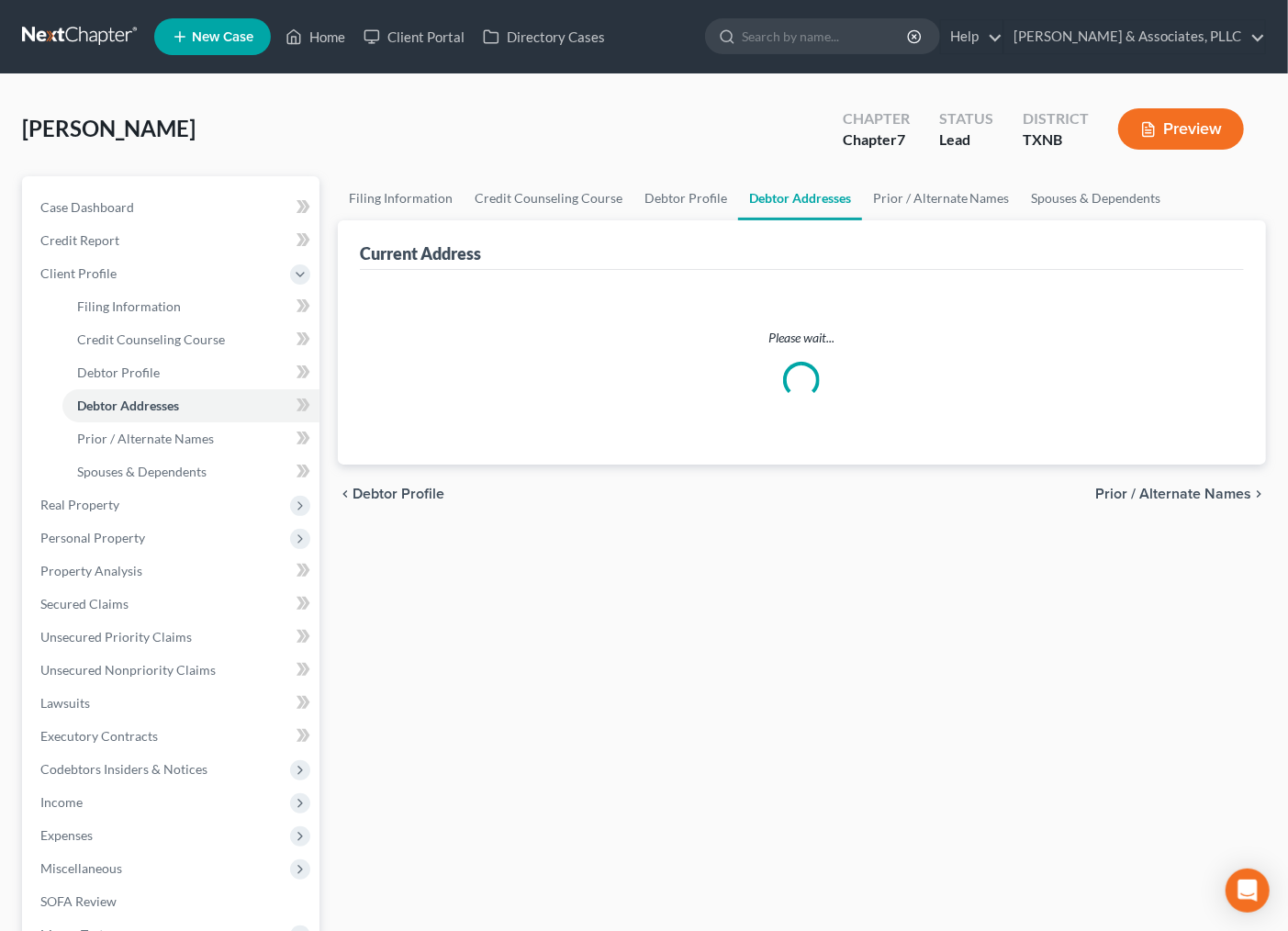
select select "0"
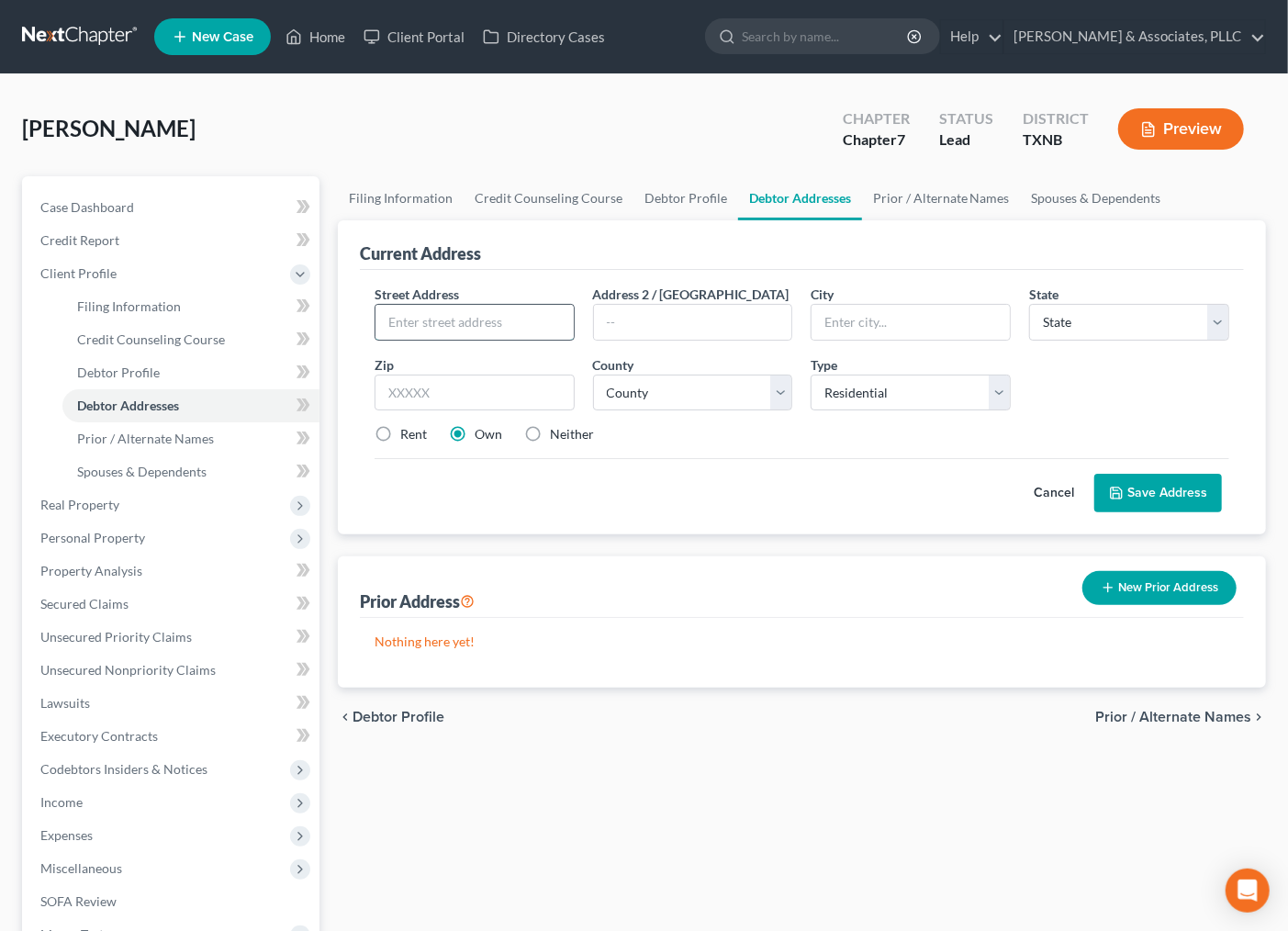
click at [547, 328] on input "text" at bounding box center [474, 322] width 198 height 35
type input "[STREET_ADDRESS][PERSON_NAME]"
drag, startPoint x: 647, startPoint y: 327, endPoint x: 695, endPoint y: 340, distance: 49.7
click at [652, 327] on input "text" at bounding box center [694, 322] width 198 height 35
click at [1061, 318] on select "State [US_STATE] AK AR AZ CA CO CT DE DC [GEOGRAPHIC_DATA] [GEOGRAPHIC_DATA] GU…" at bounding box center [1129, 322] width 200 height 37
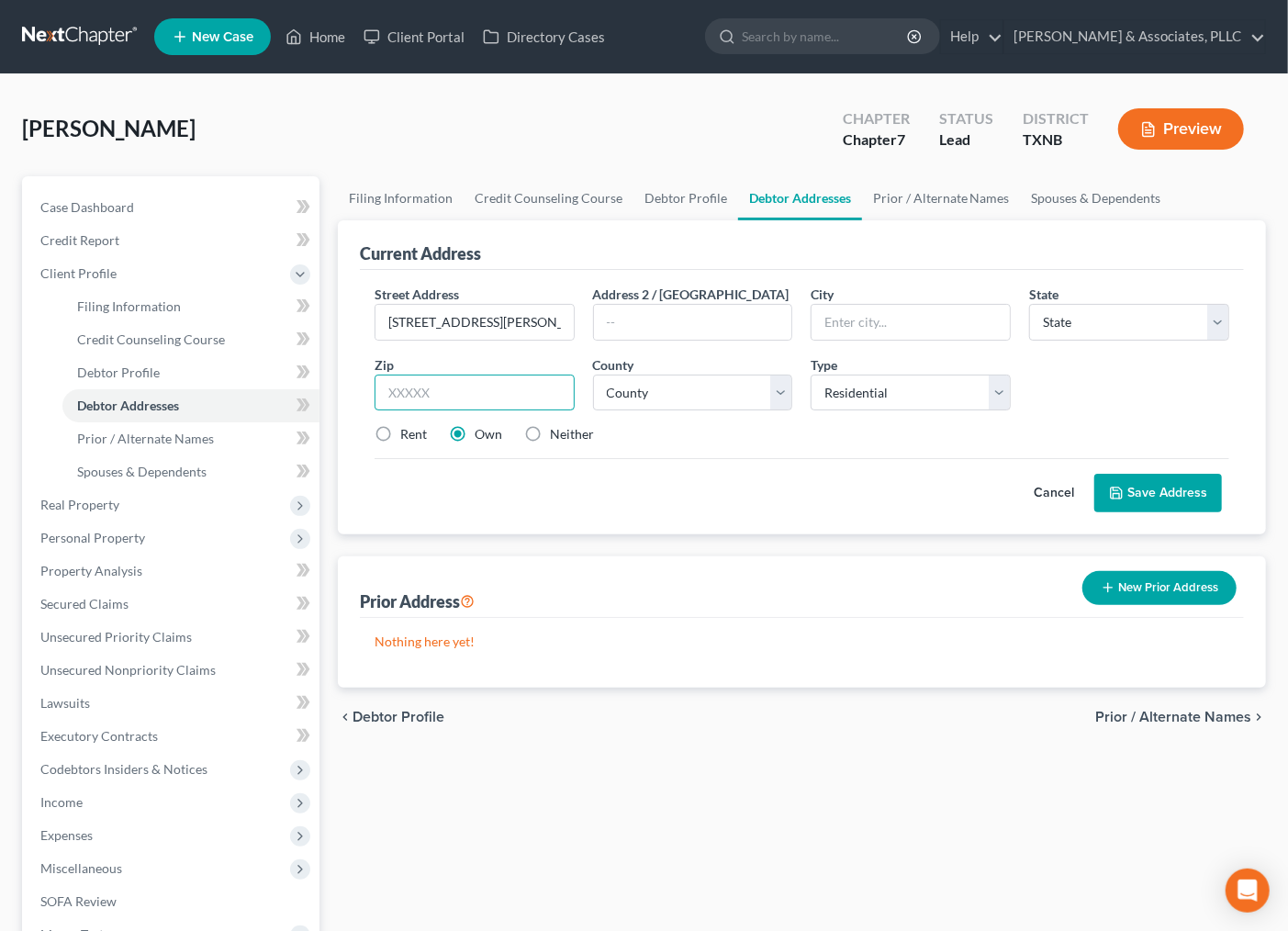
click at [507, 388] on input "text" at bounding box center [474, 392] width 200 height 37
type input "75149"
type input "Mesquite"
select select "45"
click at [768, 483] on div "Cancel Save Address" at bounding box center [801, 485] width 855 height 54
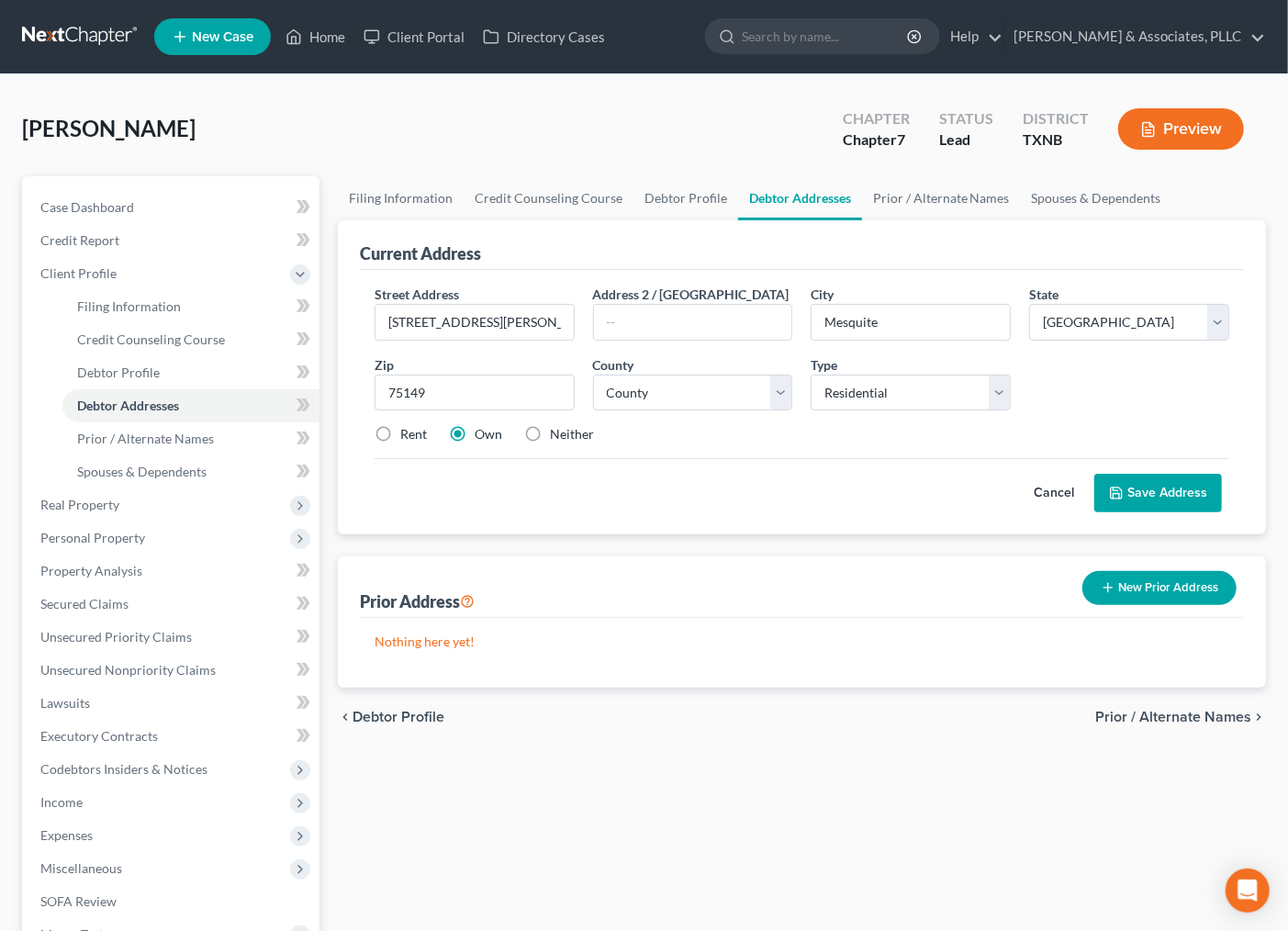
click at [400, 440] on label "Rent" at bounding box center [414, 434] width 27 height 18
click at [408, 437] on input "Rent" at bounding box center [414, 431] width 12 height 12
radio input "true"
click at [715, 392] on select "County [GEOGRAPHIC_DATA] [GEOGRAPHIC_DATA] [GEOGRAPHIC_DATA] [GEOGRAPHIC_DATA] …" at bounding box center [694, 392] width 200 height 37
select select "56"
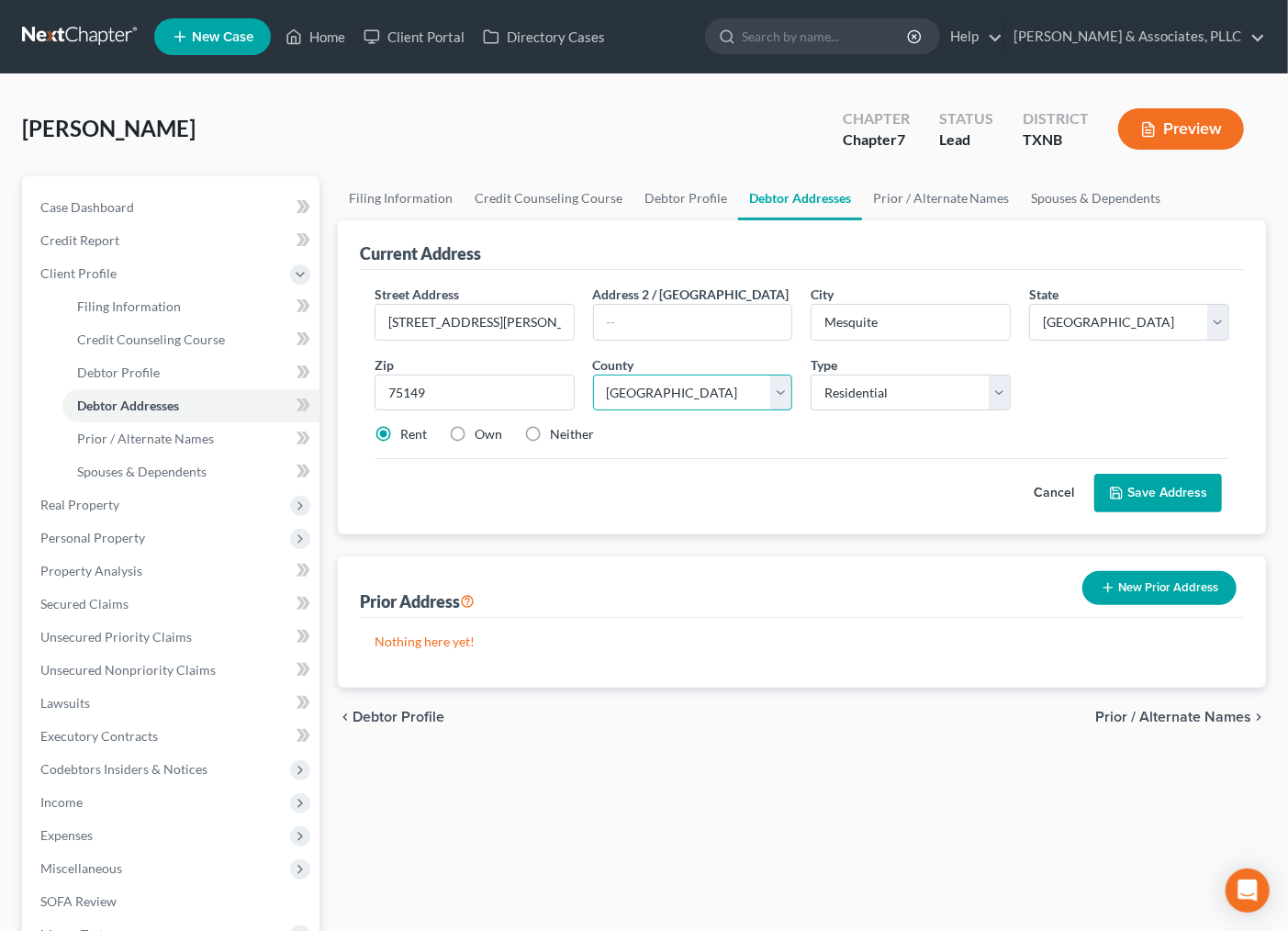
click at [593, 374] on select "County [GEOGRAPHIC_DATA] [GEOGRAPHIC_DATA] [GEOGRAPHIC_DATA] [GEOGRAPHIC_DATA] …" at bounding box center [694, 392] width 200 height 37
click at [1177, 492] on button "Save Address" at bounding box center [1158, 493] width 128 height 38
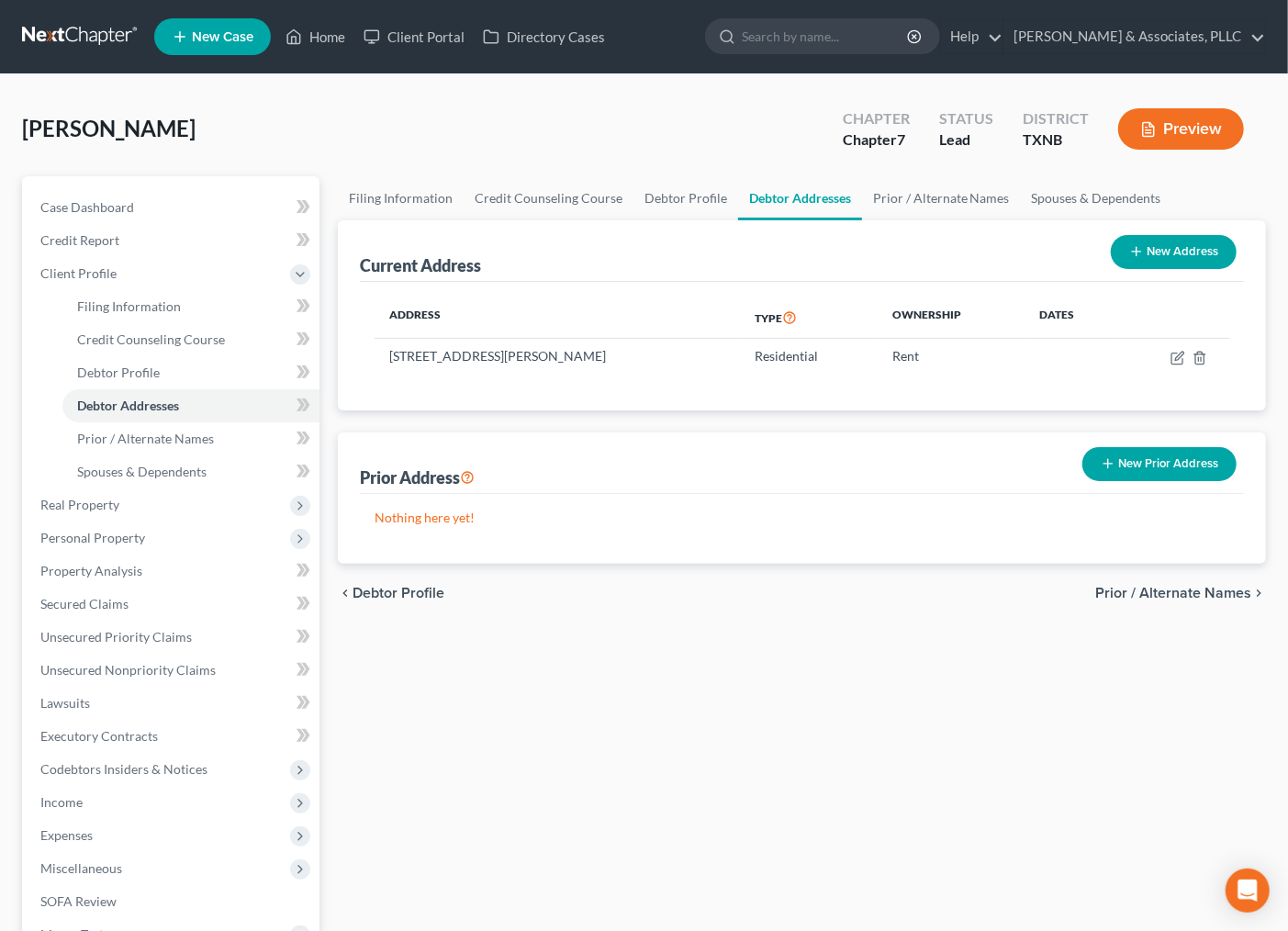
click at [872, 606] on div "chevron_left Debtor Profile Prior / Alternate Names chevron_right" at bounding box center [801, 592] width 928 height 59
click at [805, 795] on div "Filing Information Credit Counseling Course Debtor Profile Debtor Addresses Pri…" at bounding box center [802, 616] width 947 height 880
click at [696, 345] on td "[STREET_ADDRESS][PERSON_NAME]" at bounding box center [557, 356] width 366 height 35
drag, startPoint x: 1144, startPoint y: 590, endPoint x: 545, endPoint y: 212, distance: 708.3
click at [1144, 588] on span "Prior / Alternate Names" at bounding box center [1174, 592] width 156 height 14
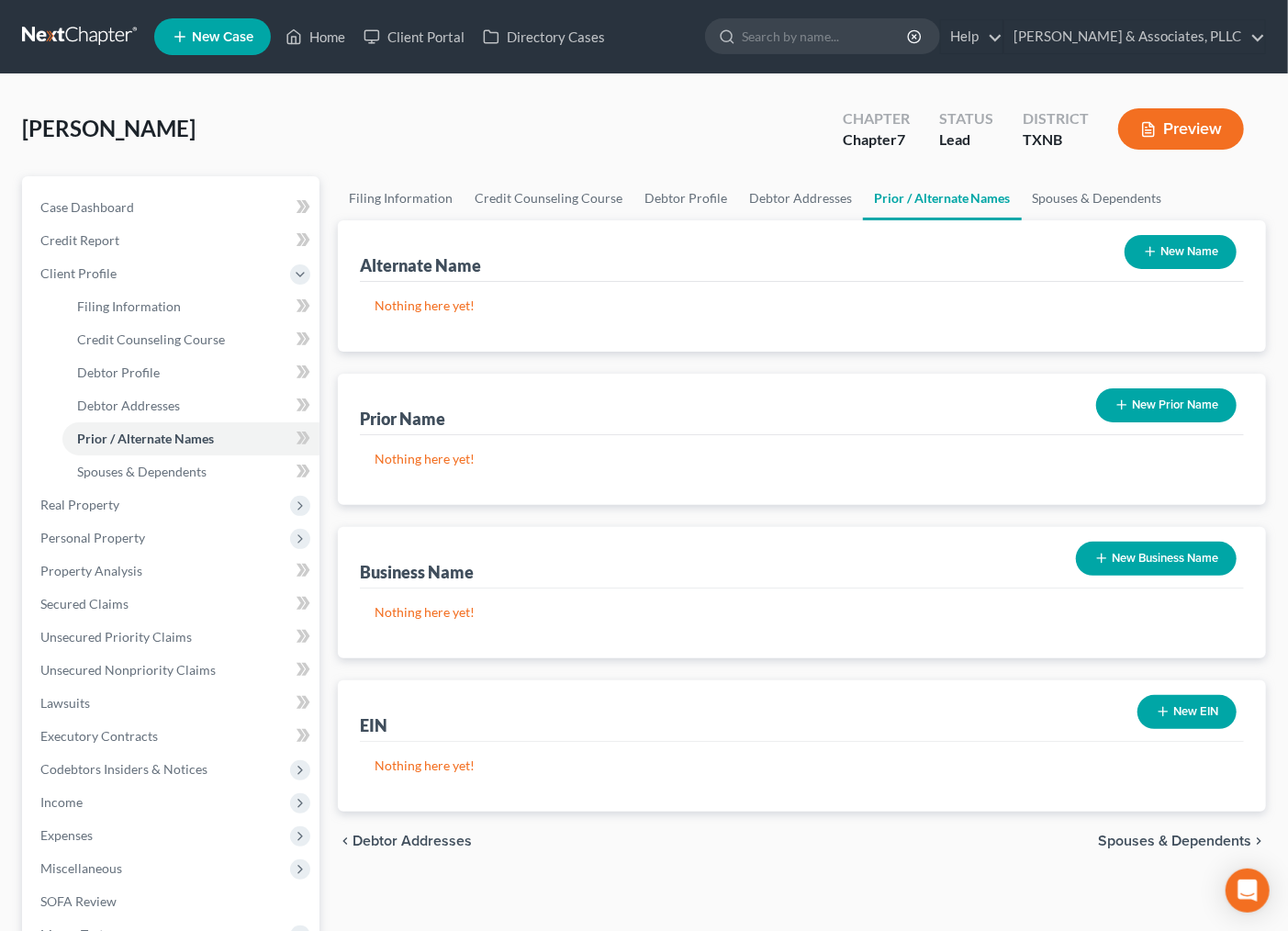
click at [782, 358] on div "Alternate Name New Name Nothing here yet! Prior Name New Prior Name Nothing her…" at bounding box center [801, 516] width 928 height 591
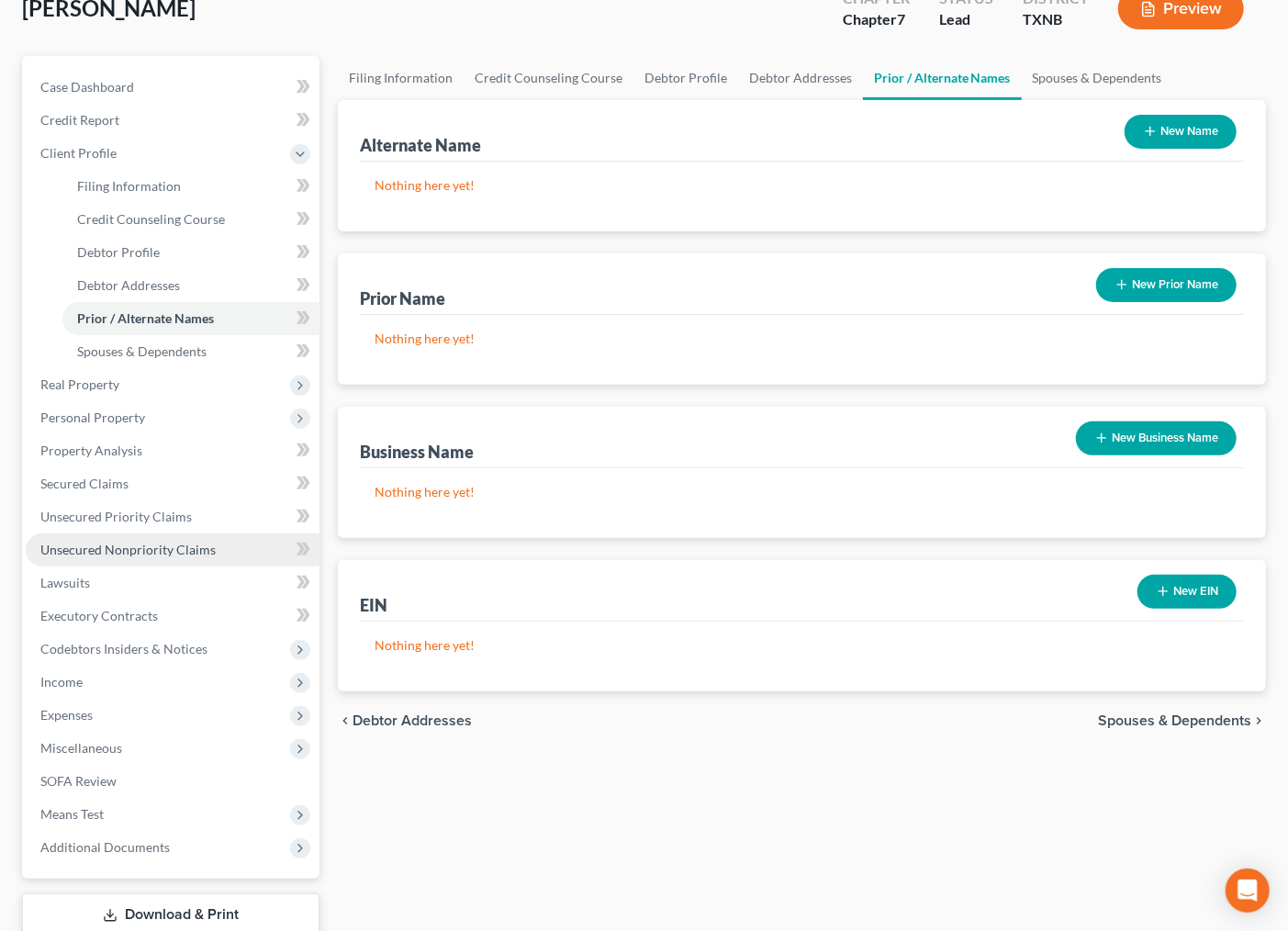
scroll to position [192, 0]
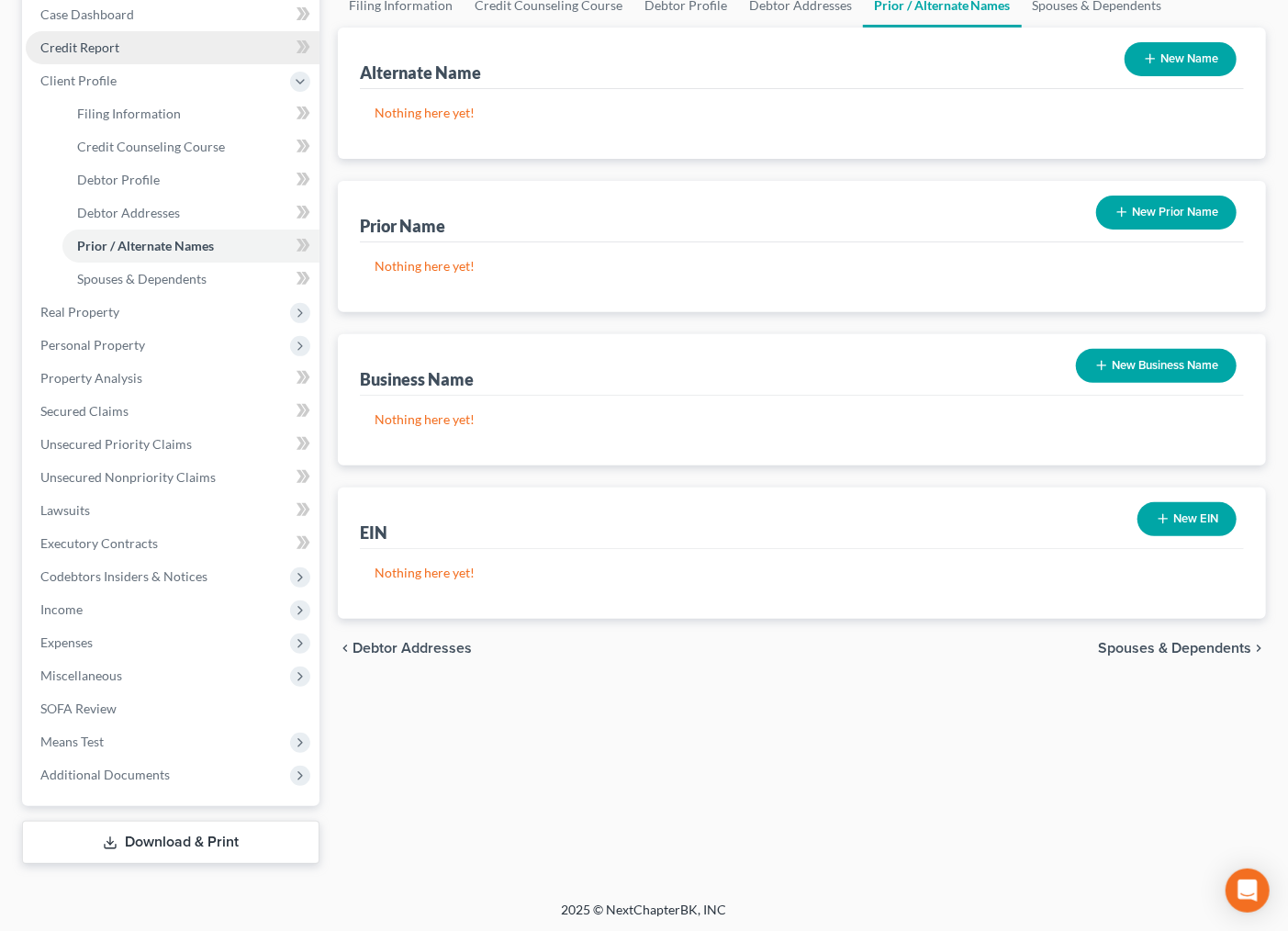
click at [88, 52] on span "Credit Report" at bounding box center [80, 47] width 79 height 15
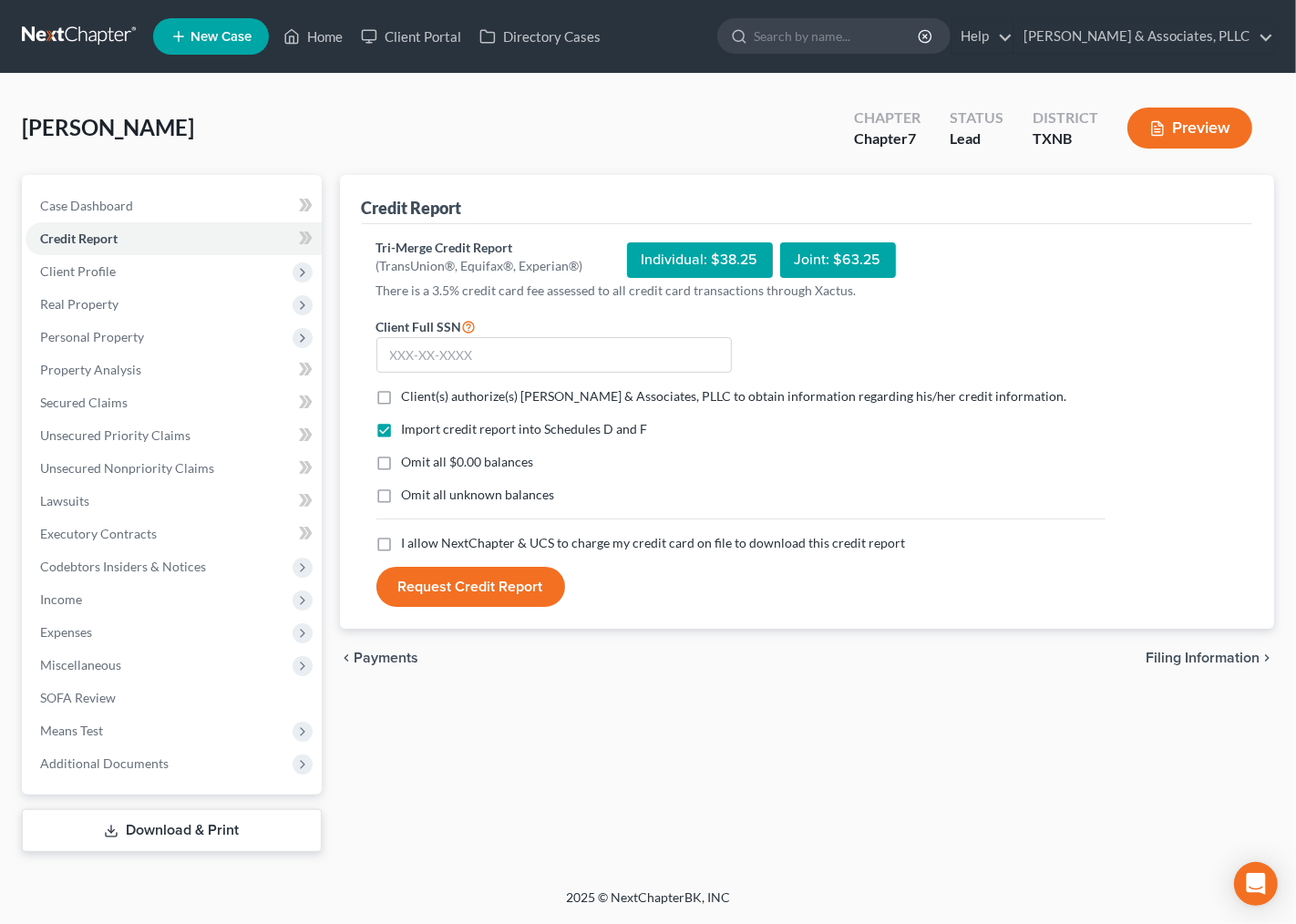
click at [402, 393] on label "Client(s) authorize(s) [PERSON_NAME] & Associates, PLLC to obtain information r…" at bounding box center [734, 396] width 666 height 18
click at [410, 393] on input "Client(s) authorize(s) [PERSON_NAME] & Associates, PLLC to obtain information r…" at bounding box center [415, 393] width 11 height 11
checkbox input "true"
click at [402, 467] on label "Omit all $0.00 balances" at bounding box center [468, 461] width 132 height 18
click at [410, 465] on input "Omit all $0.00 balances" at bounding box center [415, 458] width 11 height 11
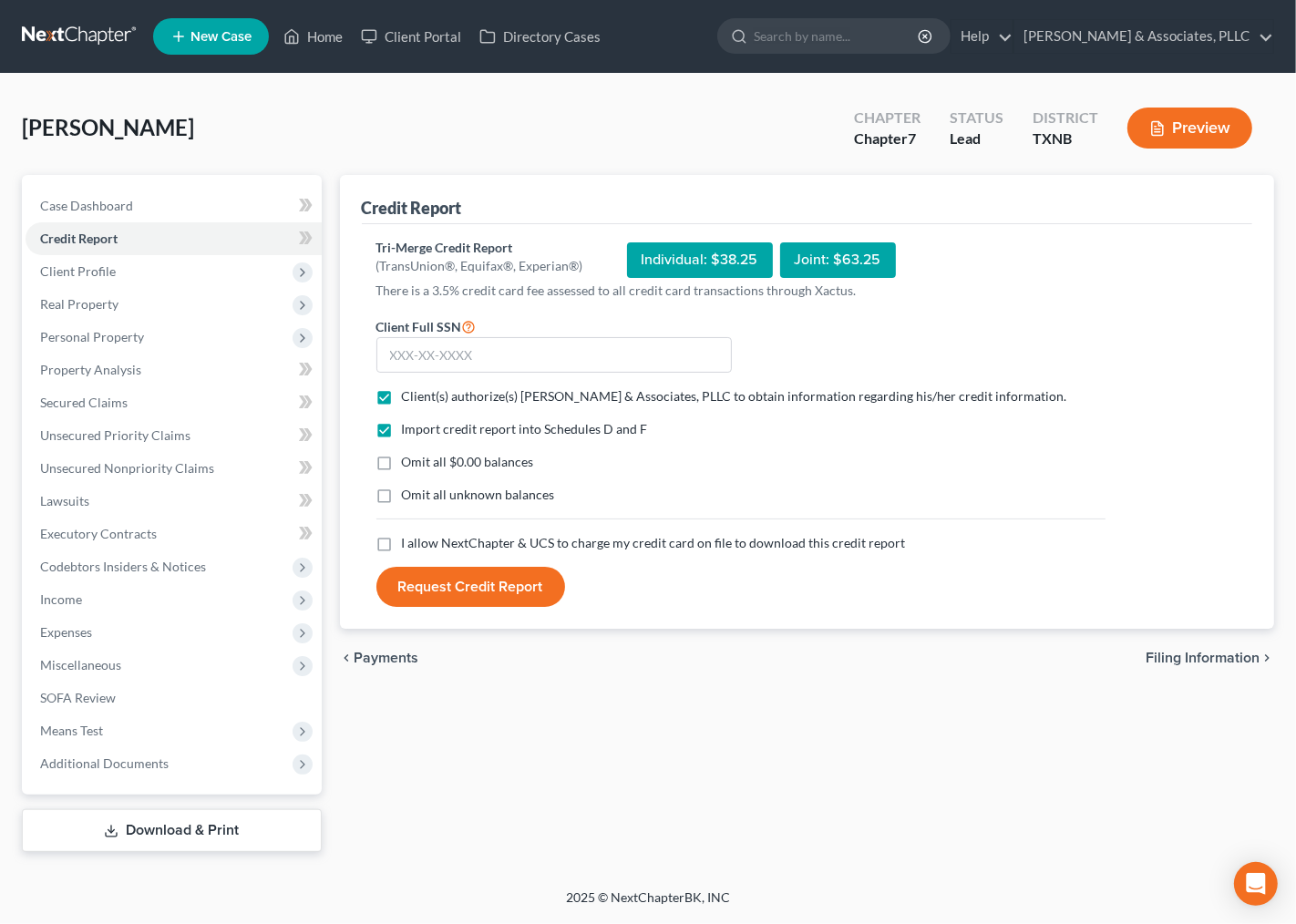
checkbox input "true"
click at [409, 538] on span "I allow NextChapter & UCS to charge my credit card on file to download this cre…" at bounding box center [654, 542] width 504 height 15
click at [410, 538] on input "I allow NextChapter & UCS to charge my credit card on file to download this cre…" at bounding box center [415, 539] width 11 height 11
checkbox input "true"
click at [422, 356] on input "text" at bounding box center [554, 355] width 355 height 36
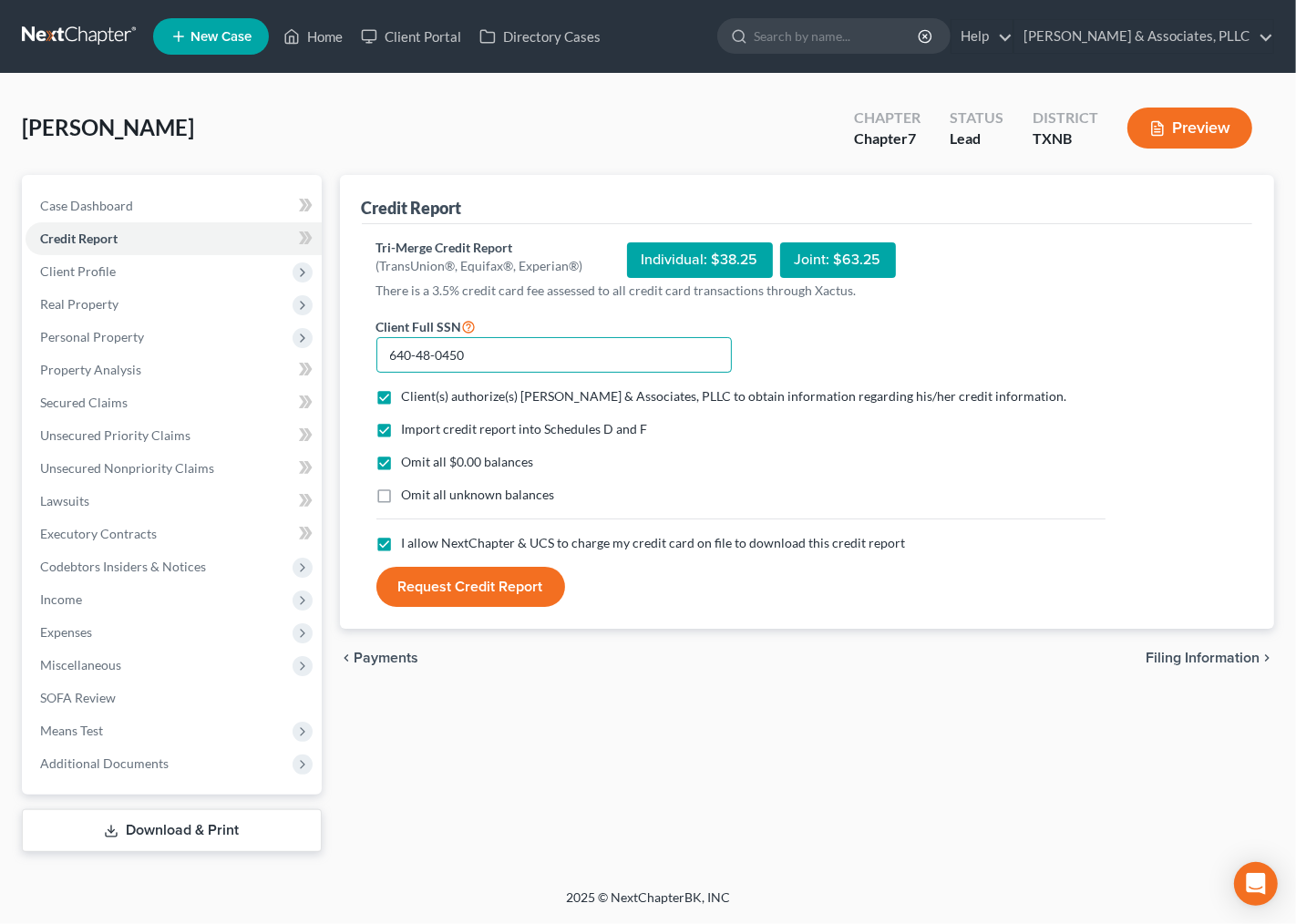
type input "640-48-0450"
click at [489, 590] on button "Request Credit Report" at bounding box center [471, 587] width 189 height 40
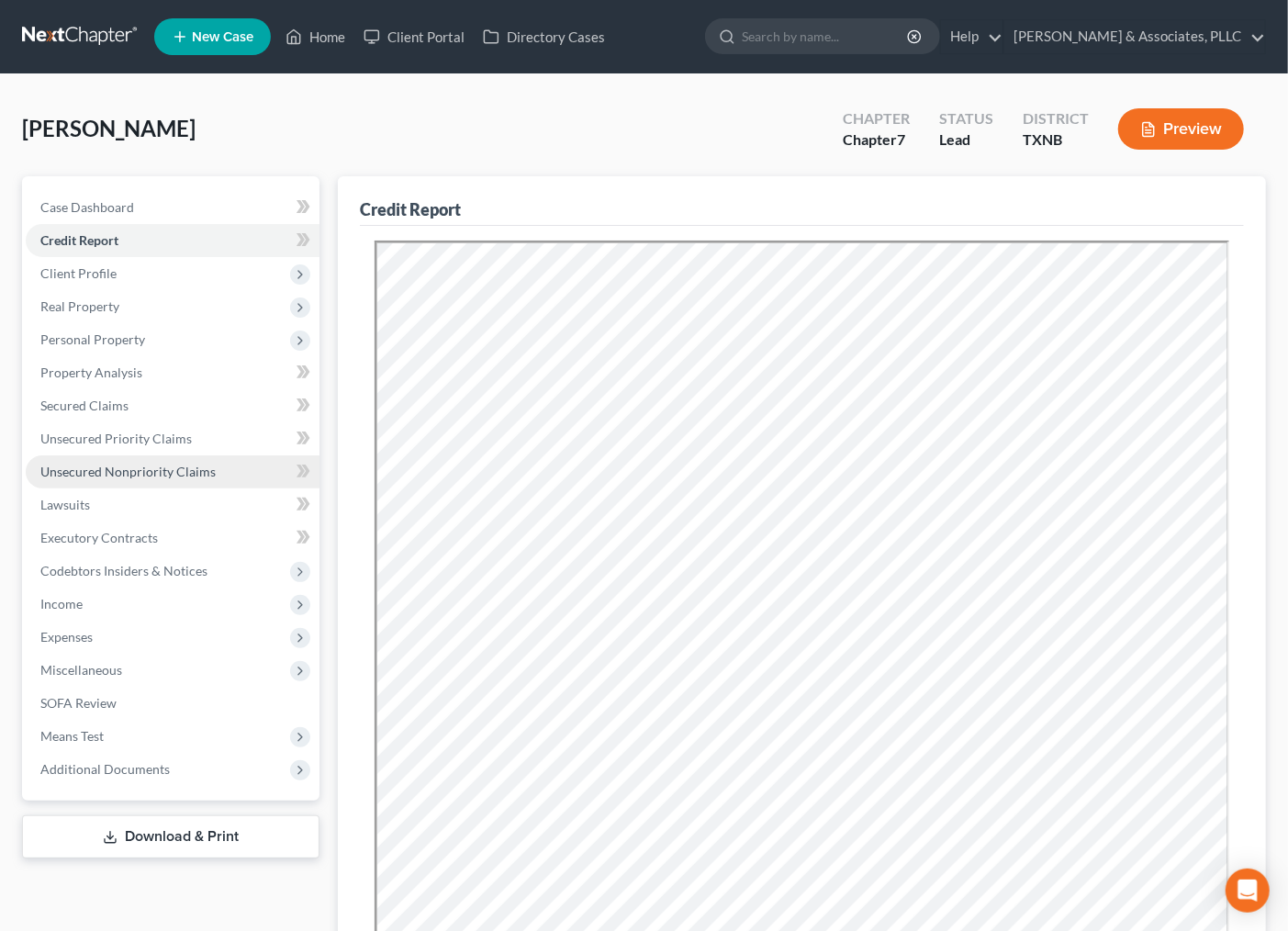
click at [115, 466] on span "Unsecured Nonpriority Claims" at bounding box center [128, 471] width 175 height 15
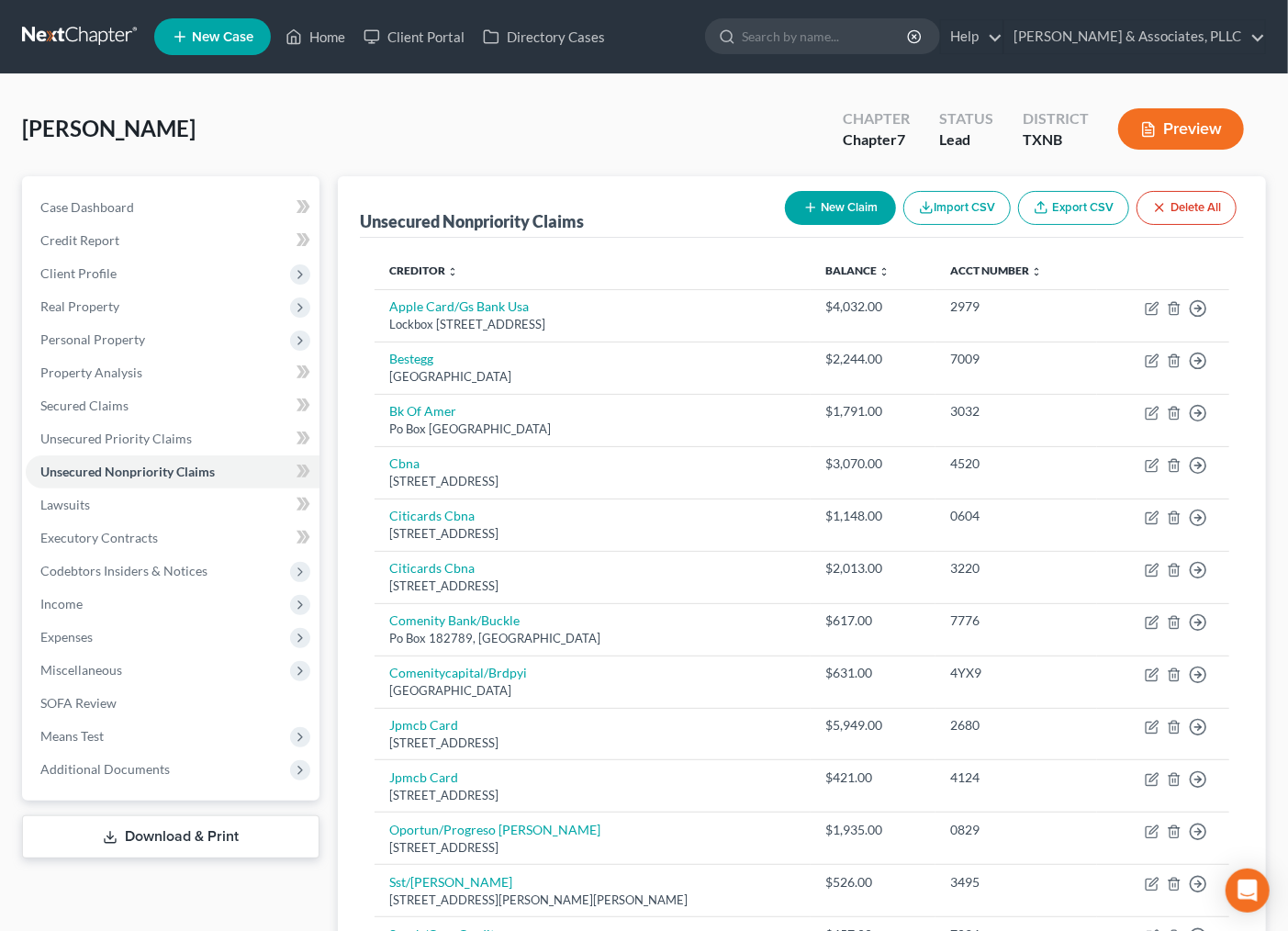
click at [851, 216] on button "New Claim" at bounding box center [841, 208] width 112 height 34
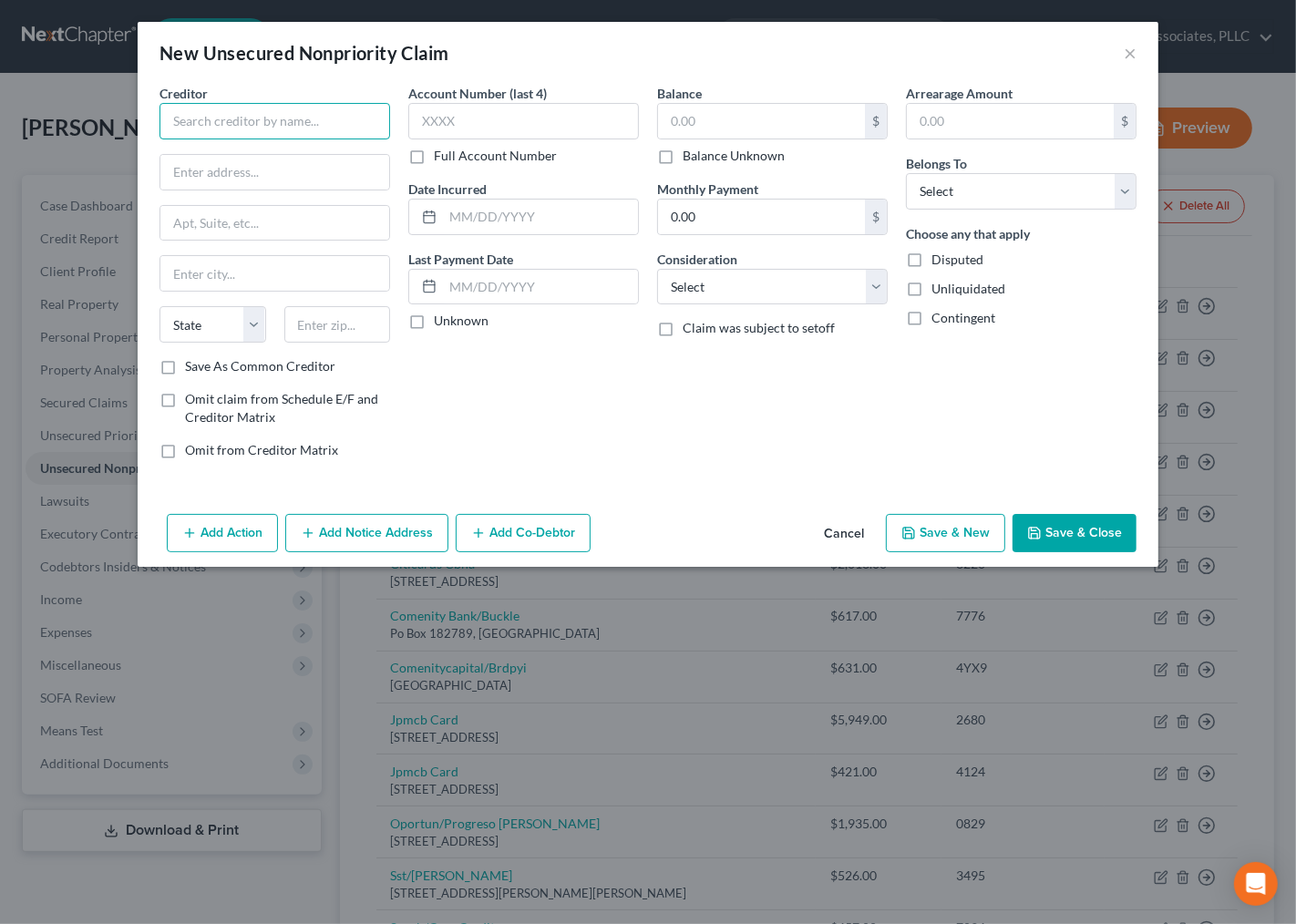
click at [211, 125] on input "text" at bounding box center [275, 121] width 231 height 36
type input "Morgan County Ambulance Service"
type input "PO Box 429"
type input "27023"
type input "[GEOGRAPHIC_DATA]"
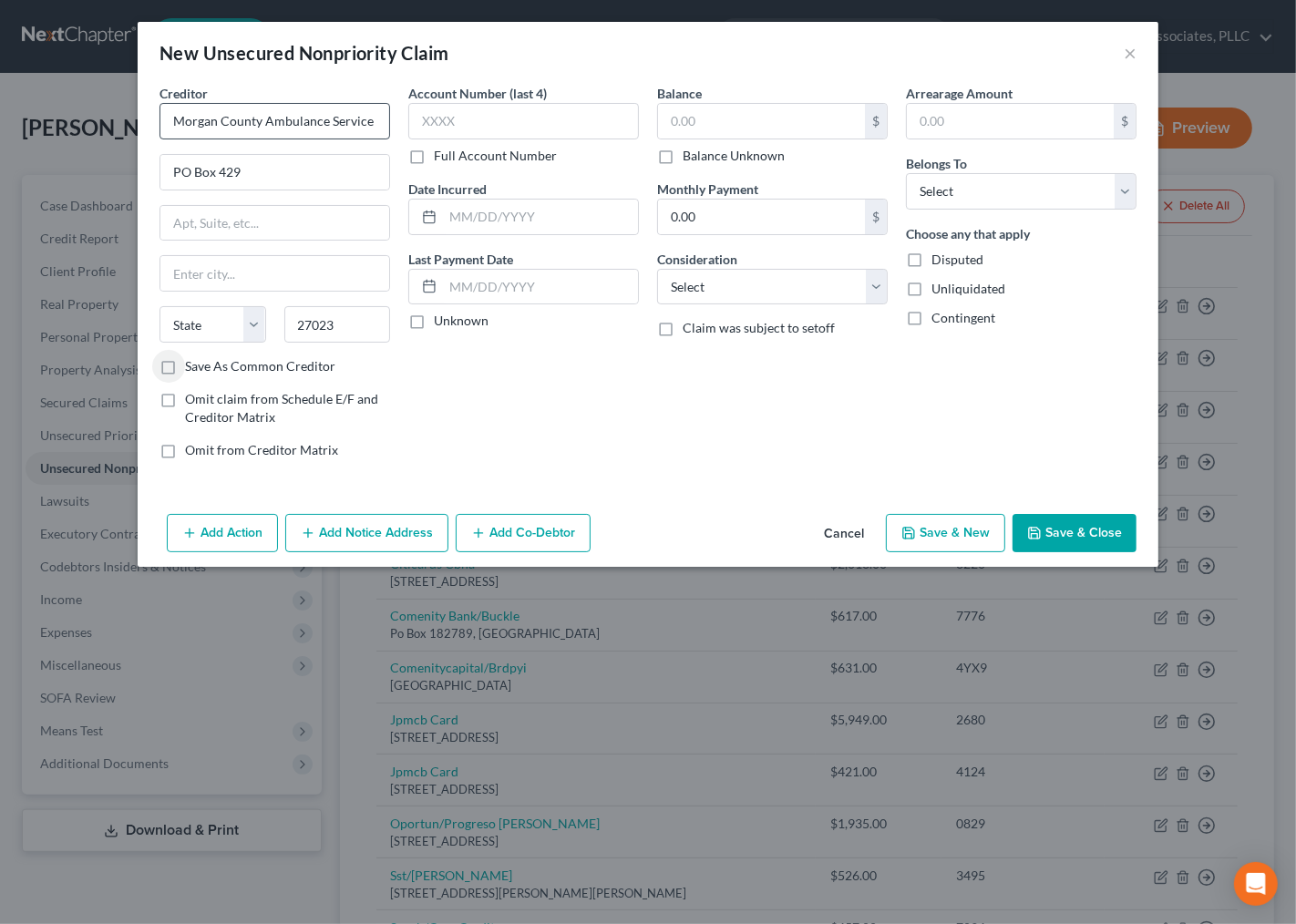
select select "28"
type input "1520"
click at [703, 111] on input "text" at bounding box center [761, 121] width 207 height 34
type input "1,527.00"
click at [945, 196] on select "Select Debtor 1 Only Debtor 2 Only Debtor 1 And Debtor 2 Only At Least One Of T…" at bounding box center [1022, 191] width 231 height 36
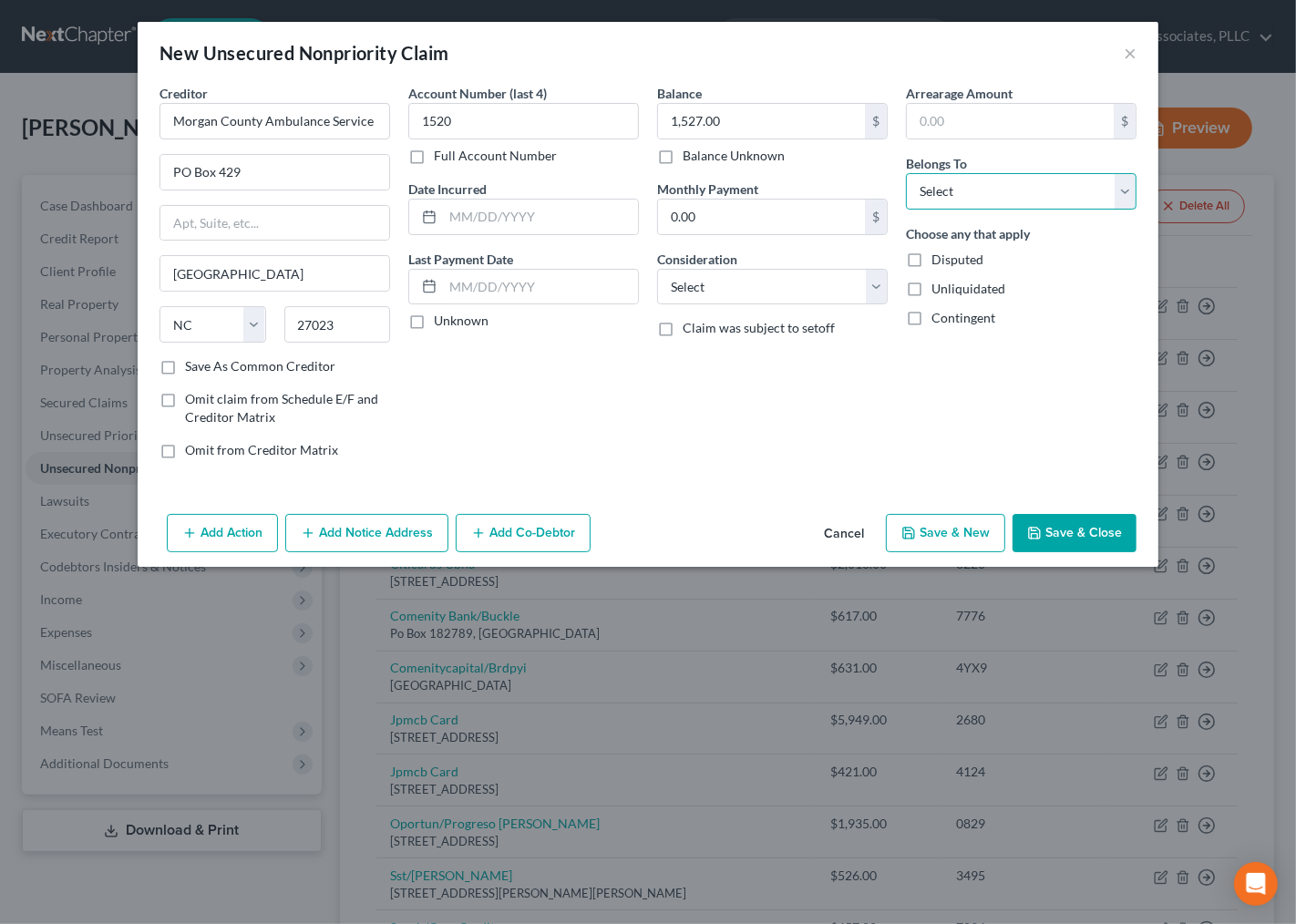
click at [906, 173] on select "Select Debtor 1 Only Debtor 2 Only Debtor 1 And Debtor 2 Only At Least One Of T…" at bounding box center [1022, 191] width 231 height 36
click at [953, 226] on label "Choose any that apply" at bounding box center [968, 234] width 124 height 19
drag, startPoint x: 964, startPoint y: 190, endPoint x: 963, endPoint y: 207, distance: 17.0
click at [964, 191] on select "Select Debtor 1 Only Debtor 2 Only Debtor 1 And Debtor 2 Only At Least One Of T…" at bounding box center [1022, 191] width 231 height 36
select select "0"
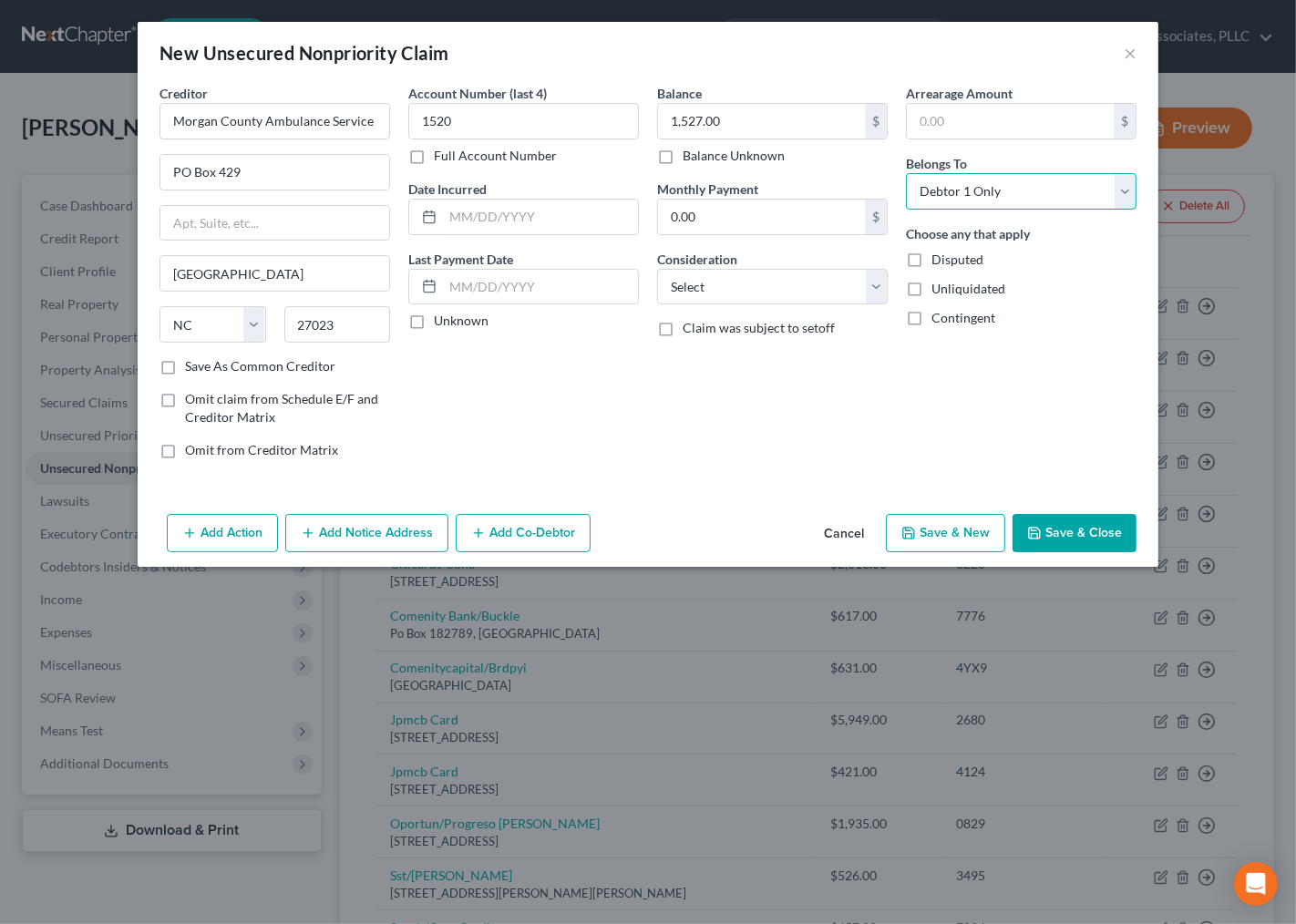
click at [906, 173] on select "Select Debtor 1 Only Debtor 2 Only Debtor 1 And Debtor 2 Only At Least One Of T…" at bounding box center [1022, 191] width 231 height 36
click at [1089, 515] on div "Add Action Add Notice Address Add Co-Debtor Cancel Save & New Save & Close" at bounding box center [648, 536] width 1021 height 60
click at [1057, 524] on button "Save & Close" at bounding box center [1075, 533] width 124 height 38
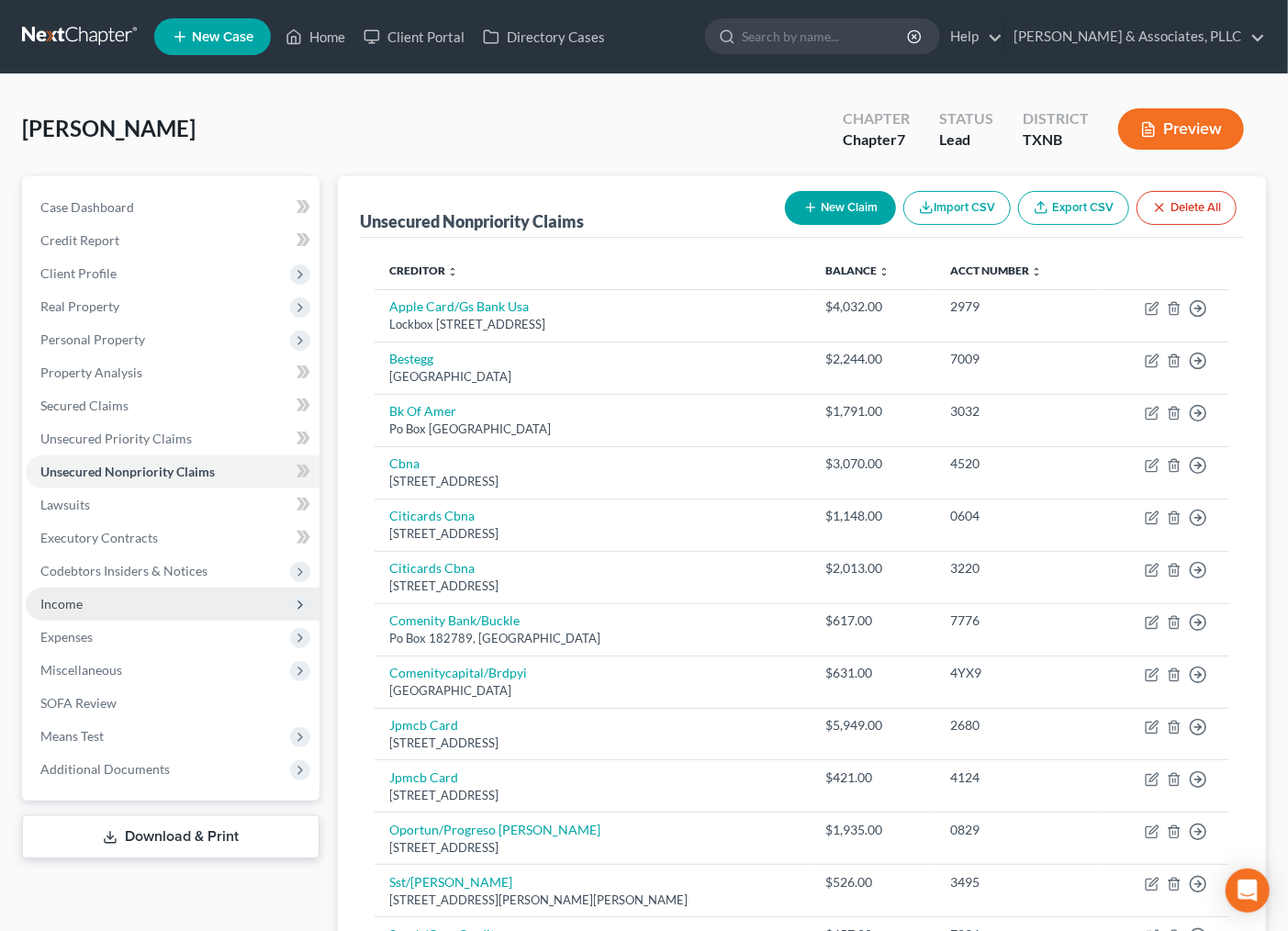
click at [112, 611] on span "Income" at bounding box center [172, 604] width 293 height 33
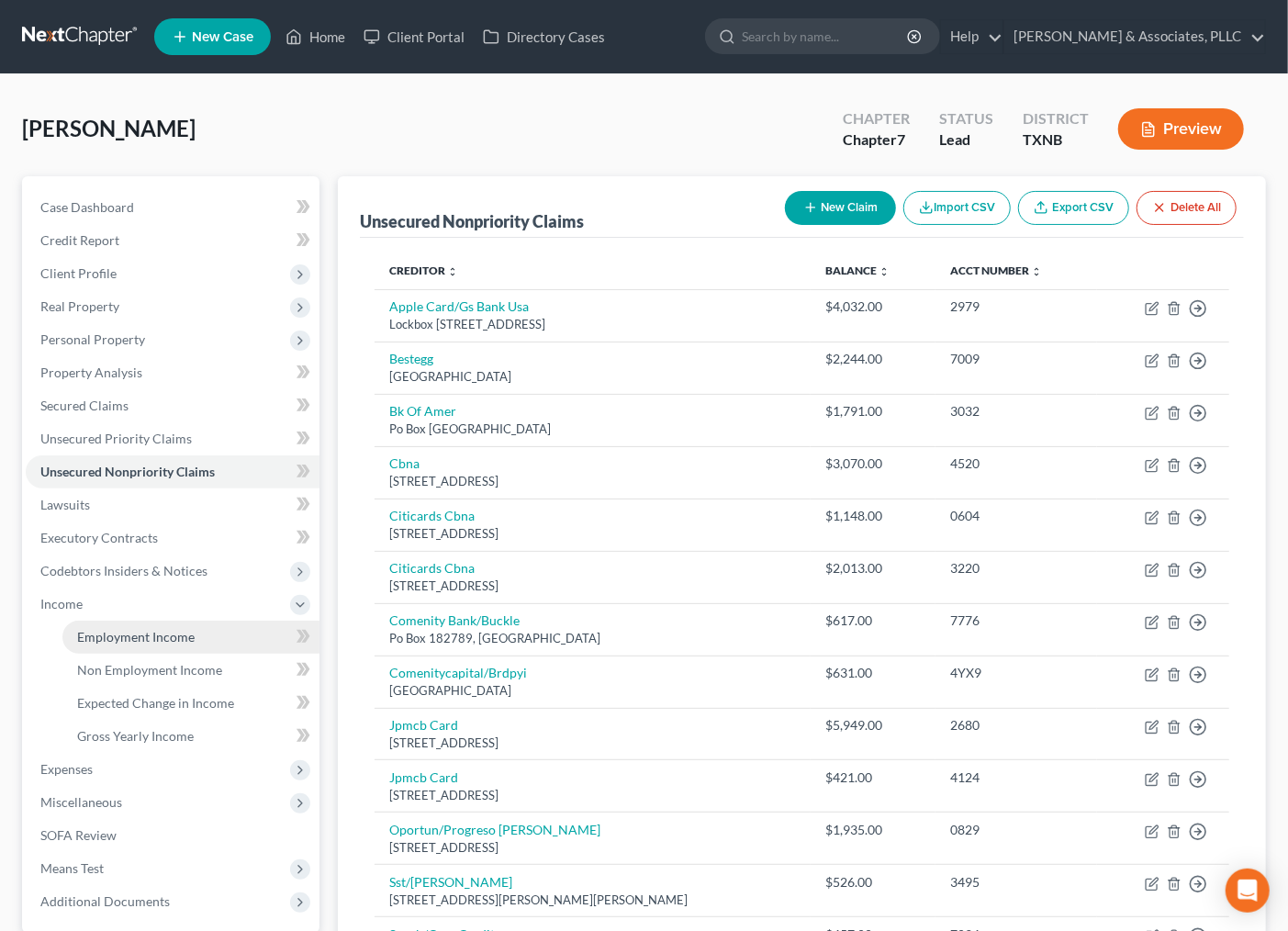
click at [112, 624] on link "Employment Income" at bounding box center [190, 637] width 257 height 33
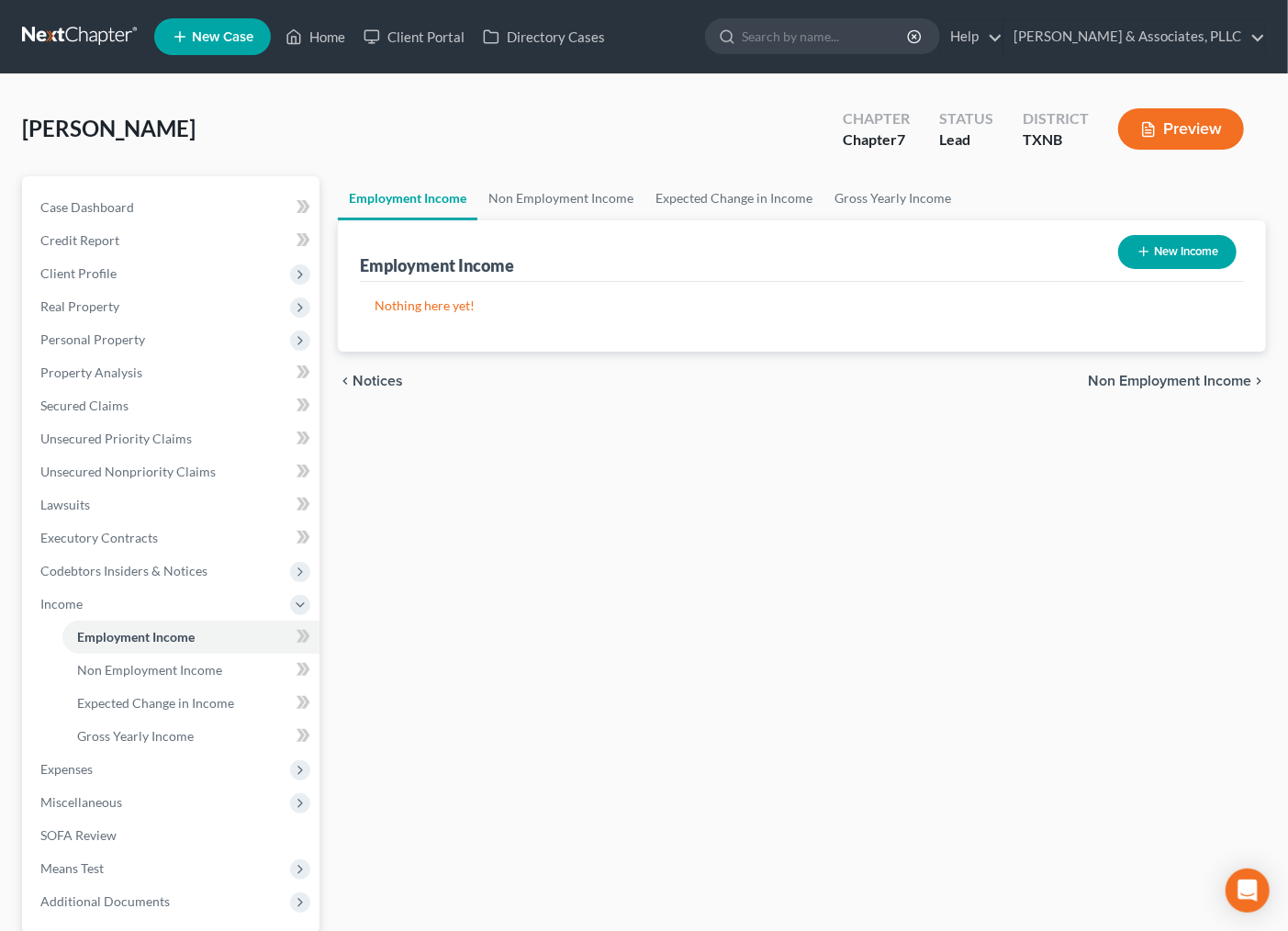
click at [1182, 246] on button "New Income" at bounding box center [1177, 251] width 118 height 34
select select "0"
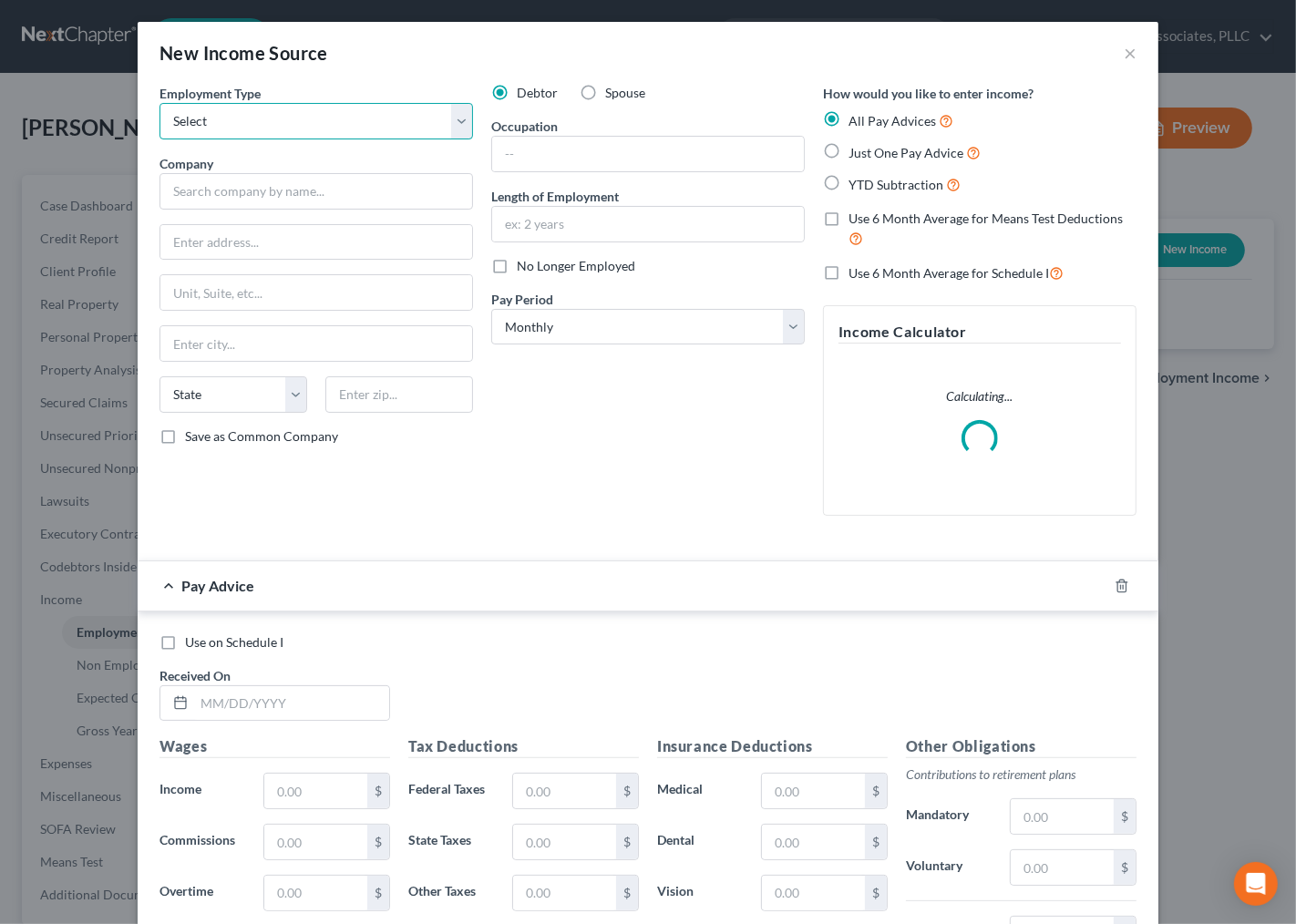
drag, startPoint x: 378, startPoint y: 122, endPoint x: 370, endPoint y: 138, distance: 17.9
click at [378, 123] on select "Select Full or [DEMOGRAPHIC_DATA] Employment Self Employment" at bounding box center [316, 121] width 313 height 36
select select "1"
click at [159, 103] on select "Select Full or [DEMOGRAPHIC_DATA] Employment Self Employment" at bounding box center [316, 121] width 313 height 36
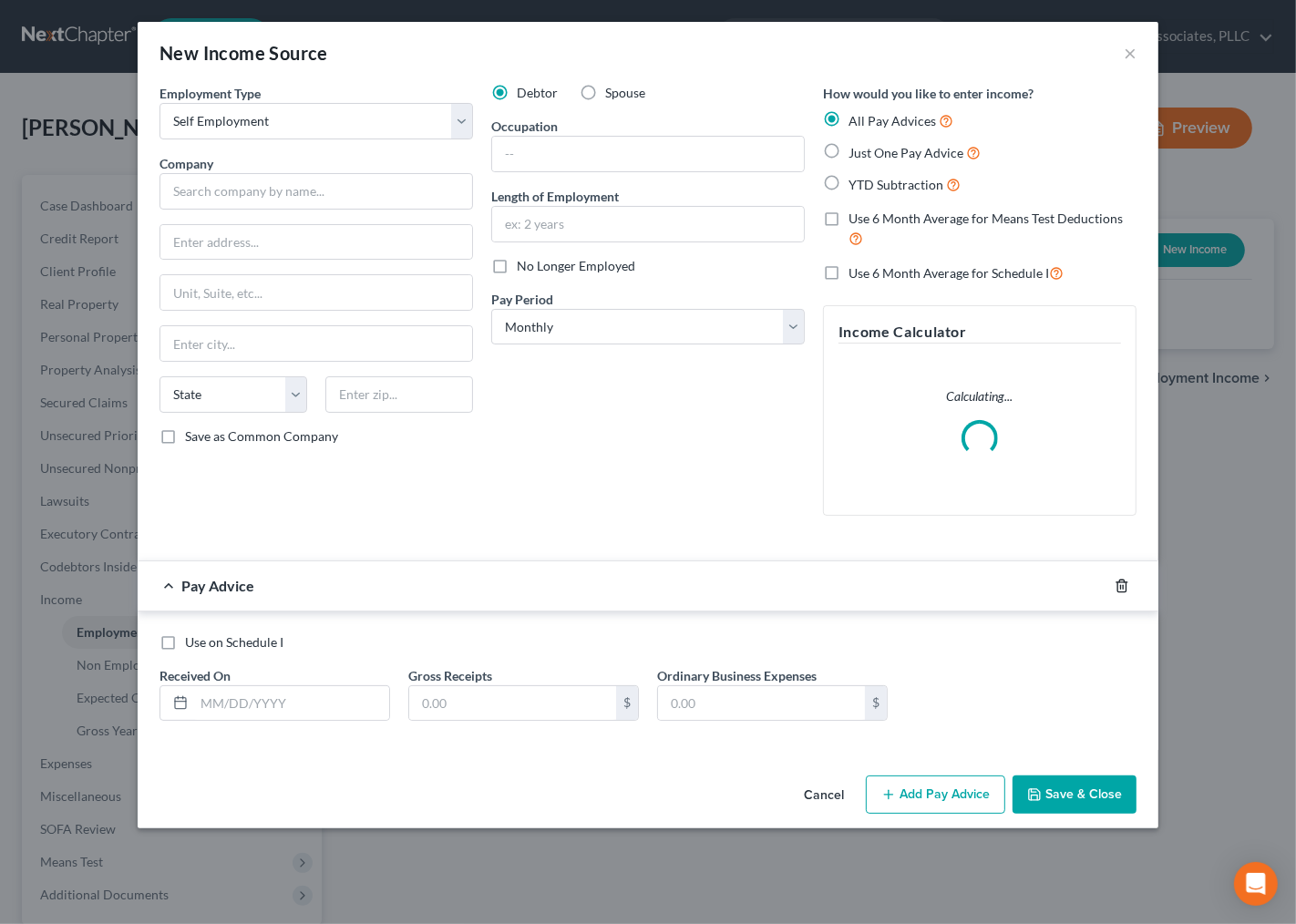
drag, startPoint x: 1125, startPoint y: 581, endPoint x: 1117, endPoint y: 685, distance: 104.3
click at [1125, 583] on icon "button" at bounding box center [1121, 585] width 14 height 14
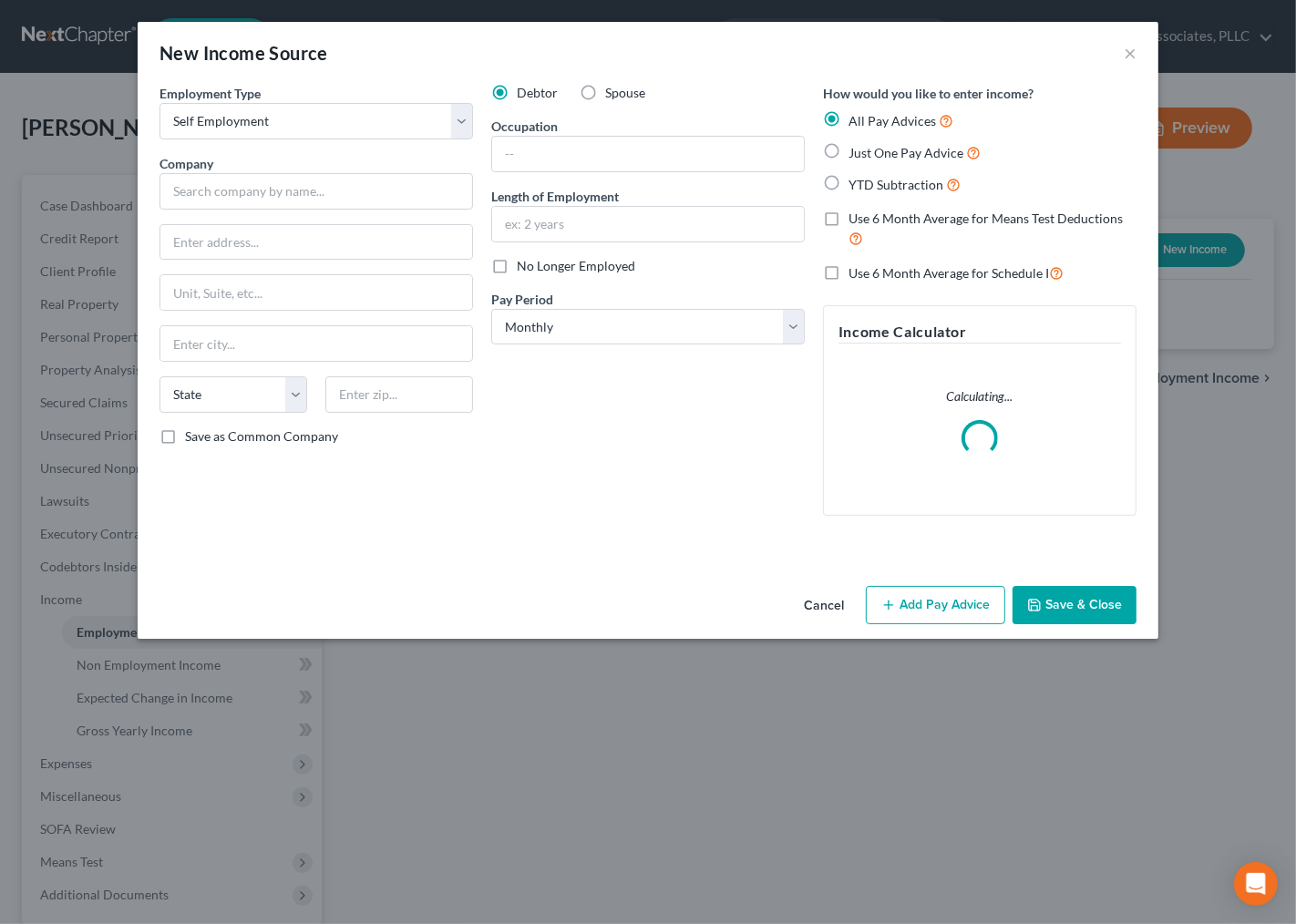
click at [1046, 605] on button "Save & Close" at bounding box center [1075, 605] width 124 height 38
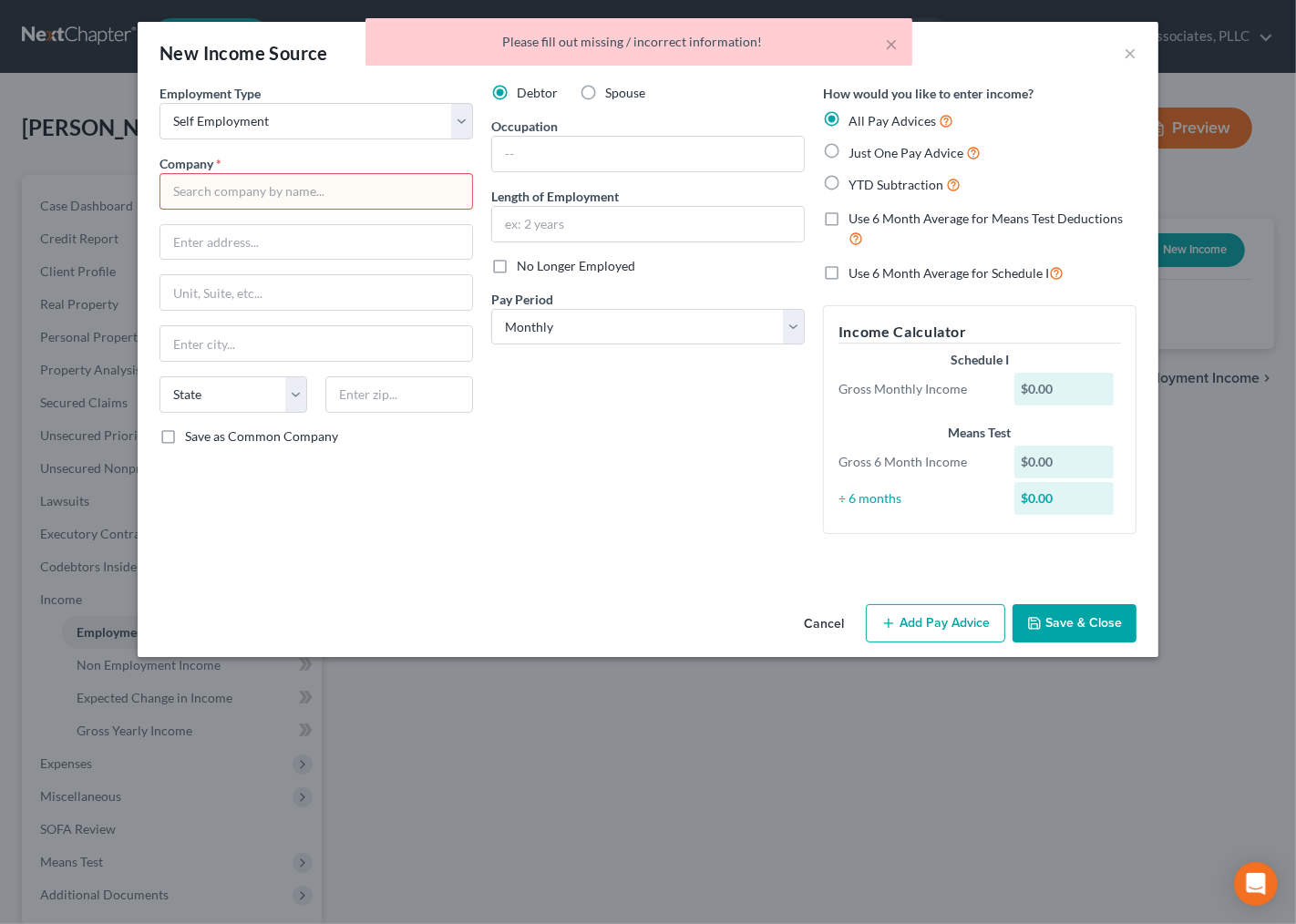
click at [273, 201] on input "text" at bounding box center [316, 191] width 313 height 36
type input "111"
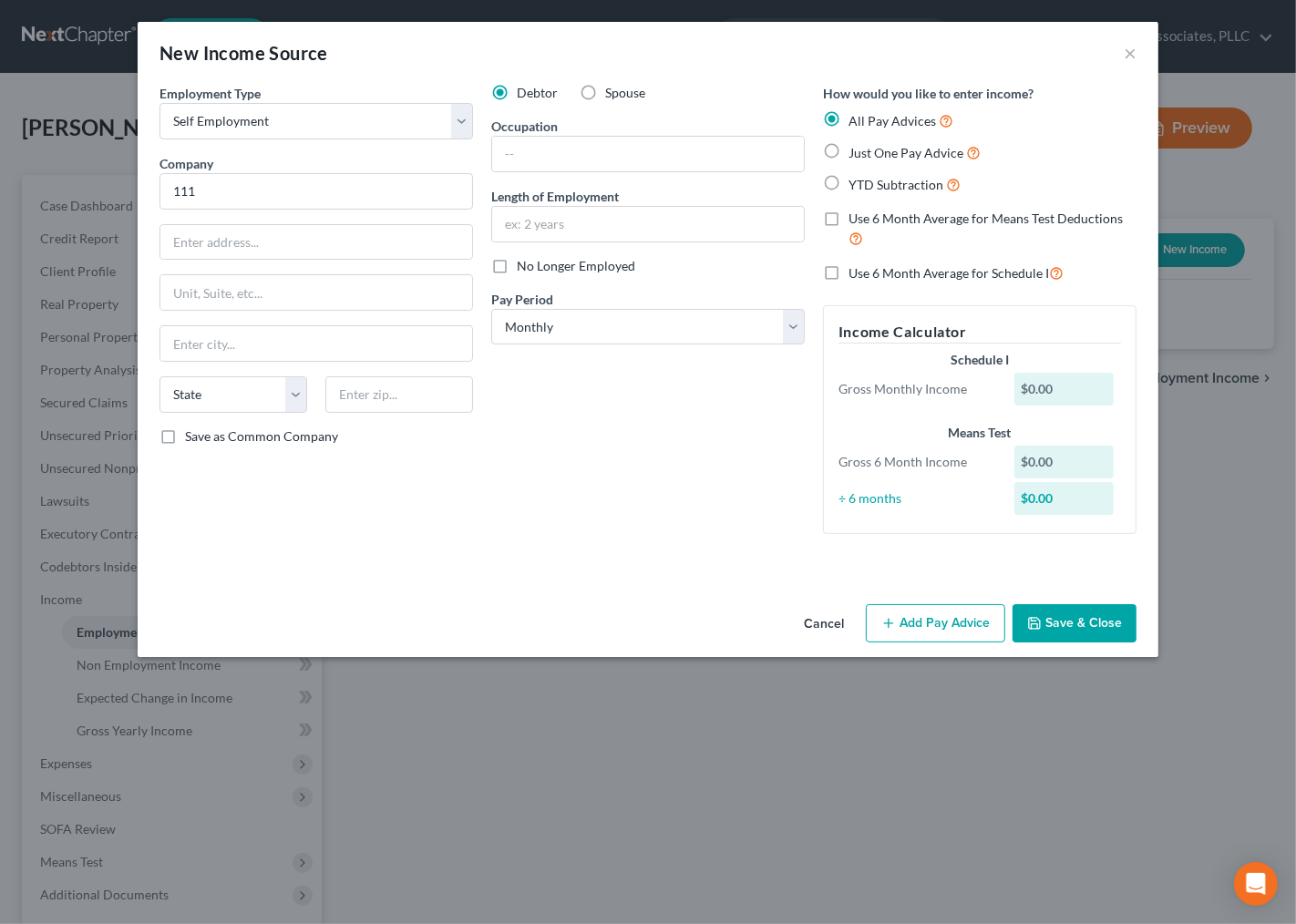
click at [1067, 632] on button "Save & Close" at bounding box center [1075, 623] width 124 height 38
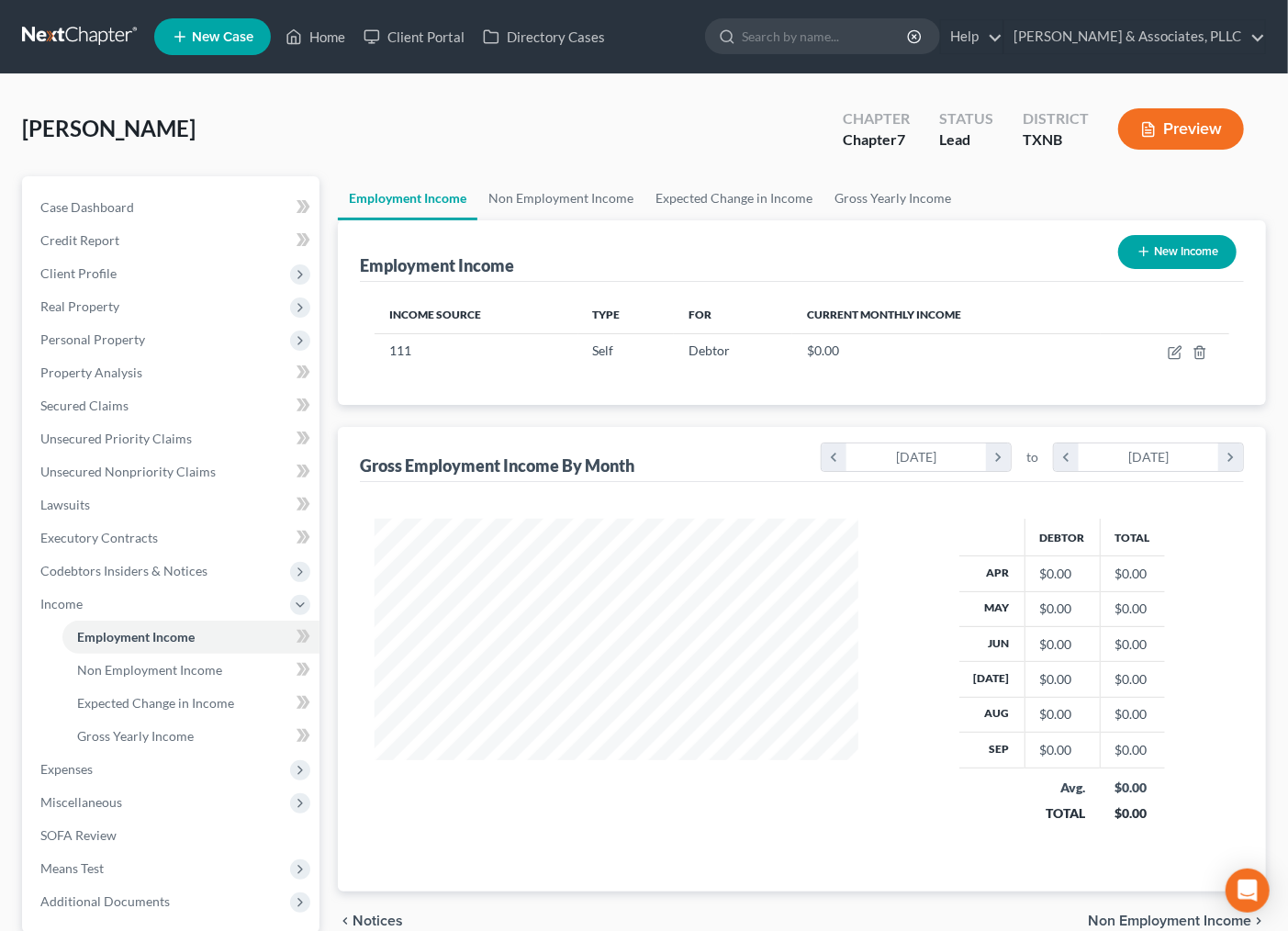
scroll to position [329, 519]
click at [654, 829] on div at bounding box center [616, 683] width 520 height 329
click at [117, 663] on span "Non Employment Income" at bounding box center [149, 669] width 145 height 15
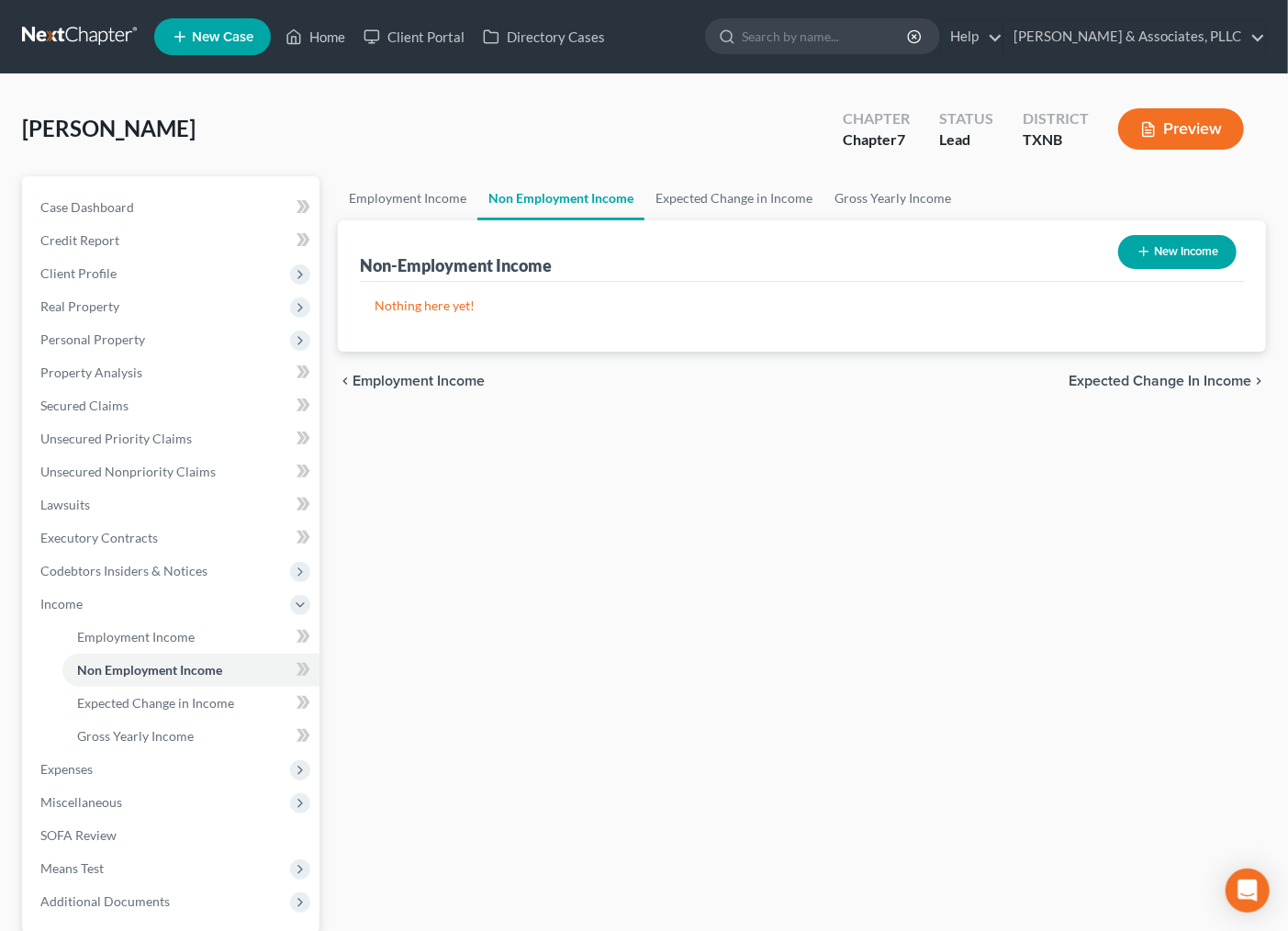
click at [524, 632] on div "Employment Income Non Employment Income Expected Change in Income Gross Yearly …" at bounding box center [802, 583] width 947 height 815
click at [106, 278] on span "Client Profile" at bounding box center [78, 273] width 76 height 15
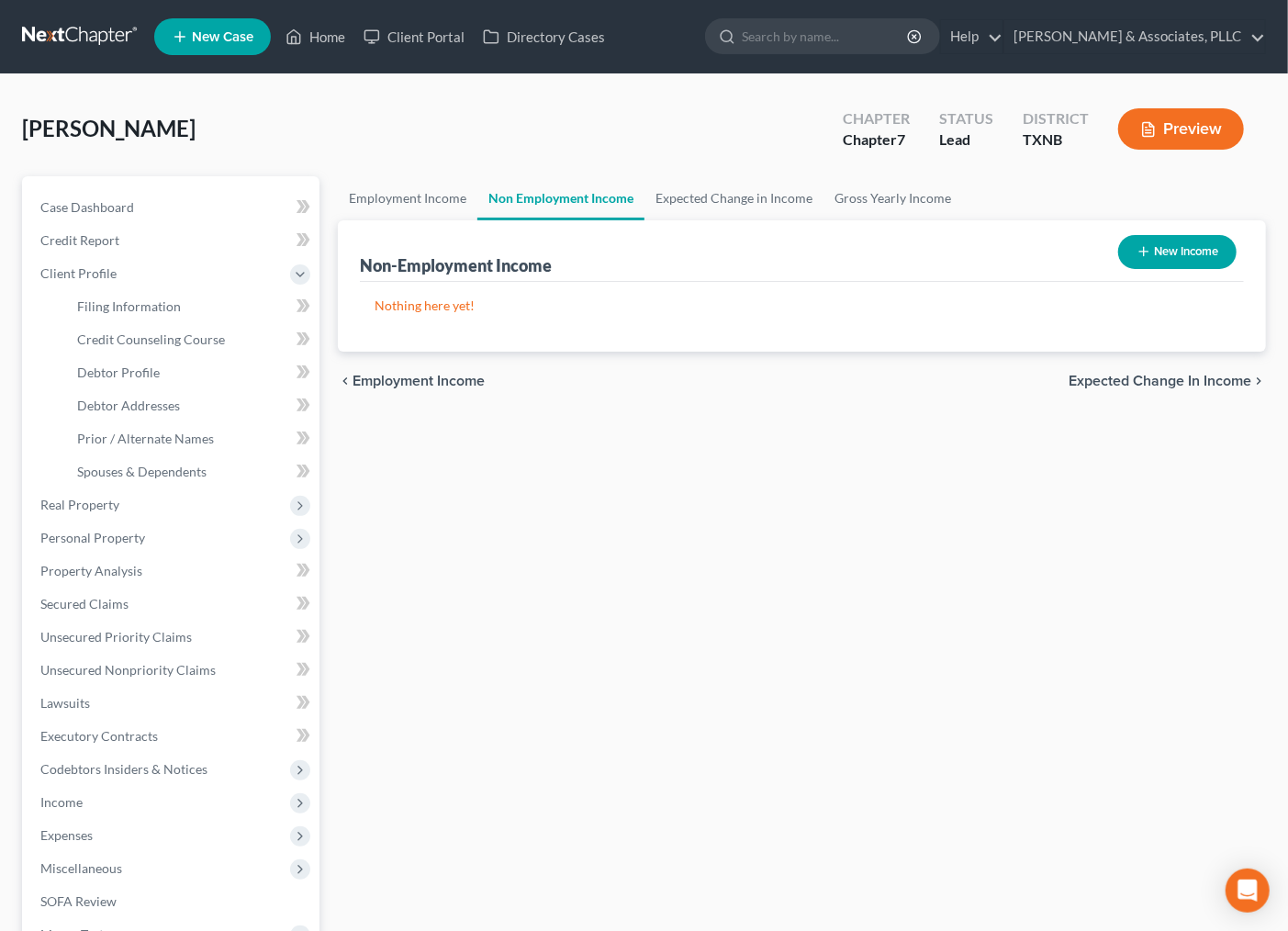
drag, startPoint x: 667, startPoint y: 535, endPoint x: 576, endPoint y: 543, distance: 91.4
click at [659, 535] on div "Employment Income Non Employment Income Expected Change in Income Gross Yearly …" at bounding box center [802, 616] width 947 height 880
click at [104, 665] on span "Unsecured Nonpriority Claims" at bounding box center [128, 669] width 175 height 15
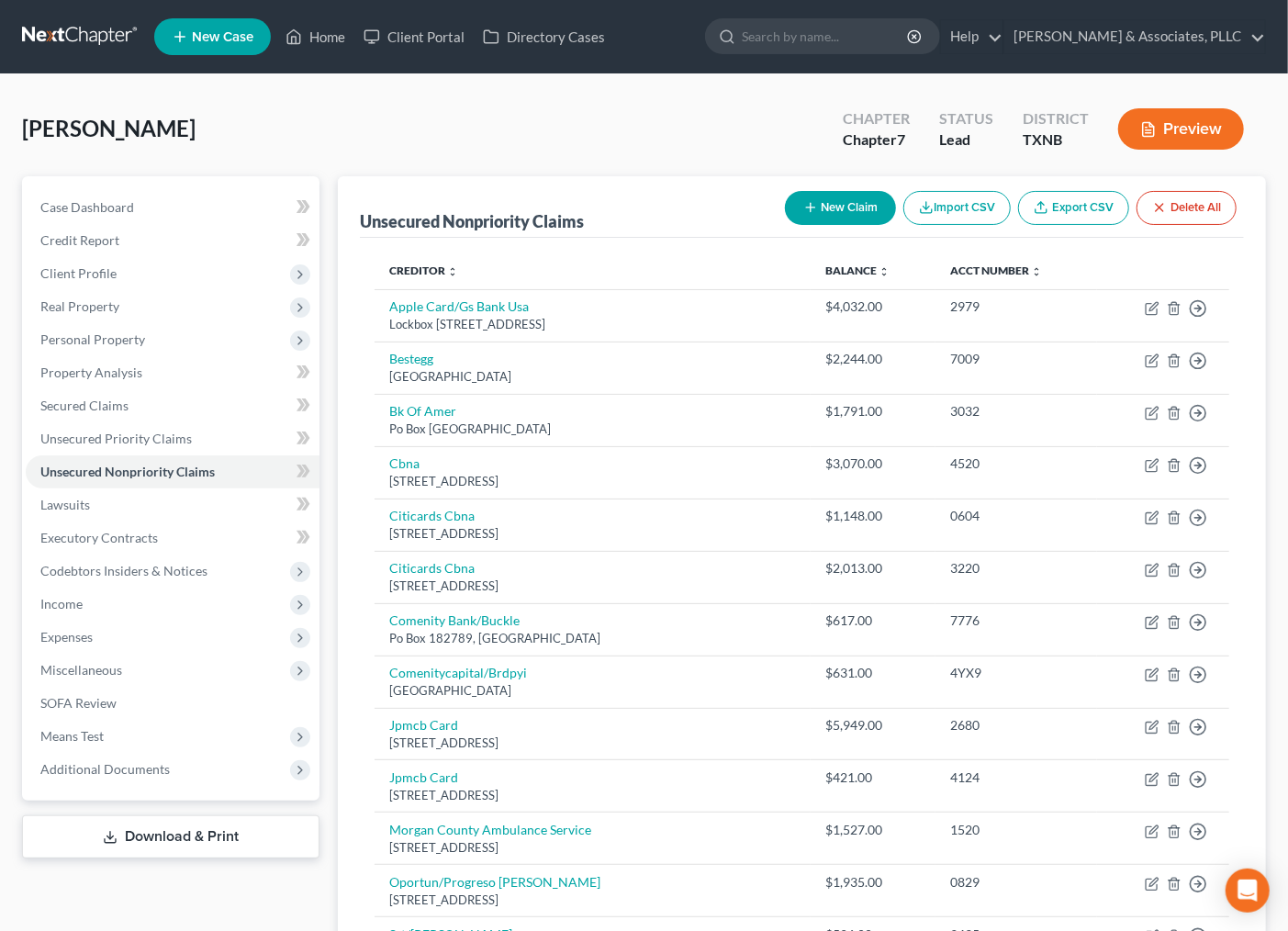
click at [631, 168] on div "[PERSON_NAME] Upgraded Chapter Chapter 7 Status [GEOGRAPHIC_DATA] [GEOGRAPHIC_D…" at bounding box center [644, 136] width 1244 height 80
